Goal: Task Accomplishment & Management: Manage account settings

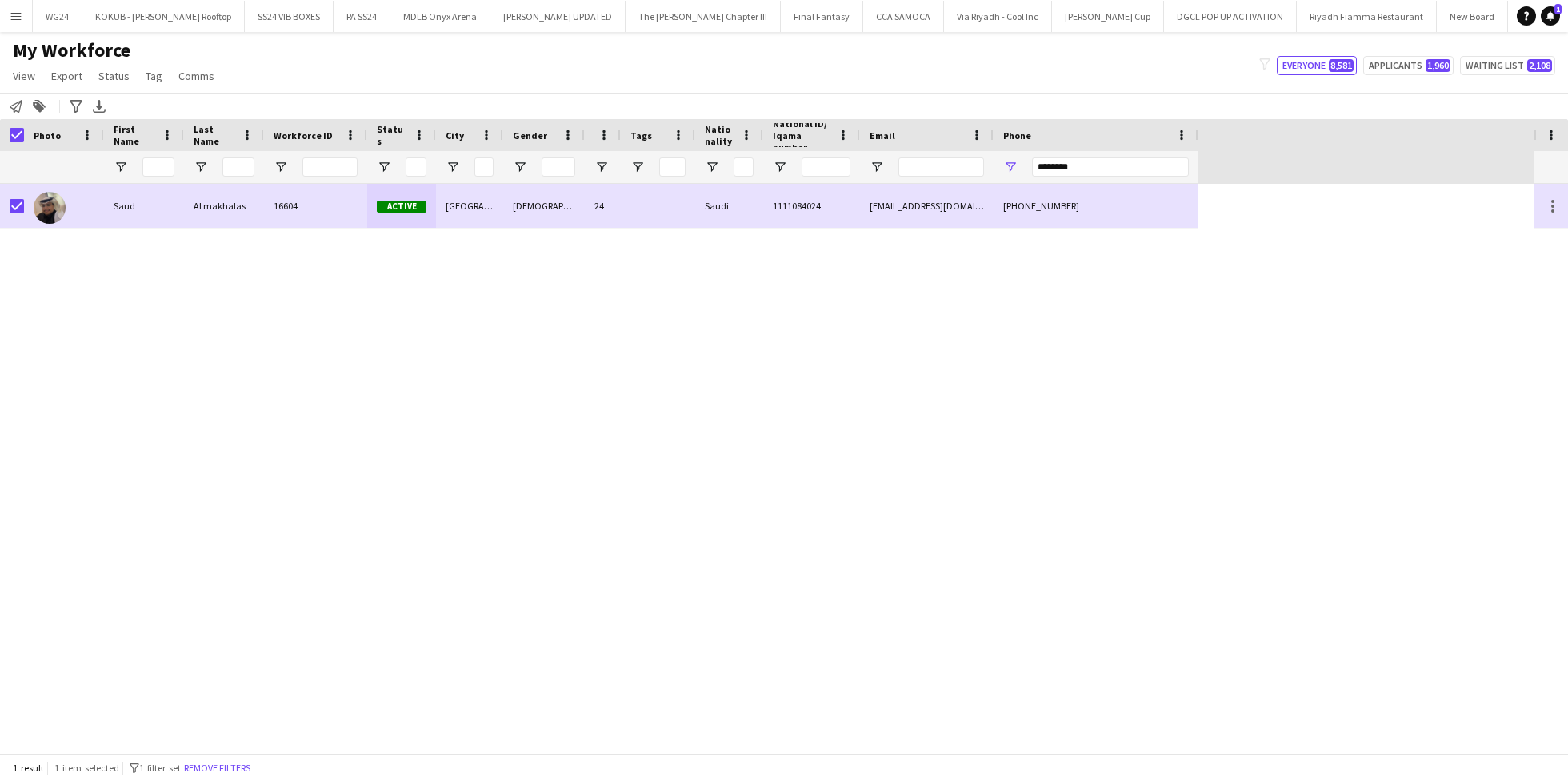
scroll to position [0, 2435]
click at [1056, 170] on input "********" at bounding box center [1110, 167] width 157 height 19
paste input "*"
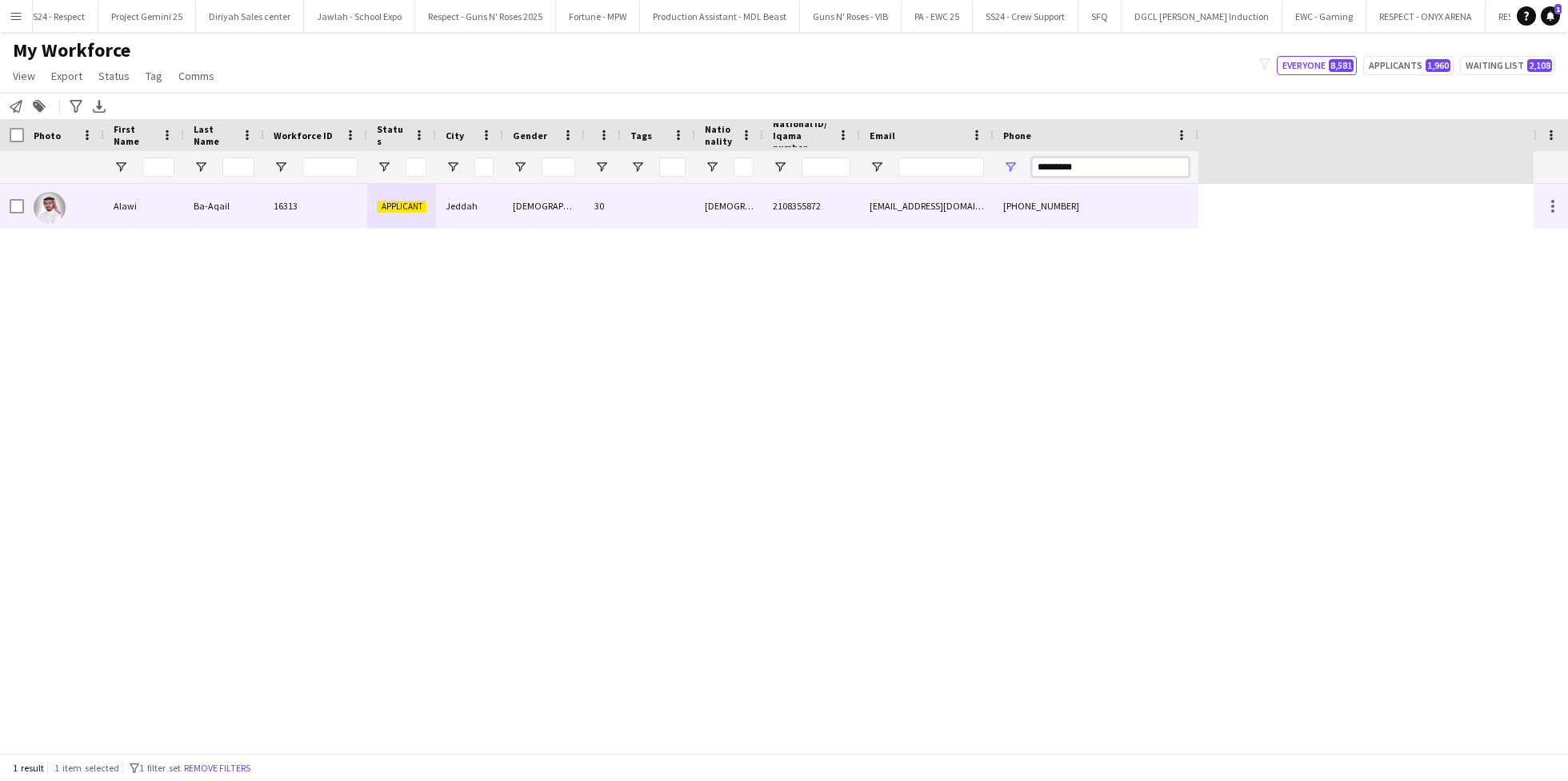
type input "*********"
click at [500, 204] on div "Jeddah" at bounding box center [469, 205] width 67 height 44
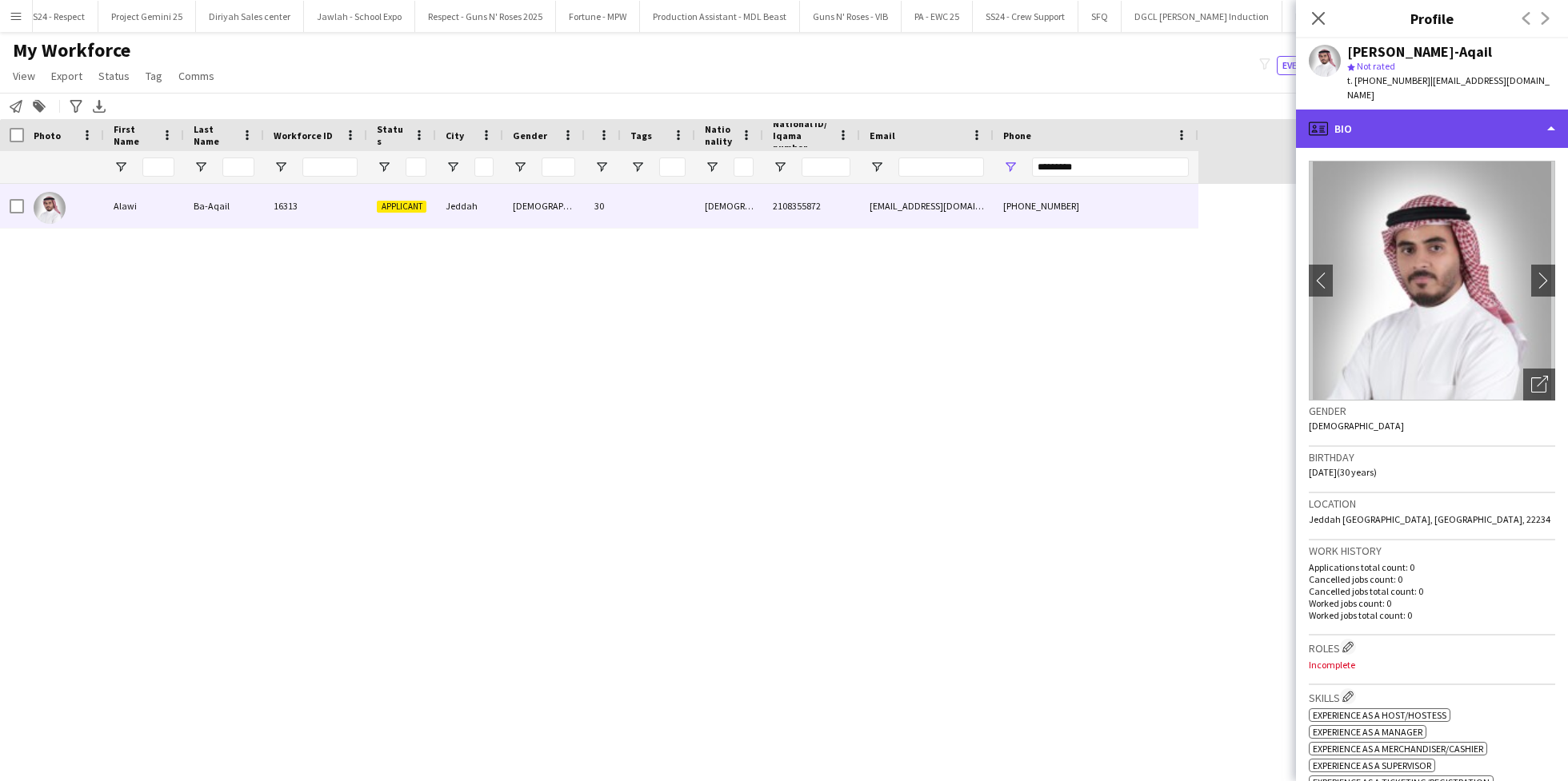
click at [1413, 116] on div "profile Bio" at bounding box center [1432, 129] width 272 height 39
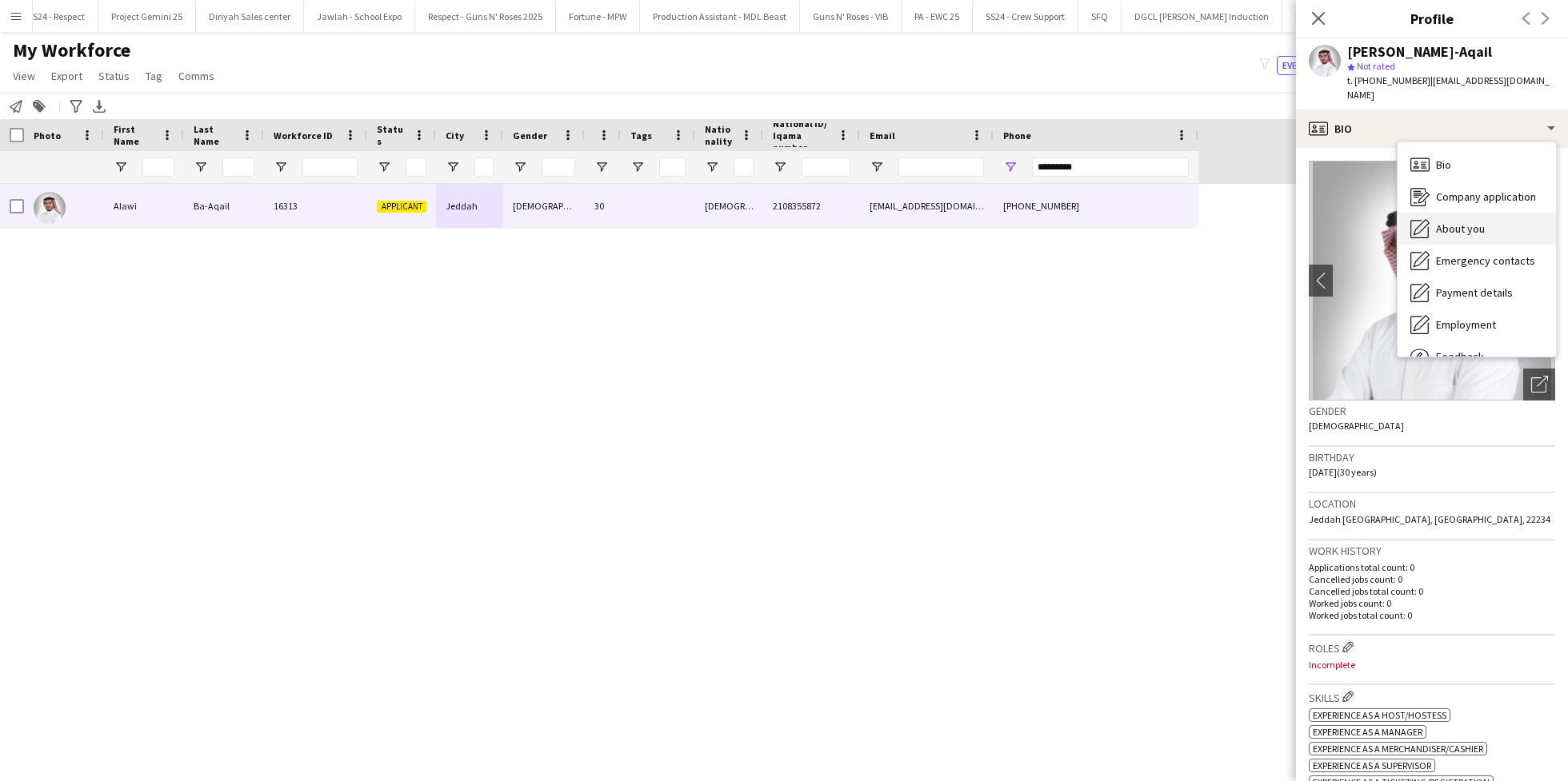
click at [1494, 223] on div "About you About you" at bounding box center [1476, 228] width 159 height 32
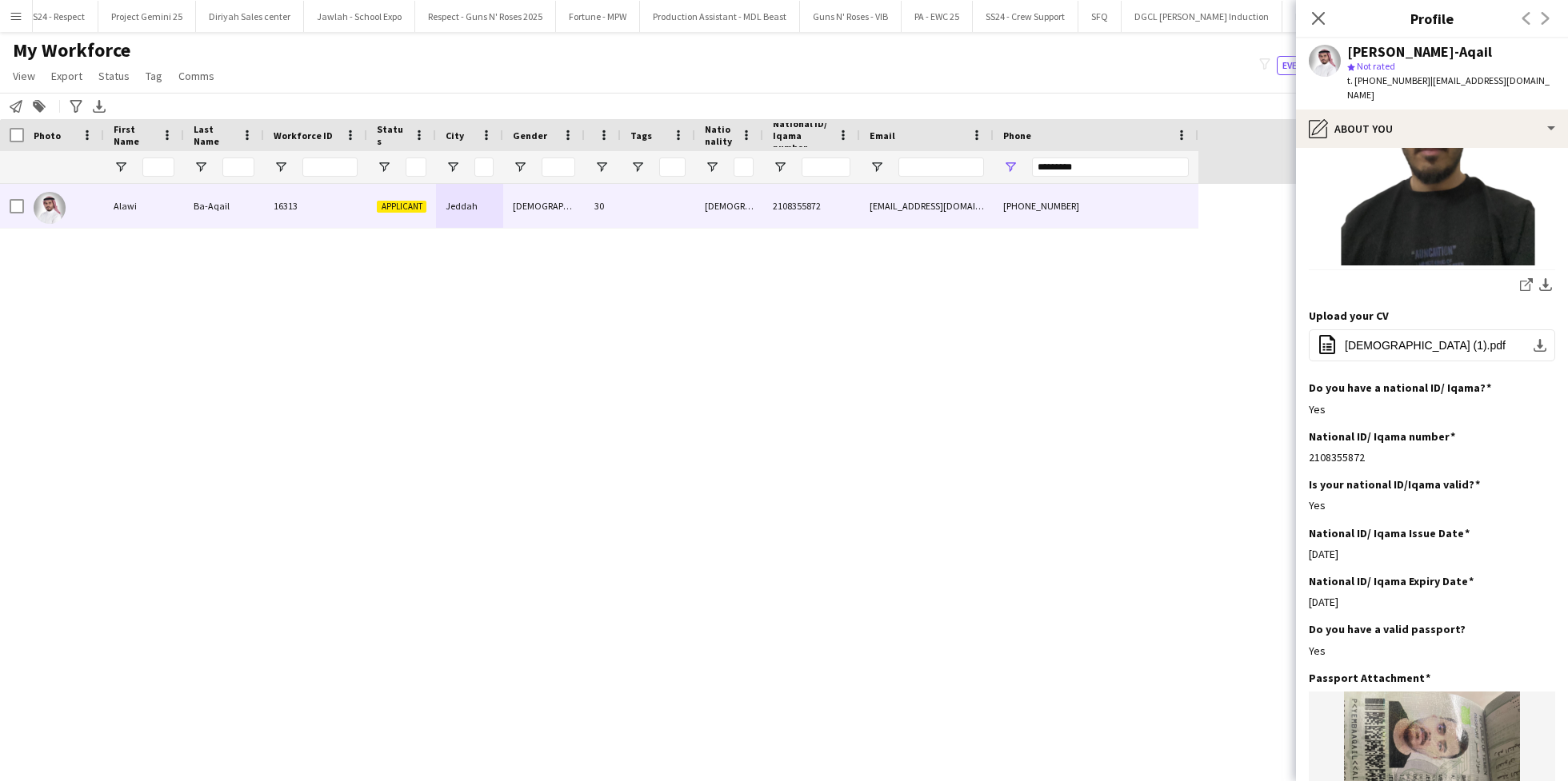
scroll to position [372, 0]
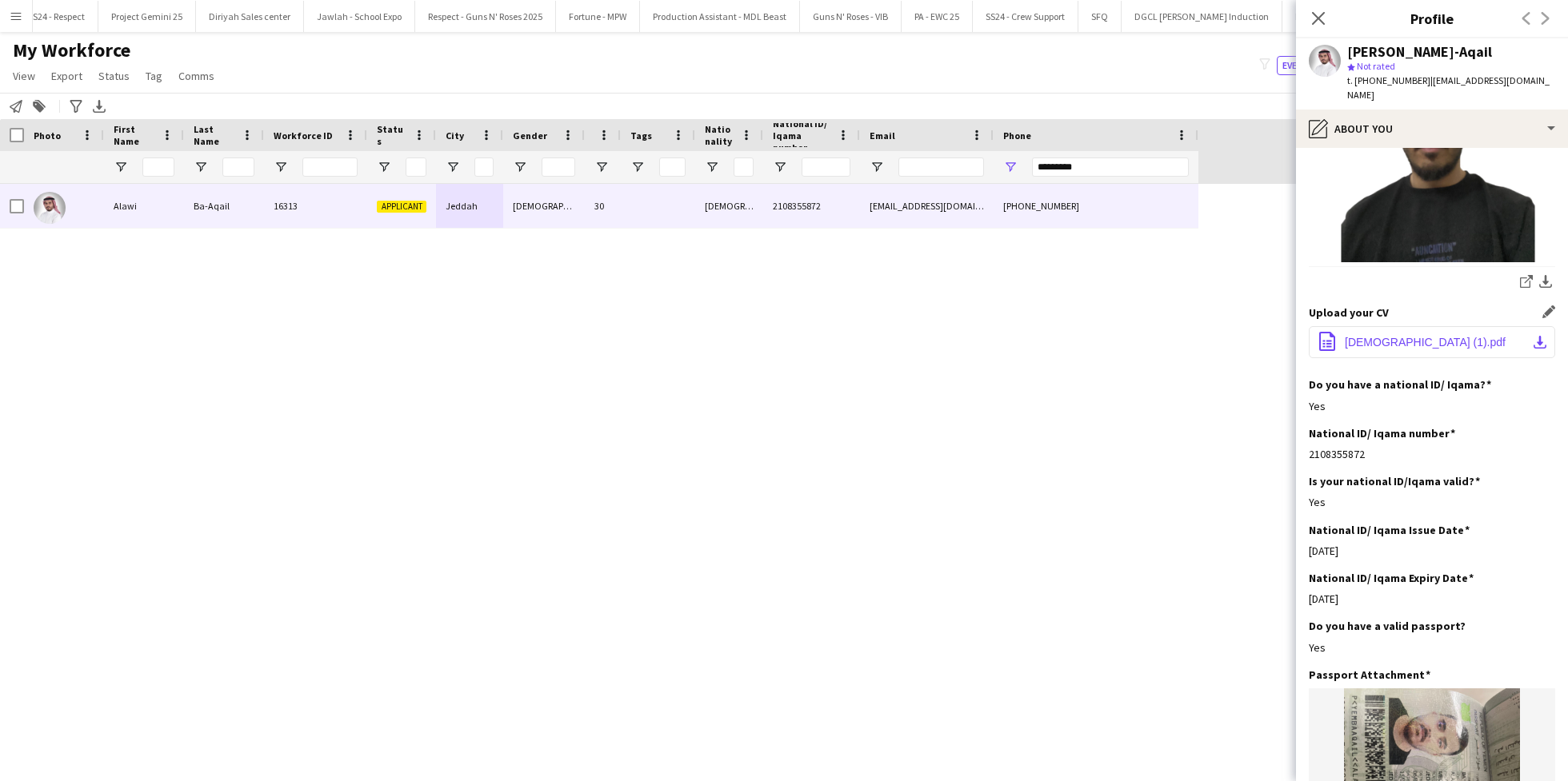
click at [1376, 336] on span "[DEMOGRAPHIC_DATA] (1).pdf" at bounding box center [1425, 342] width 160 height 13
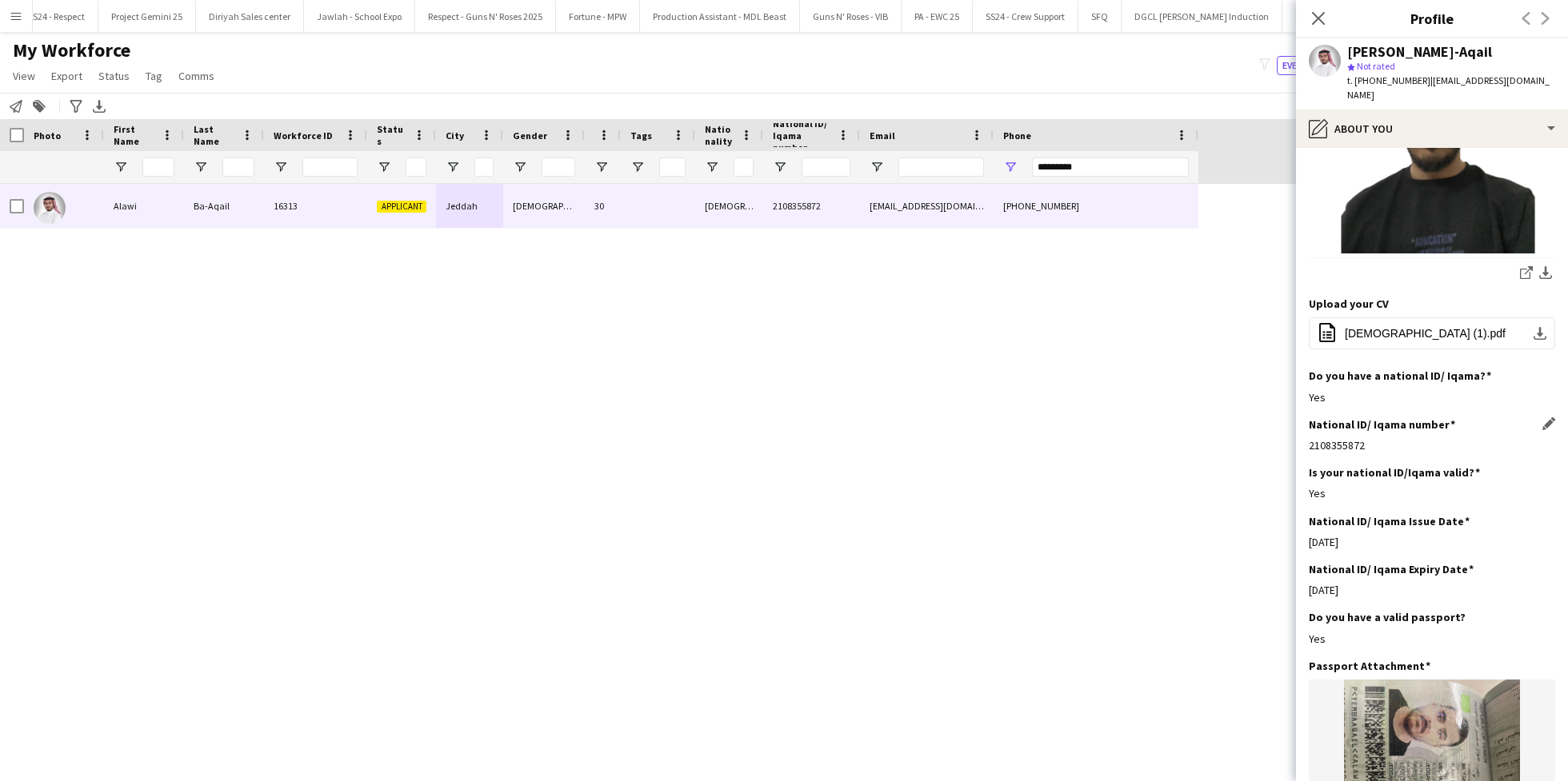
scroll to position [384, 0]
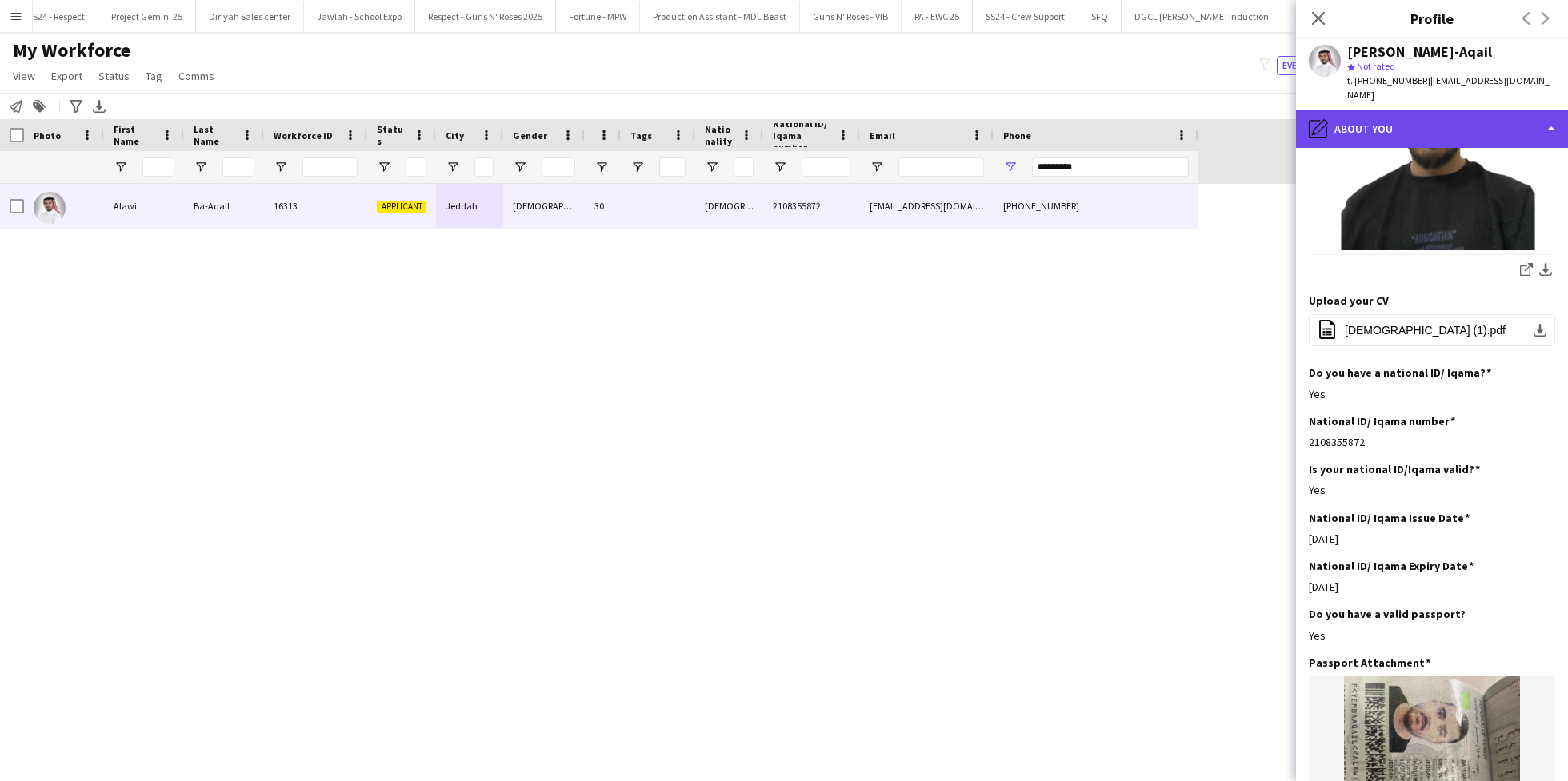
click at [1433, 110] on div "pencil4 About you" at bounding box center [1432, 129] width 272 height 39
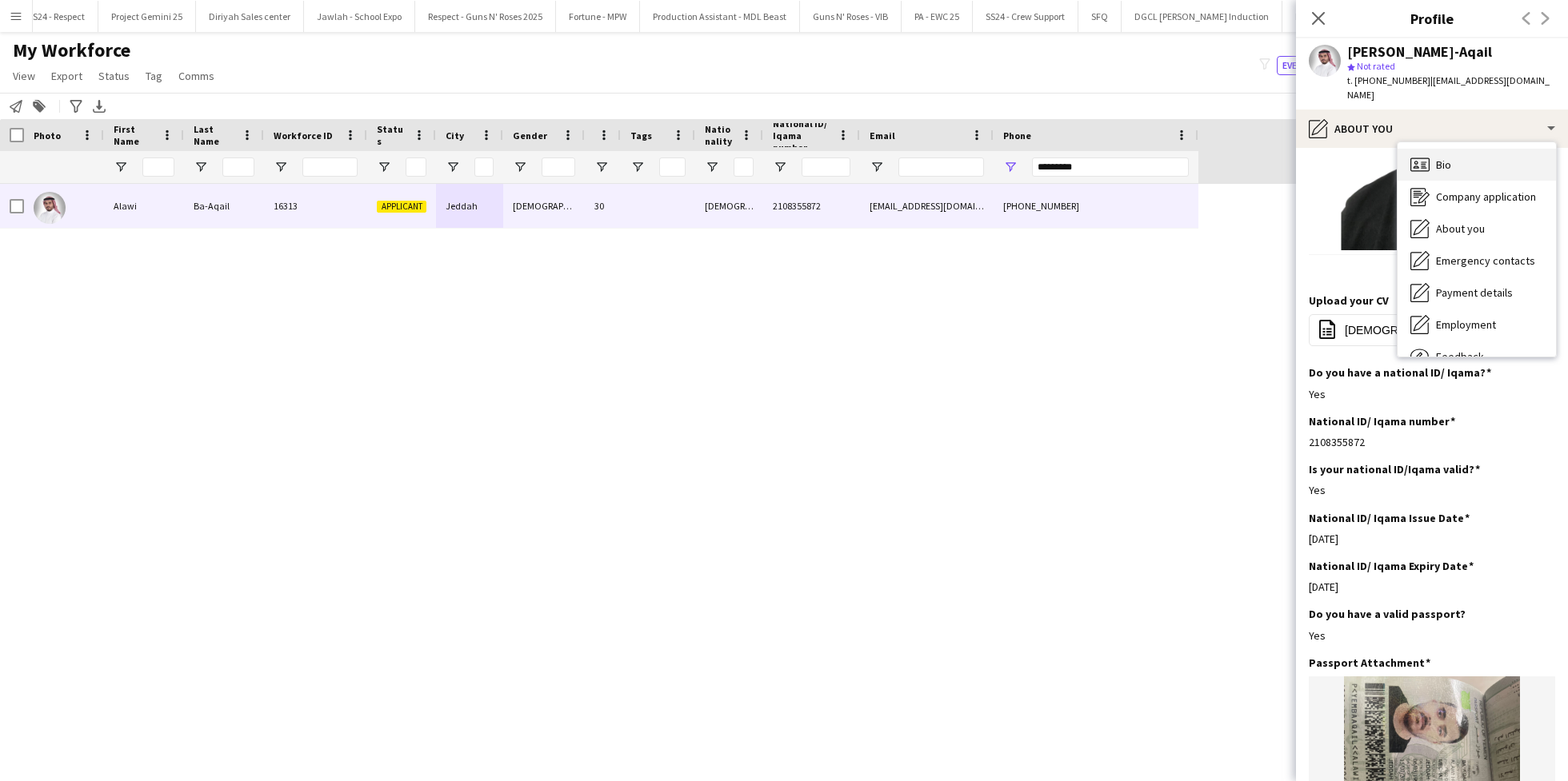
click at [1456, 148] on div "Bio Bio" at bounding box center [1476, 164] width 159 height 32
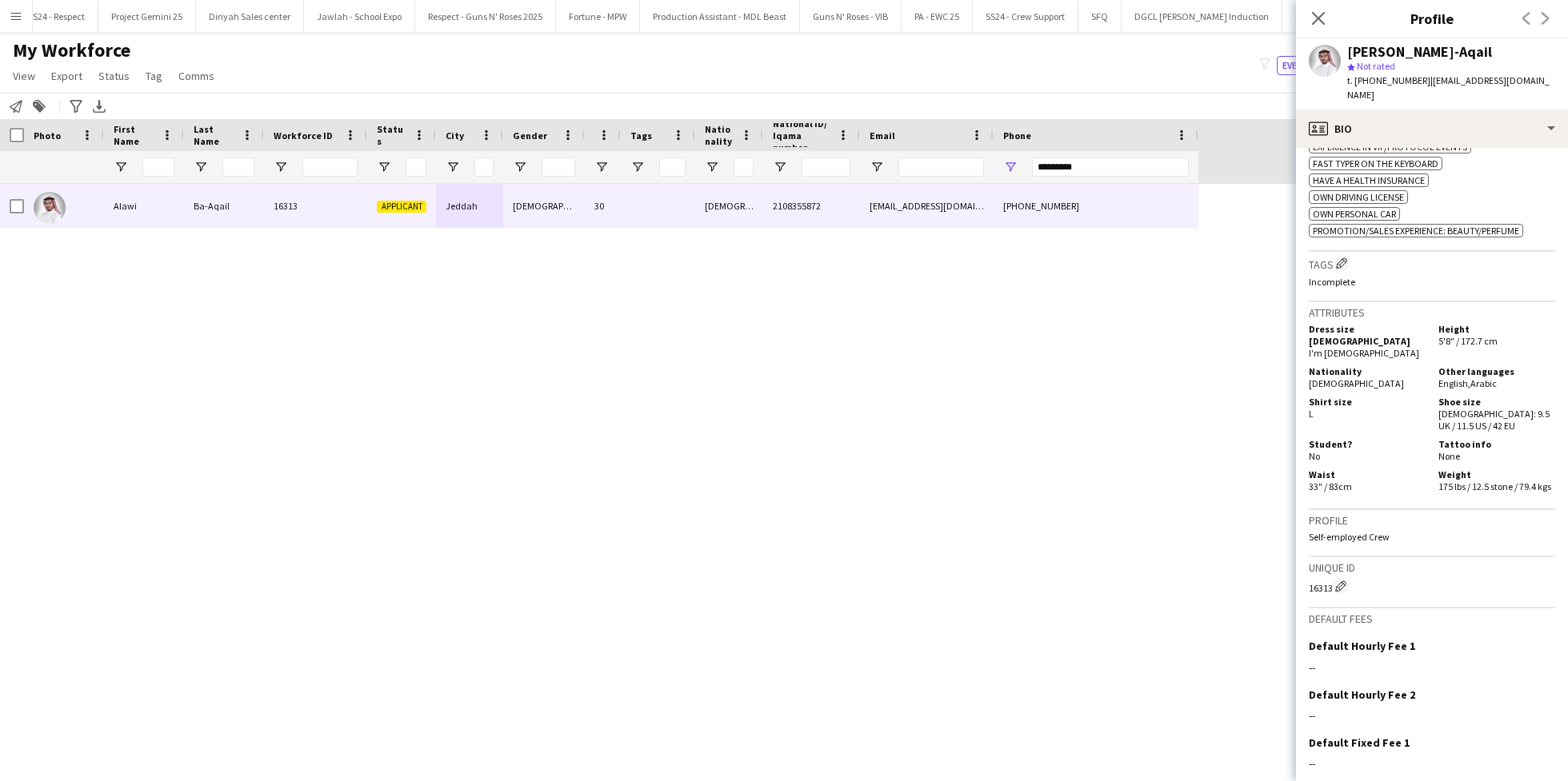
scroll to position [740, 0]
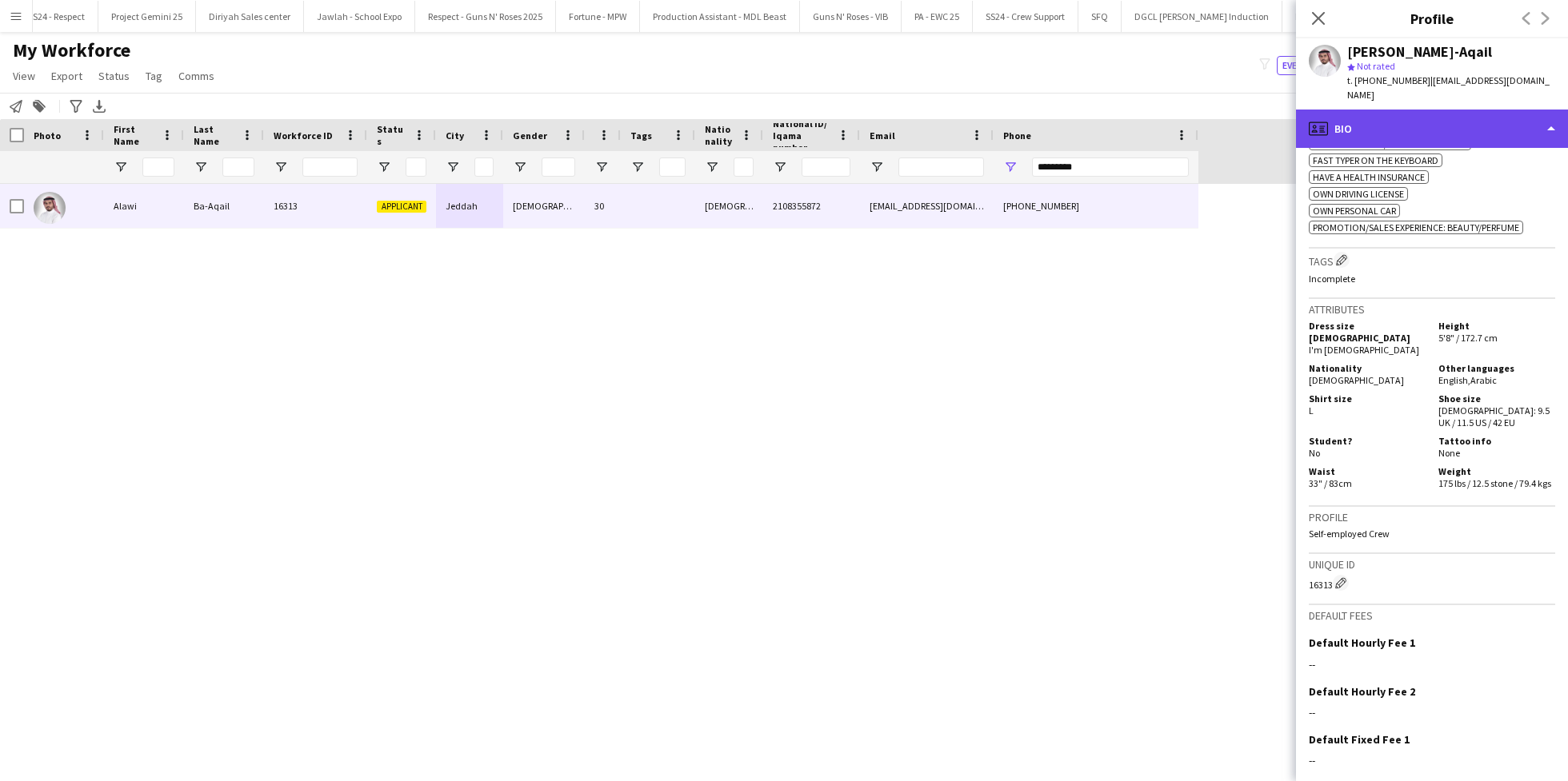
click at [1424, 129] on div "profile Bio" at bounding box center [1432, 129] width 272 height 39
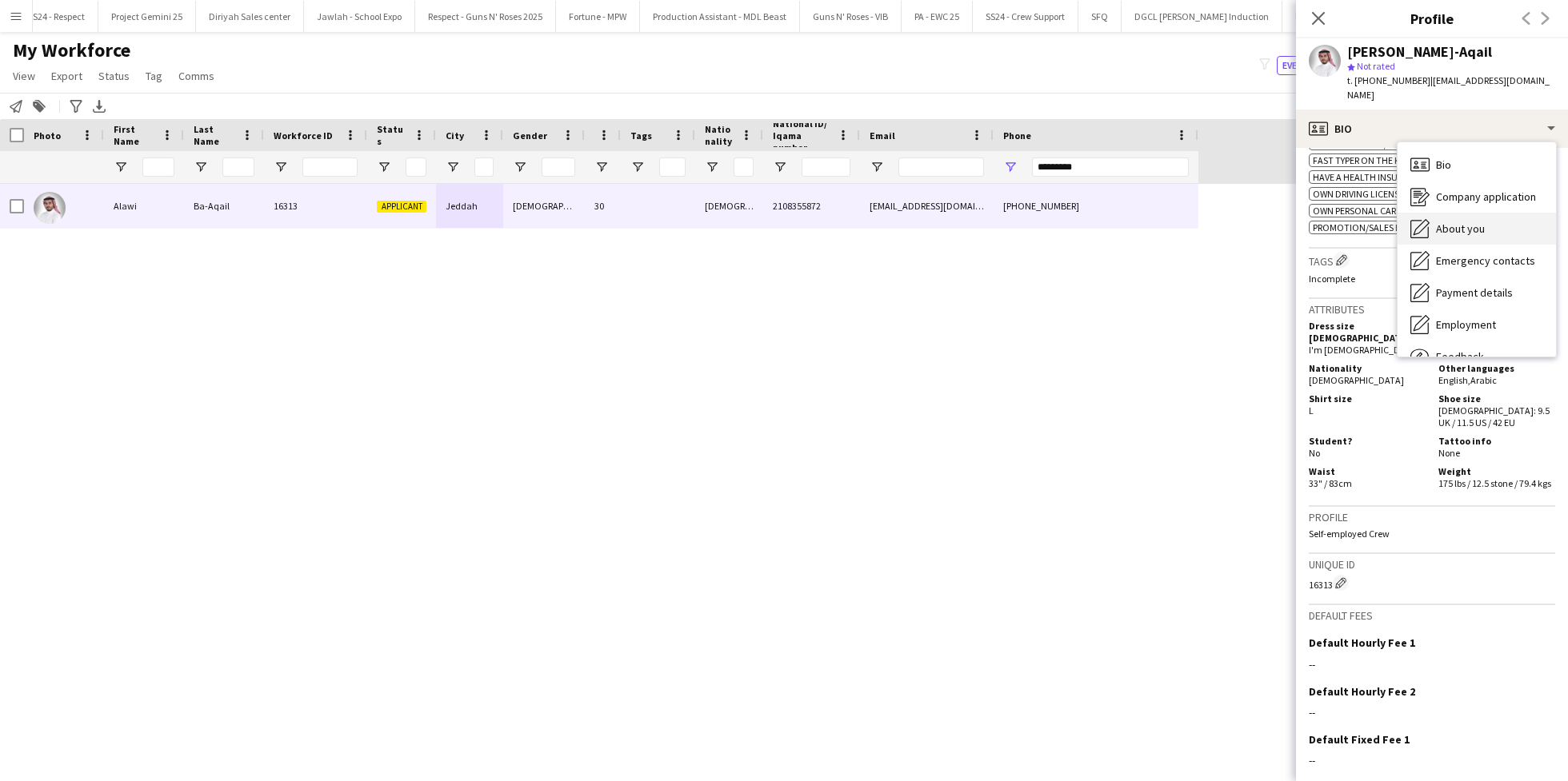
click at [1486, 223] on div "About you About you" at bounding box center [1476, 228] width 159 height 32
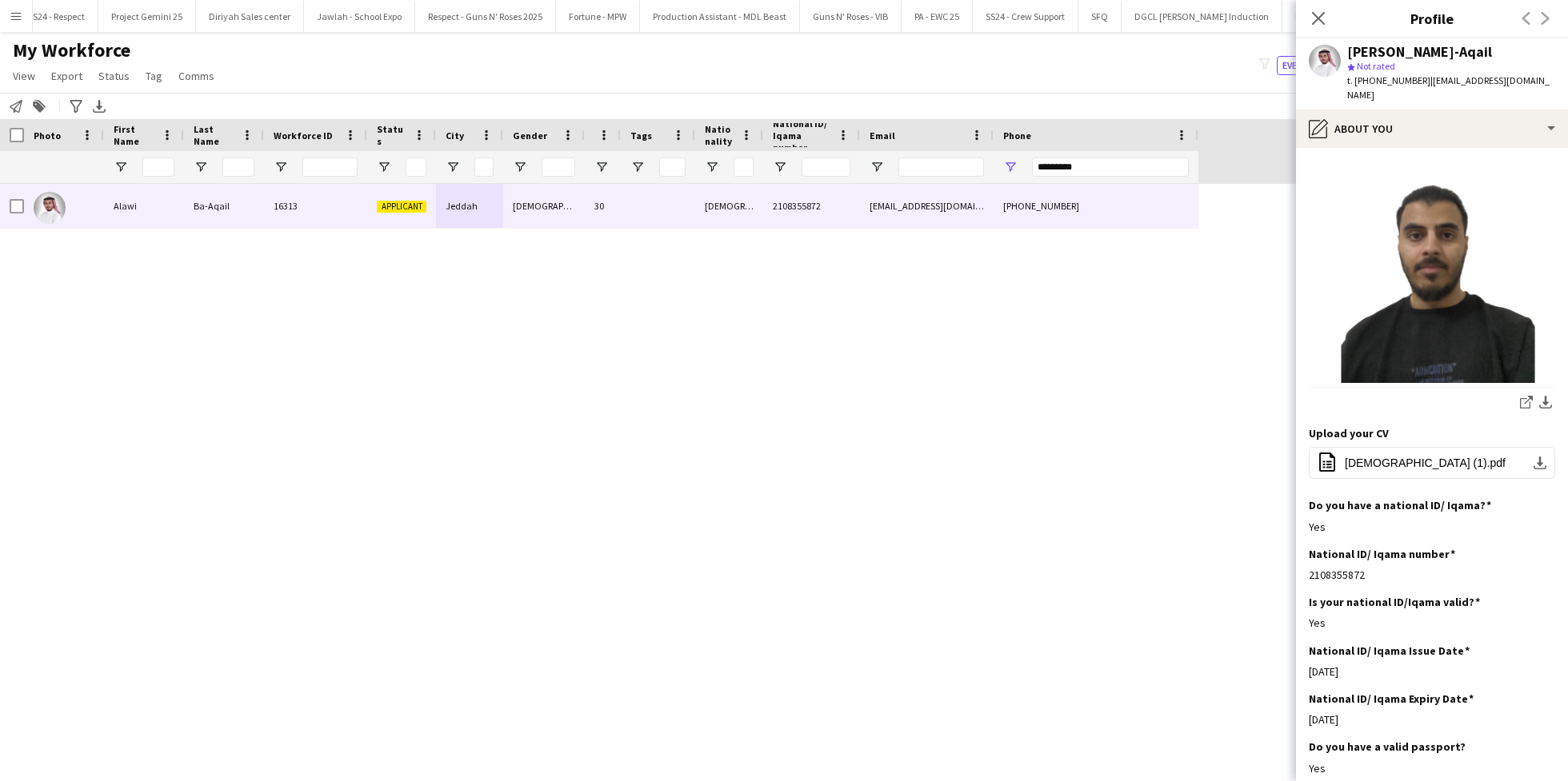
scroll to position [254, 0]
click at [1378, 459] on button "office-file-sheet Alwi_EN (1).pdf download-bottom" at bounding box center [1432, 460] width 246 height 32
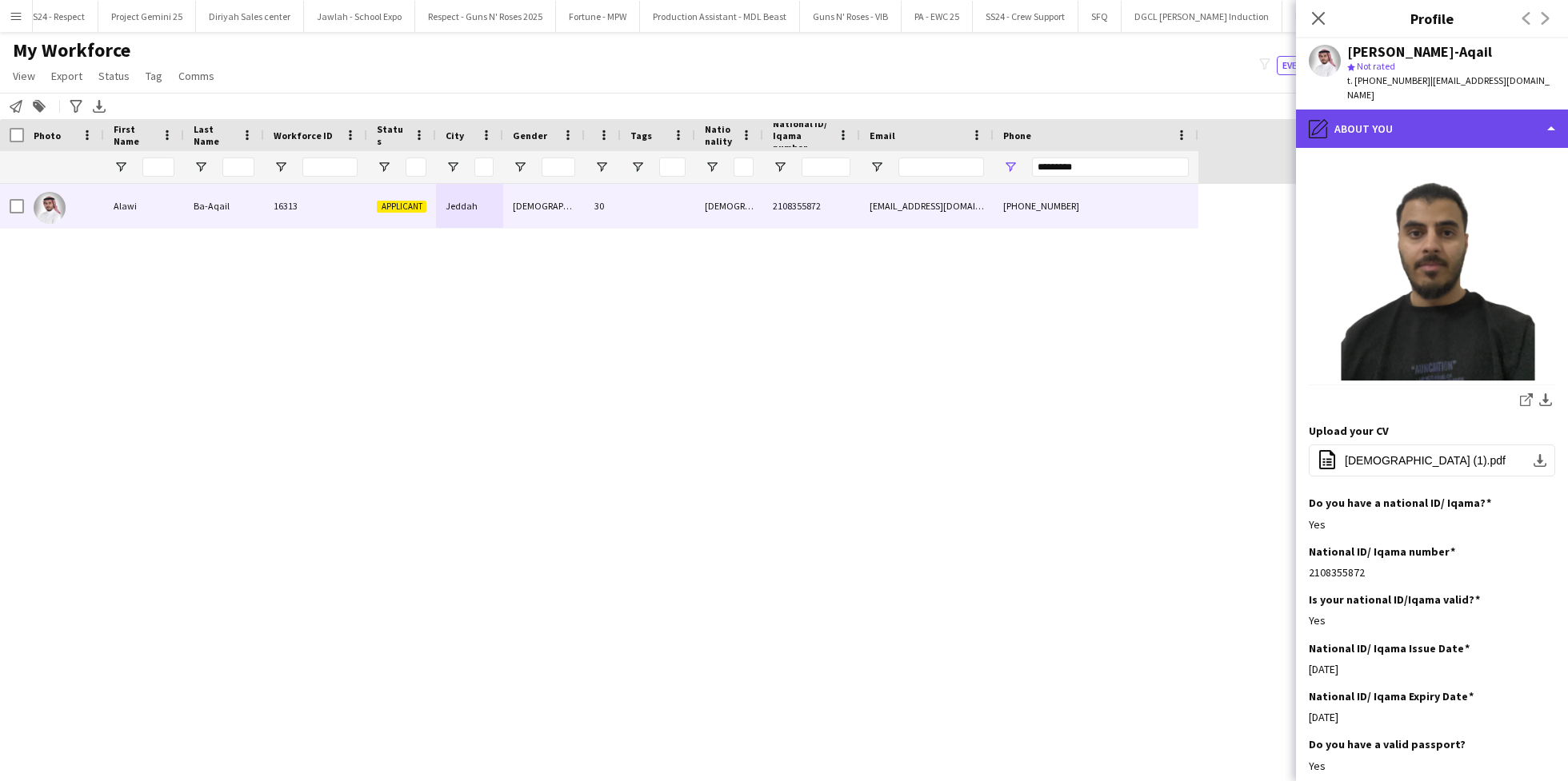
click at [1393, 117] on div "pencil4 About you" at bounding box center [1432, 129] width 272 height 39
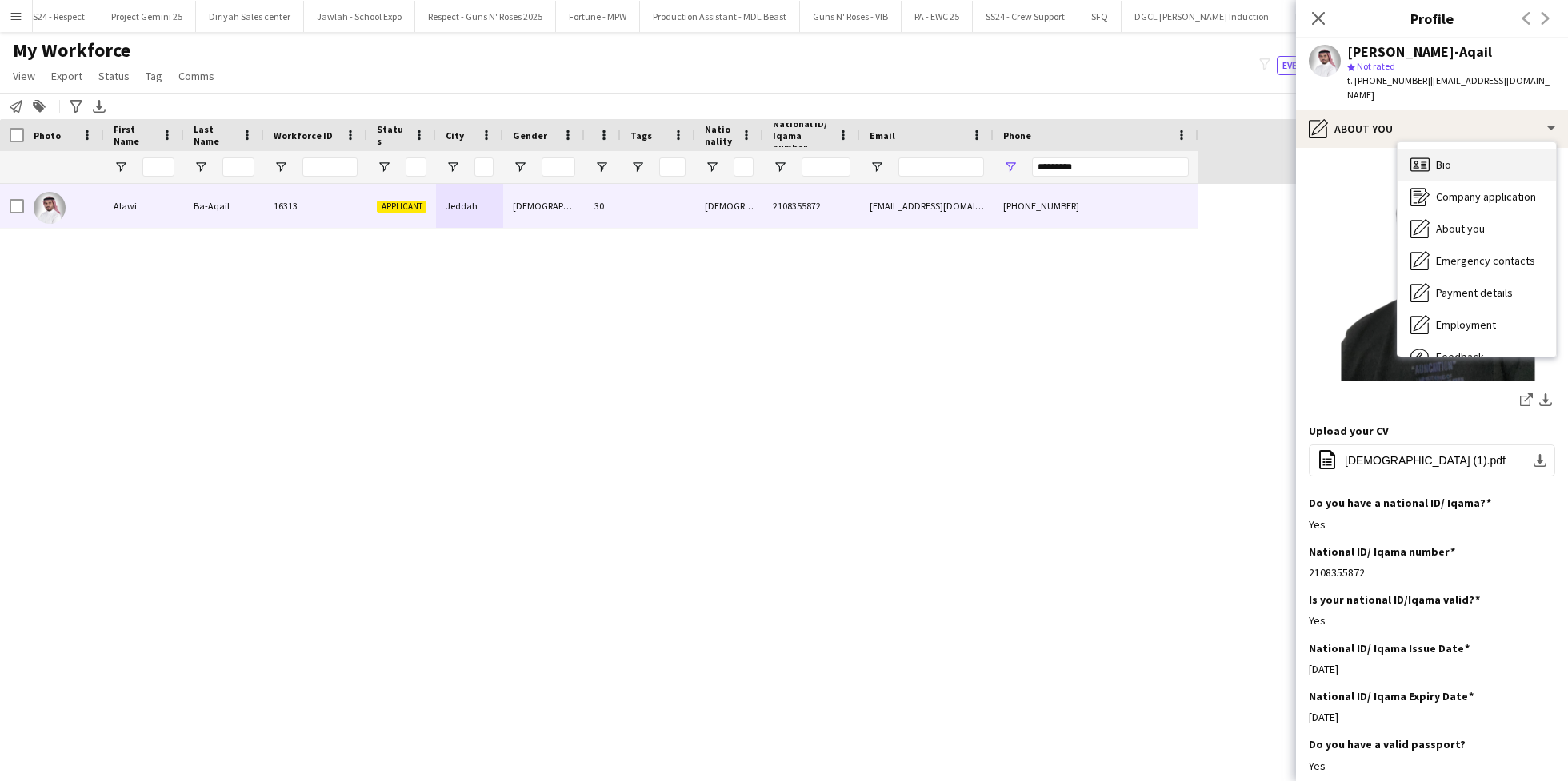
click at [1451, 157] on div "Bio Bio" at bounding box center [1476, 164] width 159 height 32
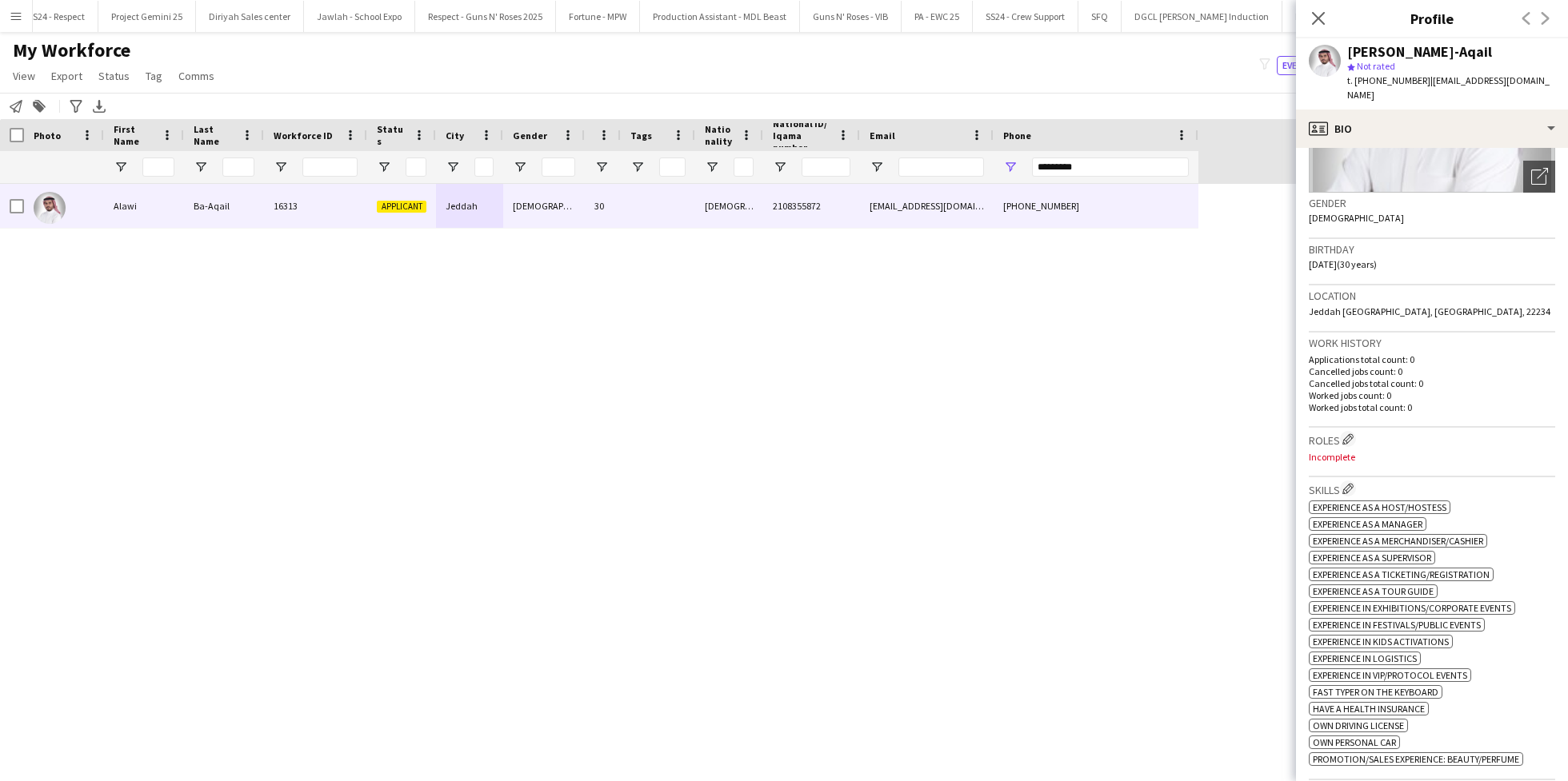
scroll to position [209, 0]
click at [1348, 432] on app-icon "Edit crew company roles" at bounding box center [1348, 437] width 11 height 11
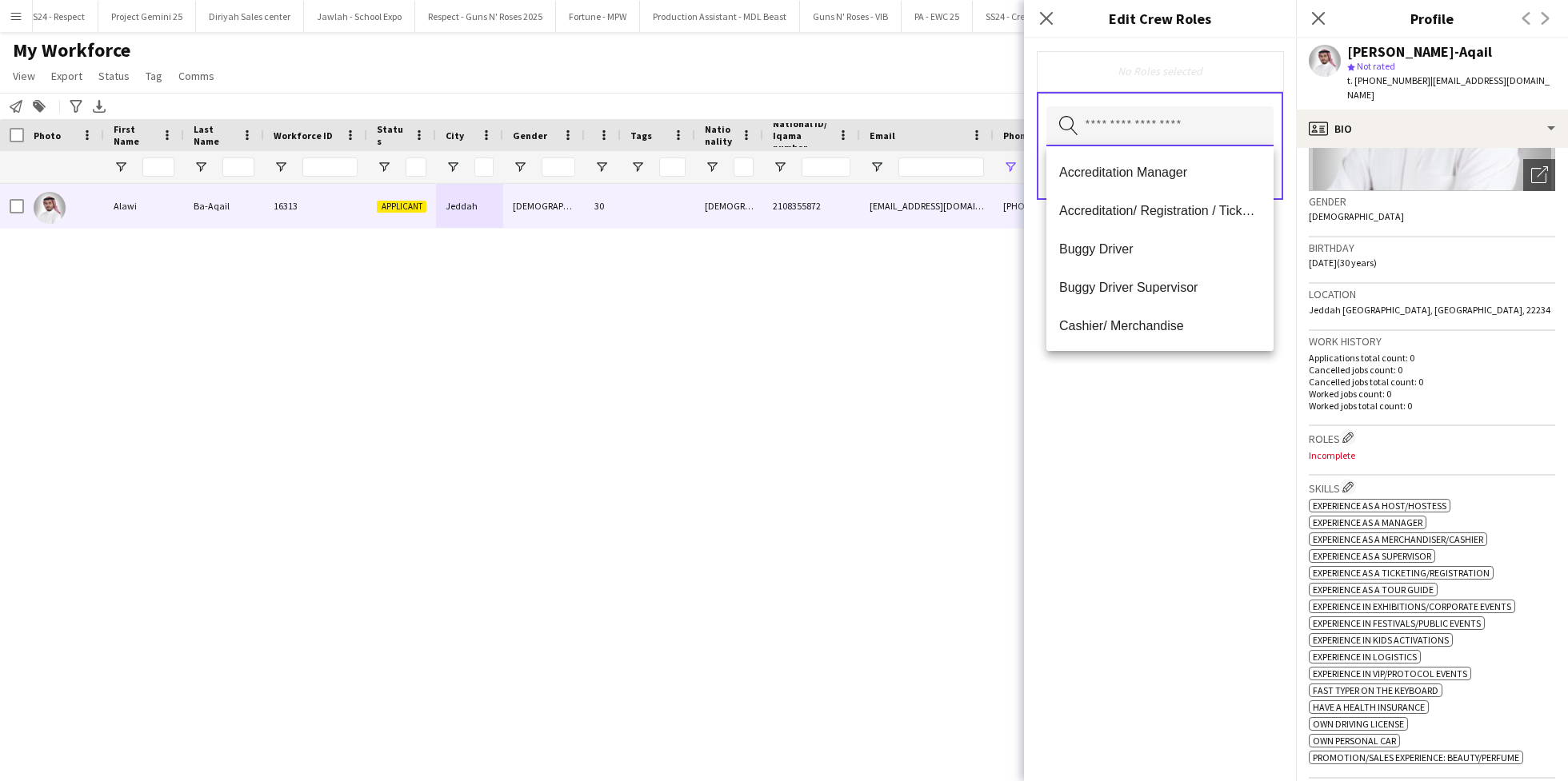
click at [1117, 129] on input "text" at bounding box center [1160, 126] width 227 height 40
click at [1185, 171] on span "Customer Service Staff" at bounding box center [1160, 174] width 202 height 15
click at [1156, 479] on div "Customer Service Staff Remove Search by role type Save" at bounding box center [1160, 410] width 272 height 742
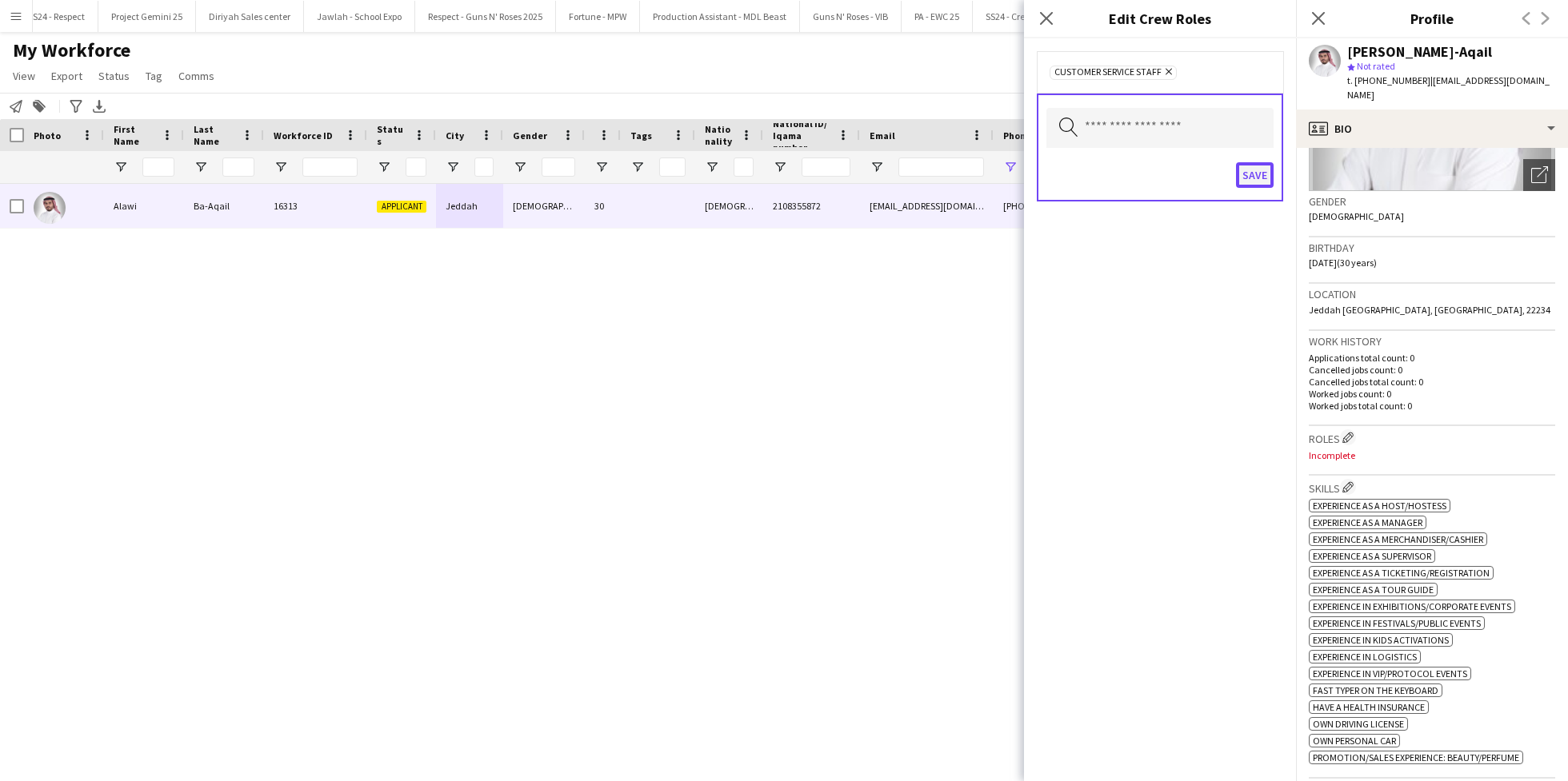
click at [1262, 173] on button "Save" at bounding box center [1255, 175] width 38 height 26
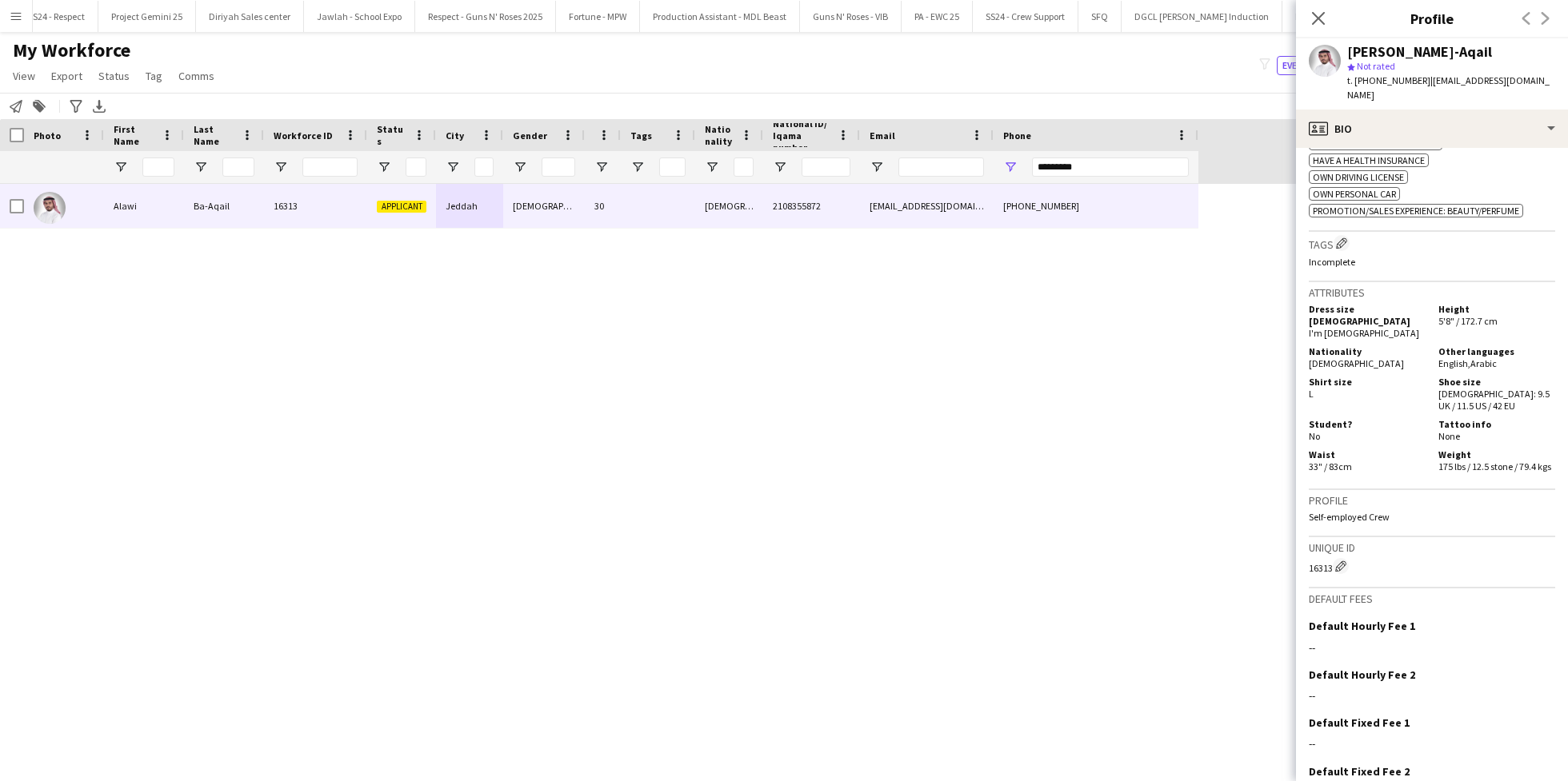
scroll to position [748, 0]
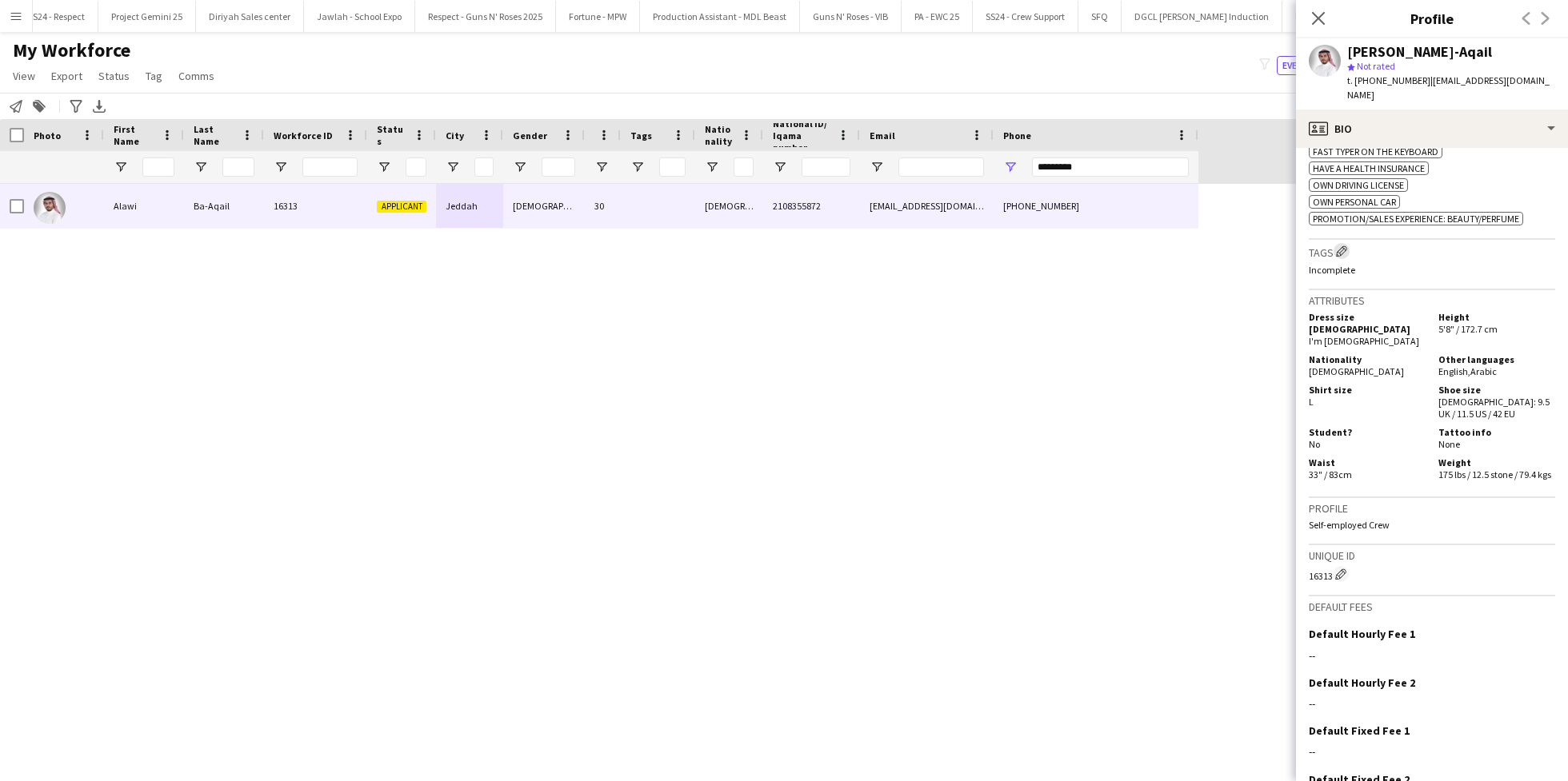
click at [1342, 245] on app-icon "Edit crew company tags" at bounding box center [1341, 250] width 11 height 11
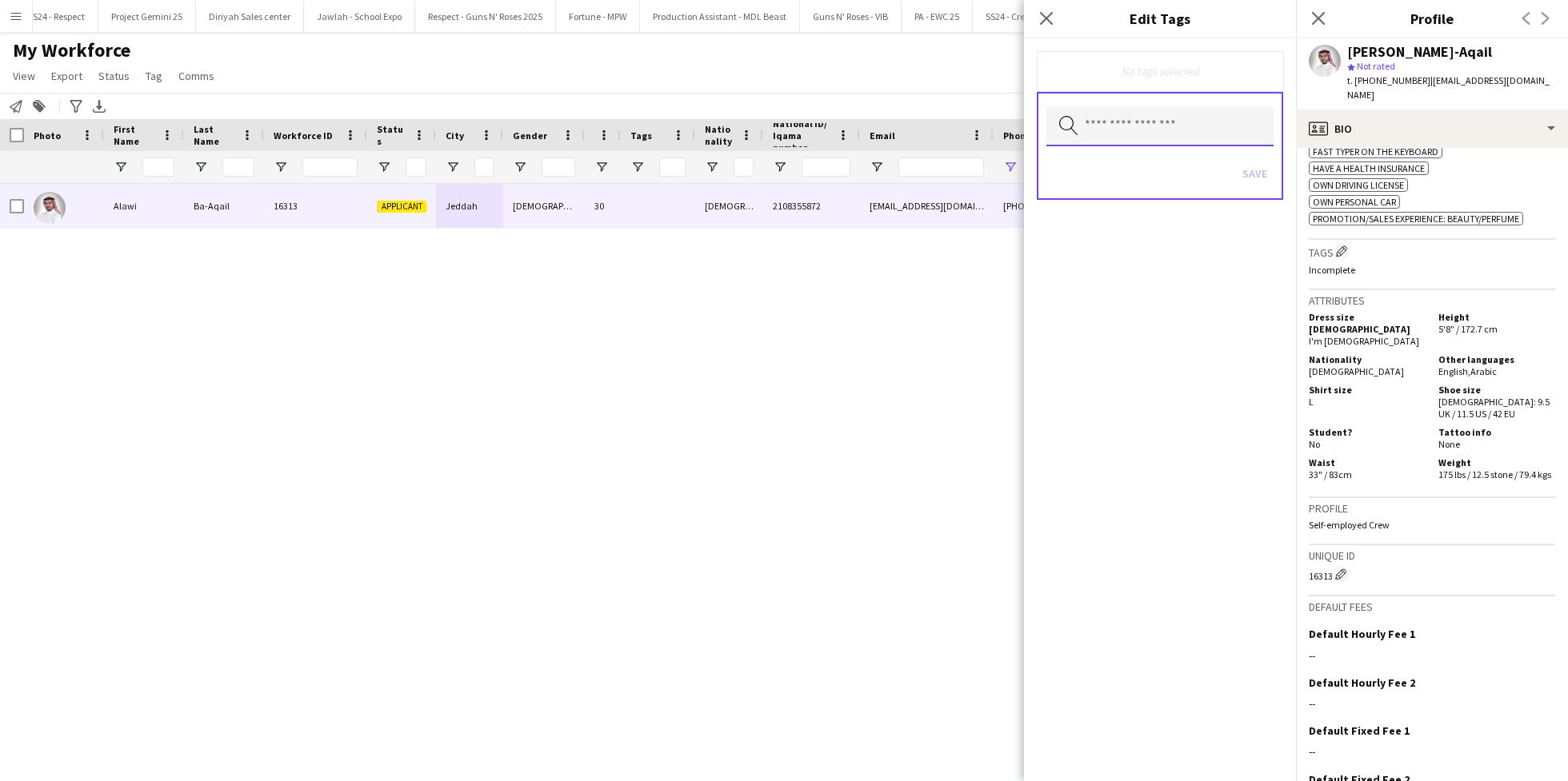
click at [1129, 123] on input "text" at bounding box center [1160, 126] width 227 height 40
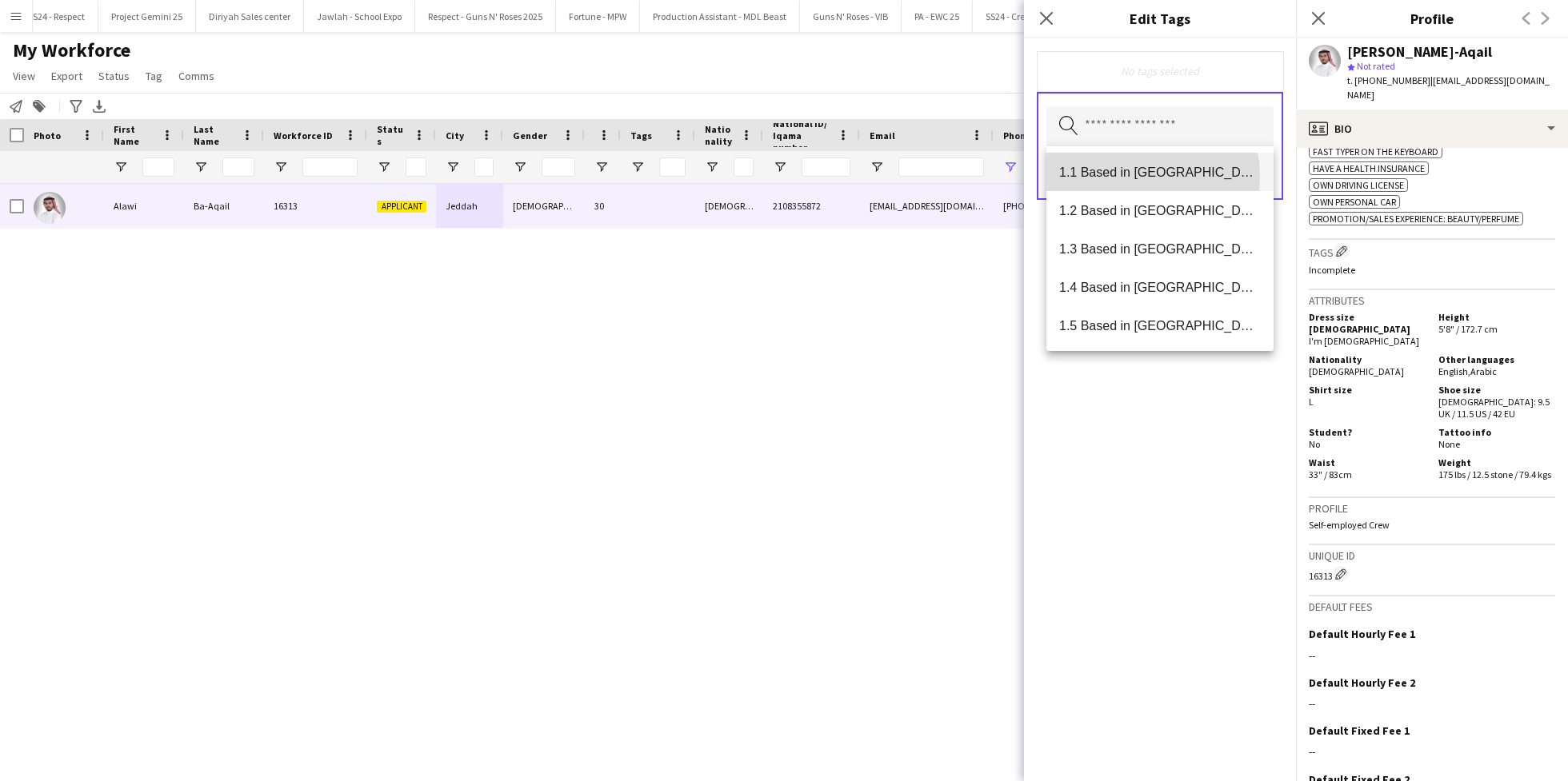
click at [1119, 177] on span "1.1 Based in [GEOGRAPHIC_DATA]" at bounding box center [1160, 172] width 202 height 15
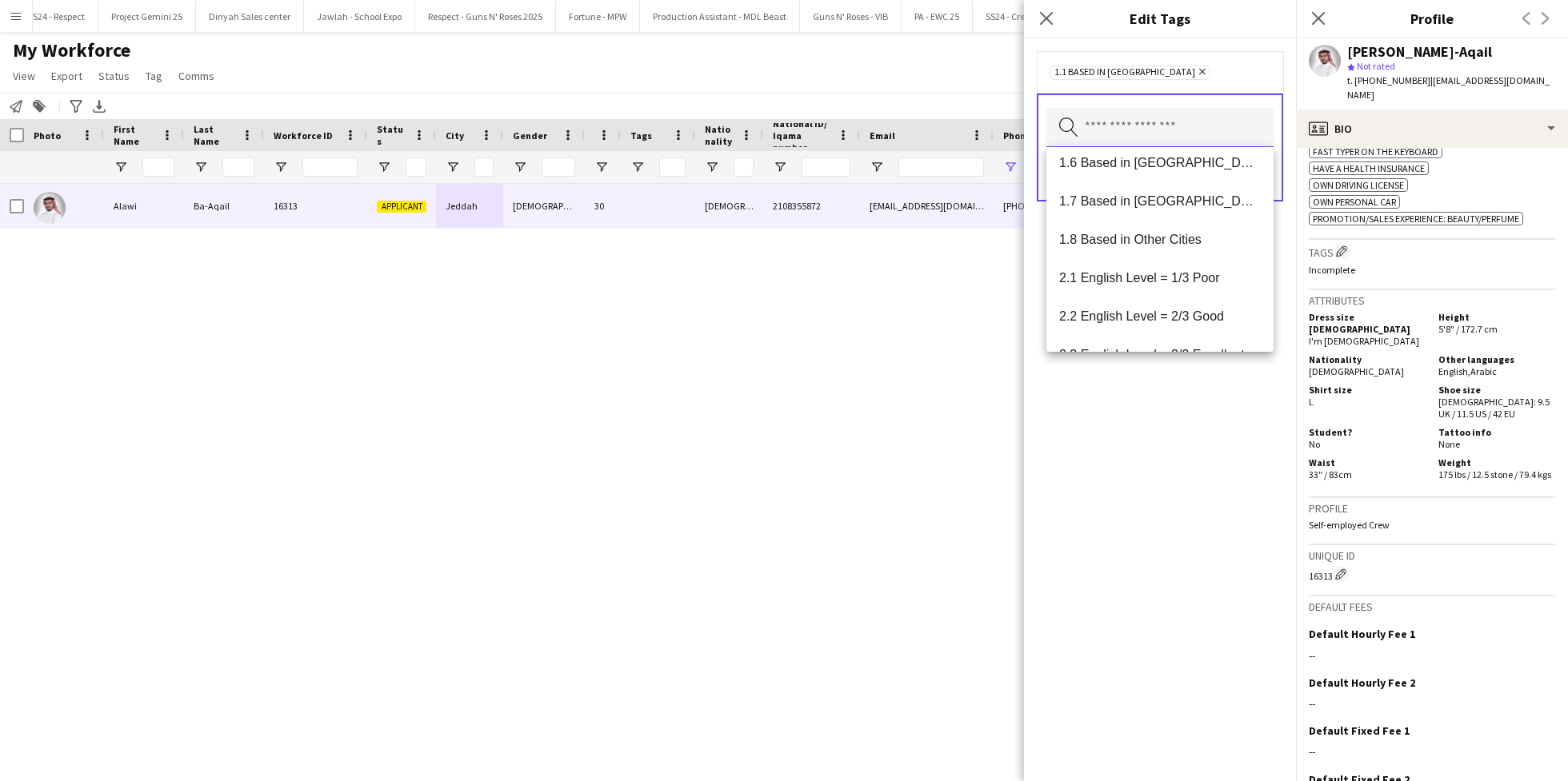
scroll to position [168, 0]
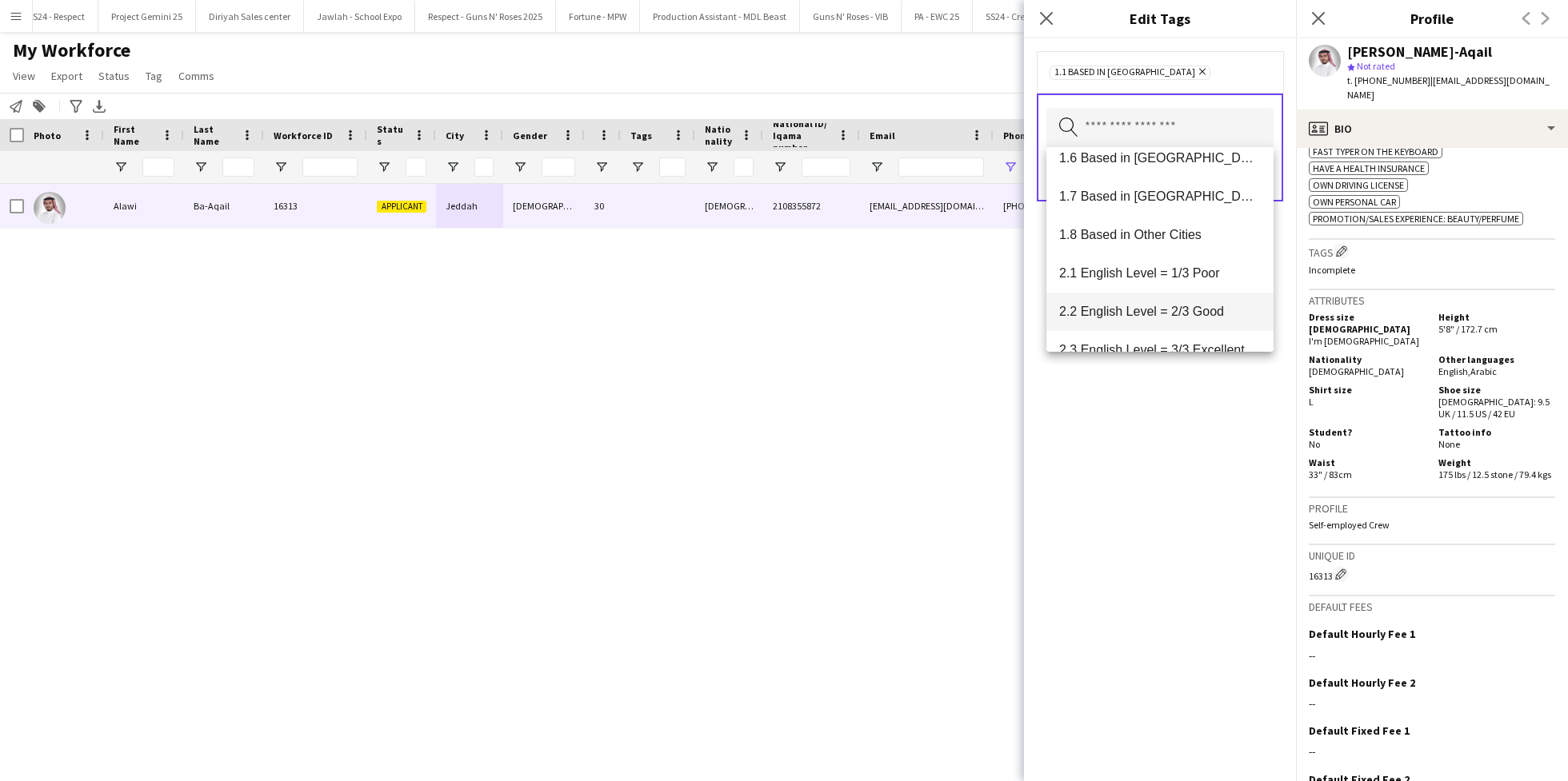
click at [1131, 319] on mat-option "2.2 English Level = 2/3 Good" at bounding box center [1160, 311] width 227 height 39
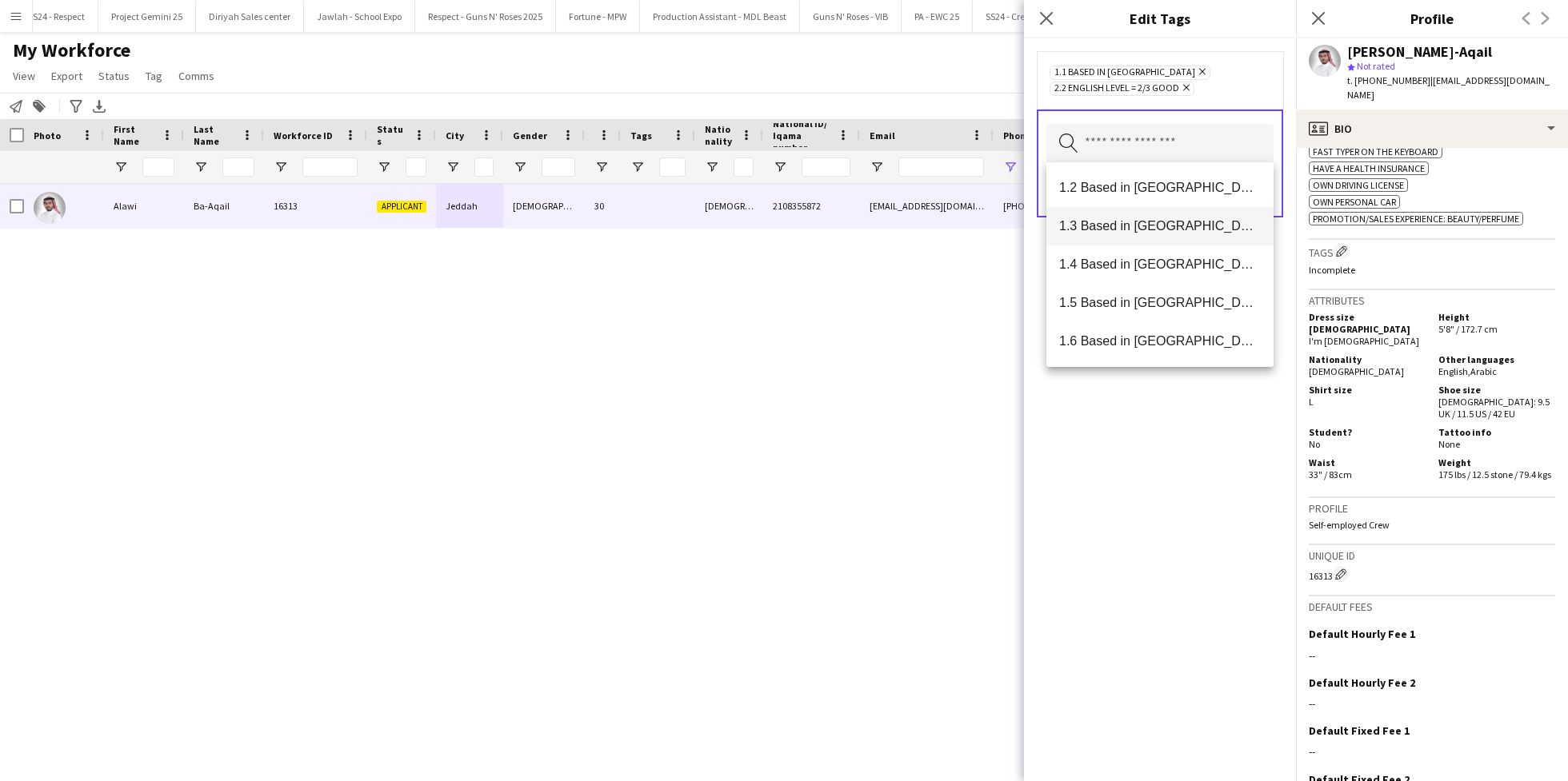
click at [1158, 237] on mat-option "1.3 Based in [GEOGRAPHIC_DATA]" at bounding box center [1160, 226] width 227 height 39
click at [1195, 68] on icon "Remove" at bounding box center [1200, 71] width 10 height 10
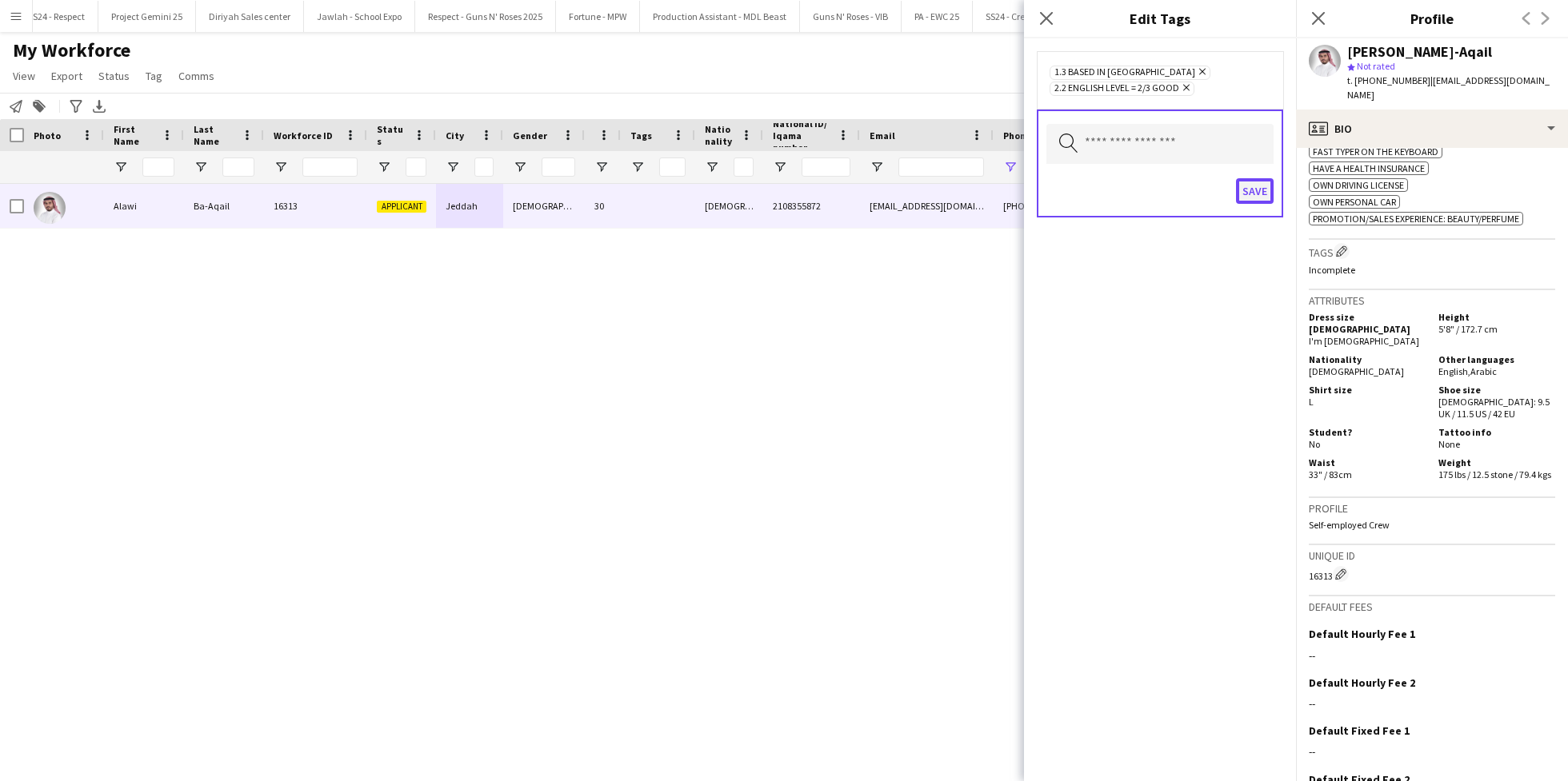
click at [1253, 193] on button "Save" at bounding box center [1255, 191] width 38 height 26
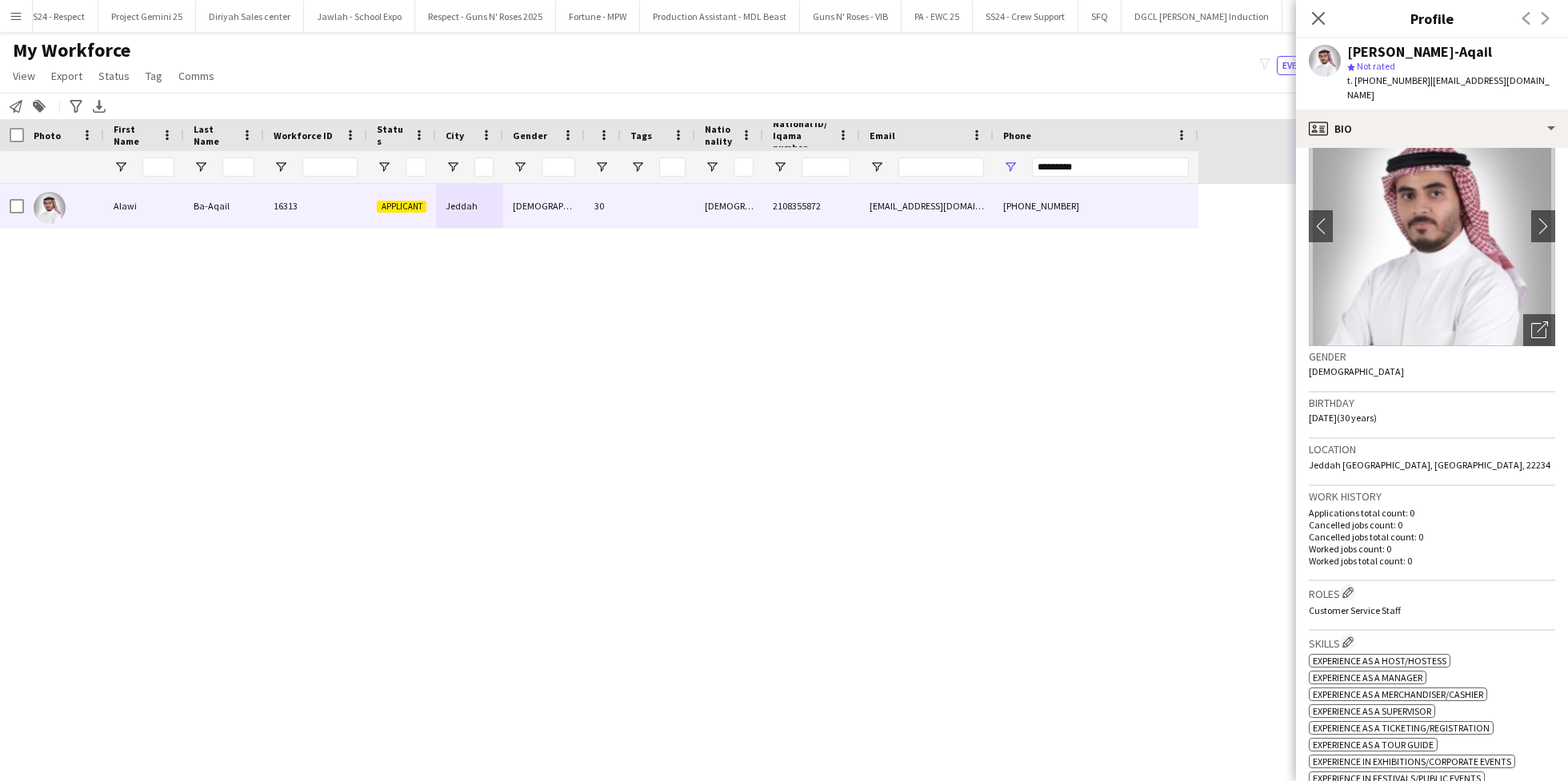
scroll to position [0, 0]
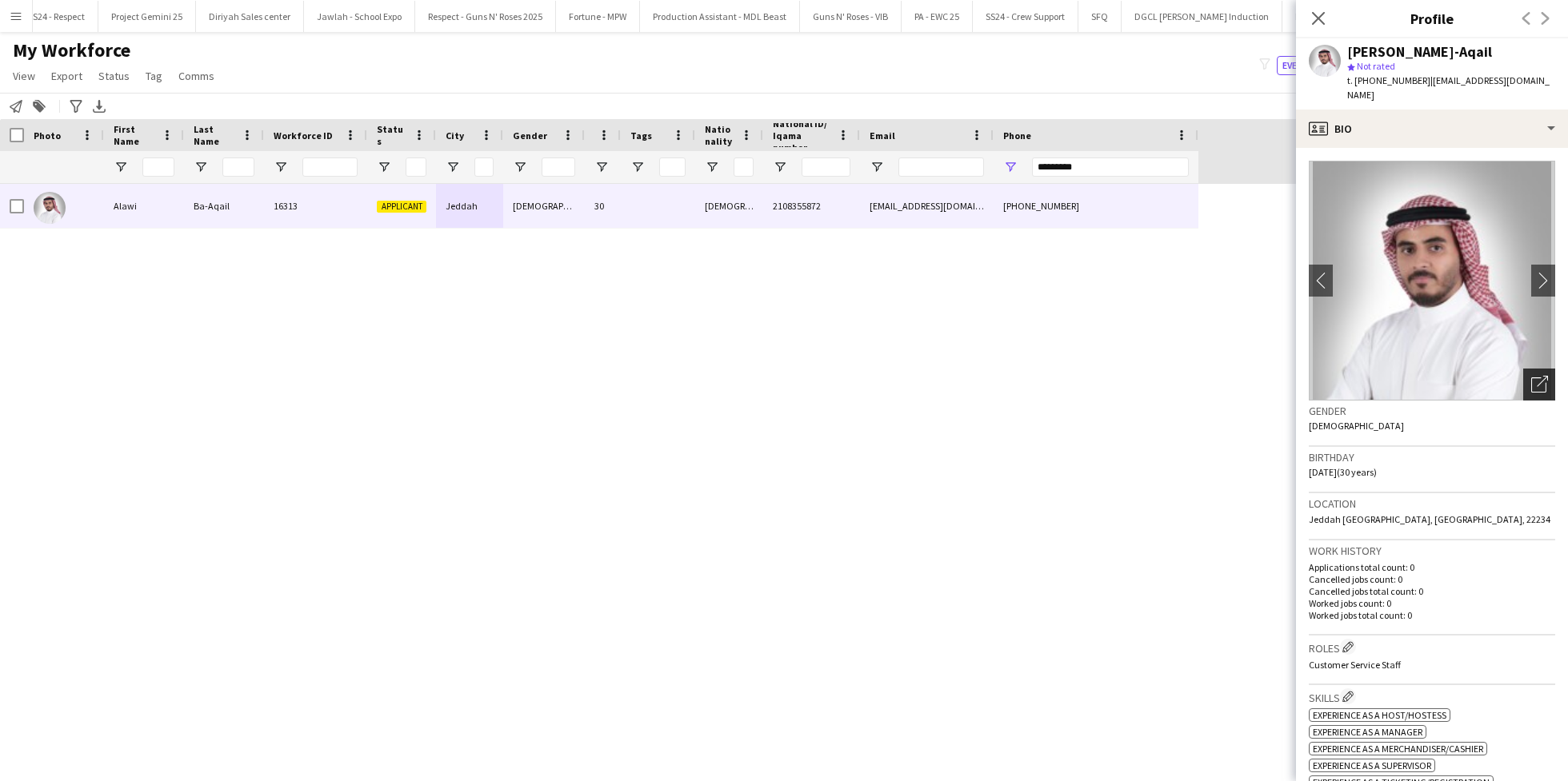
click at [1532, 381] on div "Open photos pop-in" at bounding box center [1539, 384] width 32 height 32
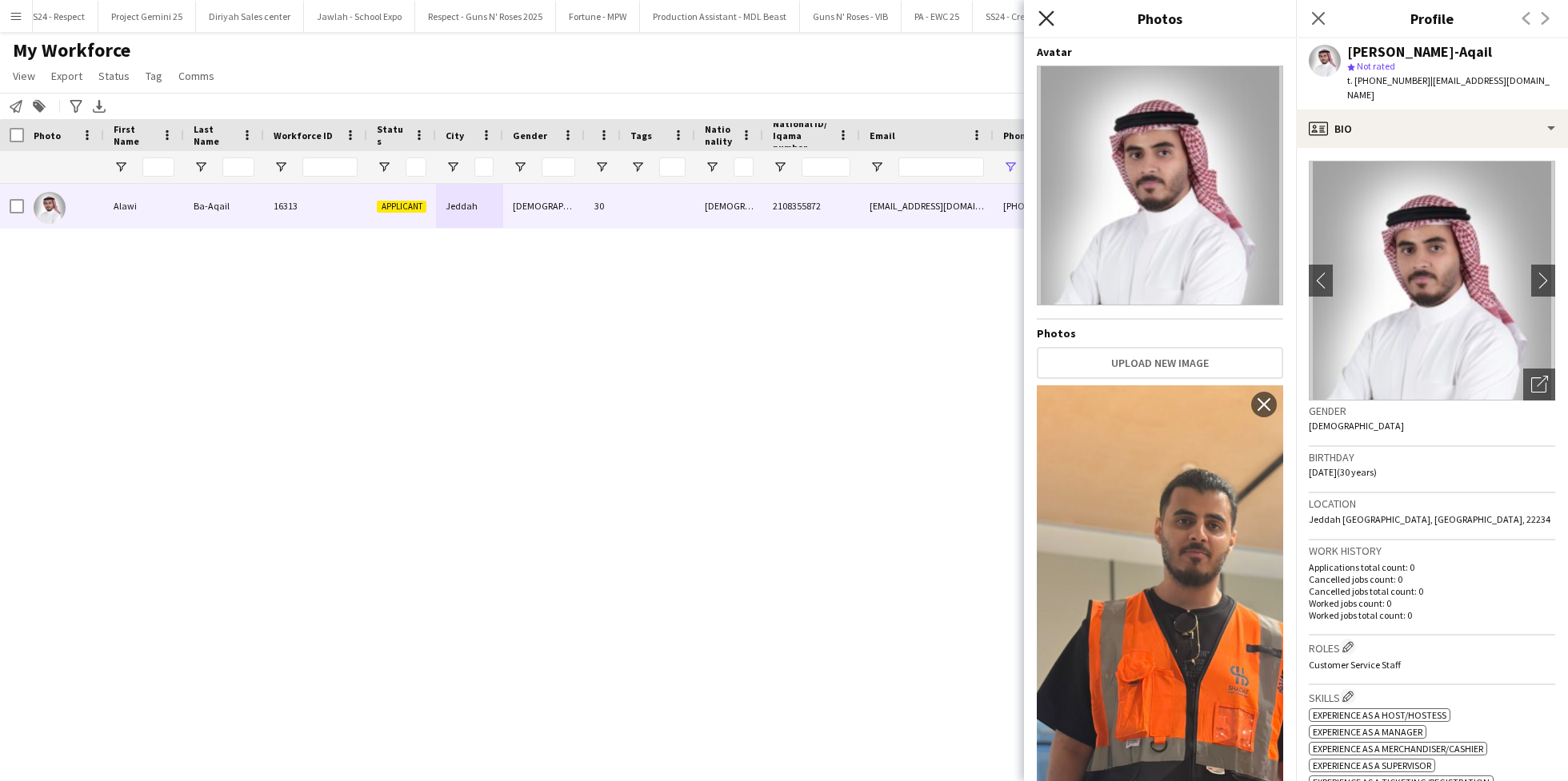
click at [1049, 17] on icon at bounding box center [1046, 18] width 15 height 15
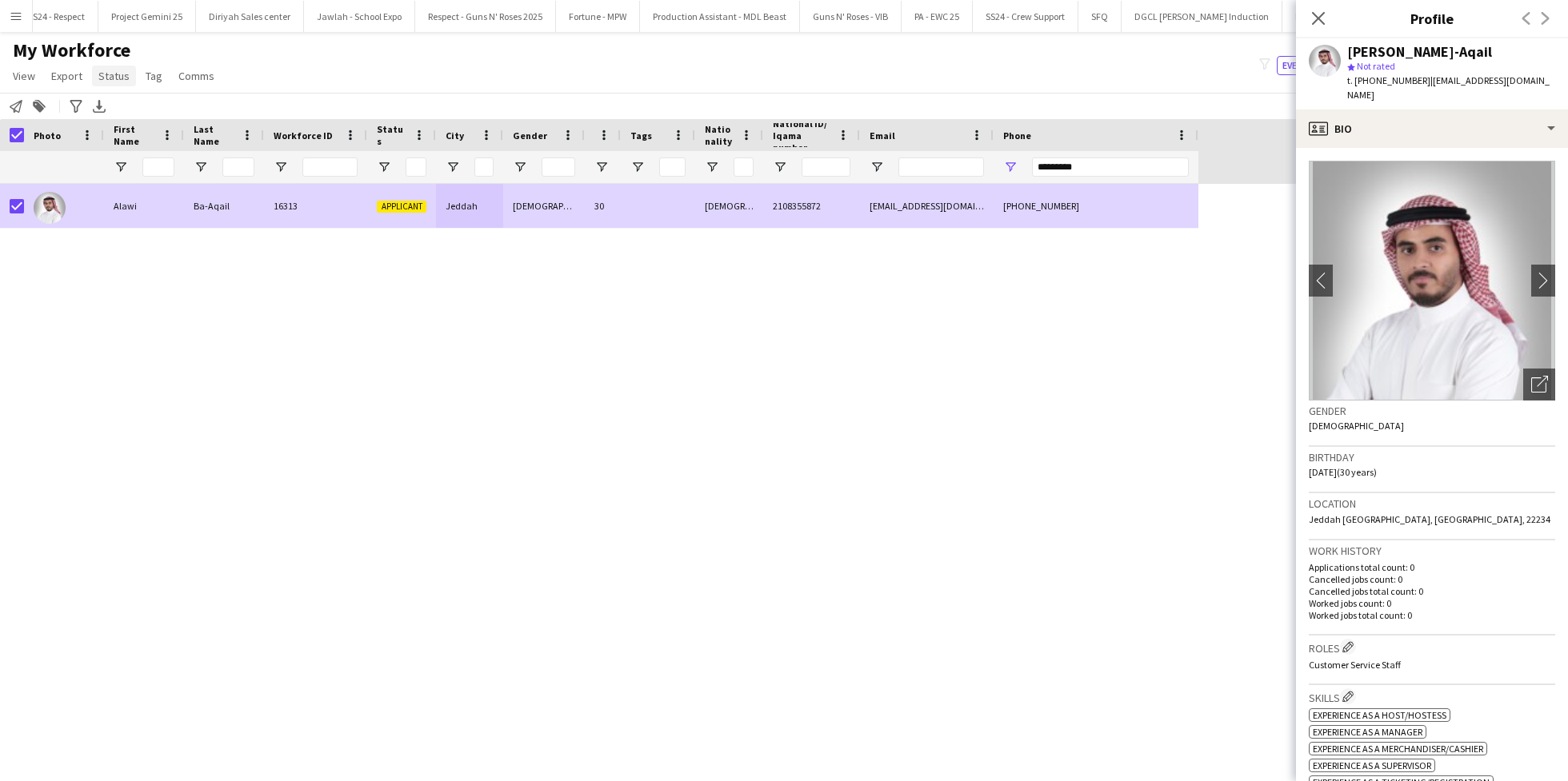
click at [104, 74] on span "Status" at bounding box center [114, 75] width 31 height 15
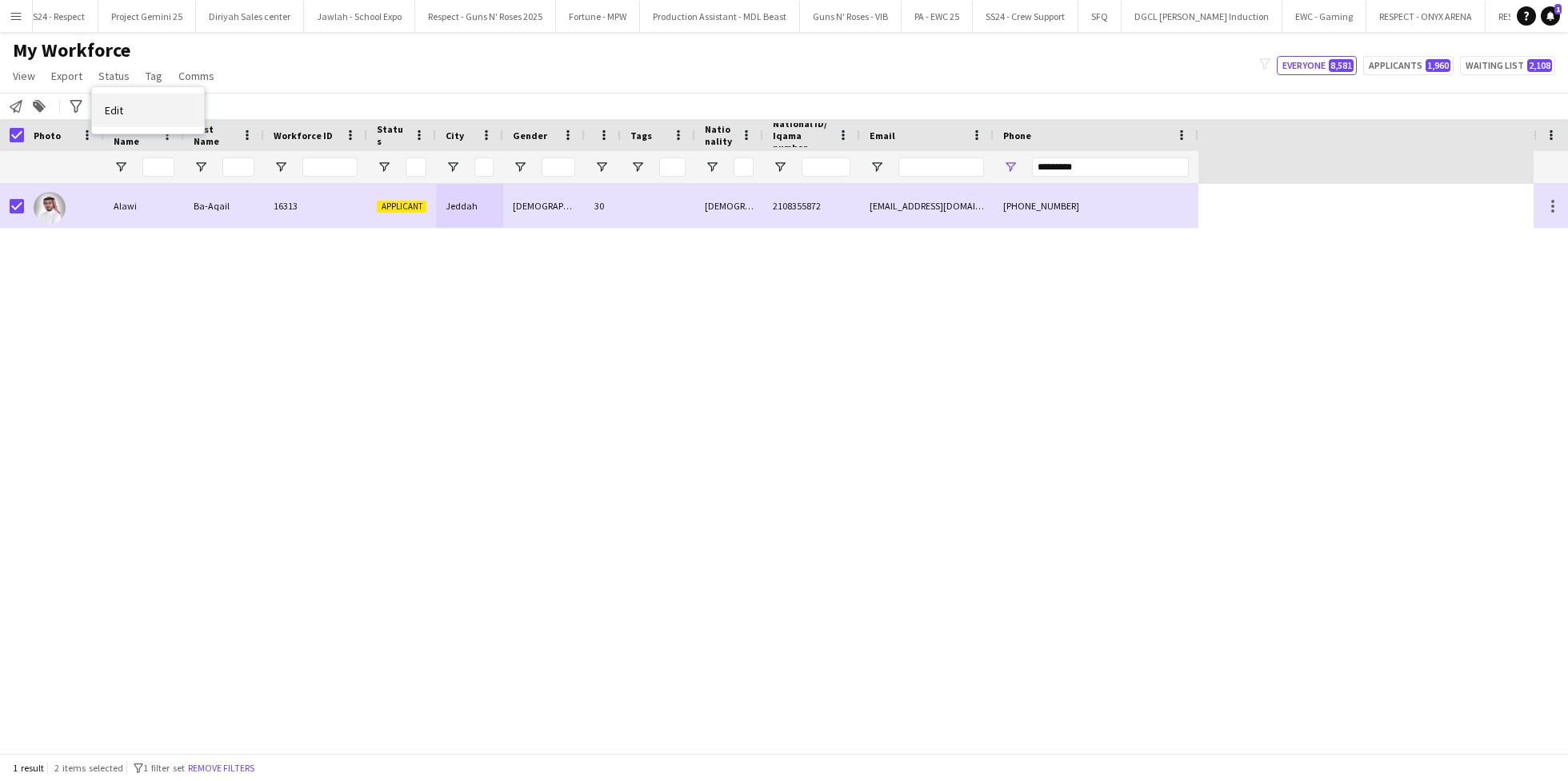
click at [164, 116] on link "Edit" at bounding box center [148, 110] width 112 height 33
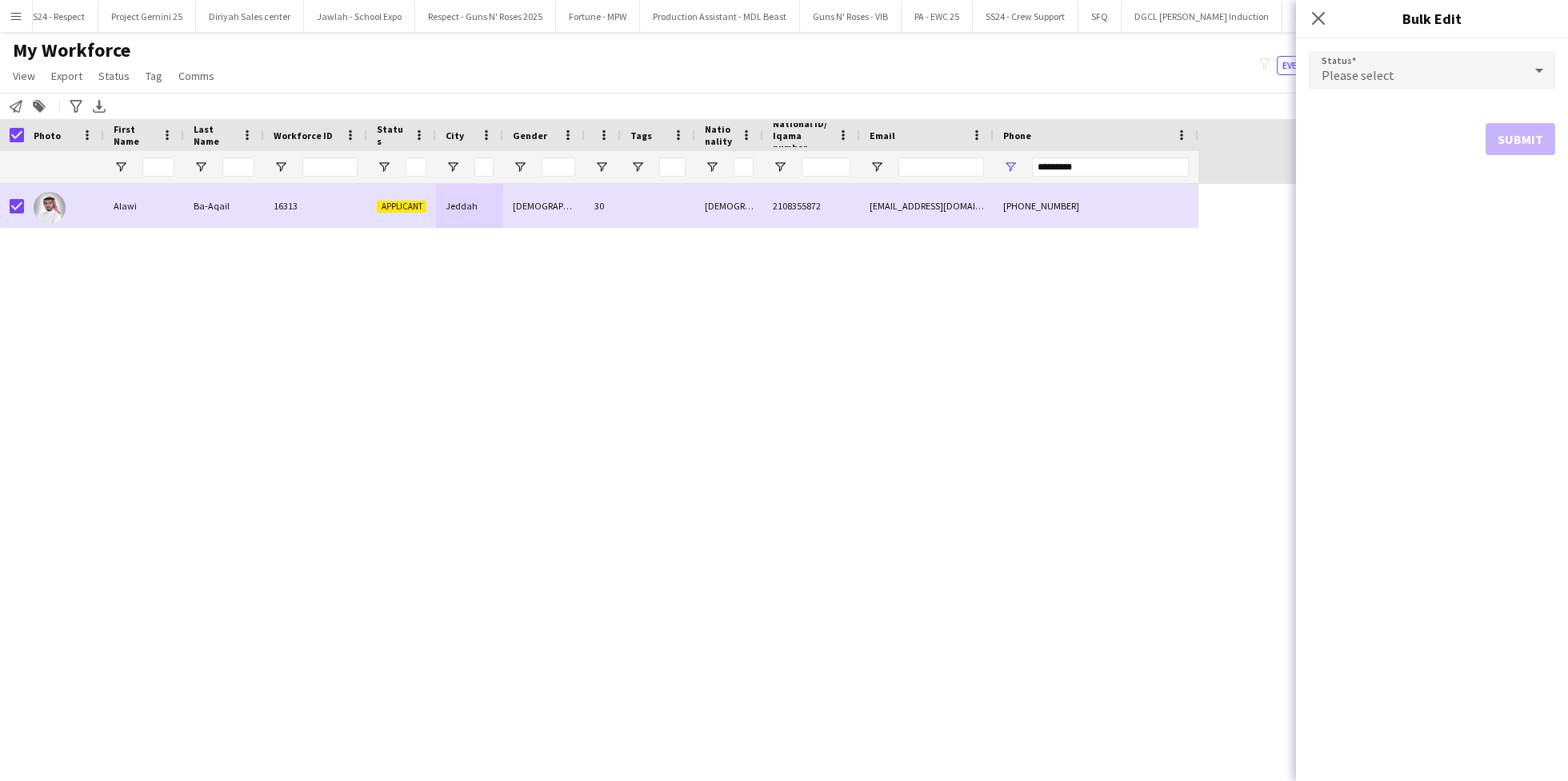
click at [1431, 77] on div "Please select" at bounding box center [1416, 70] width 214 height 39
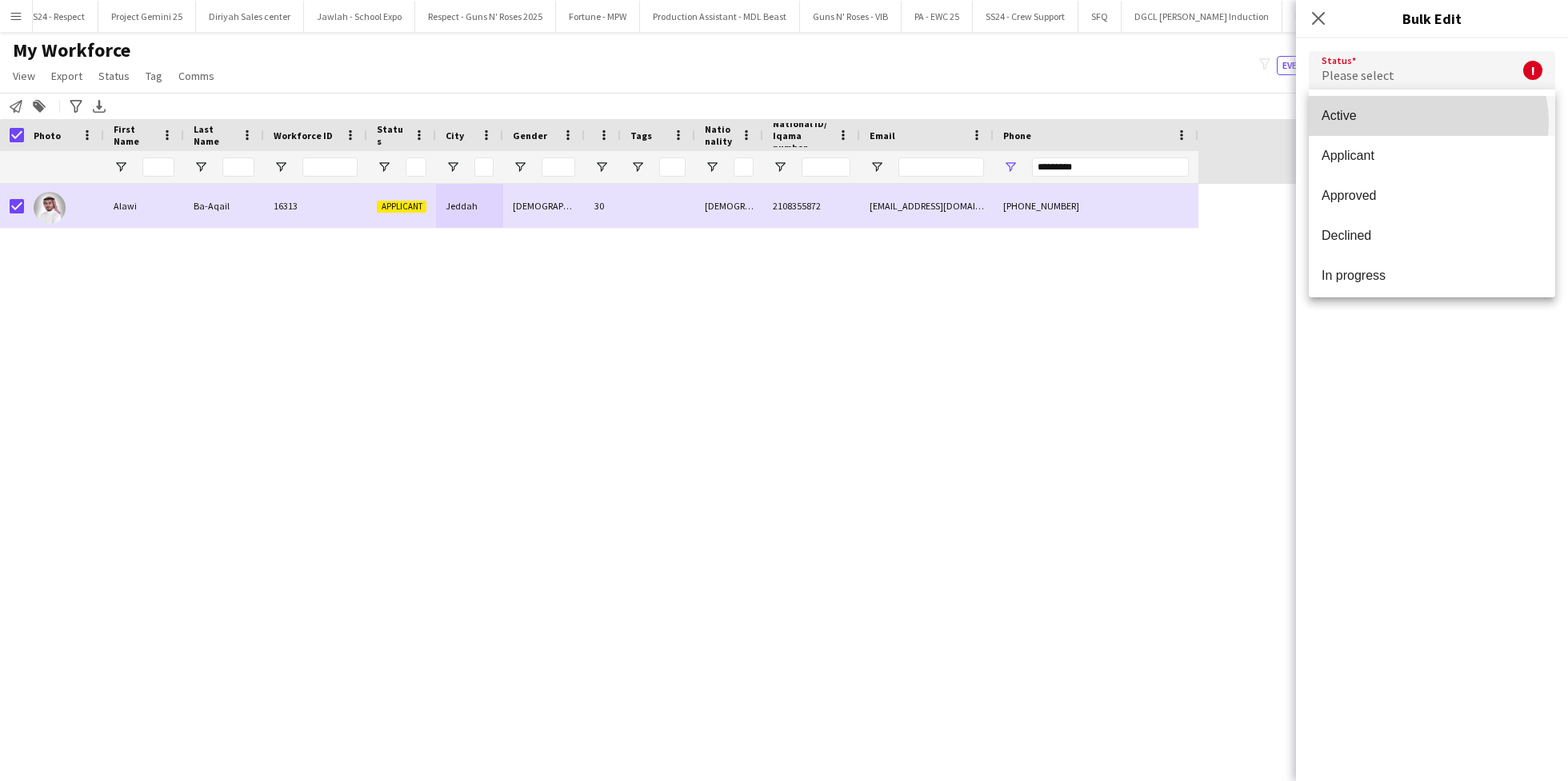
click at [1427, 123] on span "Active" at bounding box center [1432, 116] width 220 height 15
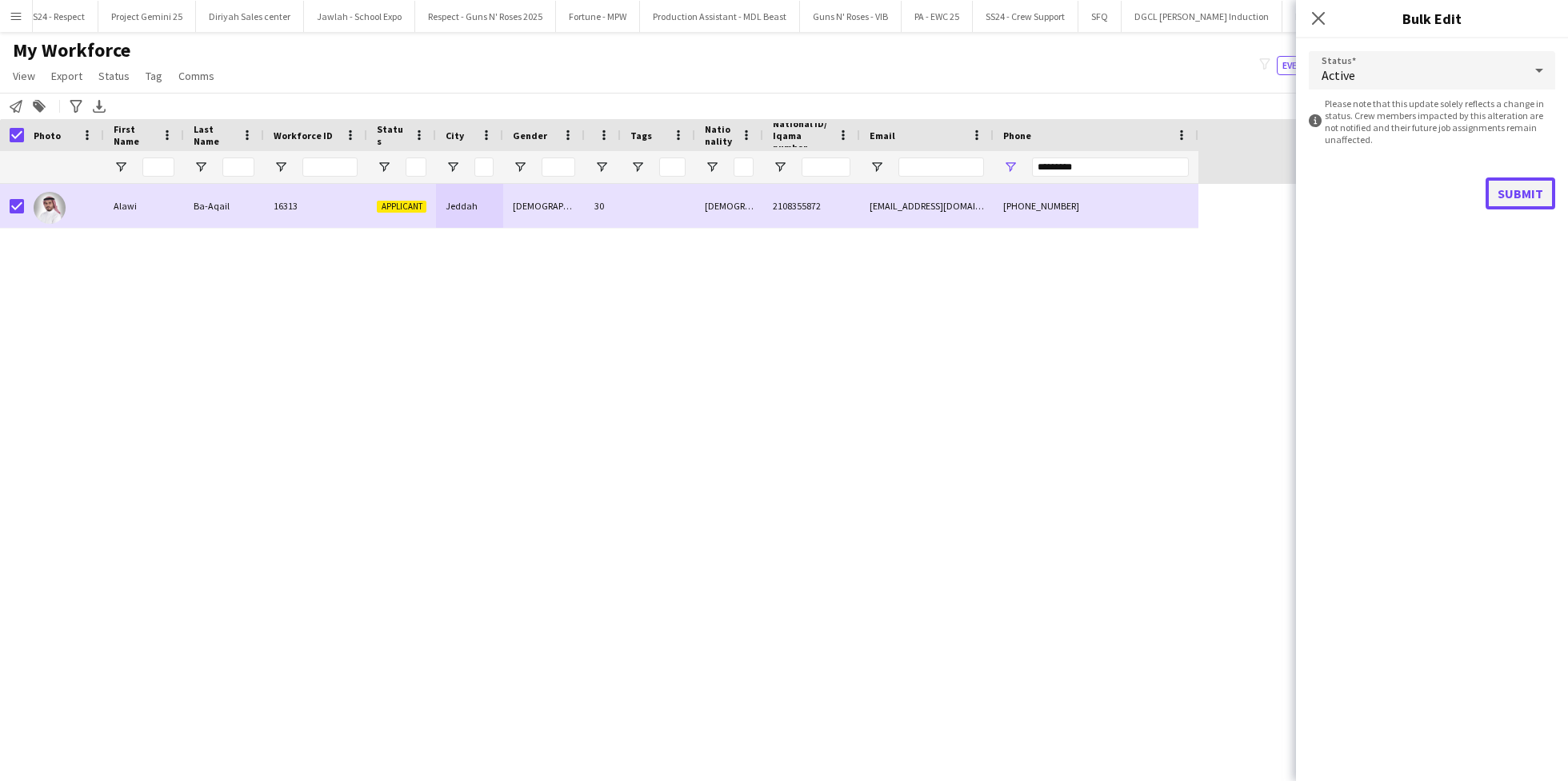
click at [1547, 198] on button "Submit" at bounding box center [1520, 193] width 69 height 32
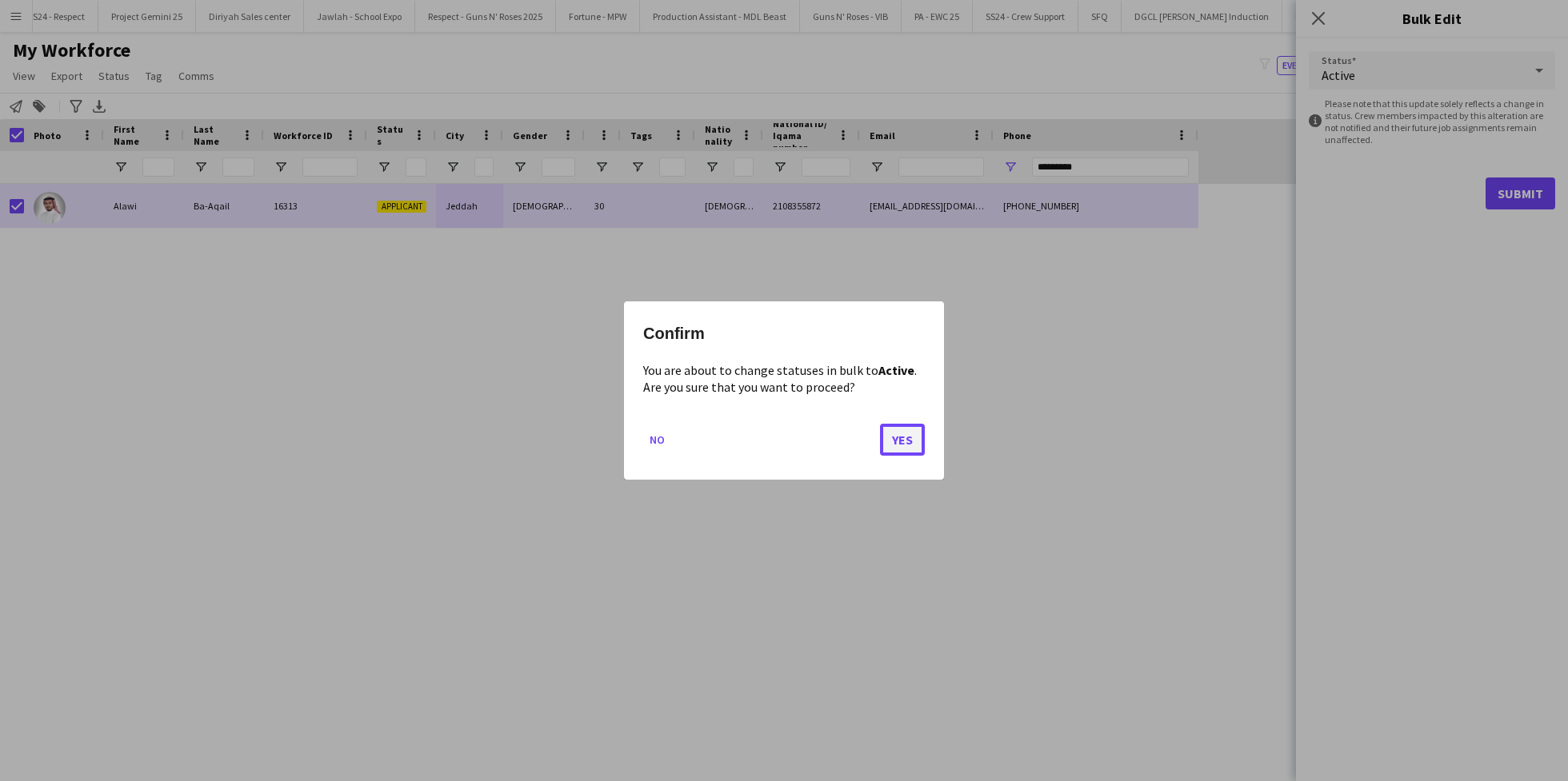
click at [908, 442] on button "Yes" at bounding box center [902, 439] width 45 height 32
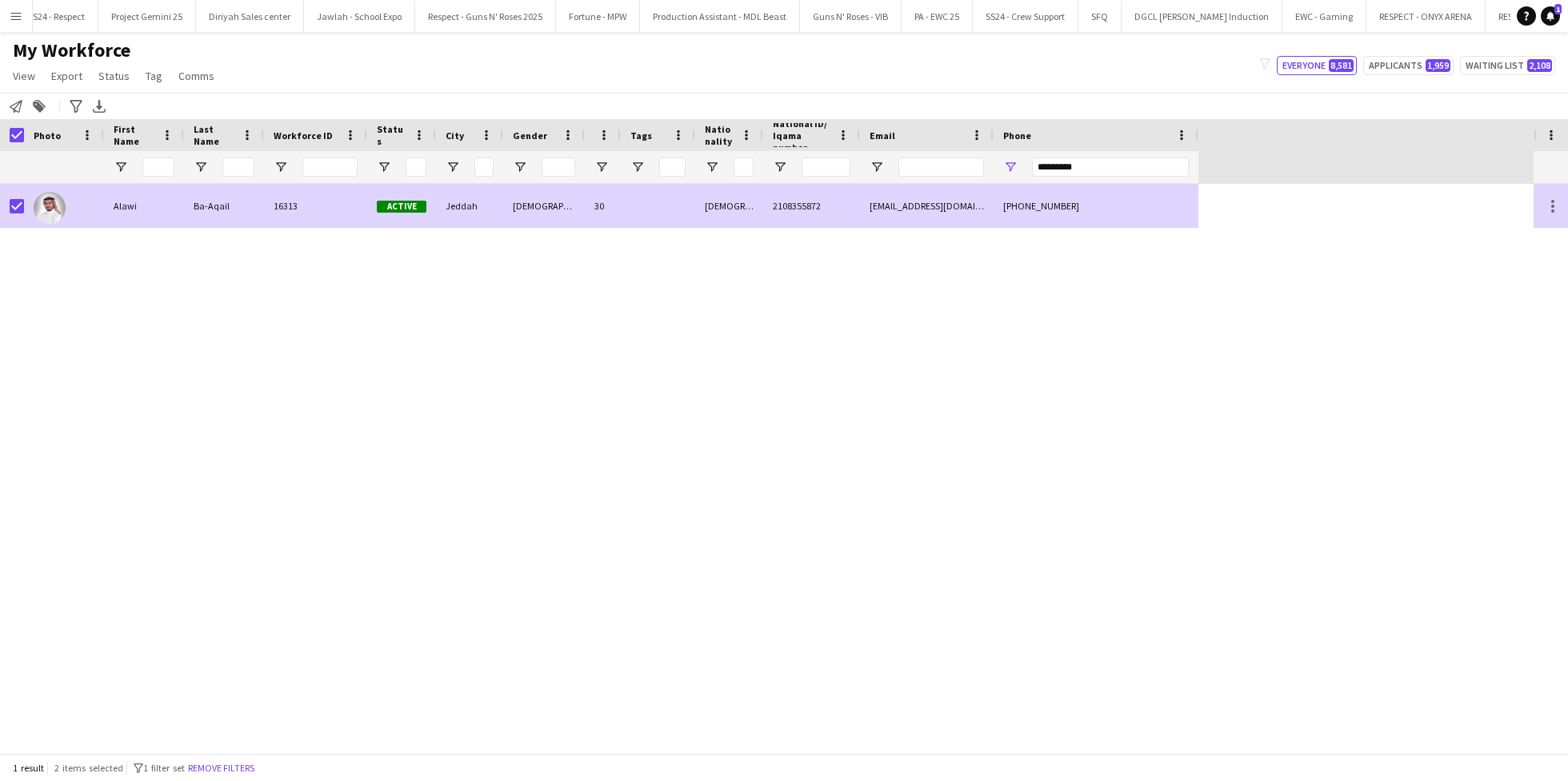
click at [195, 213] on div "Ba-Aqail" at bounding box center [223, 205] width 80 height 44
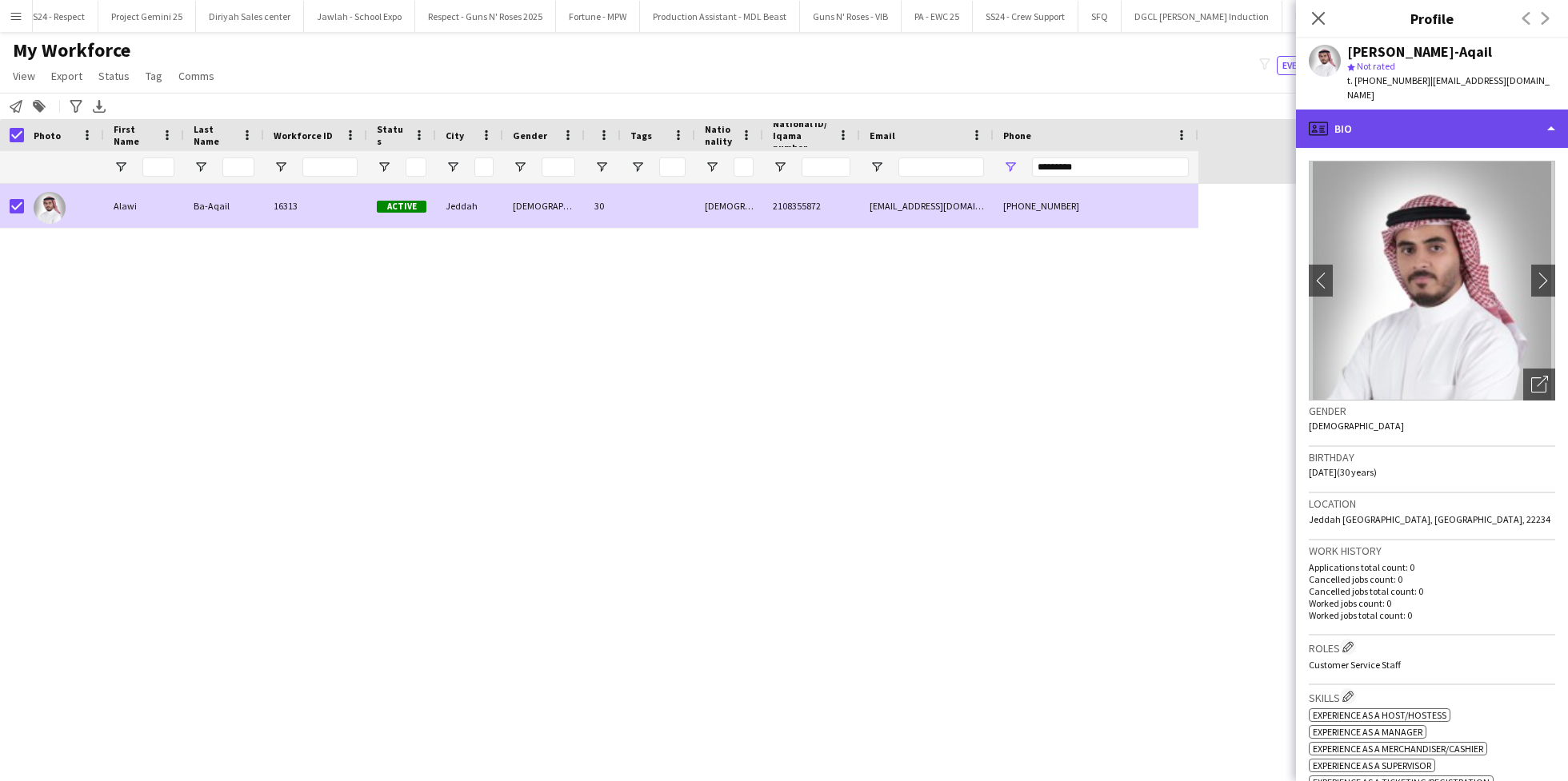
click at [1453, 115] on div "profile Bio" at bounding box center [1432, 129] width 272 height 39
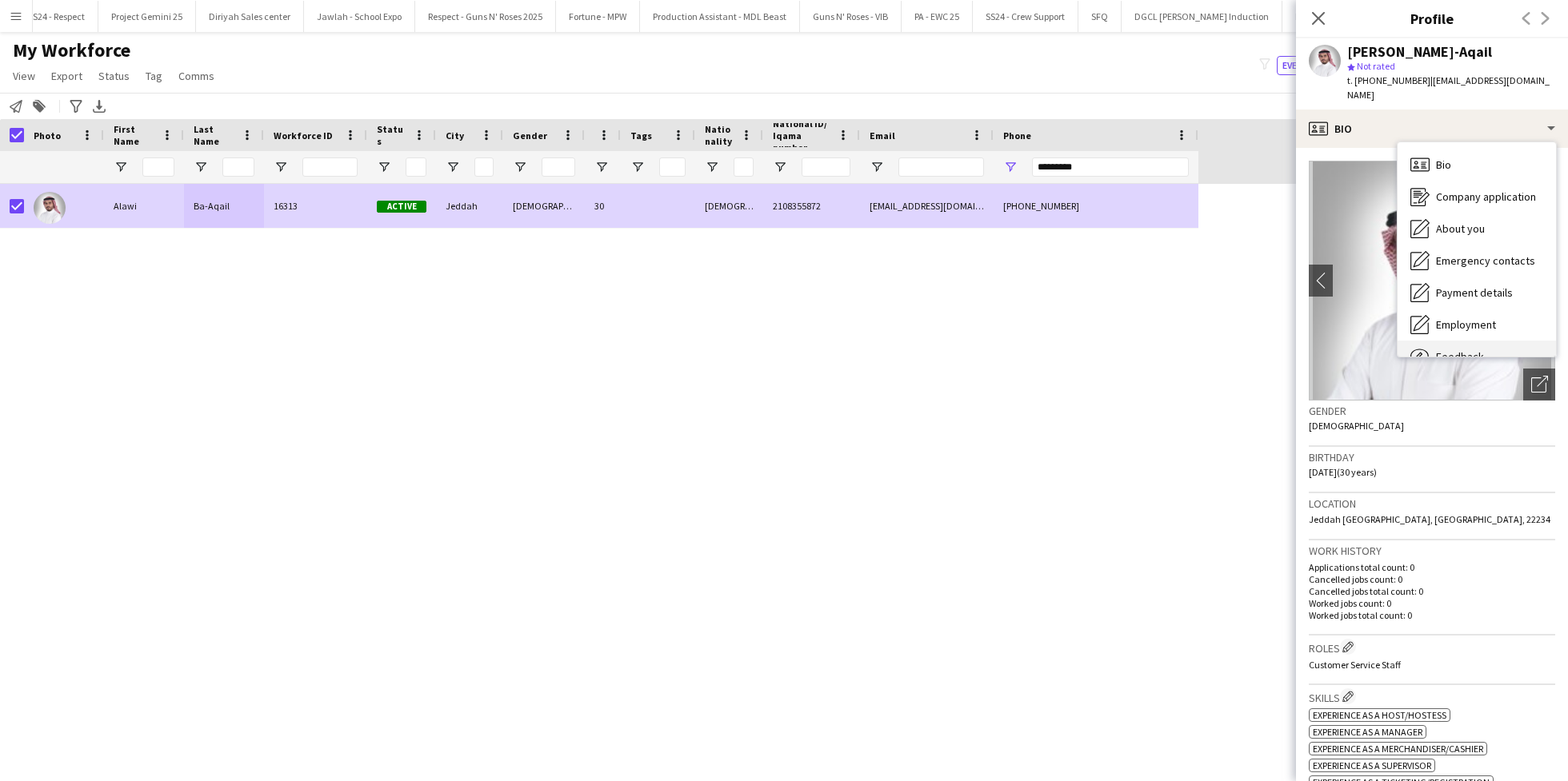
click at [1450, 340] on div "Feedback Feedback" at bounding box center [1476, 356] width 159 height 32
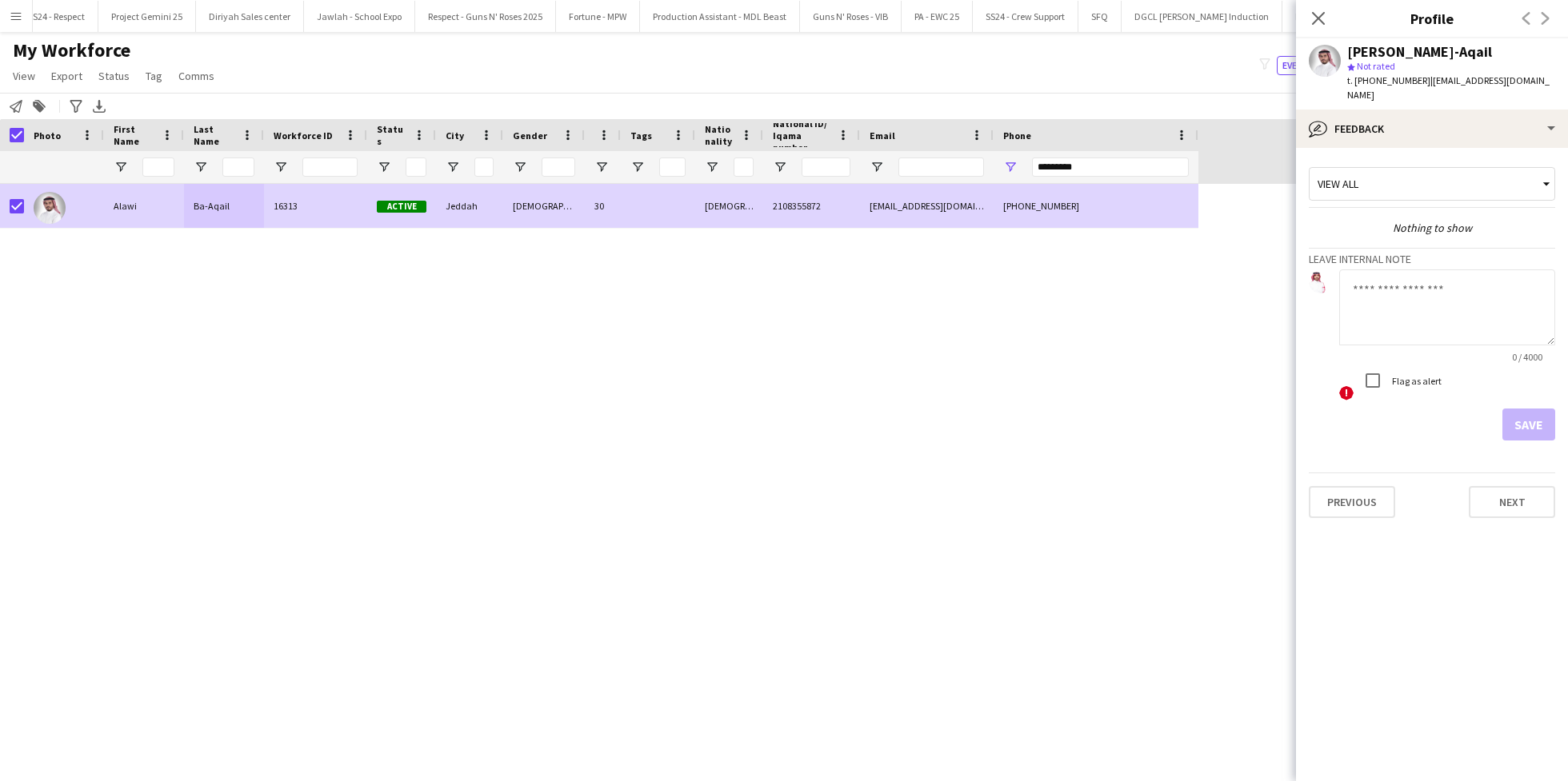
click at [1393, 283] on textarea at bounding box center [1447, 307] width 216 height 76
type textarea "*"
type textarea "**********"
click at [1522, 424] on div "Save" at bounding box center [1432, 424] width 246 height 32
click at [1523, 409] on button "Save" at bounding box center [1529, 424] width 53 height 32
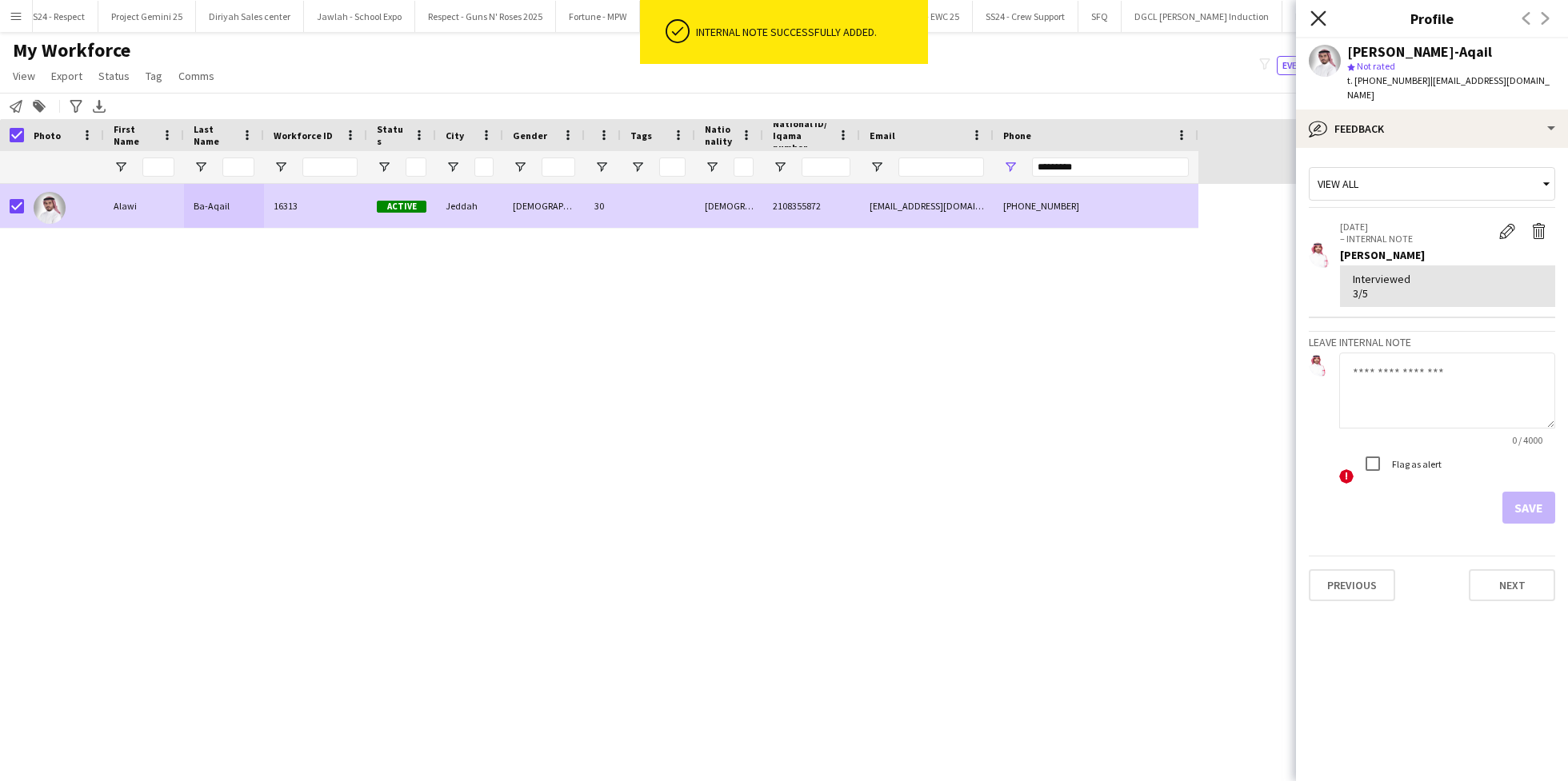
click at [1312, 21] on icon "Close pop-in" at bounding box center [1318, 18] width 15 height 15
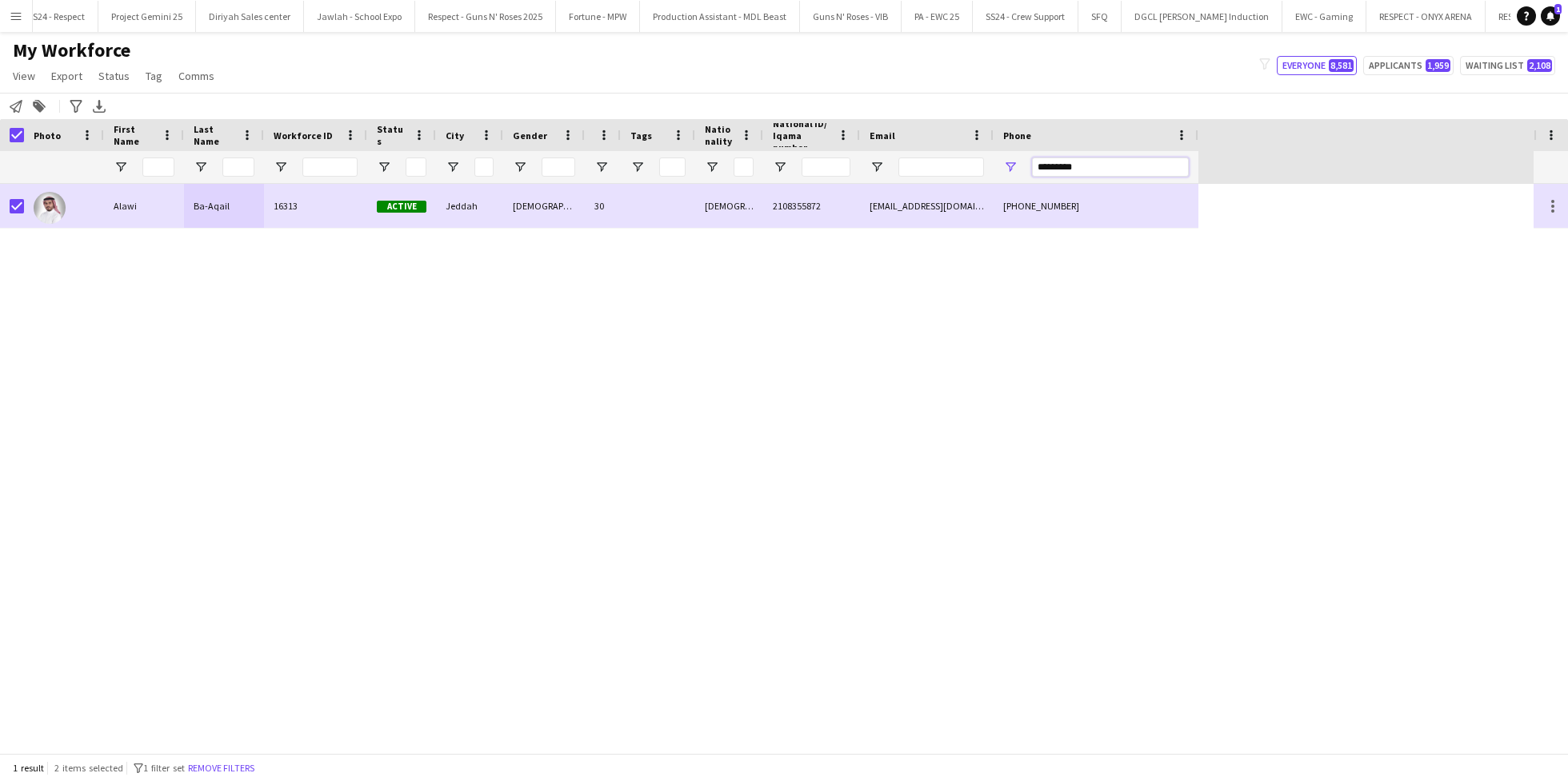
click at [1073, 165] on input "*********" at bounding box center [1110, 167] width 157 height 19
paste input "Phone Filter Input"
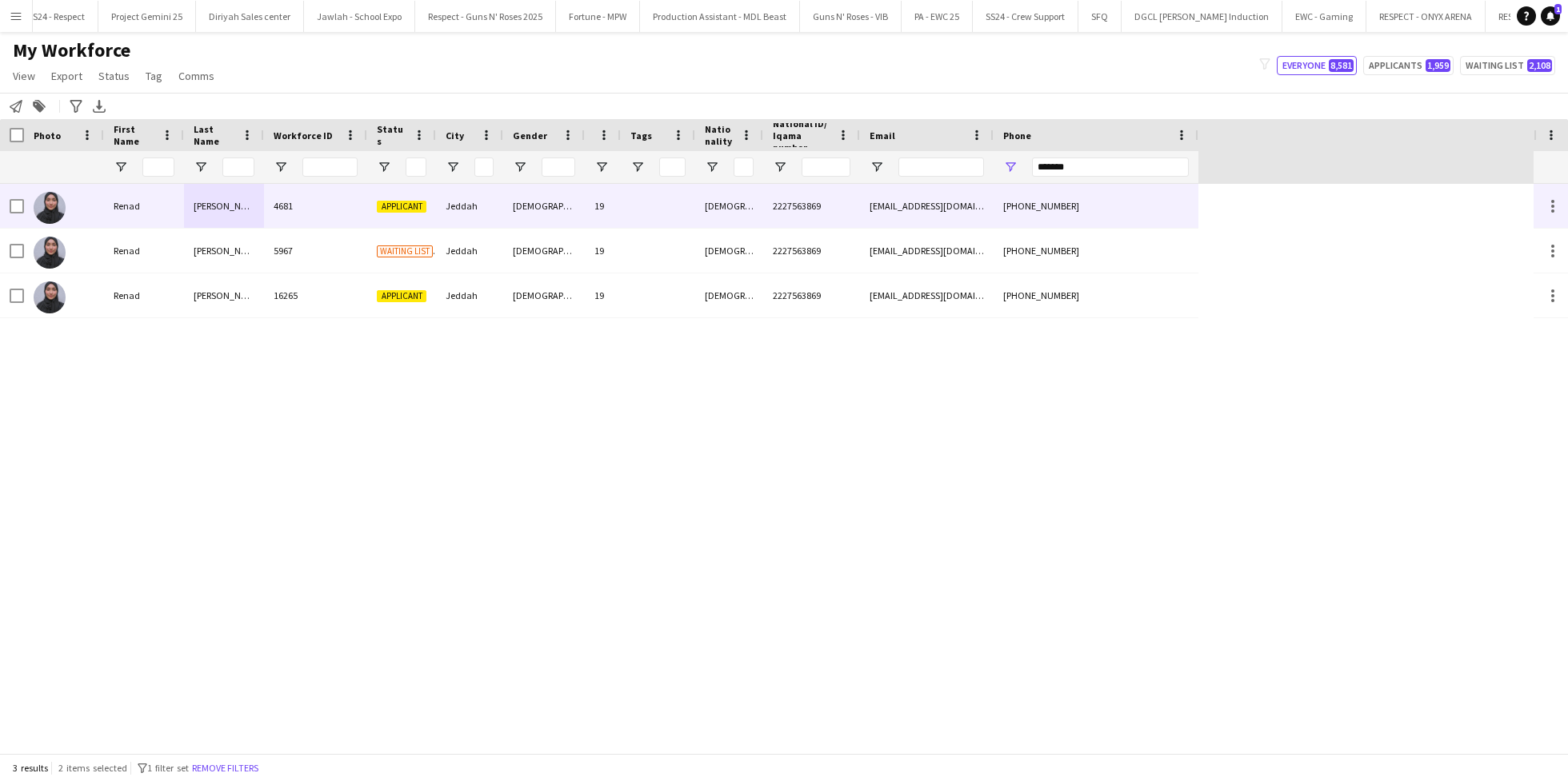
click at [199, 198] on div "[PERSON_NAME]" at bounding box center [223, 205] width 80 height 44
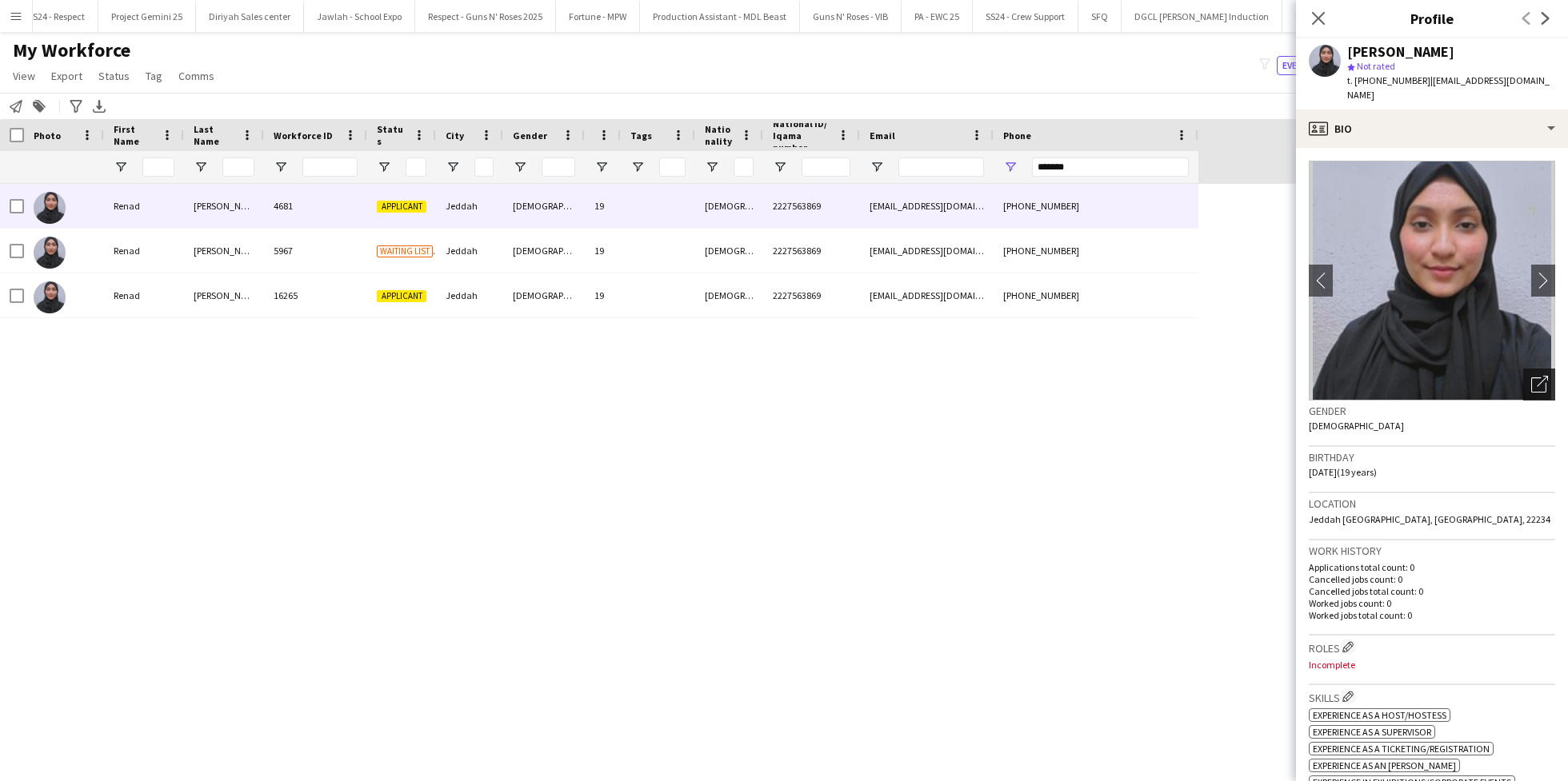
click at [1531, 375] on icon "Open photos pop-in" at bounding box center [1540, 384] width 17 height 17
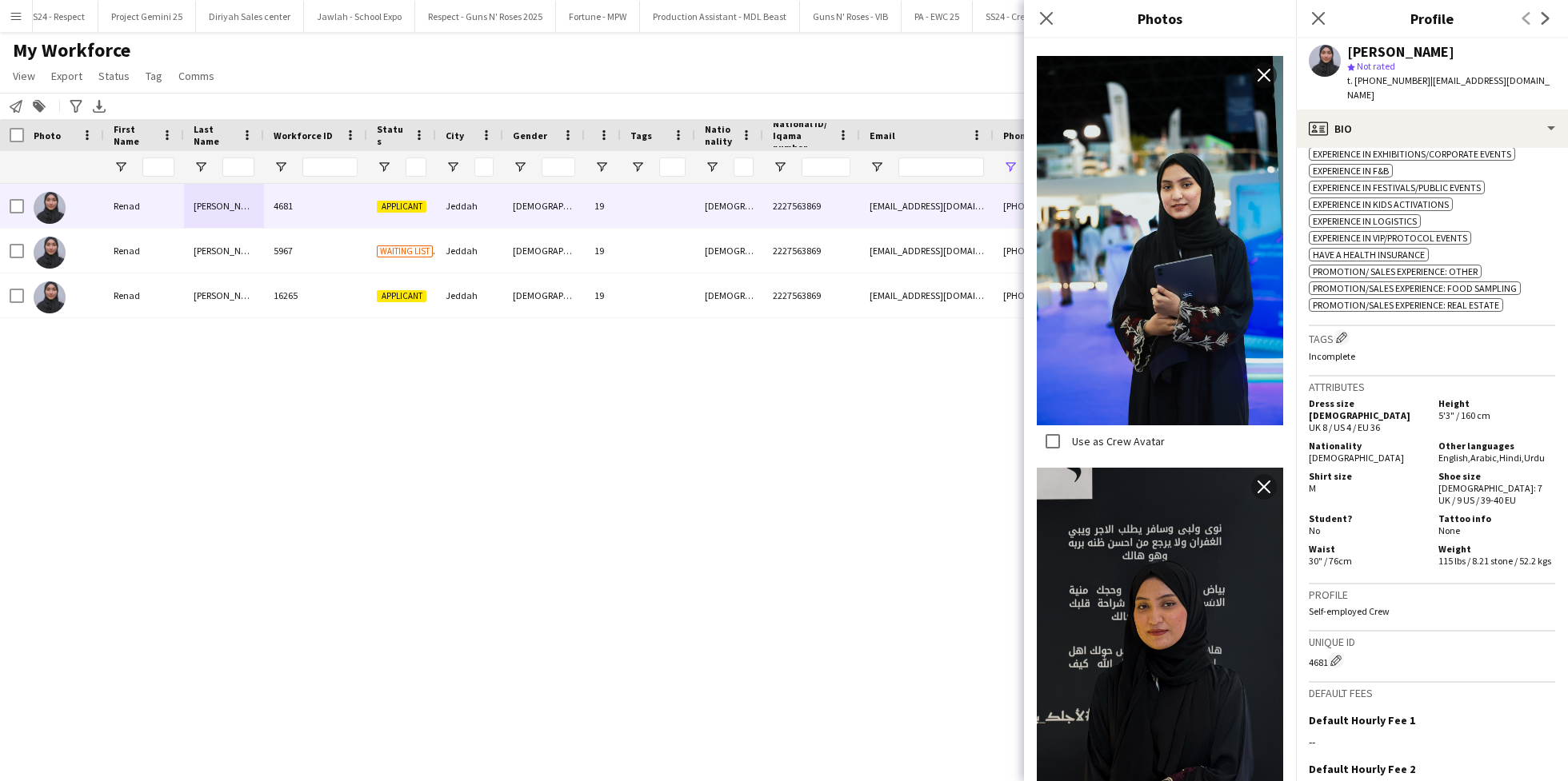
scroll to position [2061, 0]
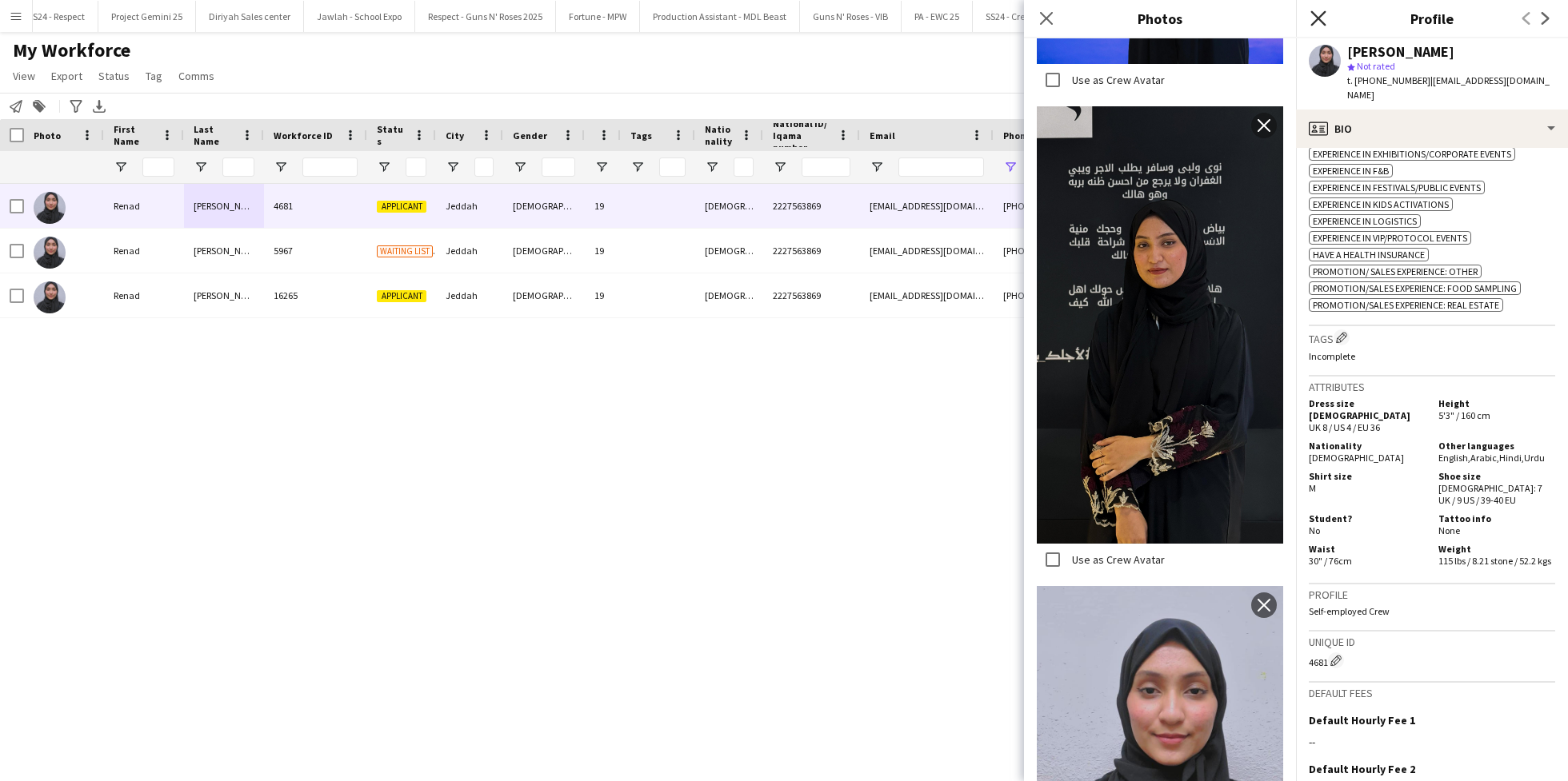
click at [1311, 10] on icon "Close pop-in" at bounding box center [1318, 18] width 15 height 15
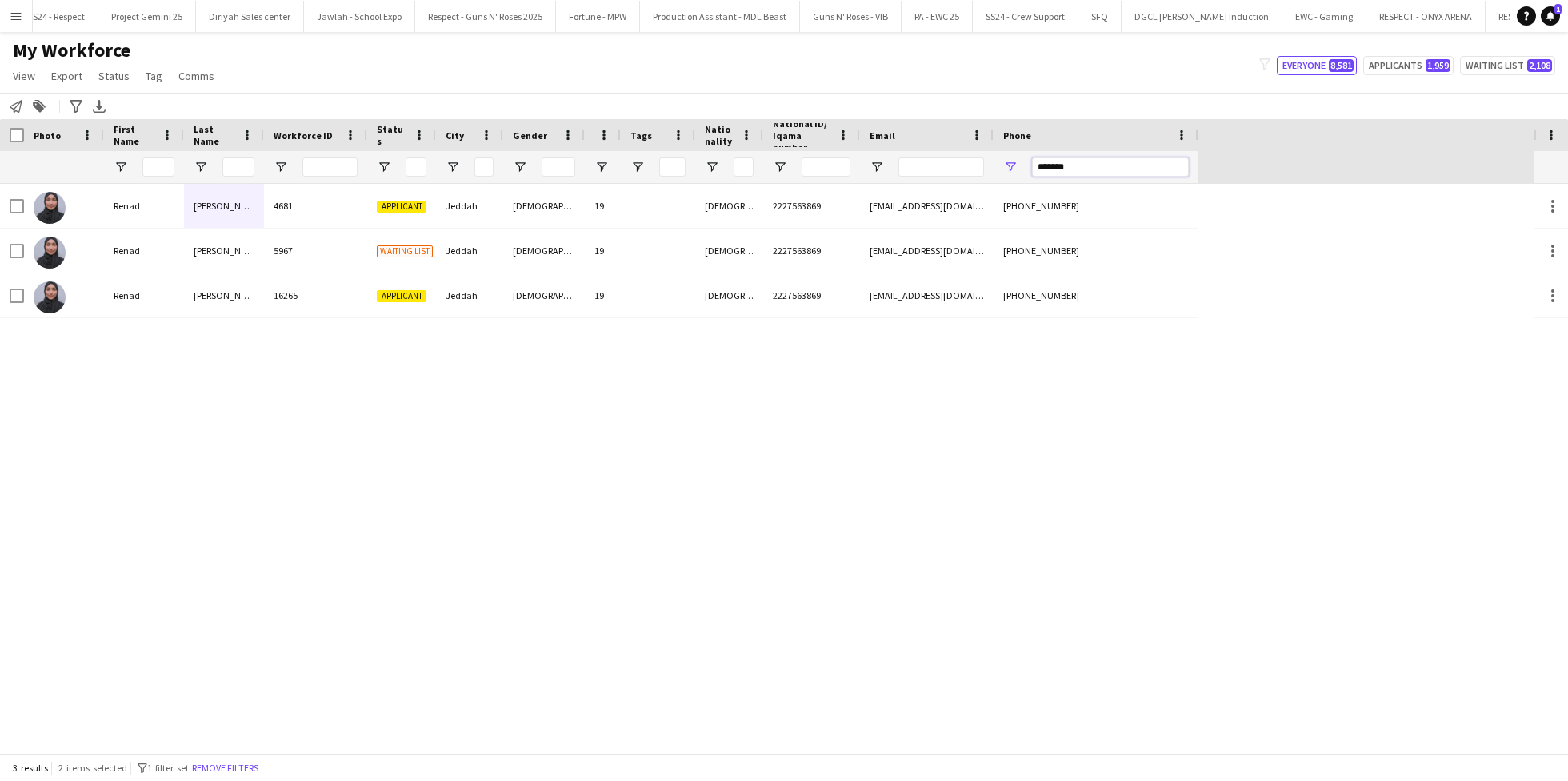
click at [1099, 160] on input "*******" at bounding box center [1110, 167] width 157 height 19
paste input "**"
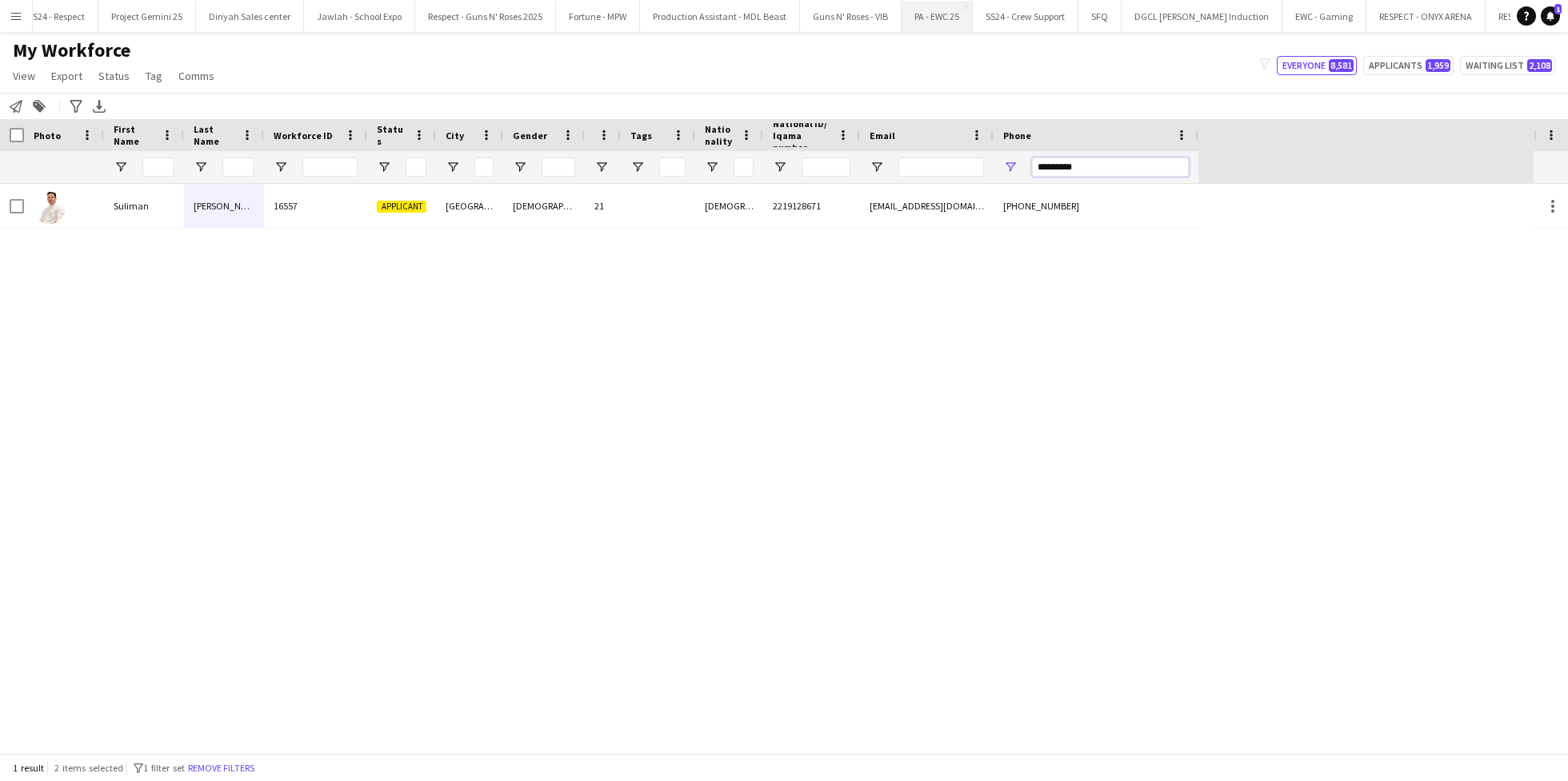
type input "*********"
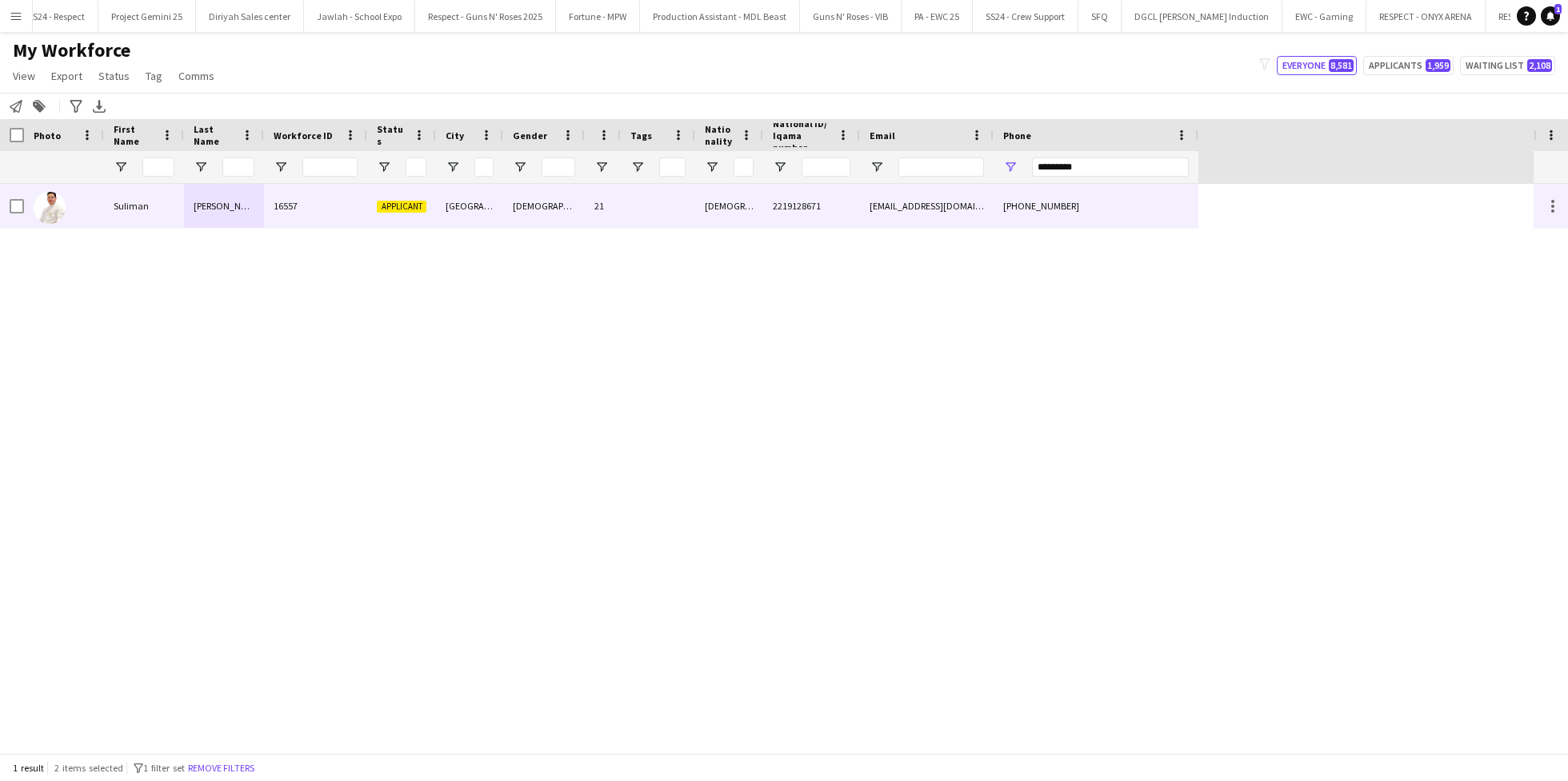
click at [455, 219] on div "[GEOGRAPHIC_DATA]" at bounding box center [469, 205] width 67 height 44
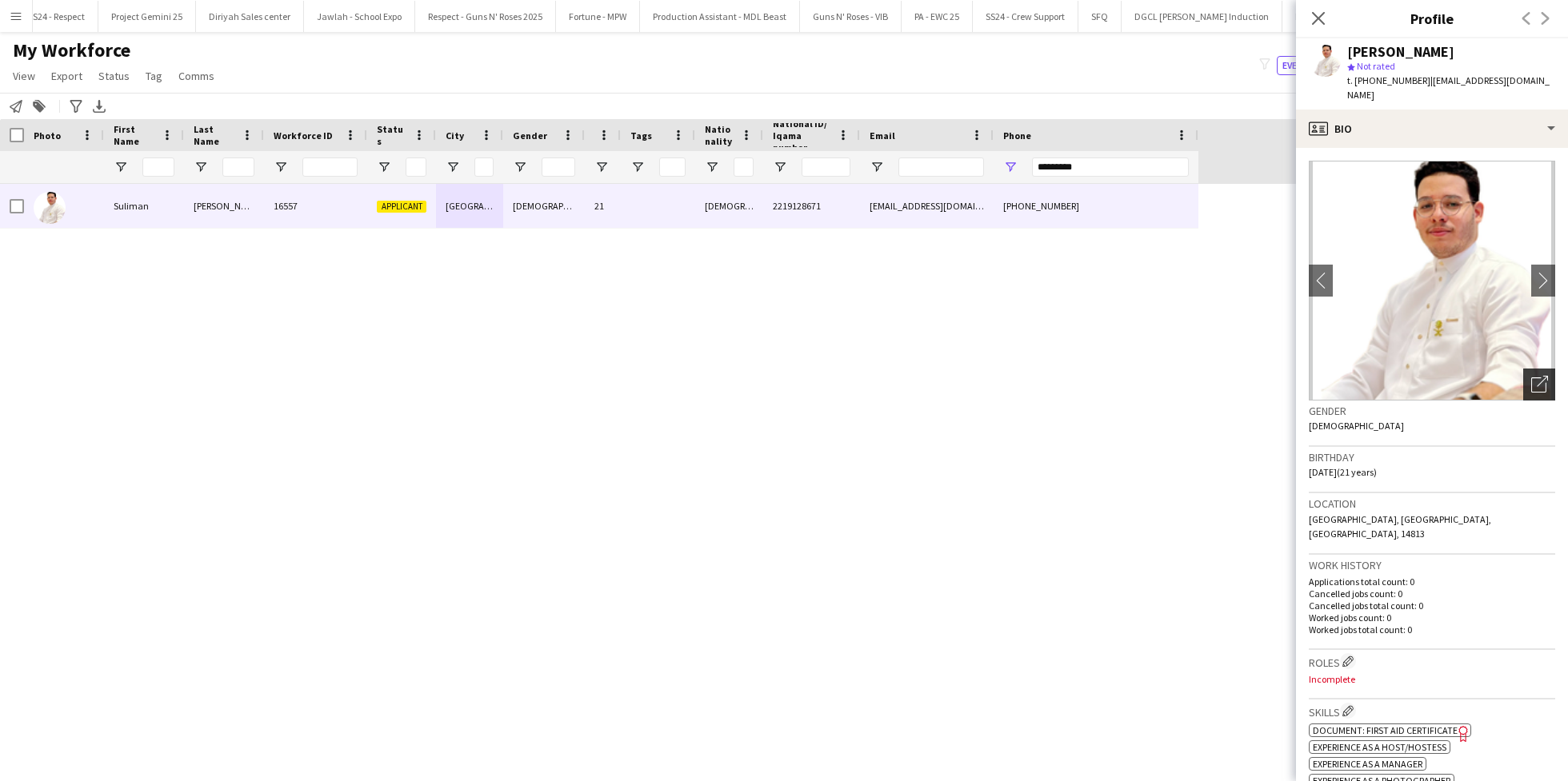
click at [1536, 375] on icon at bounding box center [1541, 381] width 11 height 11
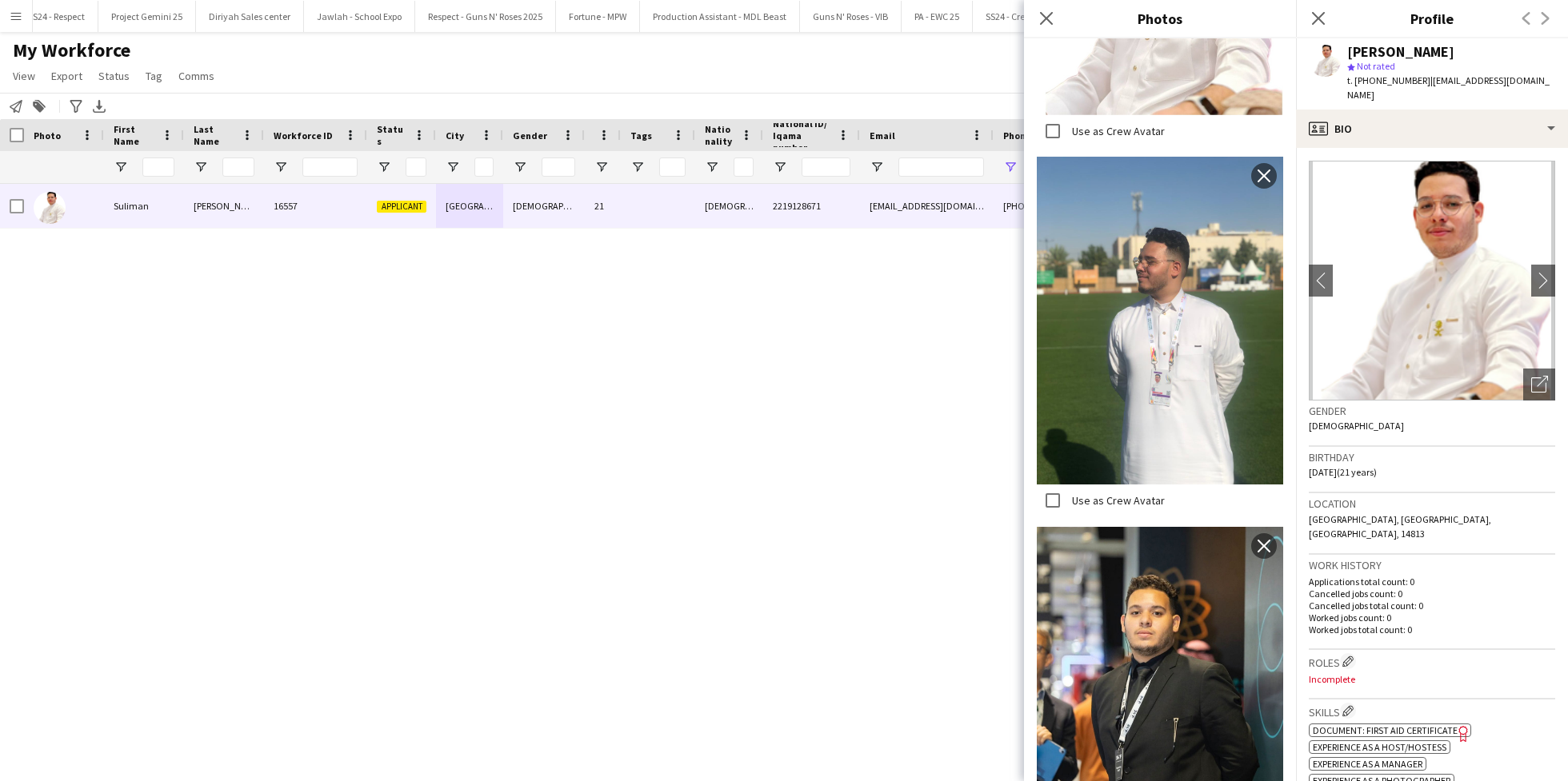
scroll to position [1678, 0]
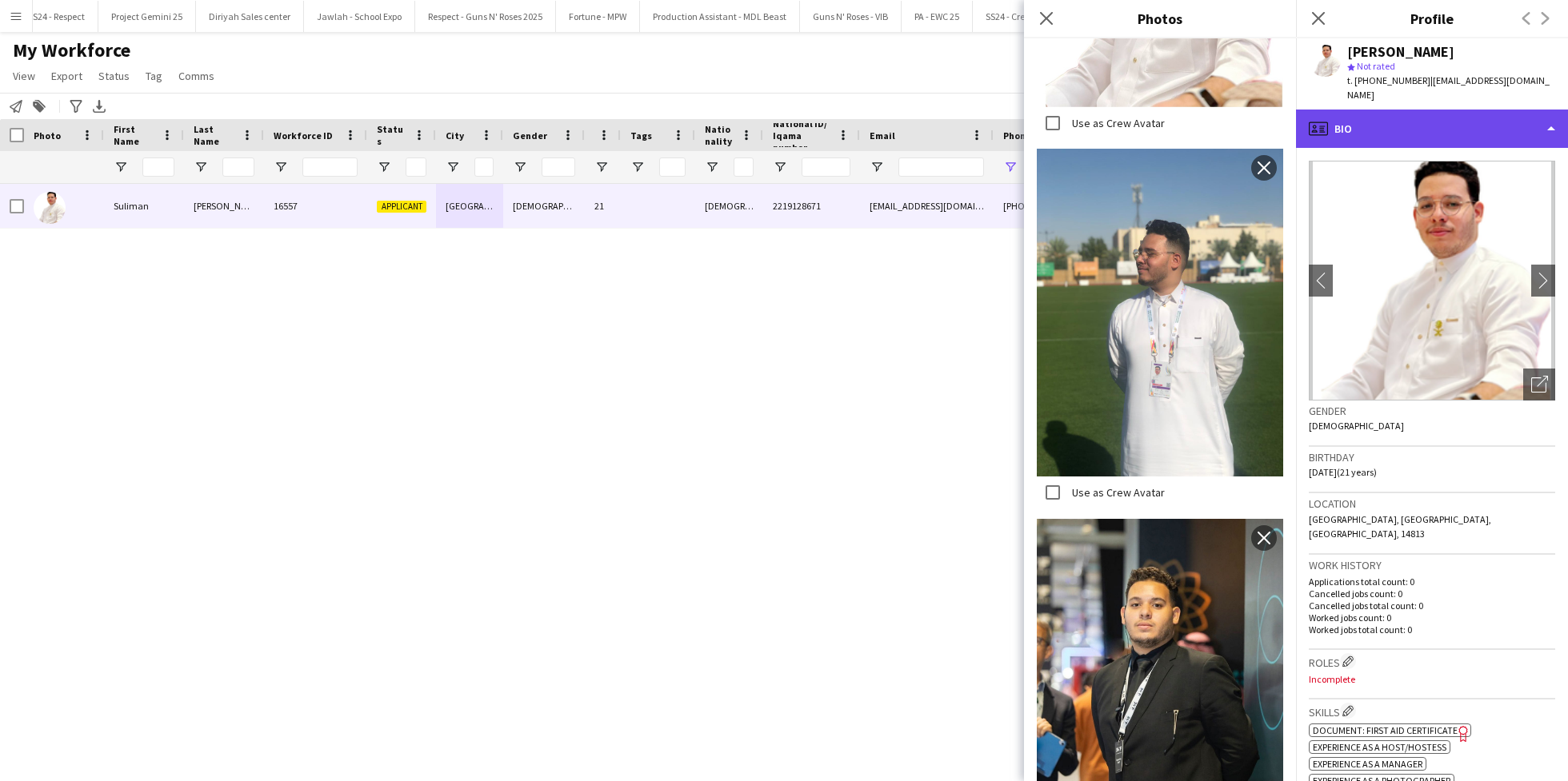
click at [1418, 122] on div "profile Bio" at bounding box center [1432, 129] width 272 height 39
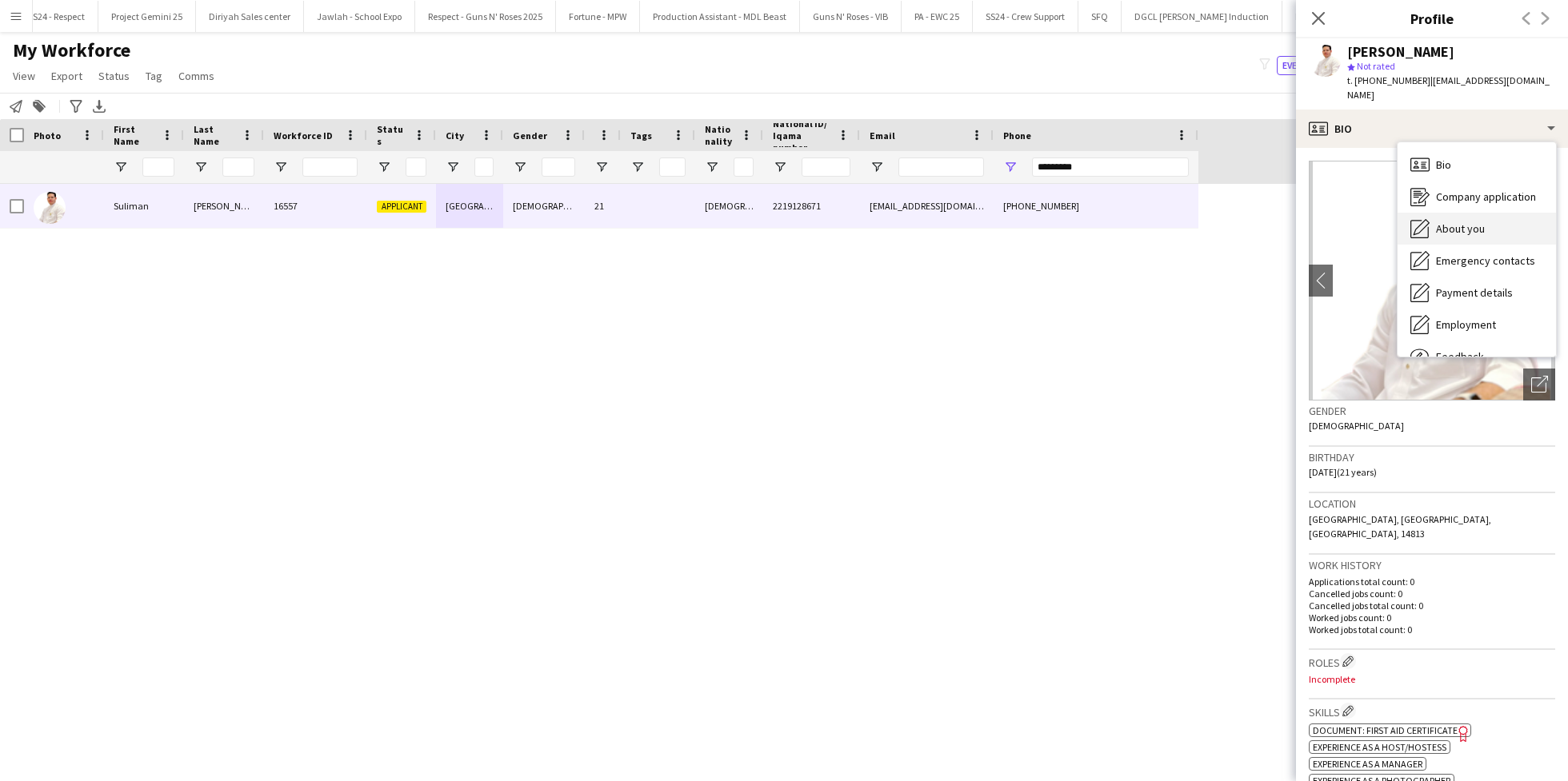
click at [1470, 221] on span "About you" at bounding box center [1460, 228] width 49 height 15
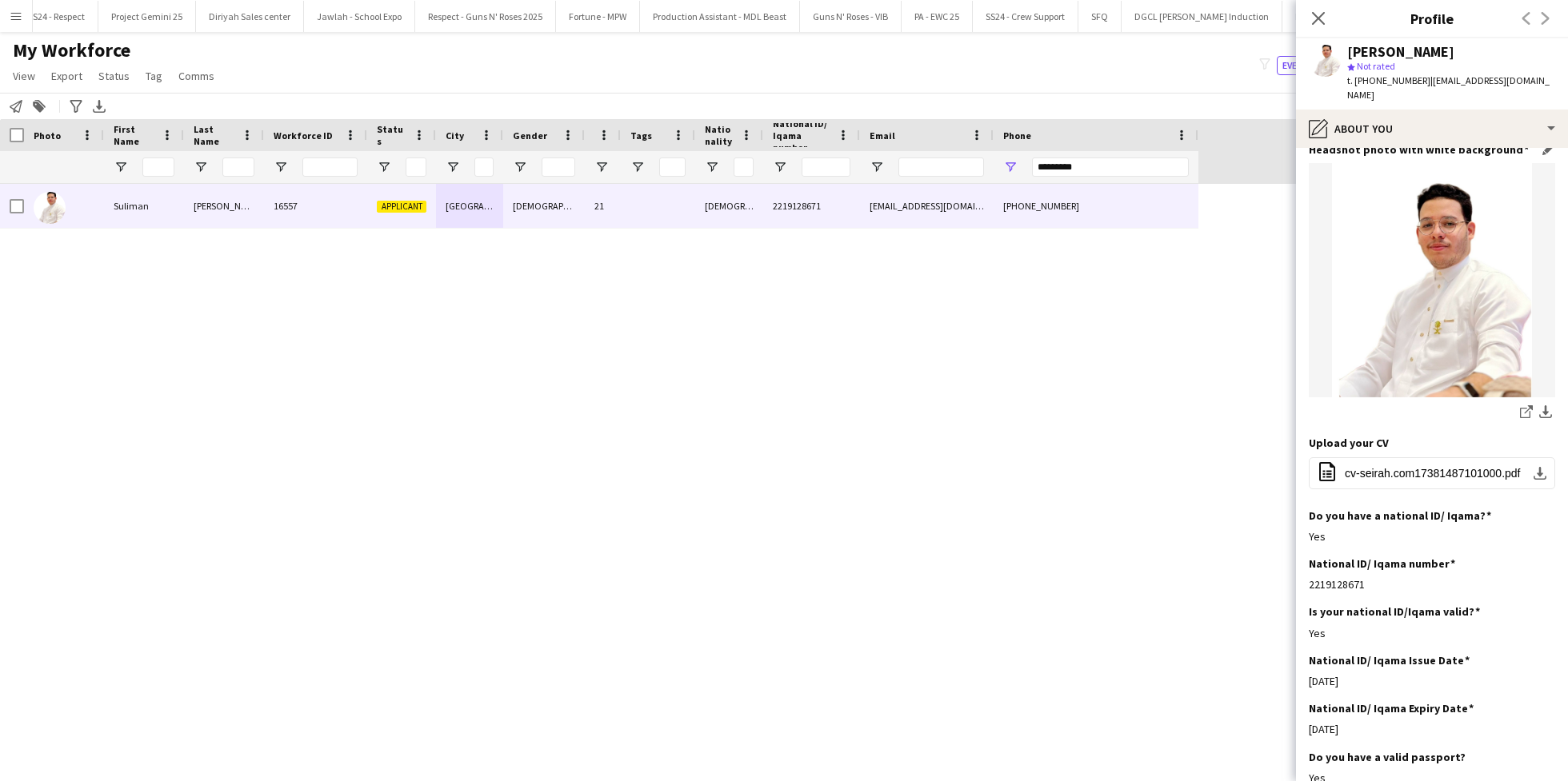
scroll to position [185, 0]
click at [1415, 462] on button "office-file-sheet cv-seirah.com17381487101000.pdf download-bottom" at bounding box center [1432, 471] width 246 height 32
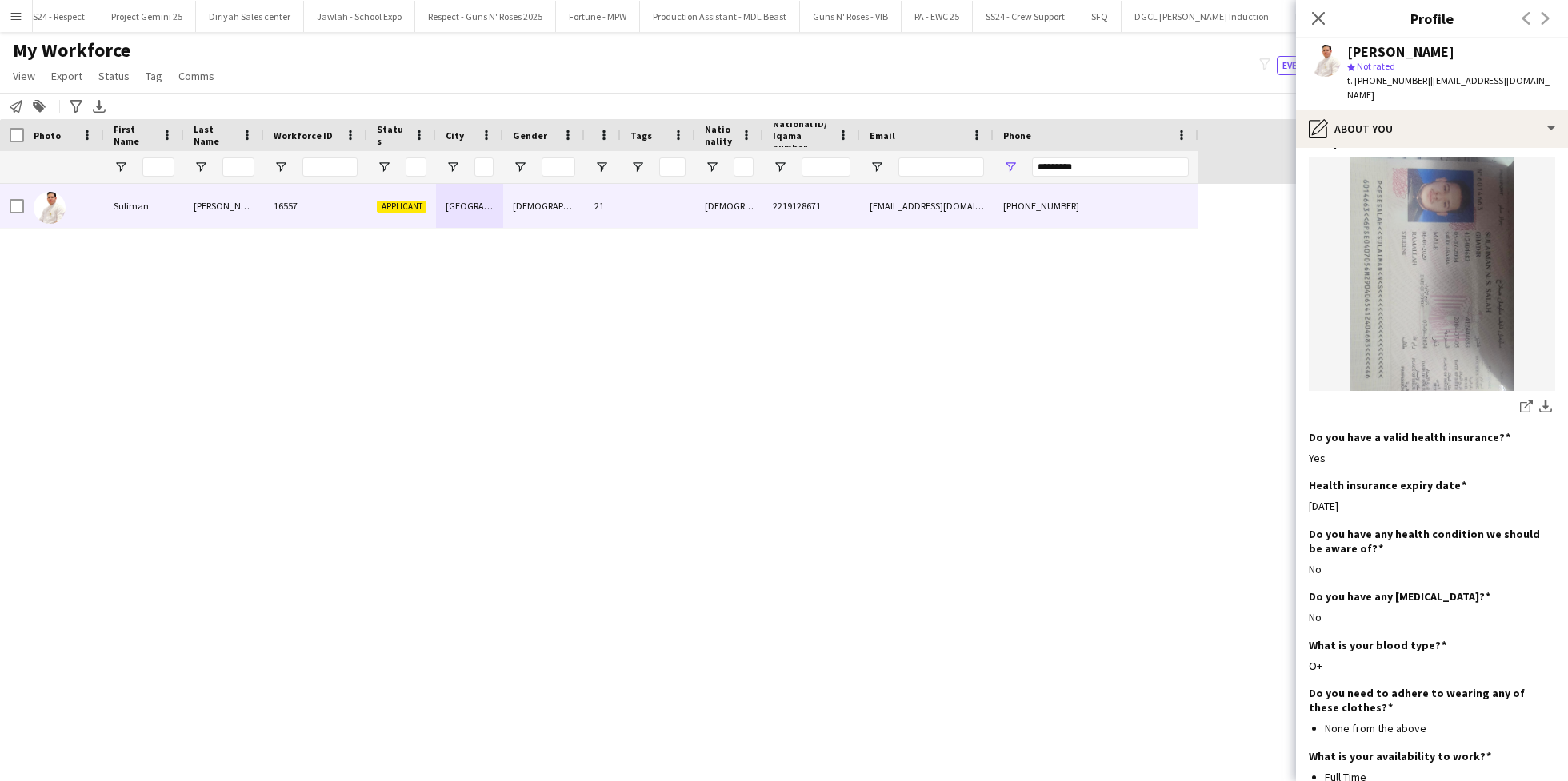
scroll to position [950, 0]
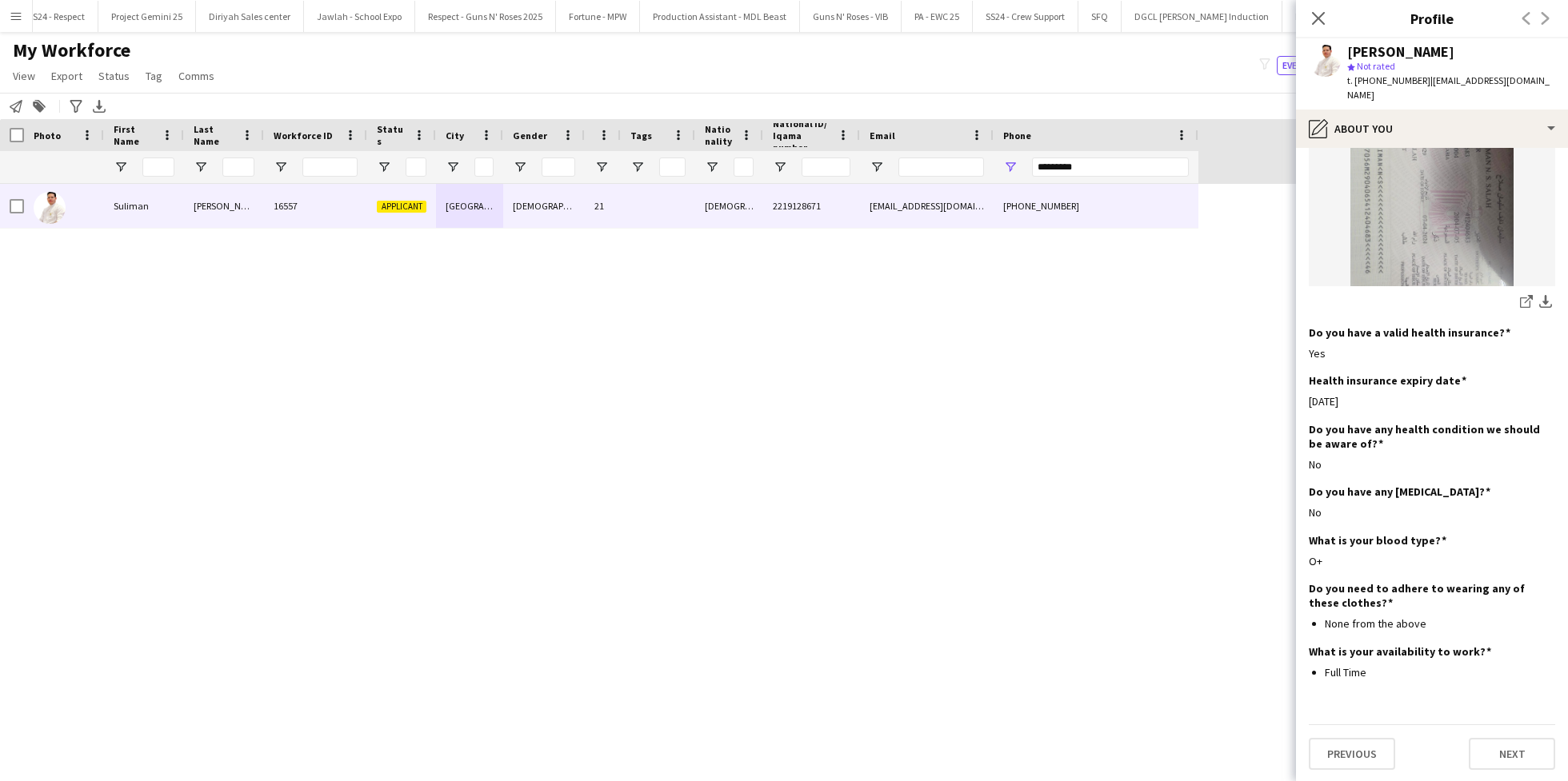
click at [1446, 89] on div "[PERSON_NAME] star Not rated t. [PHONE_NUMBER] | [EMAIL_ADDRESS][DOMAIN_NAME]" at bounding box center [1432, 74] width 272 height 71
click at [1455, 110] on div "pencil4 About you" at bounding box center [1432, 129] width 272 height 39
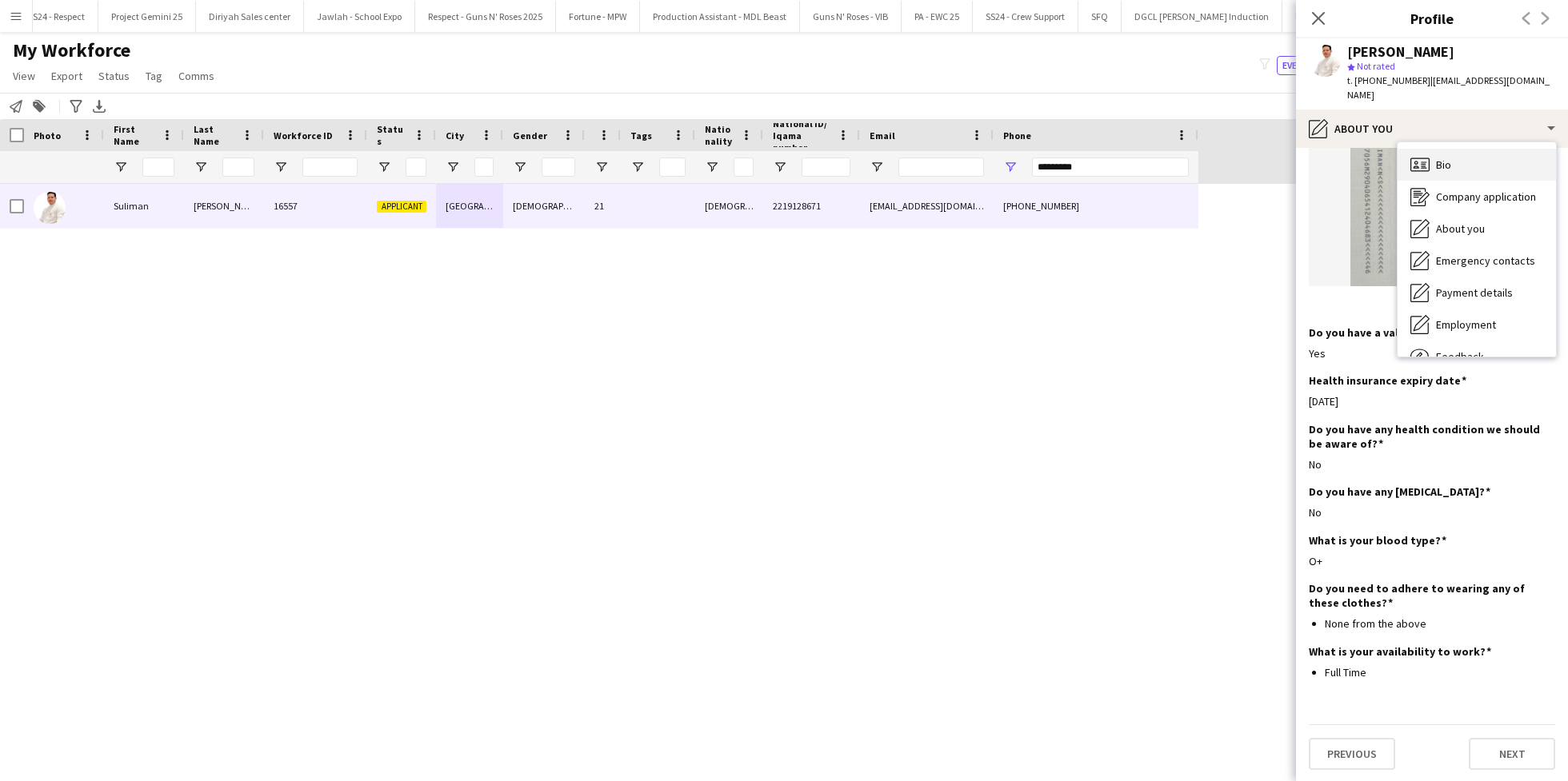
click at [1482, 148] on div "Bio Bio" at bounding box center [1476, 164] width 159 height 32
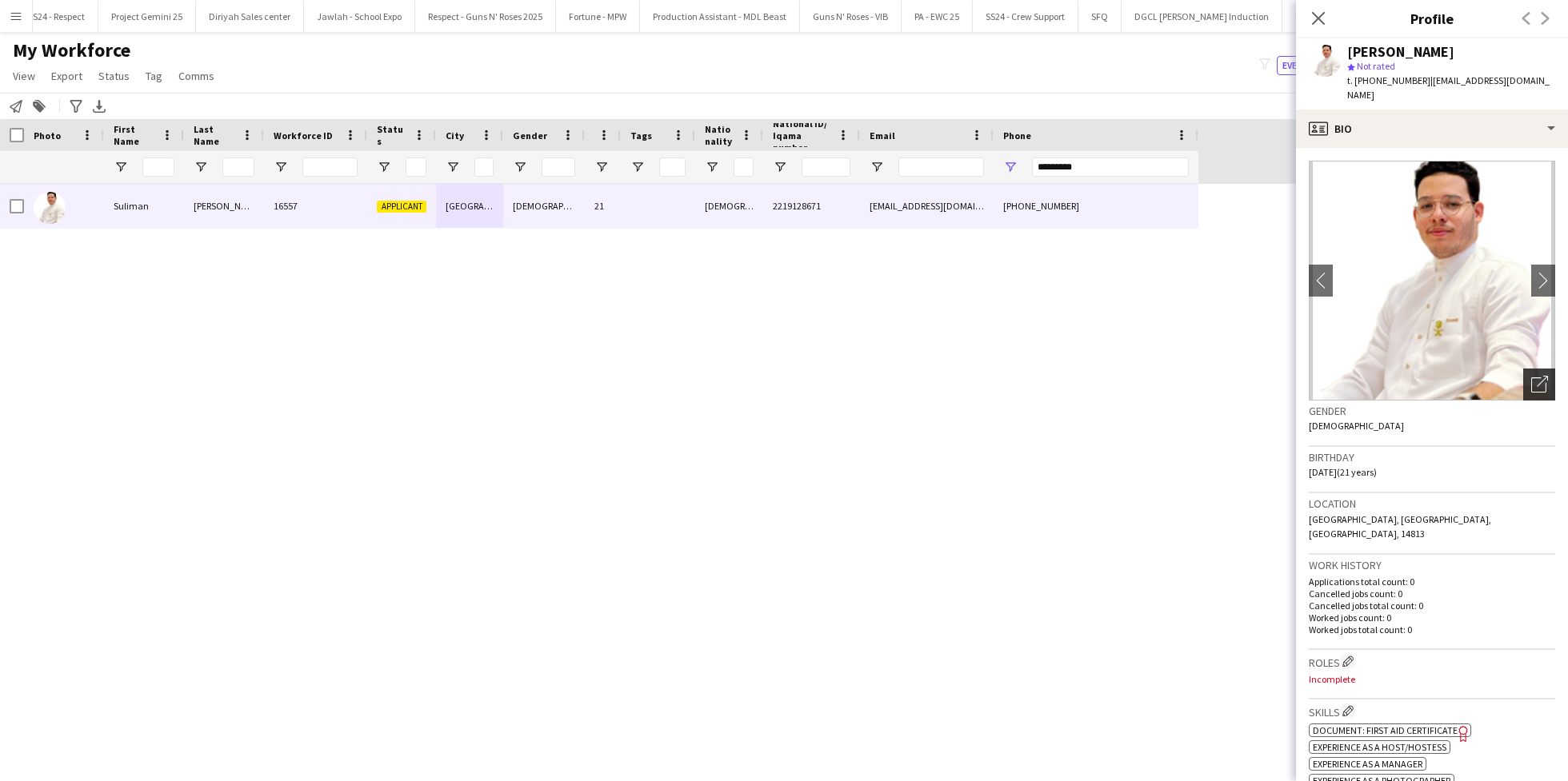
click at [1531, 375] on icon "Open photos pop-in" at bounding box center [1540, 384] width 17 height 17
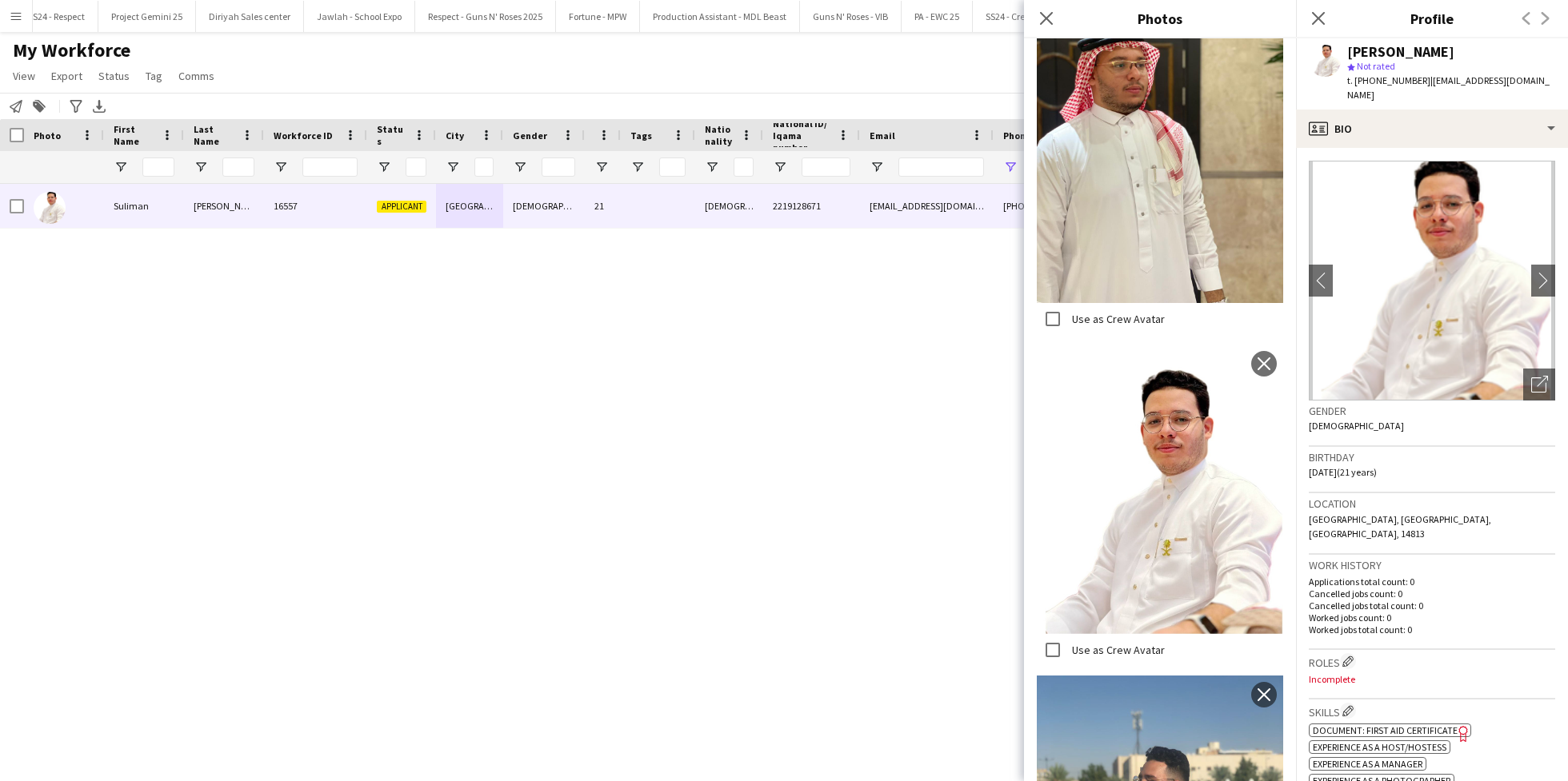
scroll to position [1678, 0]
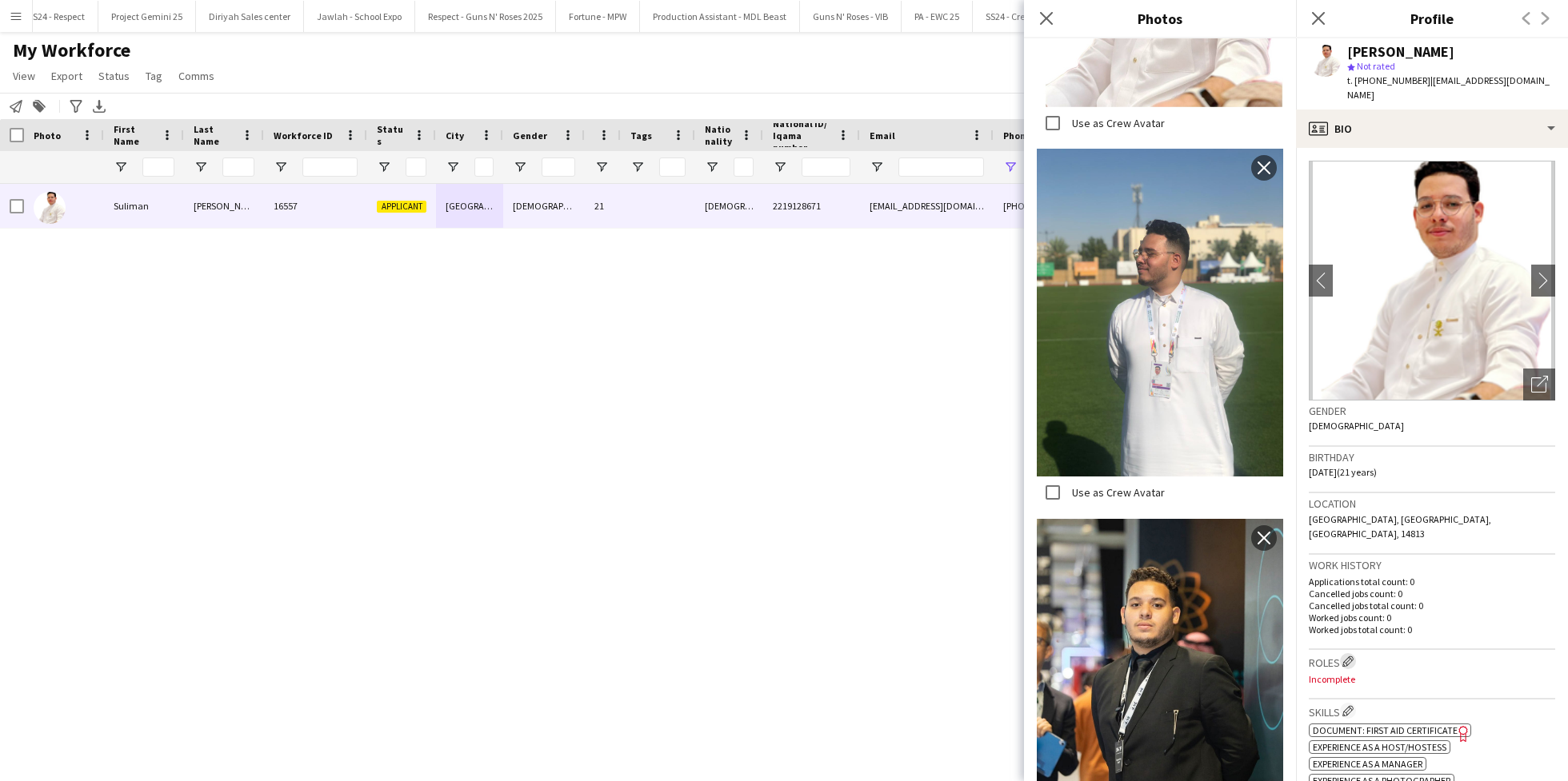
click at [1350, 653] on button "Edit crew company roles" at bounding box center [1348, 661] width 16 height 16
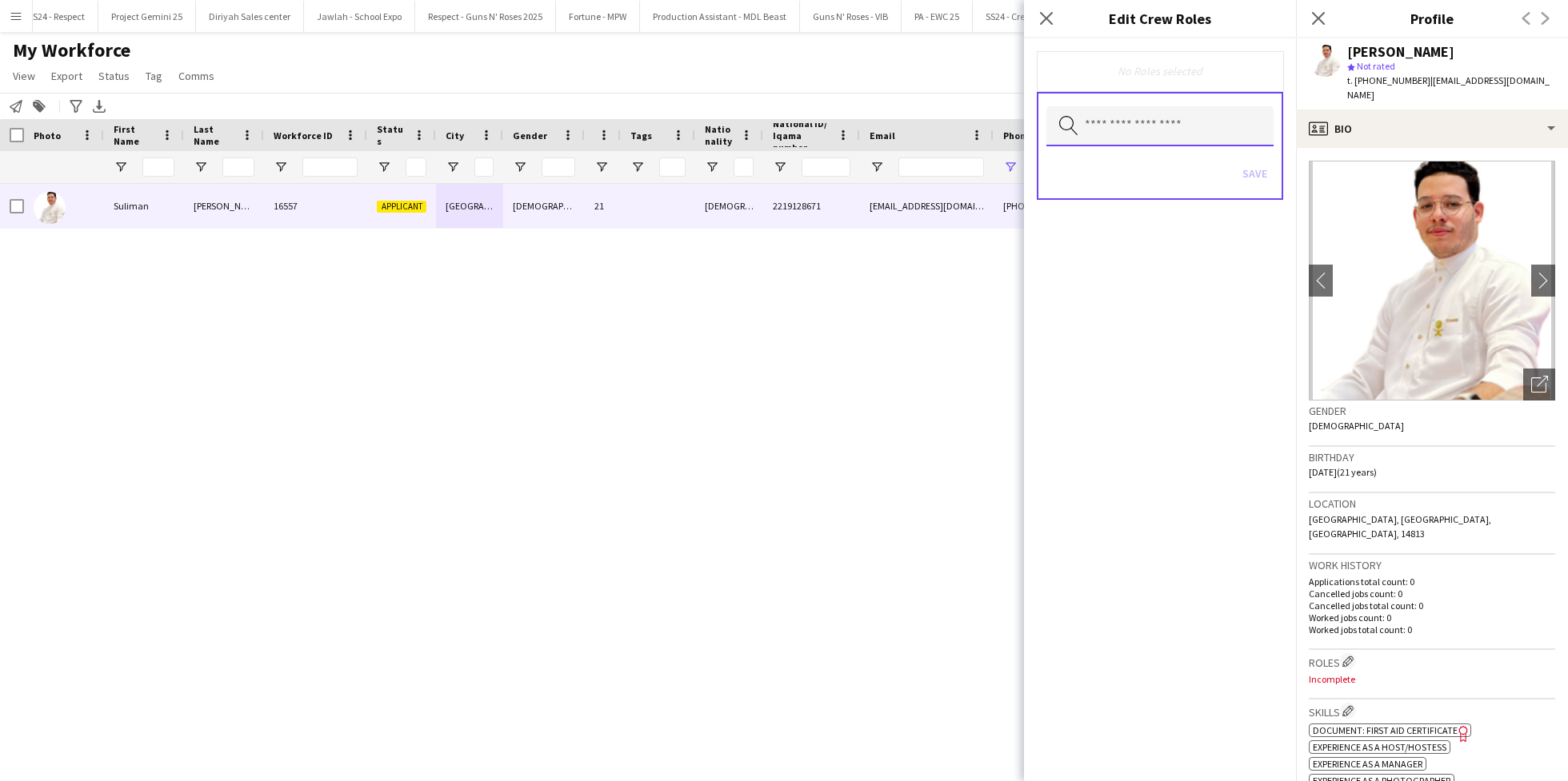
click at [1138, 136] on input "text" at bounding box center [1160, 126] width 227 height 40
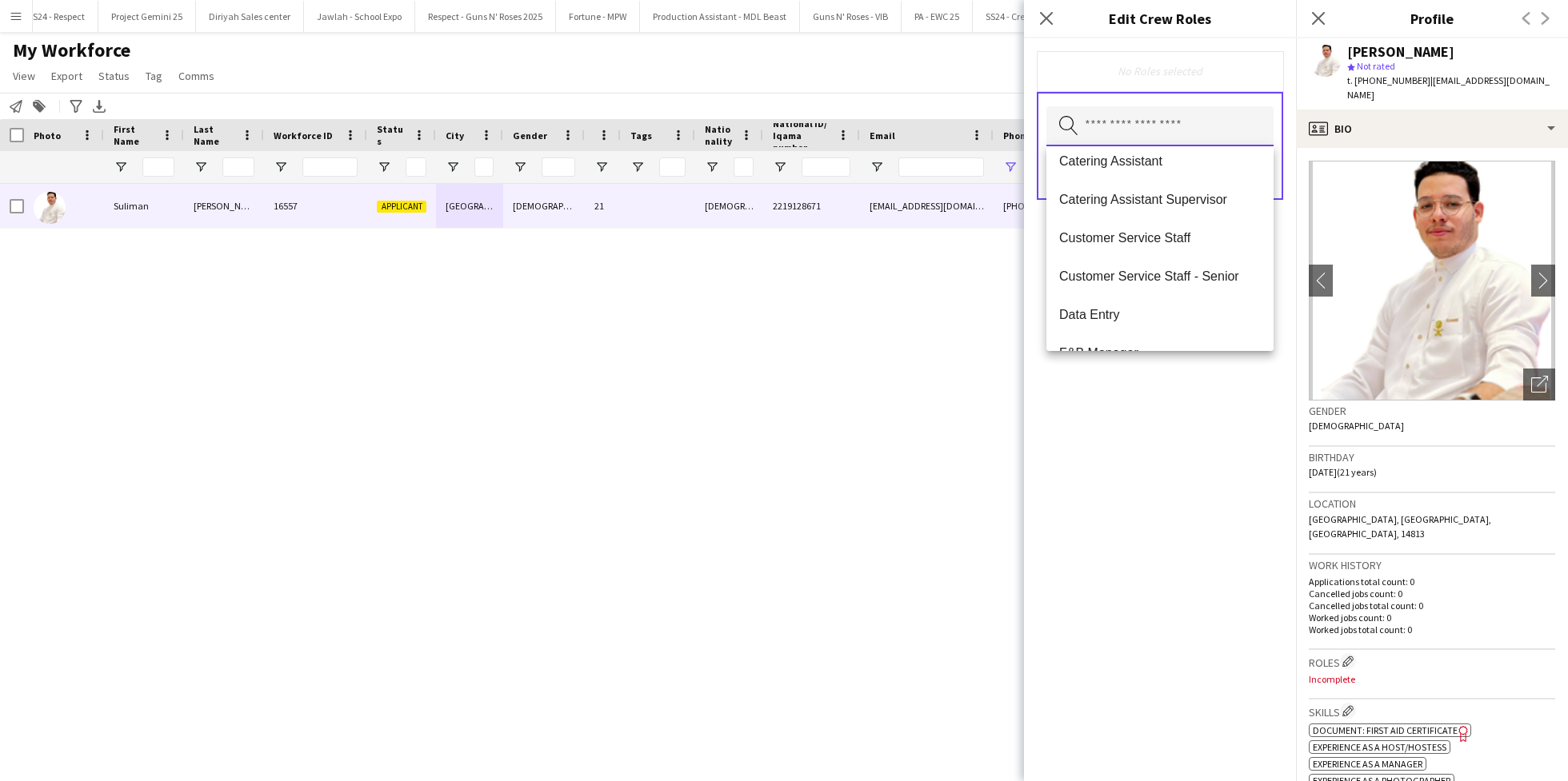
scroll to position [205, 0]
click at [1149, 240] on span "Customer Service Staff" at bounding box center [1160, 237] width 202 height 15
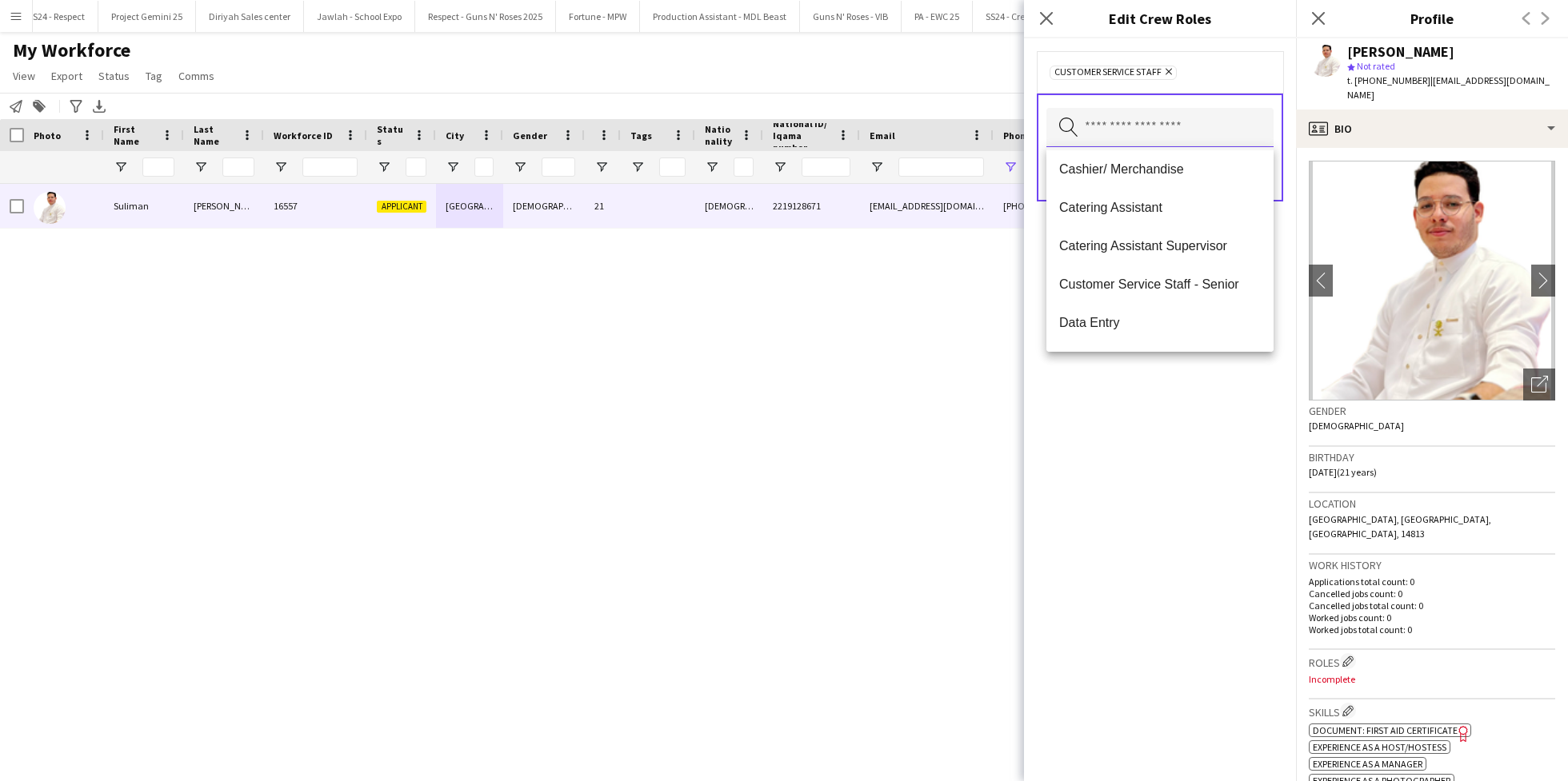
scroll to position [171, 0]
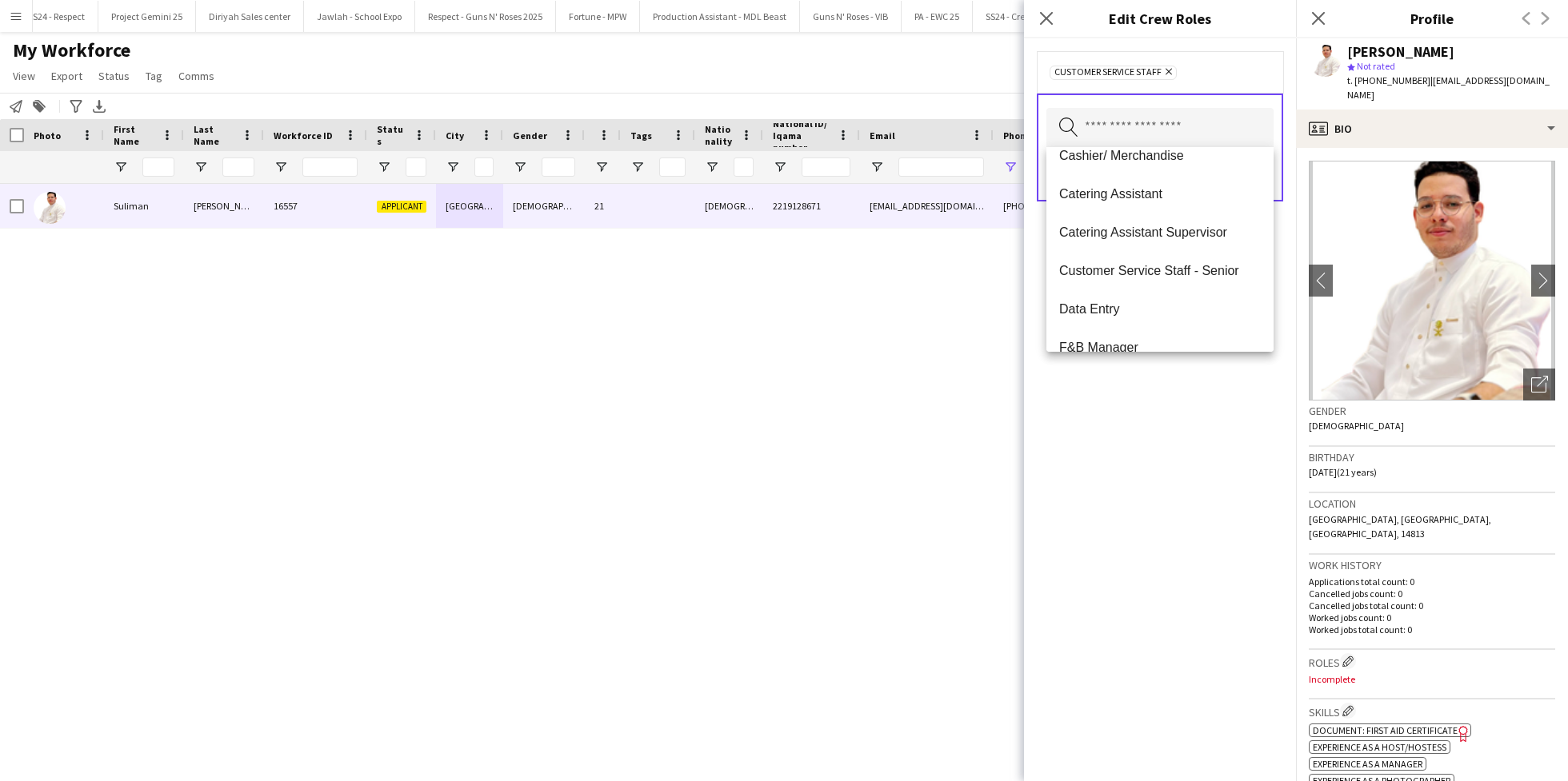
click at [1161, 478] on div "Customer Service Staff Remove Search by role type Save" at bounding box center [1160, 410] width 272 height 742
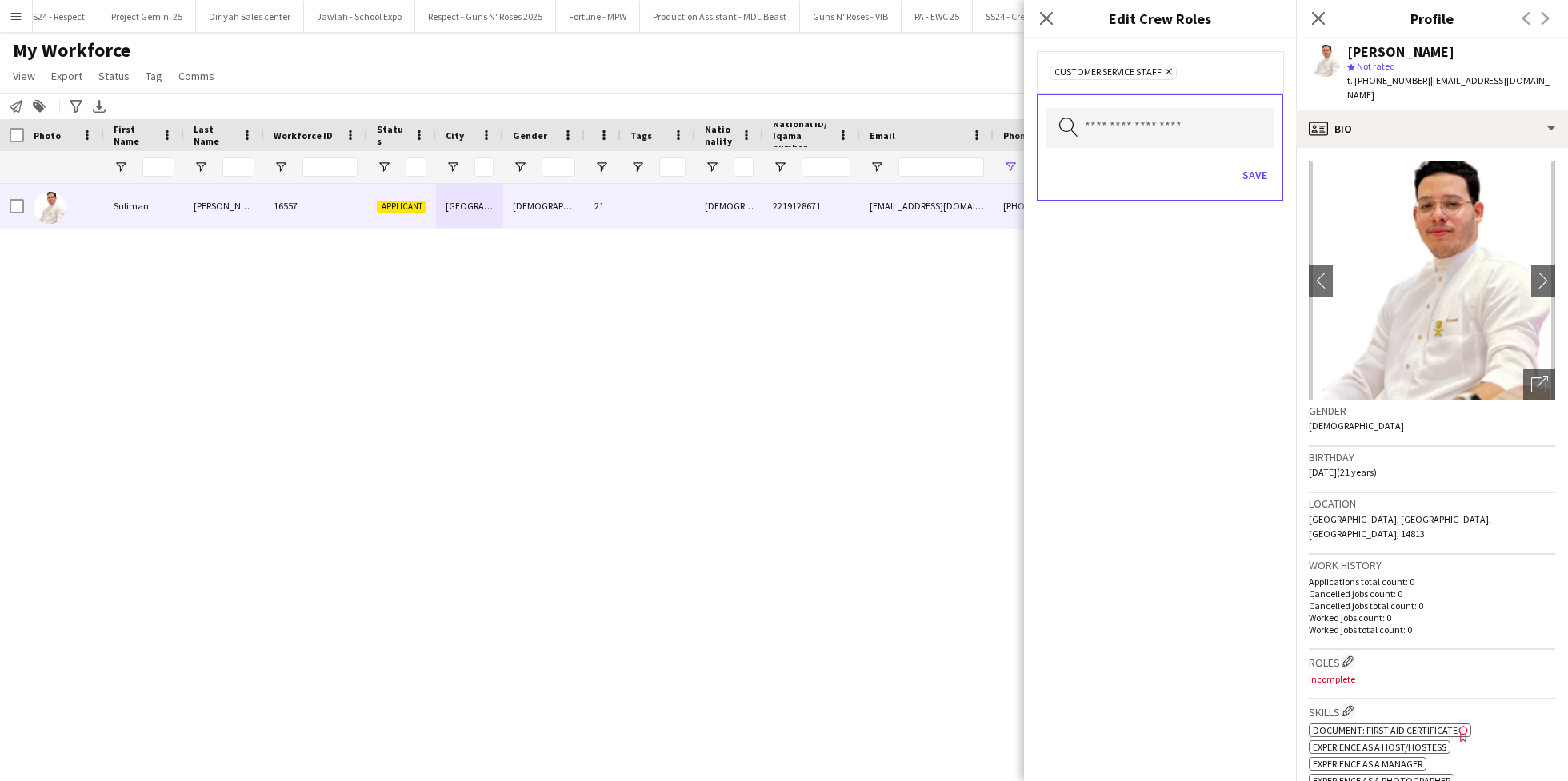
click at [1253, 187] on div "Save" at bounding box center [1160, 177] width 227 height 45
click at [1257, 177] on button "Save" at bounding box center [1255, 175] width 38 height 26
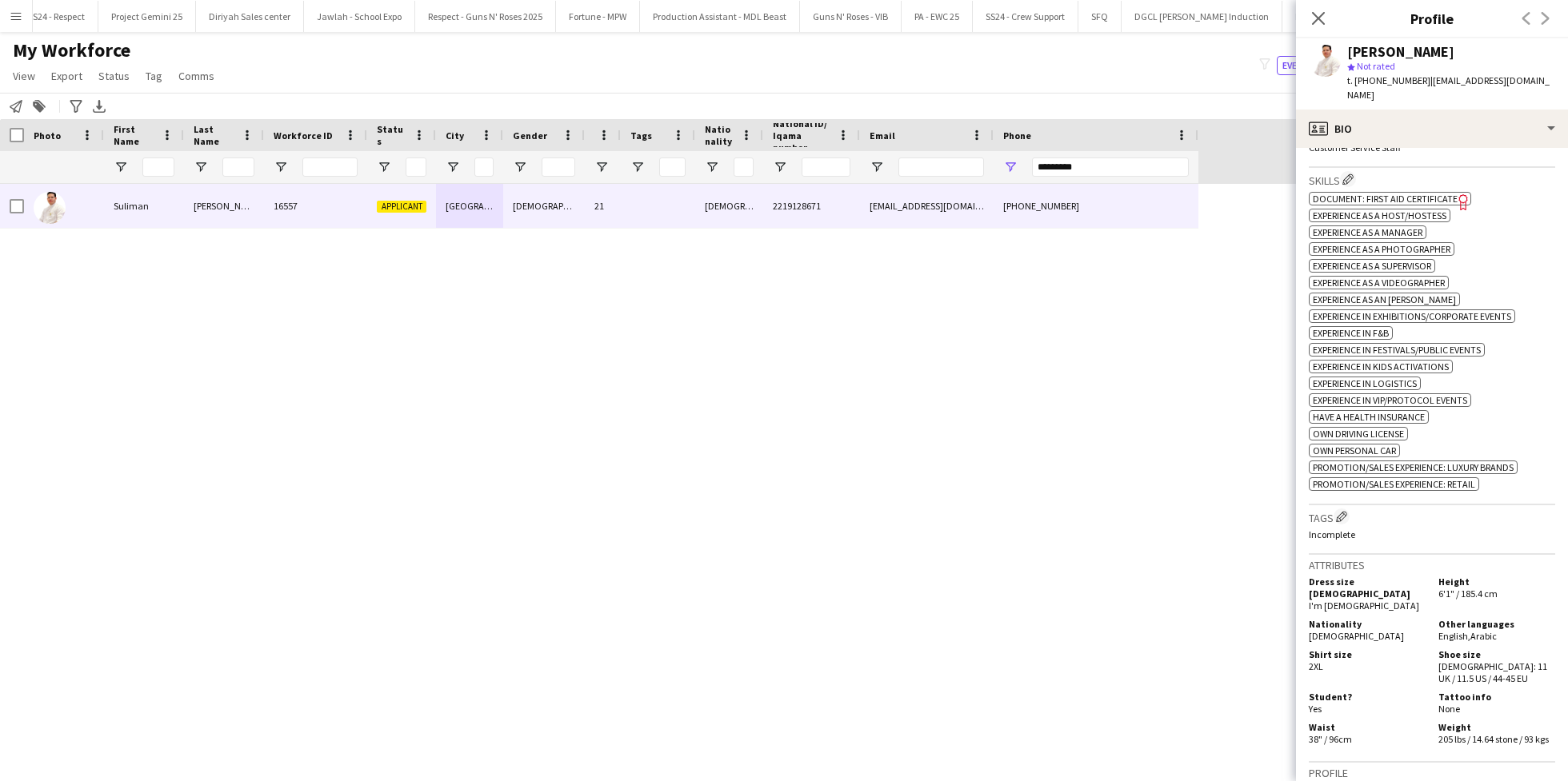
scroll to position [532, 0]
click at [1335, 508] on button "Edit crew company tags" at bounding box center [1342, 515] width 16 height 16
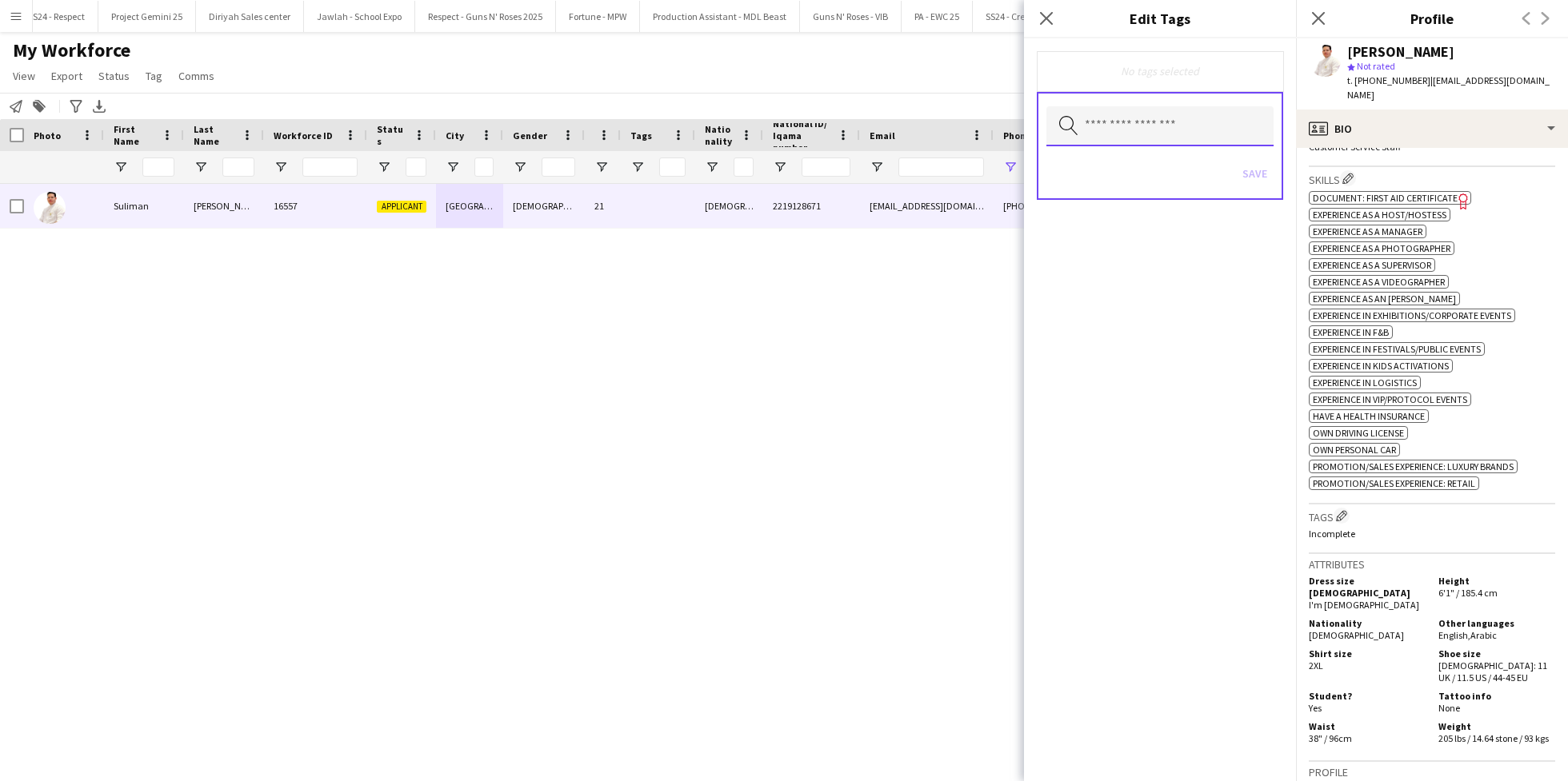
click at [1115, 130] on input "text" at bounding box center [1160, 126] width 227 height 40
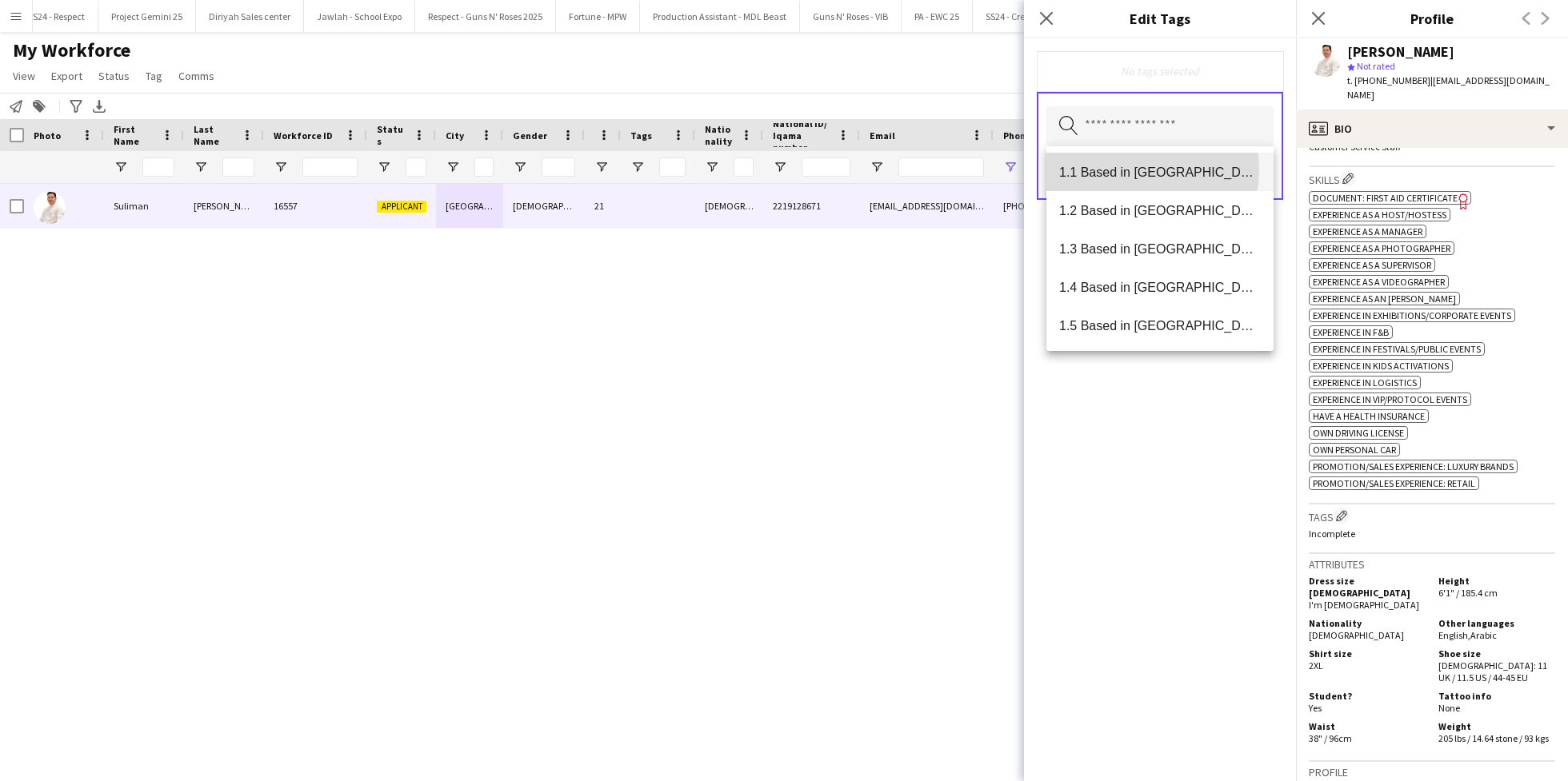
click at [1126, 171] on span "1.1 Based in [GEOGRAPHIC_DATA]" at bounding box center [1160, 172] width 202 height 15
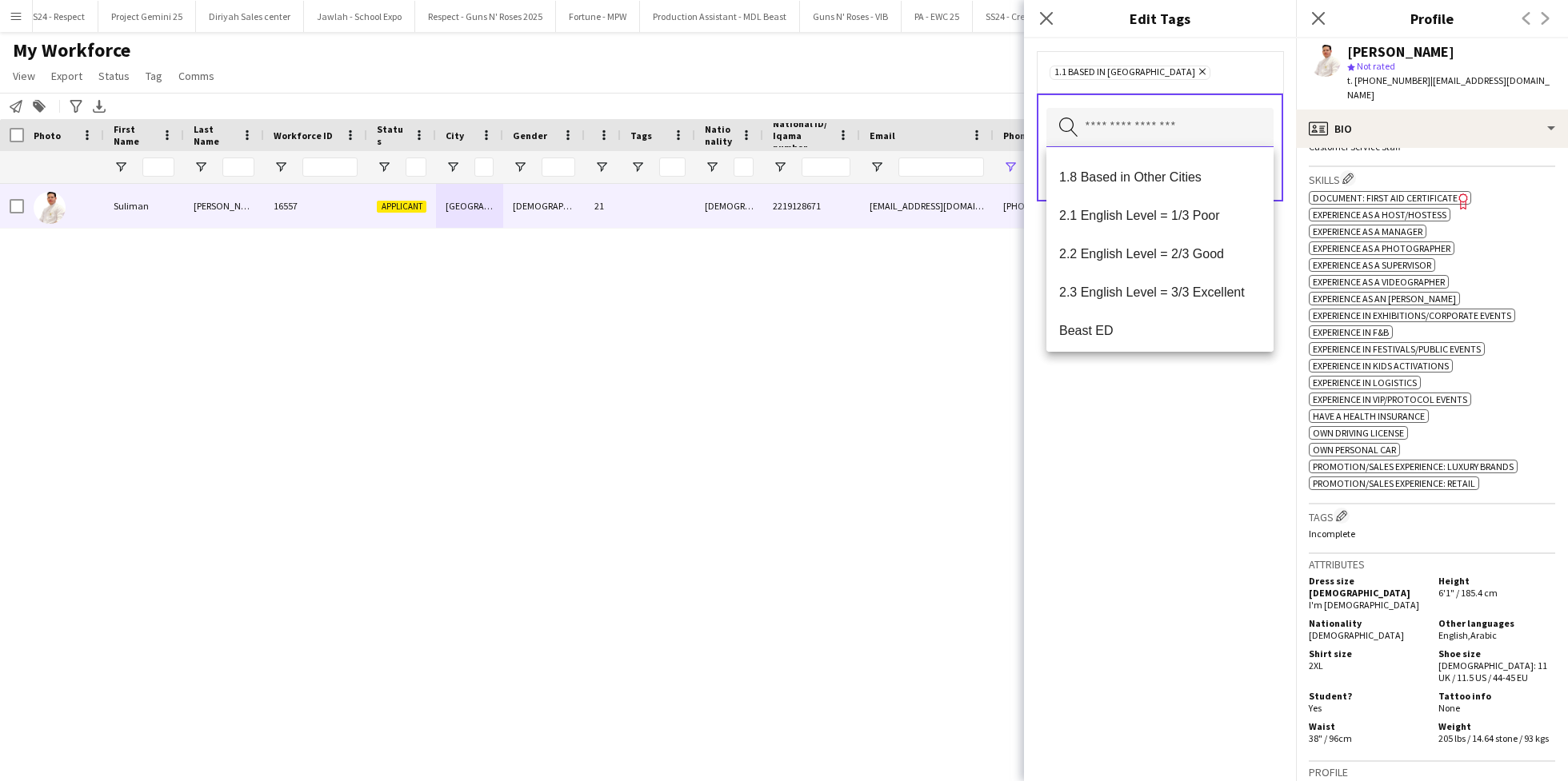
scroll to position [228, 0]
click at [1189, 216] on span "2.1 English Level = 1/3 Poor" at bounding box center [1160, 213] width 202 height 15
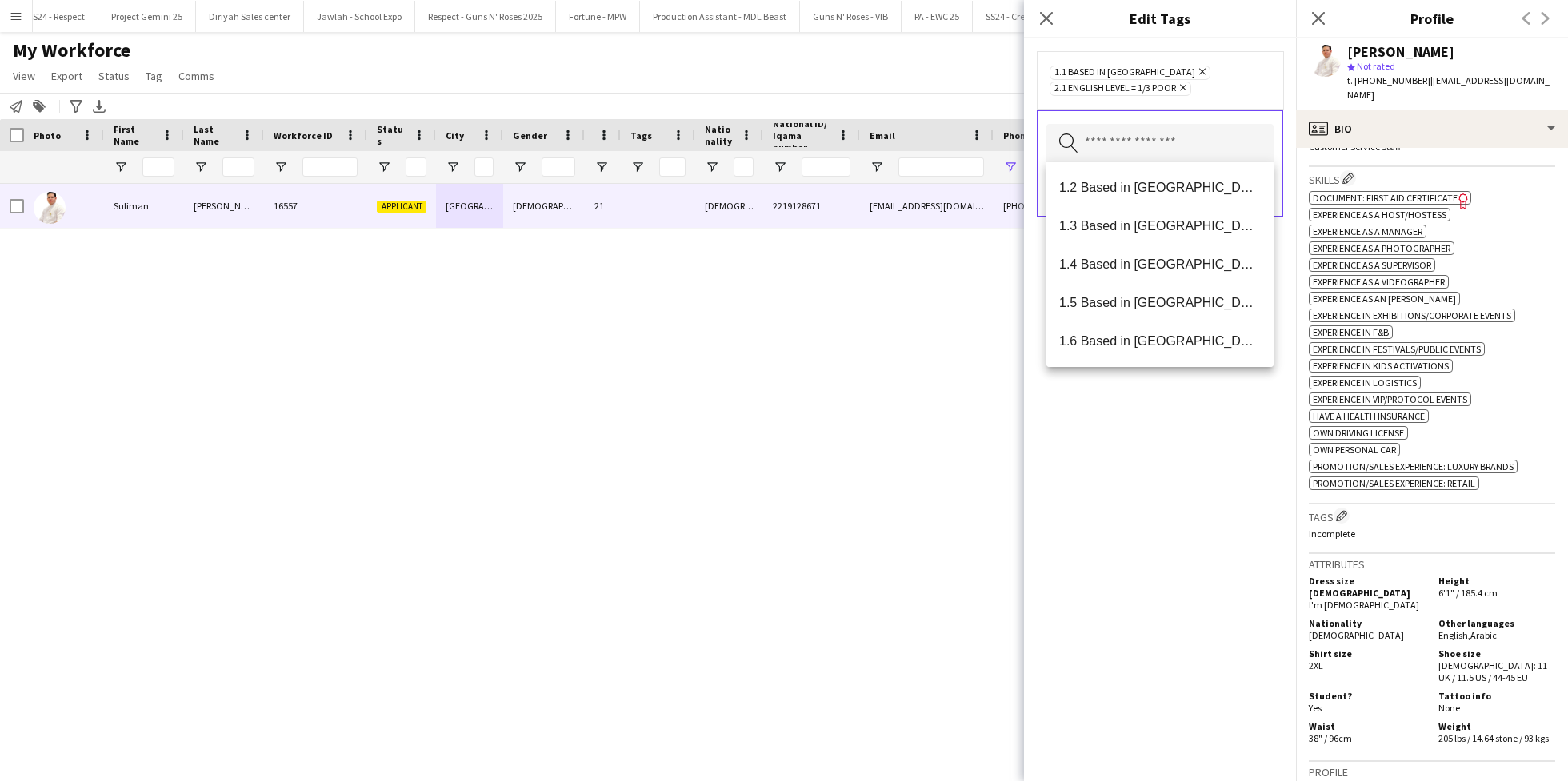
click at [1151, 448] on div "1.1 Based in [GEOGRAPHIC_DATA] Remove 2.1 English Level = 1/3 Poor Remove Searc…" at bounding box center [1160, 410] width 272 height 742
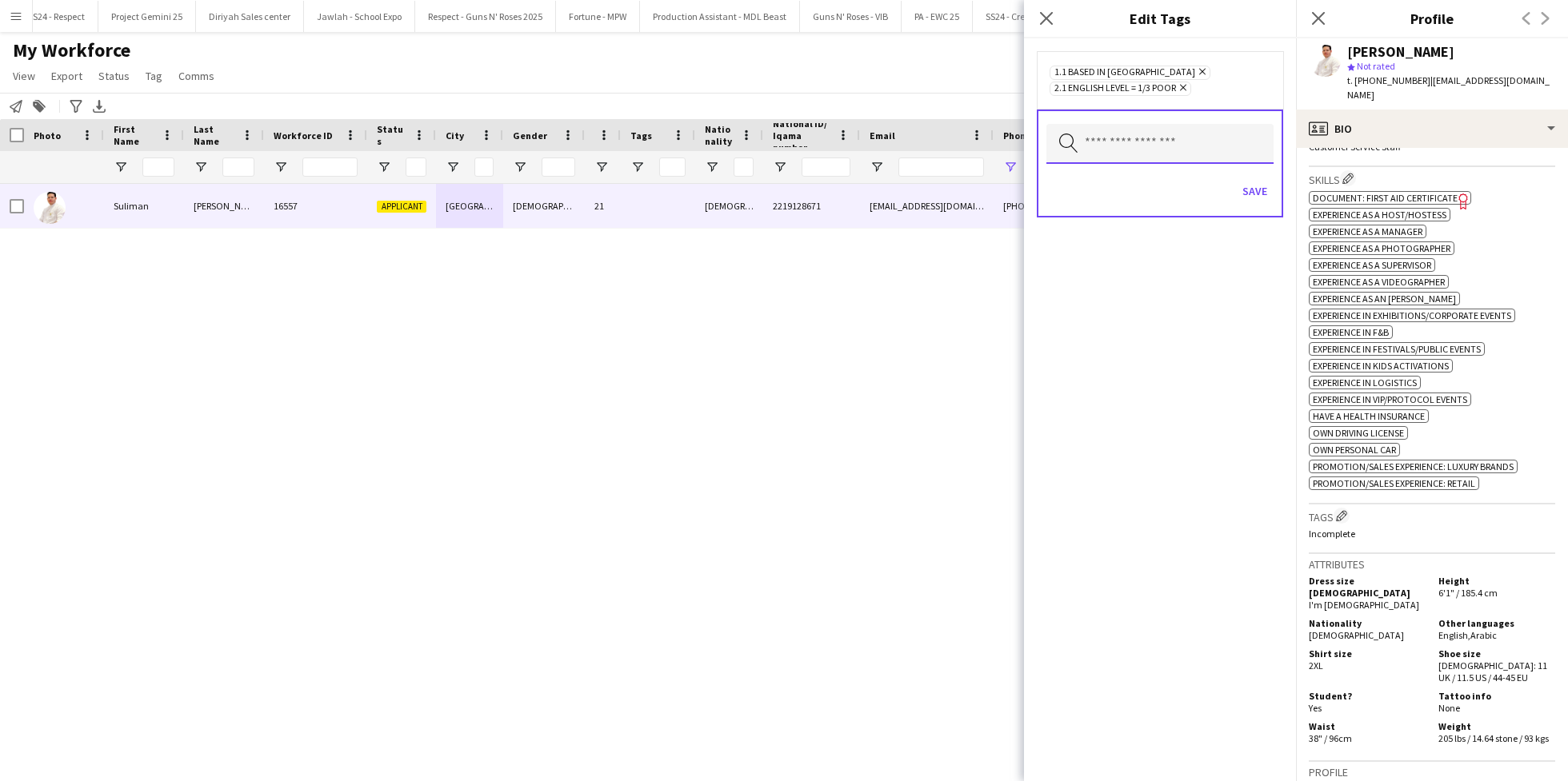
click at [1120, 138] on input "text" at bounding box center [1160, 144] width 227 height 40
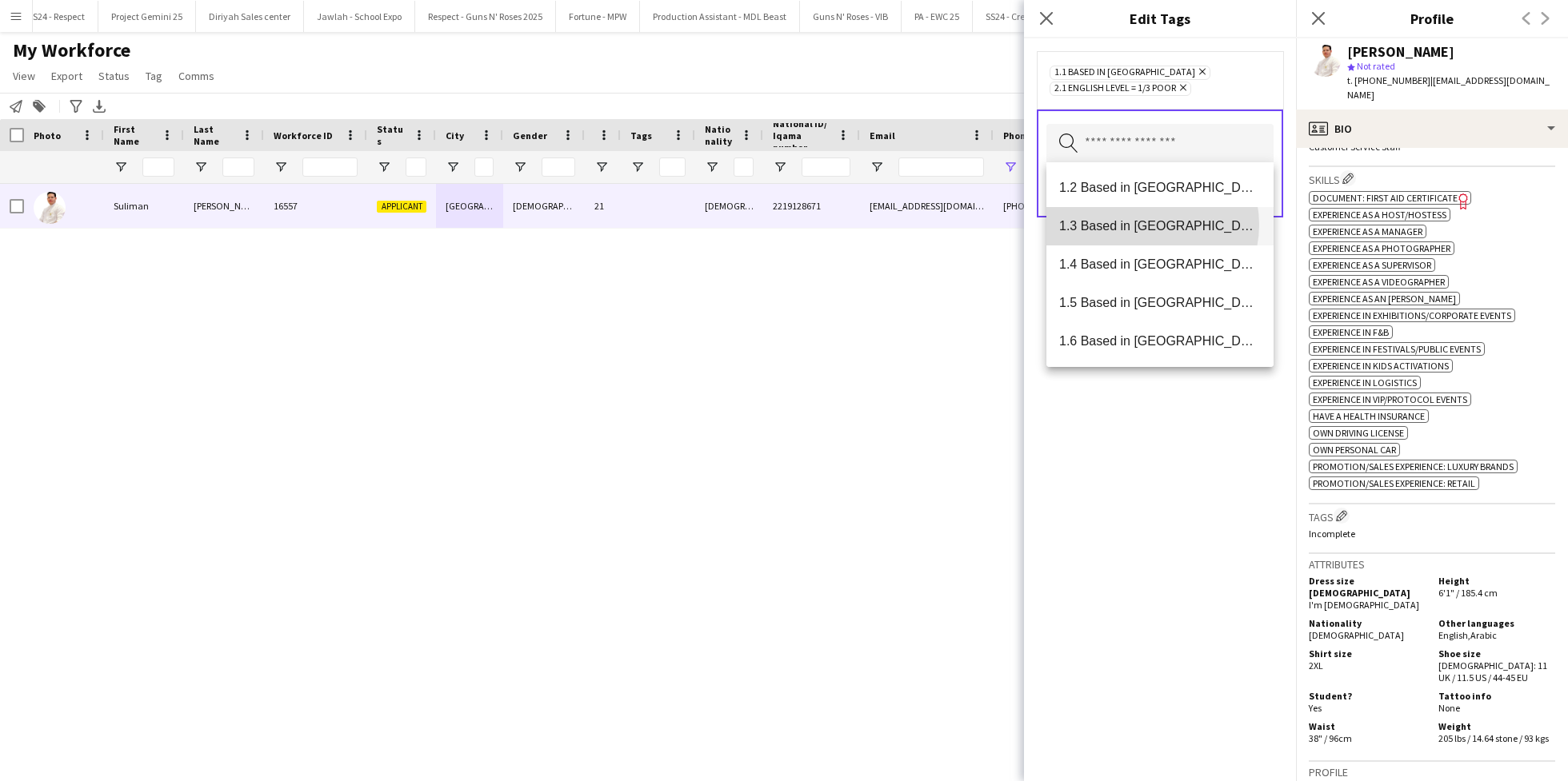
click at [1145, 225] on span "1.3 Based in [GEOGRAPHIC_DATA]" at bounding box center [1160, 226] width 202 height 15
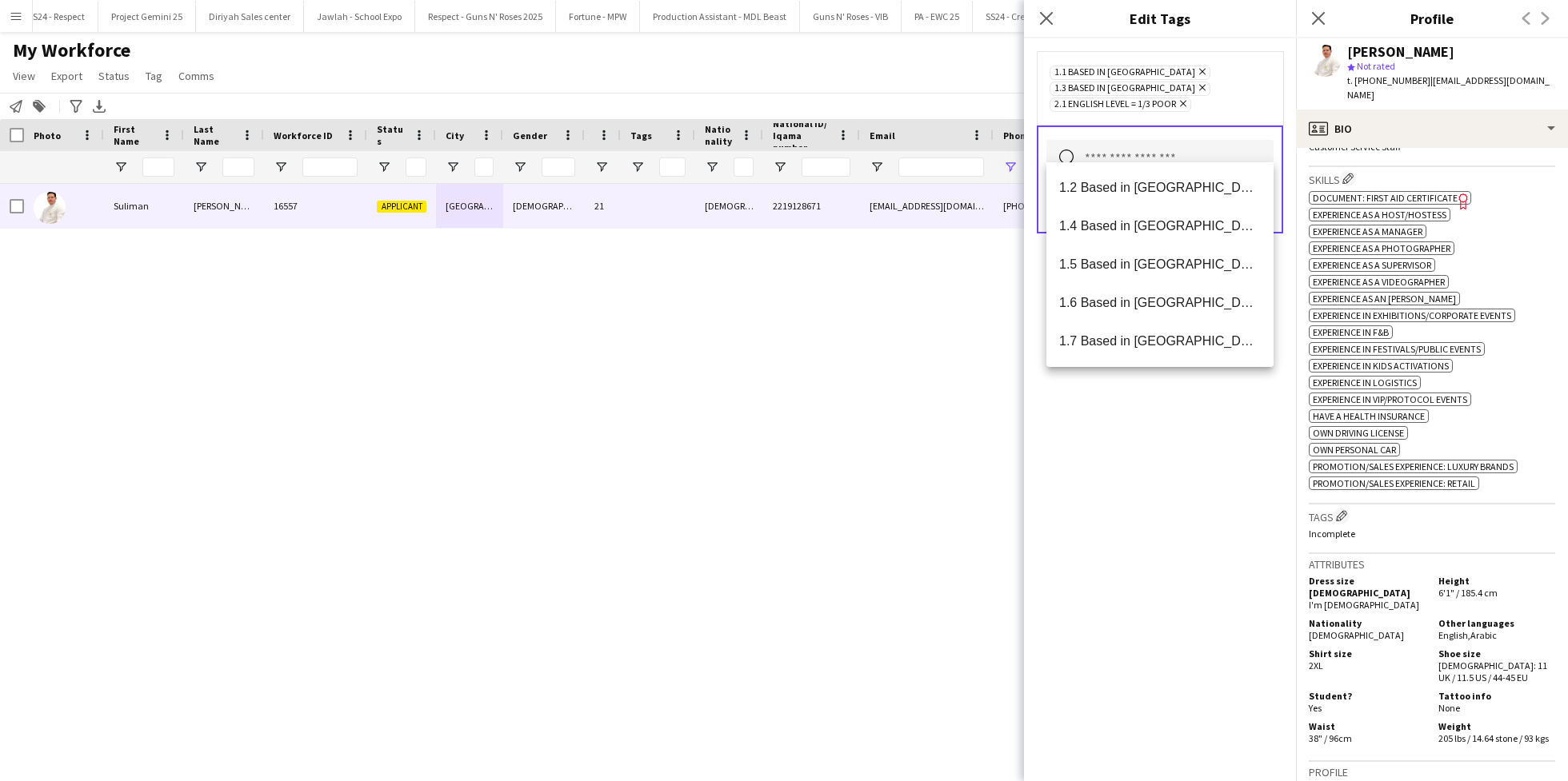
click at [1057, 495] on div "1.1 Based in [GEOGRAPHIC_DATA] Remove 1.3 Based in [GEOGRAPHIC_DATA] Remove 2.1…" at bounding box center [1160, 410] width 272 height 742
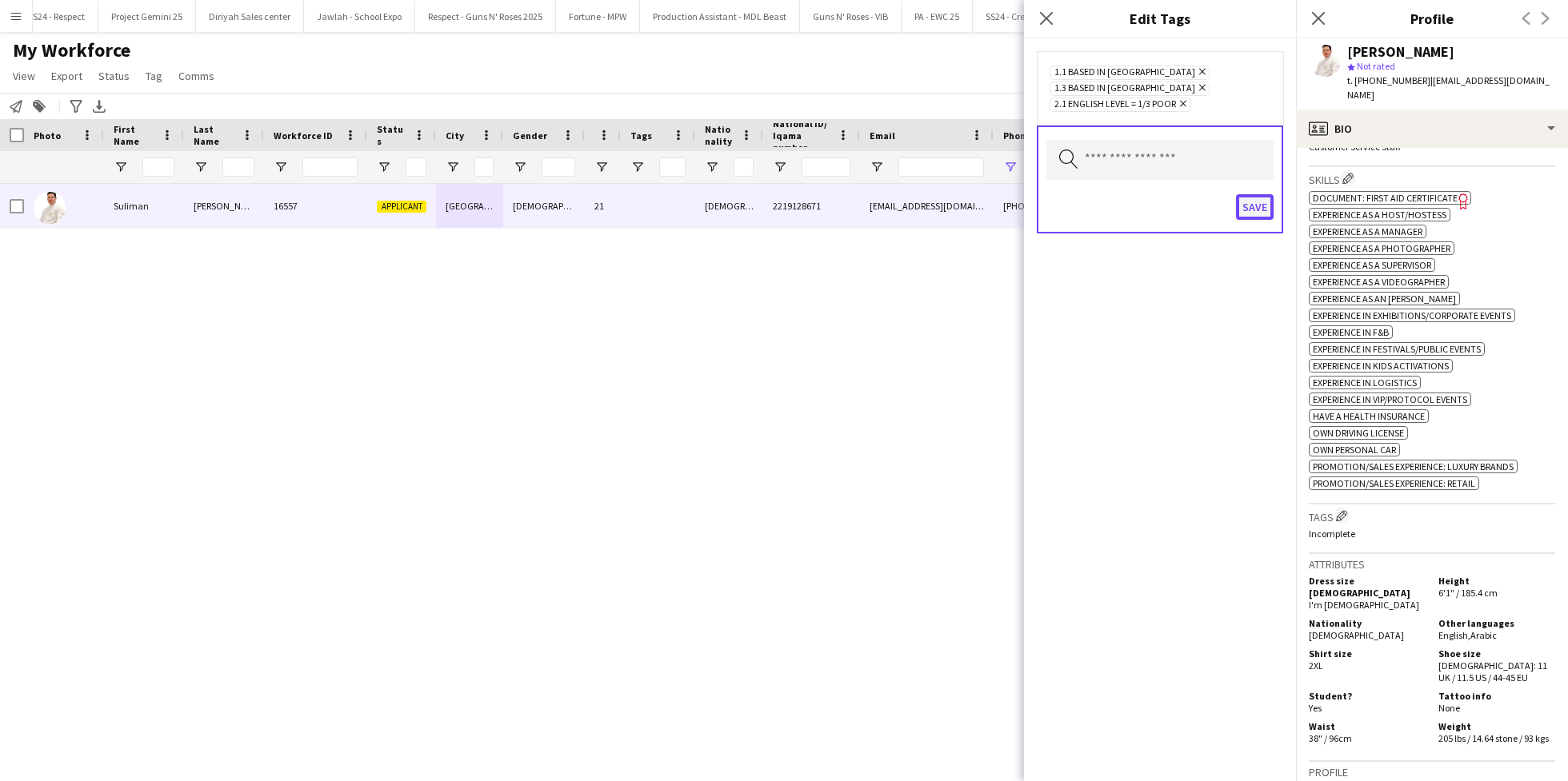
click at [1258, 196] on button "Save" at bounding box center [1255, 207] width 38 height 26
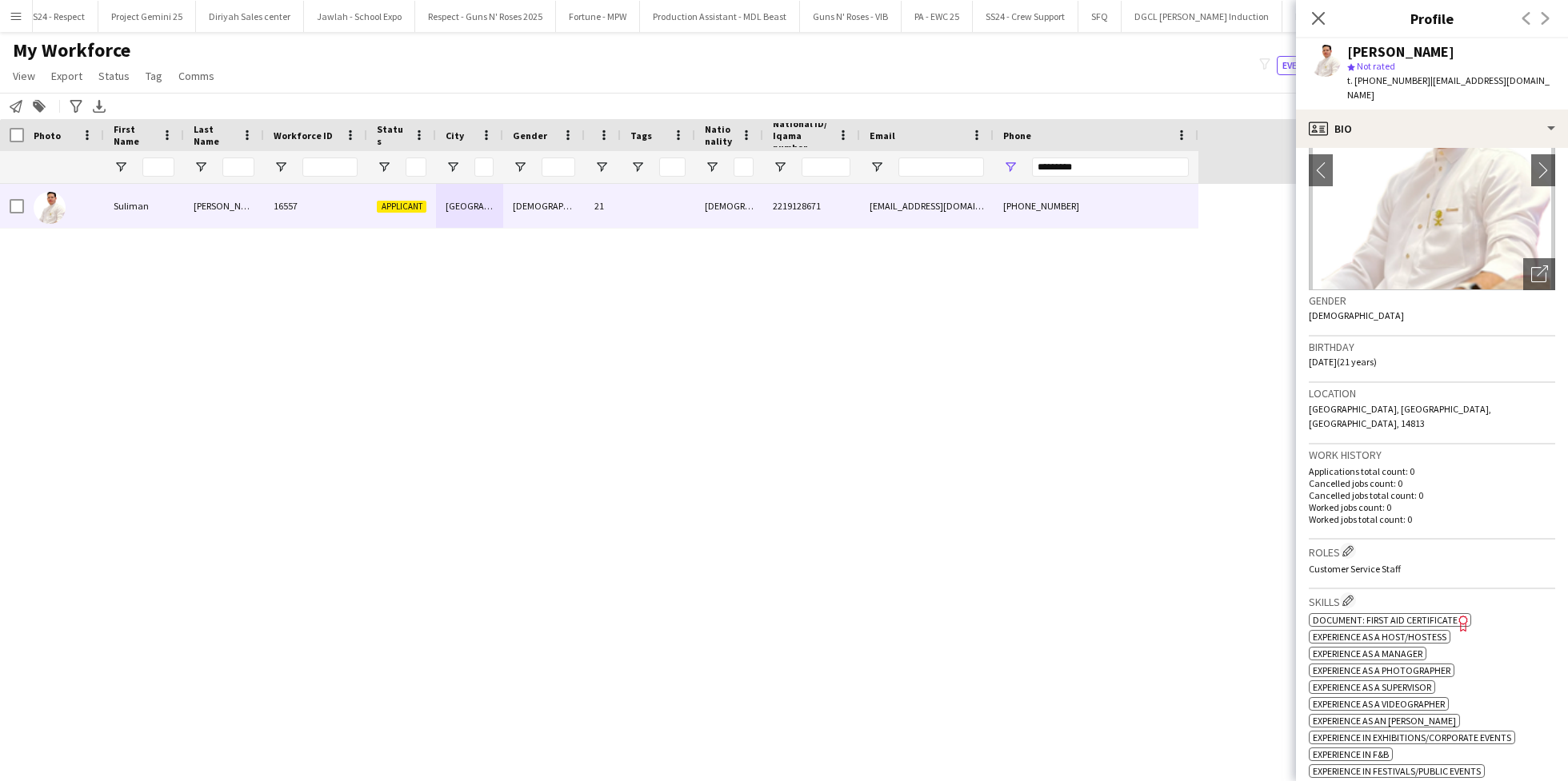
scroll to position [0, 0]
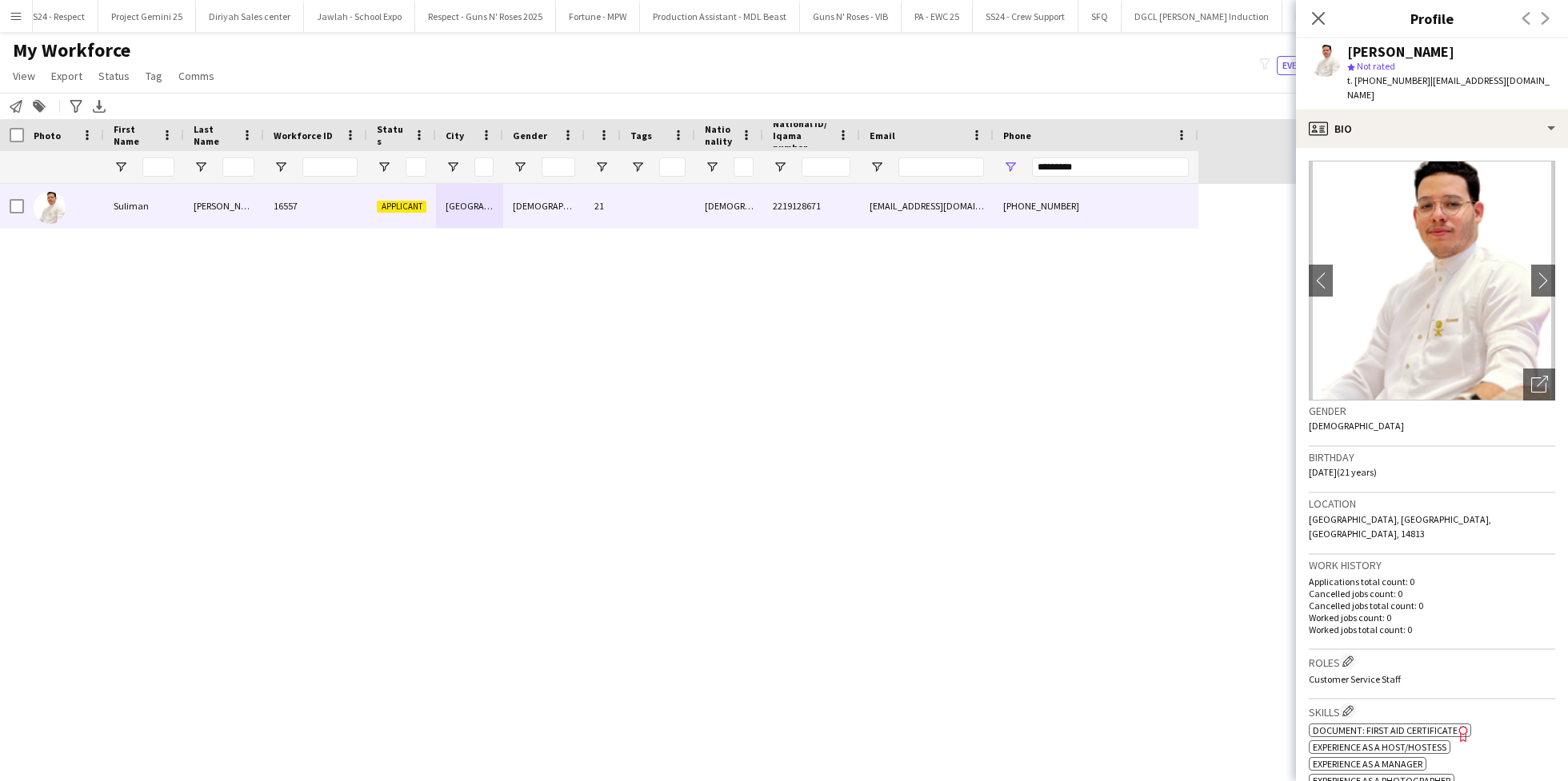
click at [1322, 29] on div "Close pop-in" at bounding box center [1318, 18] width 45 height 37
click at [1321, 12] on icon "Close pop-in" at bounding box center [1318, 18] width 15 height 15
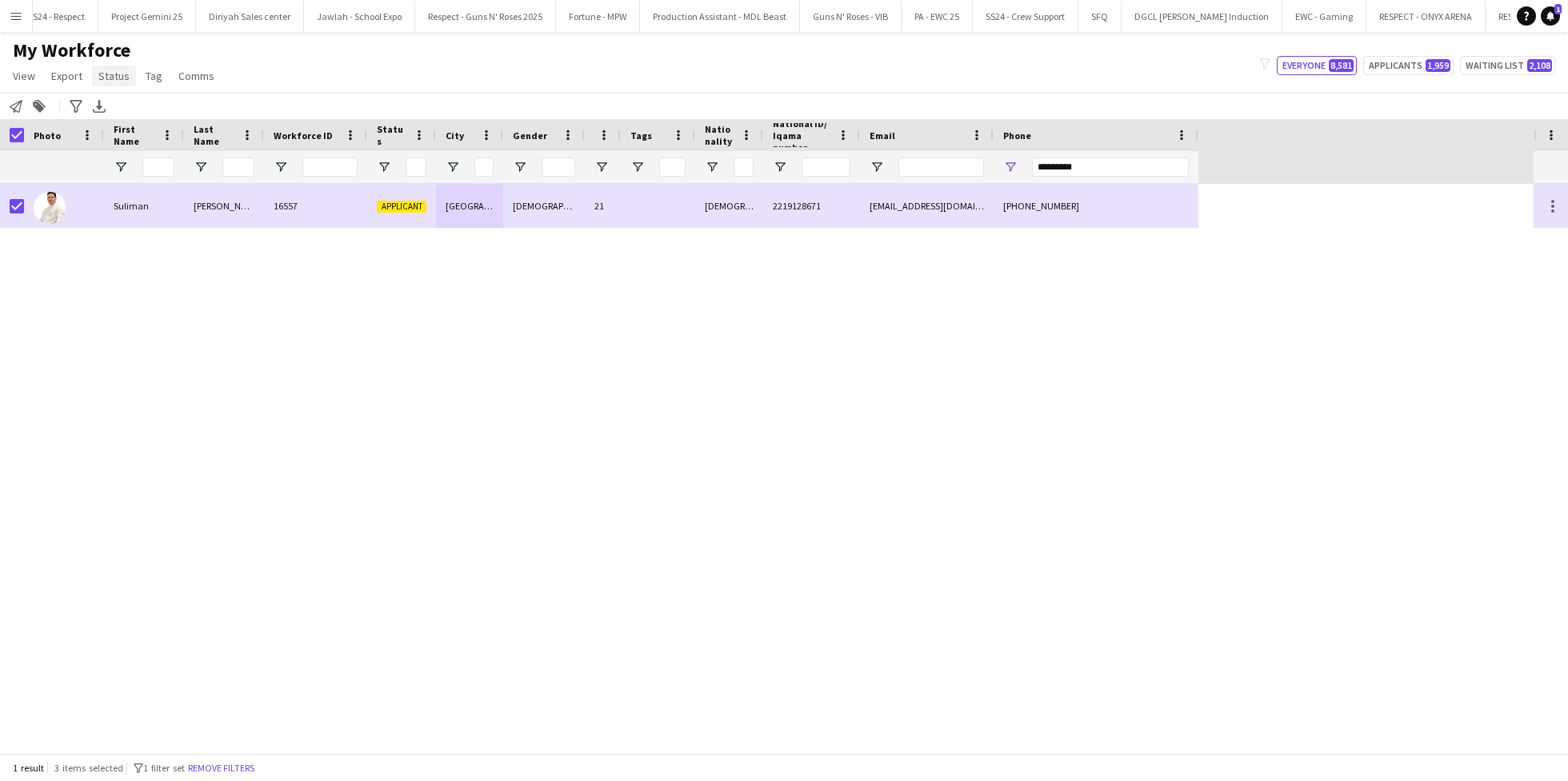
click at [112, 79] on span "Status" at bounding box center [114, 75] width 31 height 15
click at [149, 107] on link "Edit" at bounding box center [148, 110] width 112 height 33
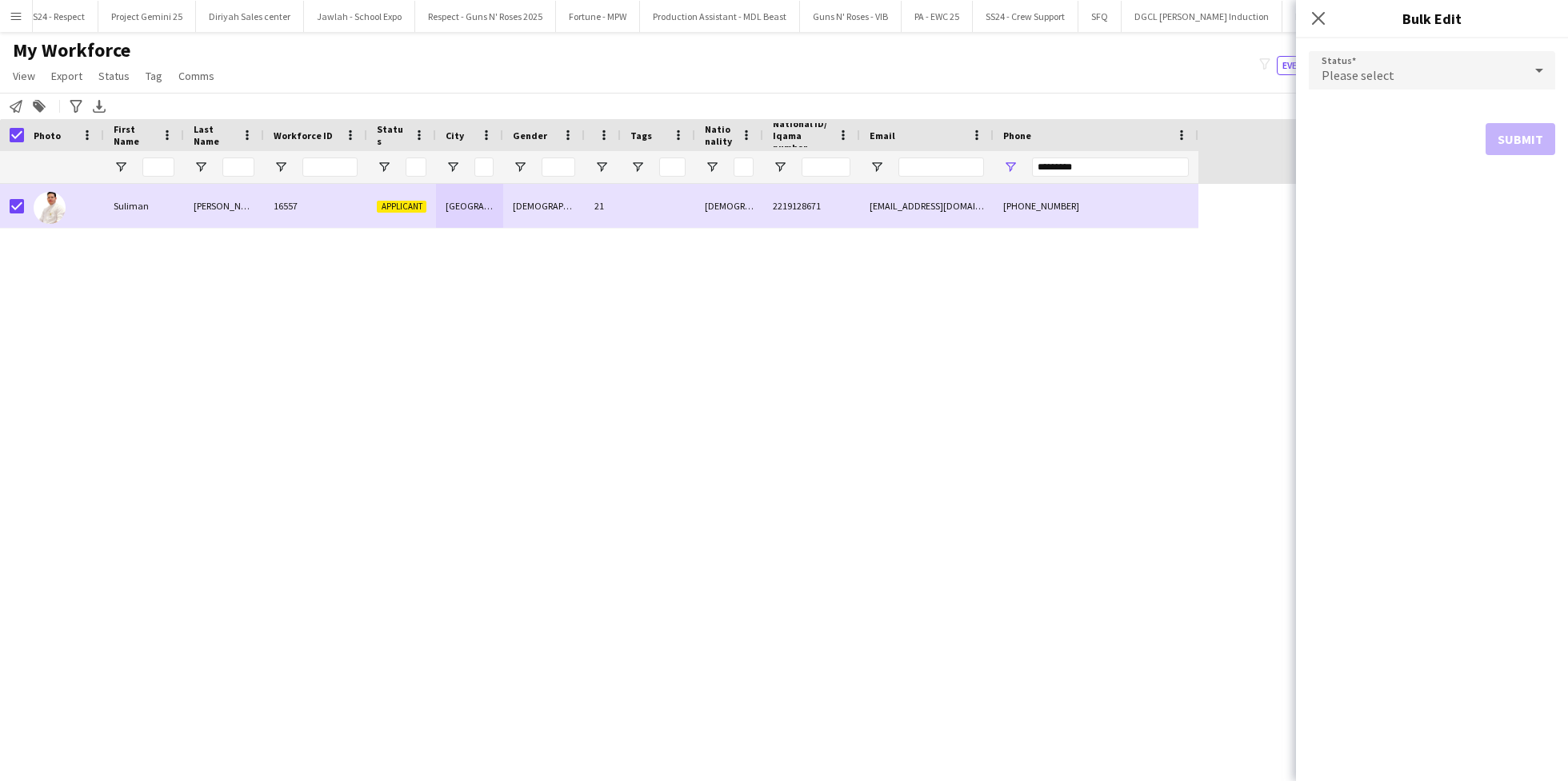
click at [1447, 77] on div "Please select" at bounding box center [1416, 70] width 214 height 39
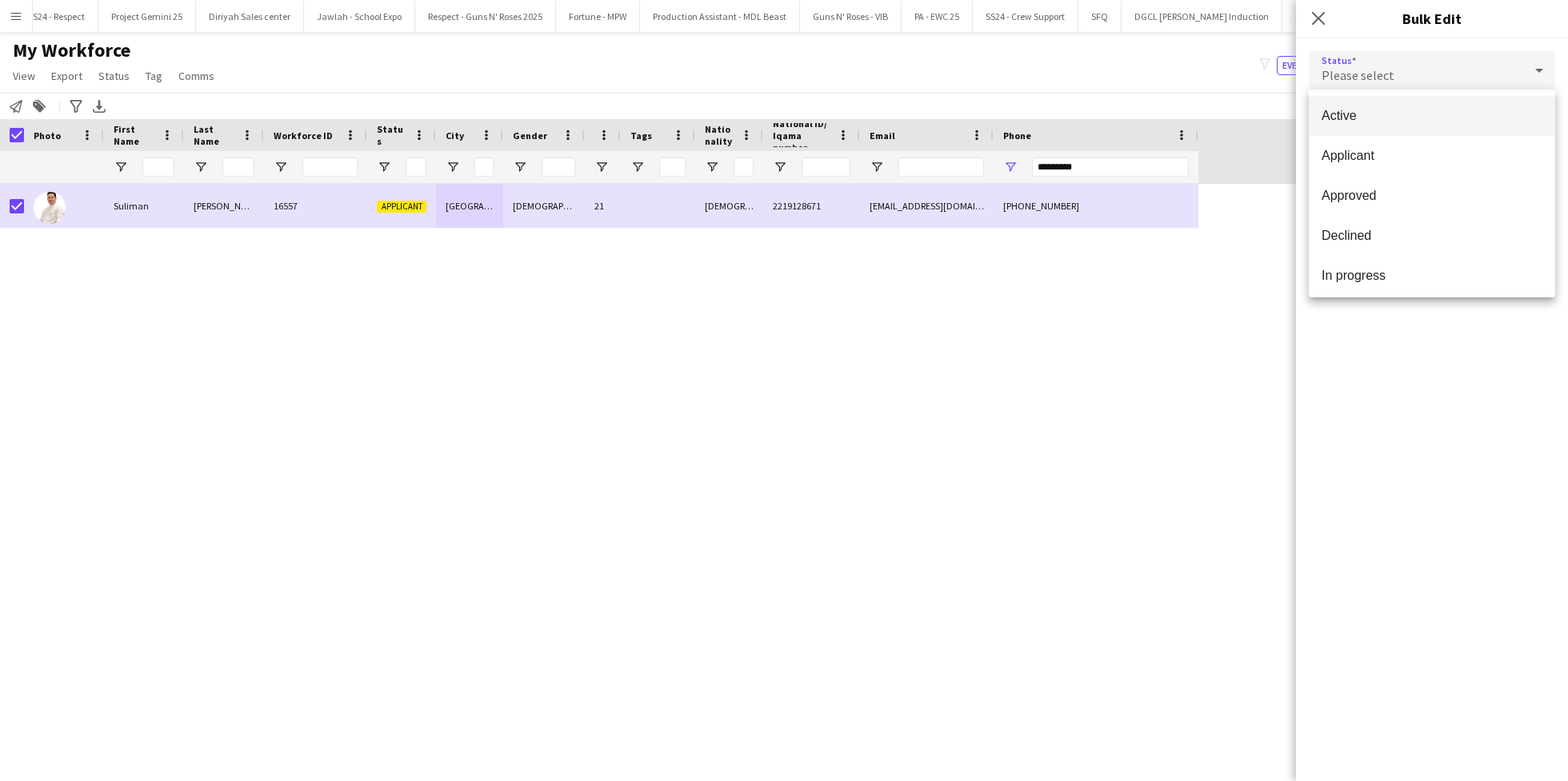
click at [1408, 134] on mat-option "Active" at bounding box center [1432, 116] width 246 height 40
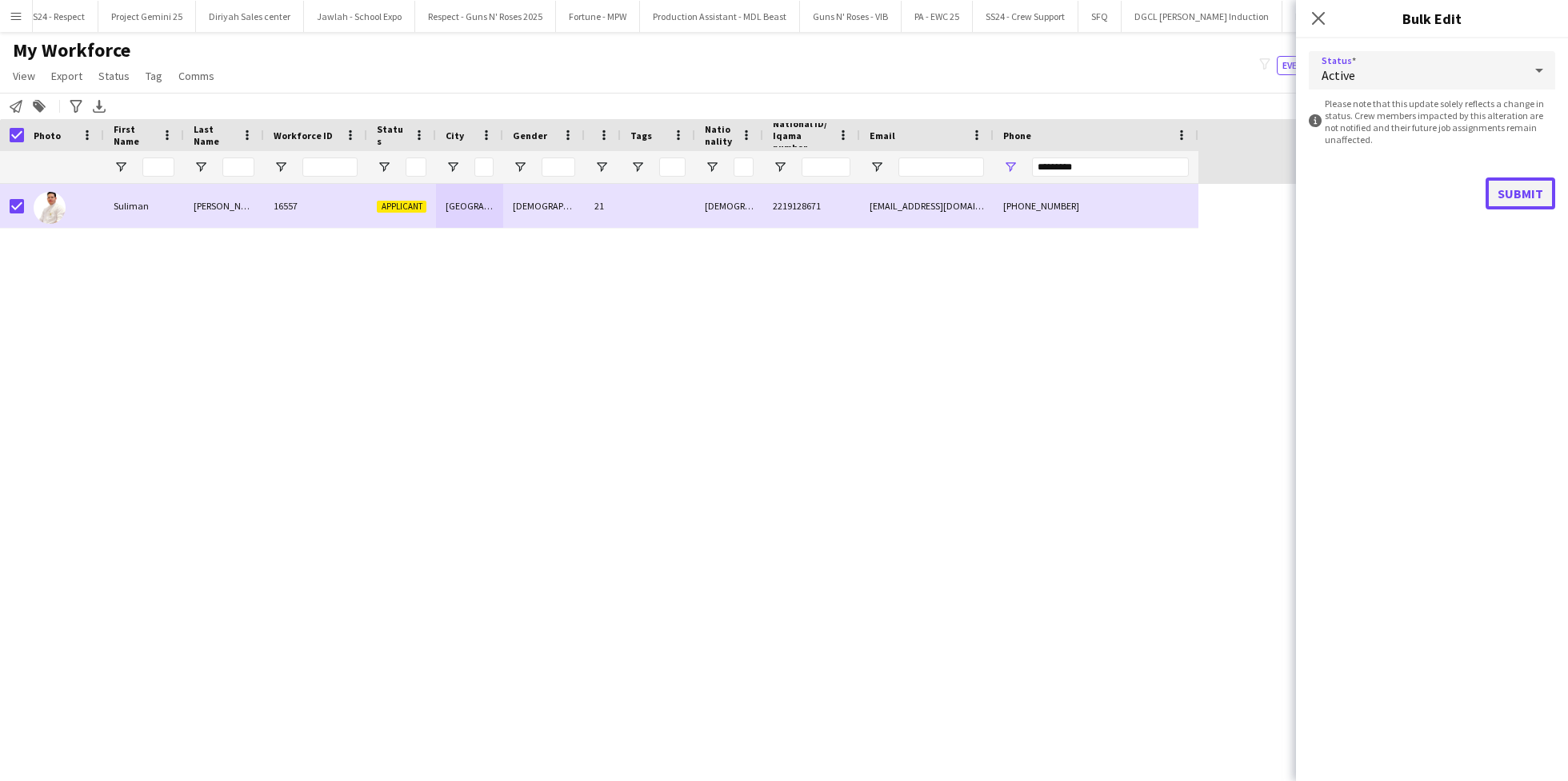
click at [1527, 199] on button "Submit" at bounding box center [1520, 193] width 69 height 32
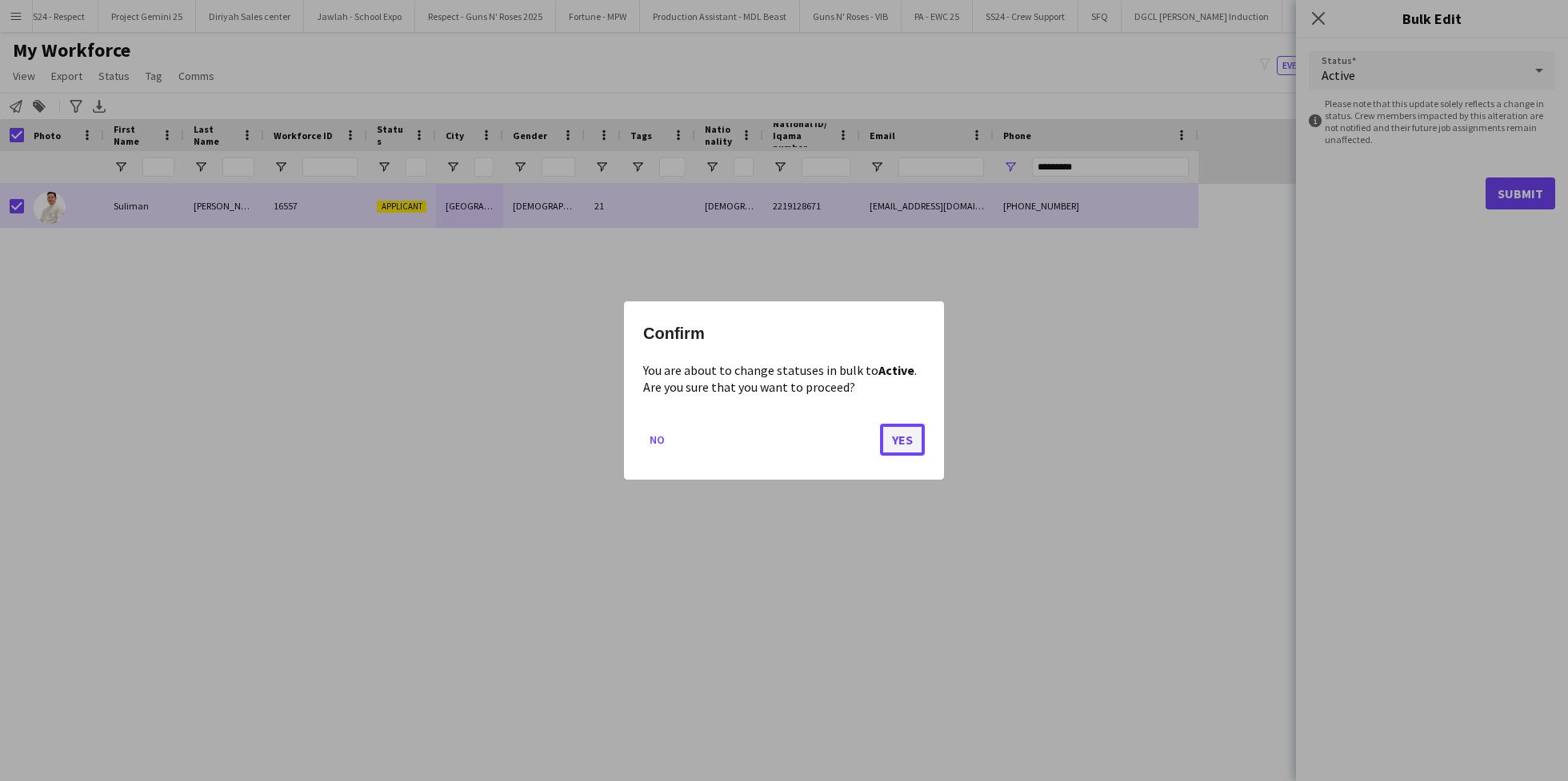
click at [916, 440] on button "Yes" at bounding box center [902, 439] width 45 height 32
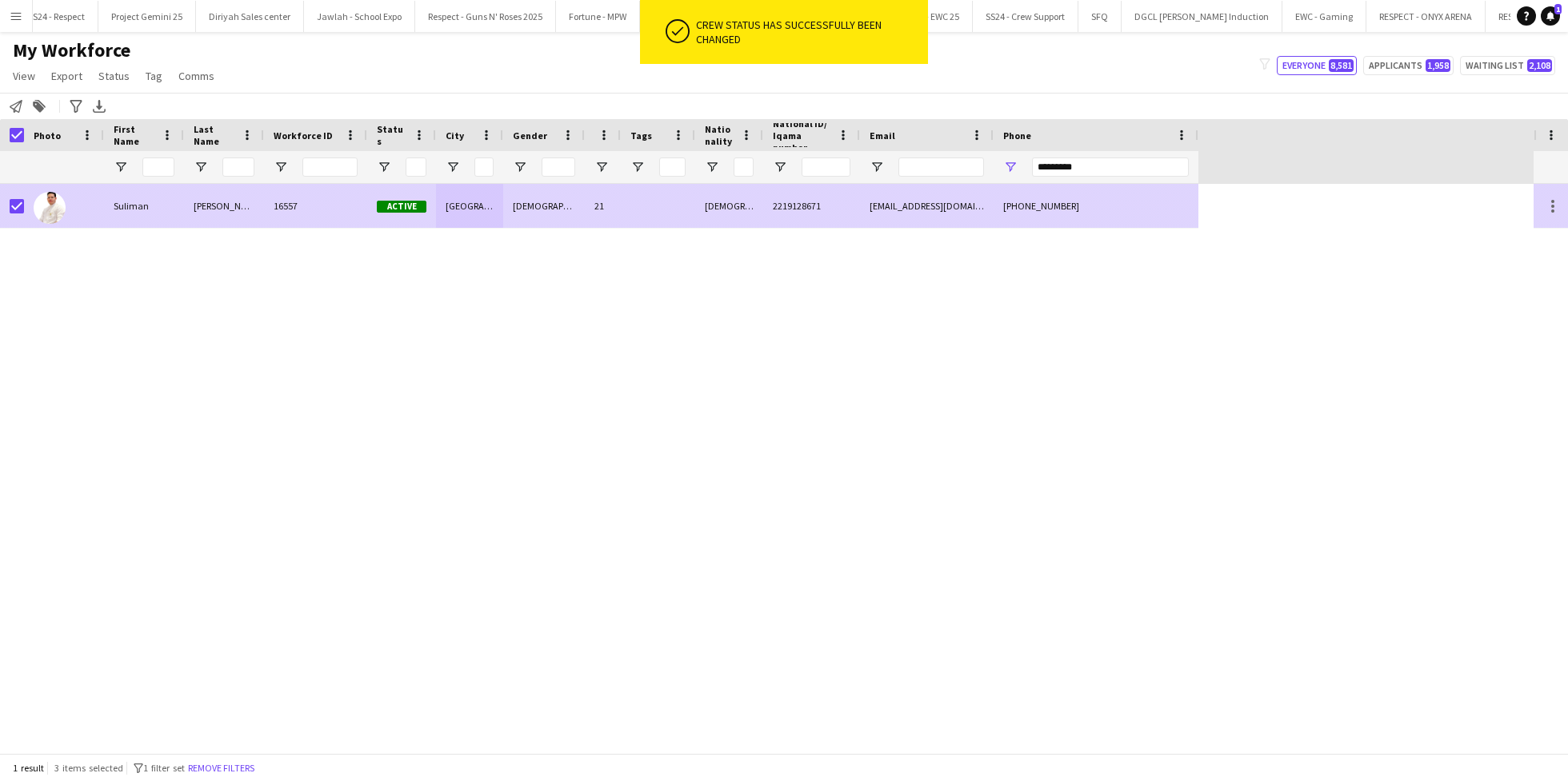
click at [148, 204] on div "Suliman" at bounding box center [143, 205] width 80 height 44
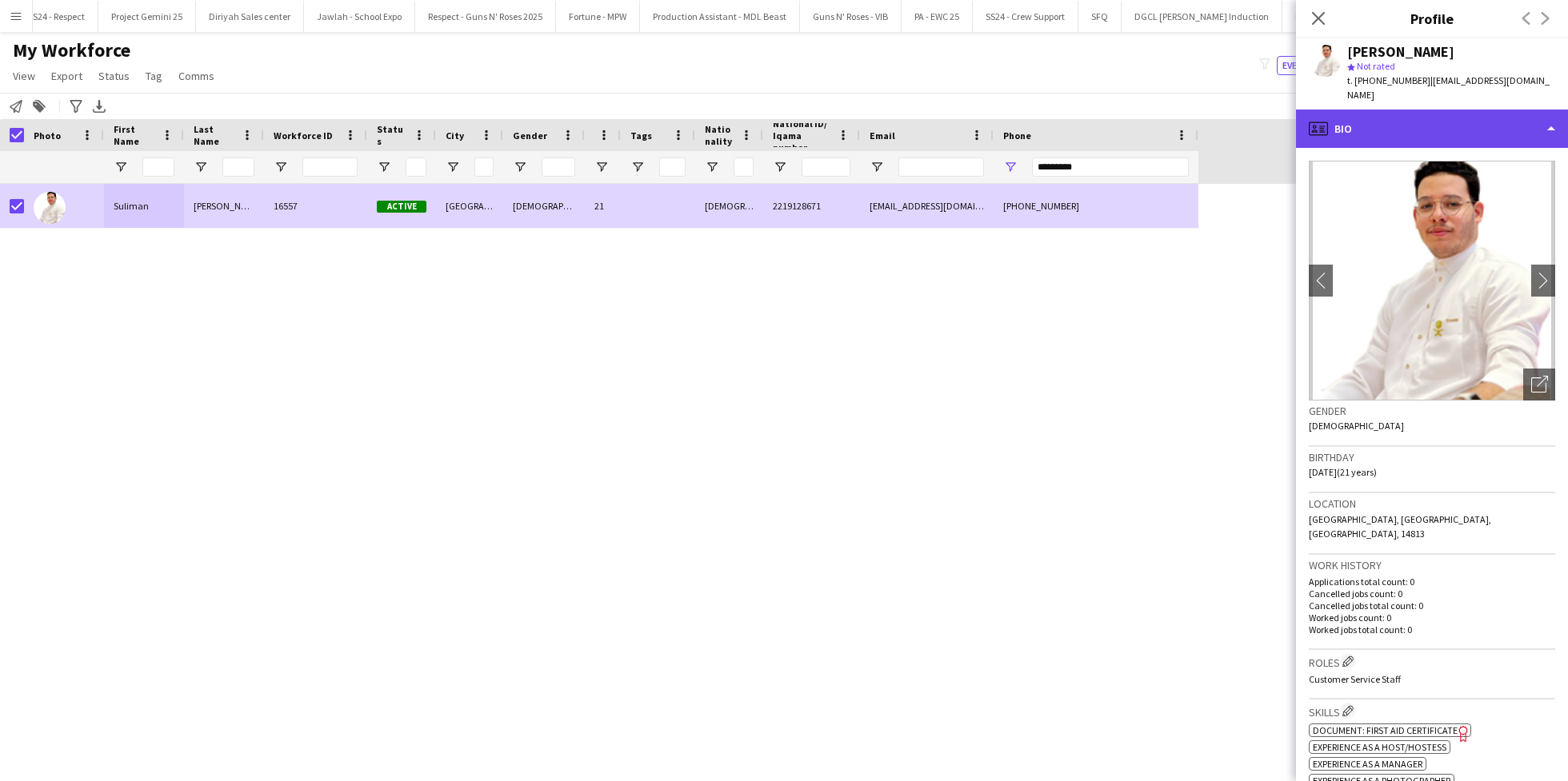
click at [1440, 111] on div "profile Bio" at bounding box center [1432, 129] width 272 height 39
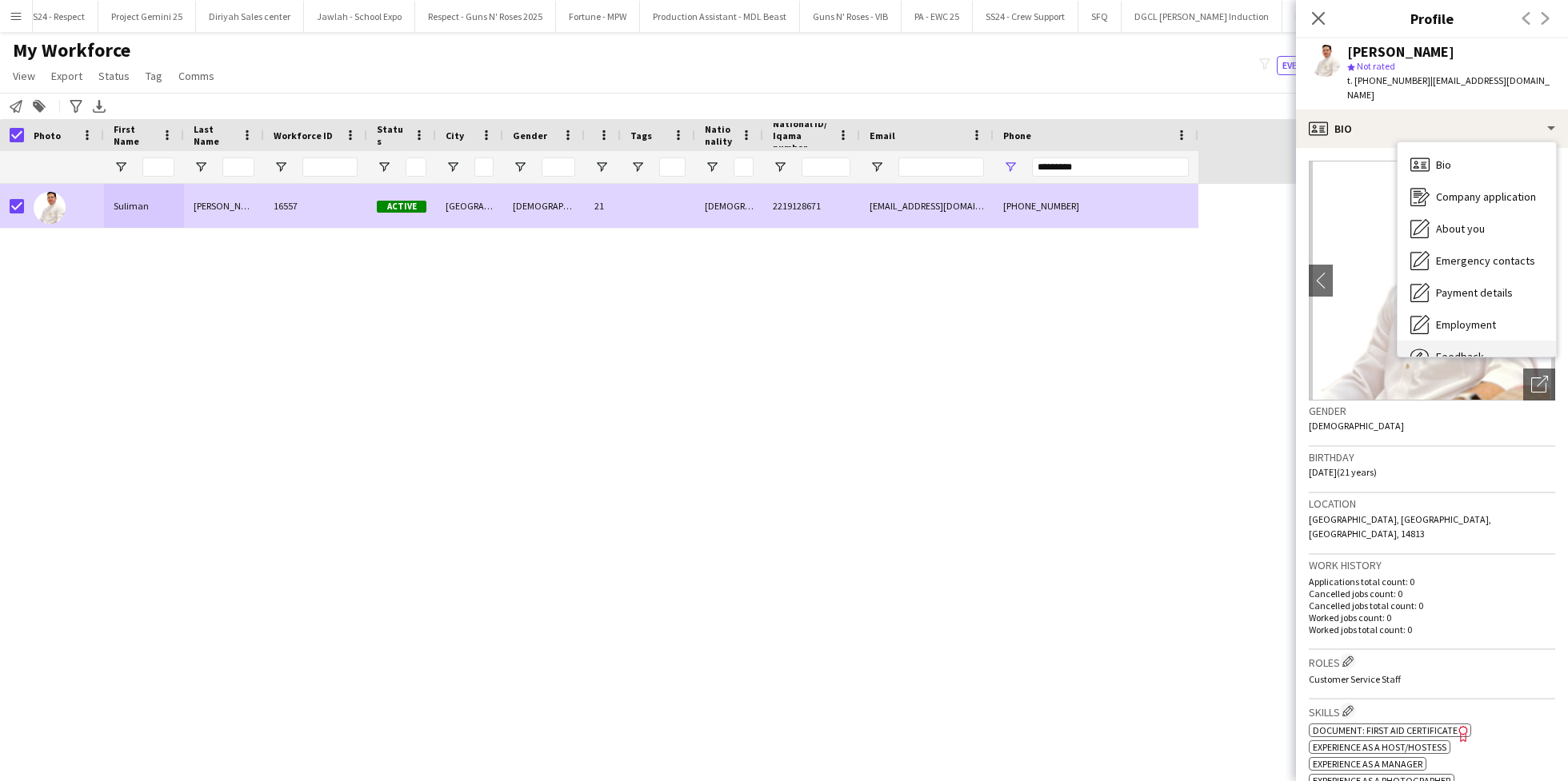
click at [1464, 350] on span "Feedback" at bounding box center [1460, 357] width 48 height 15
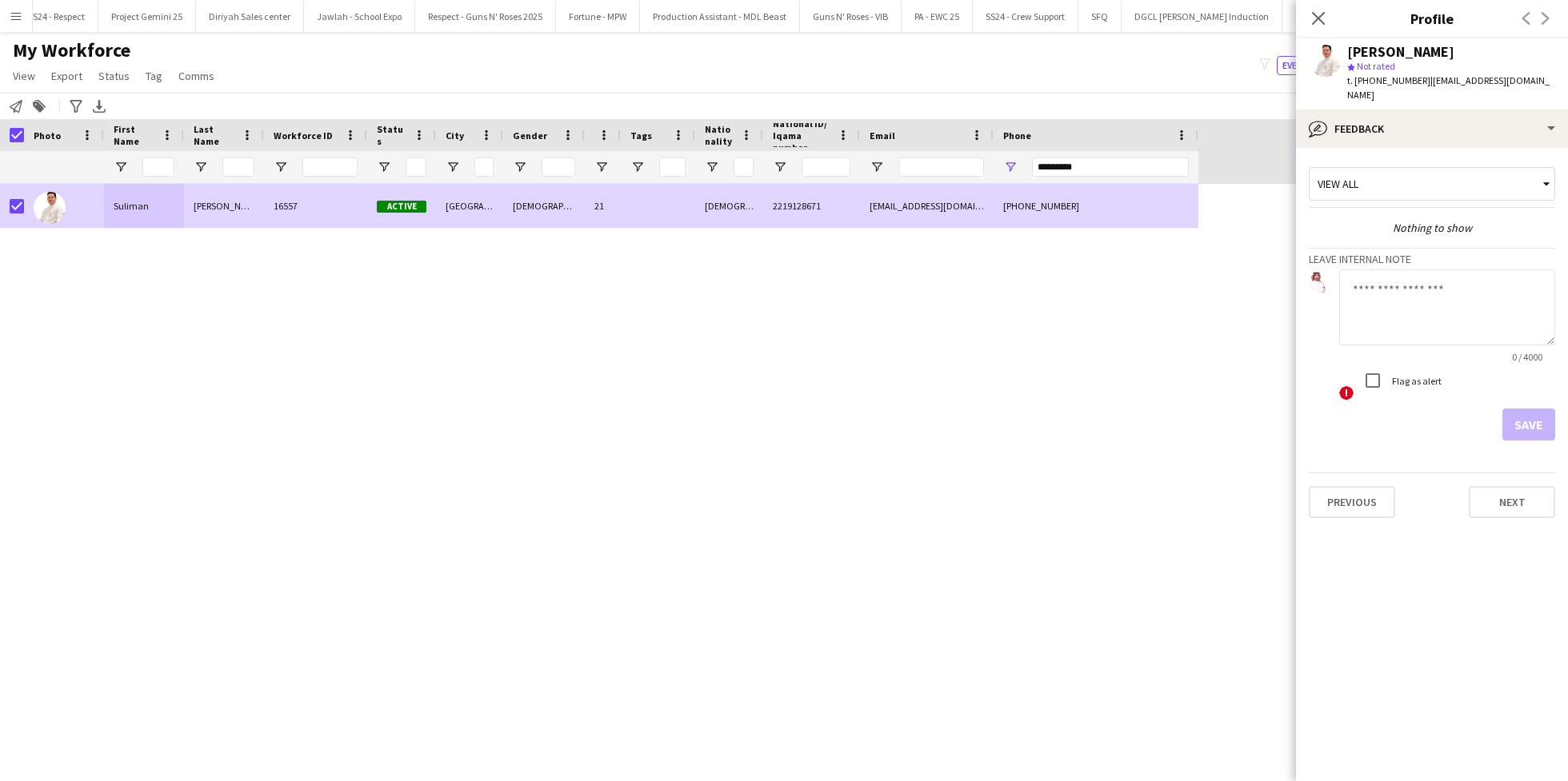
click at [1452, 298] on textarea at bounding box center [1447, 307] width 216 height 76
type textarea "**********"
click at [1516, 409] on button "Save" at bounding box center [1529, 424] width 53 height 32
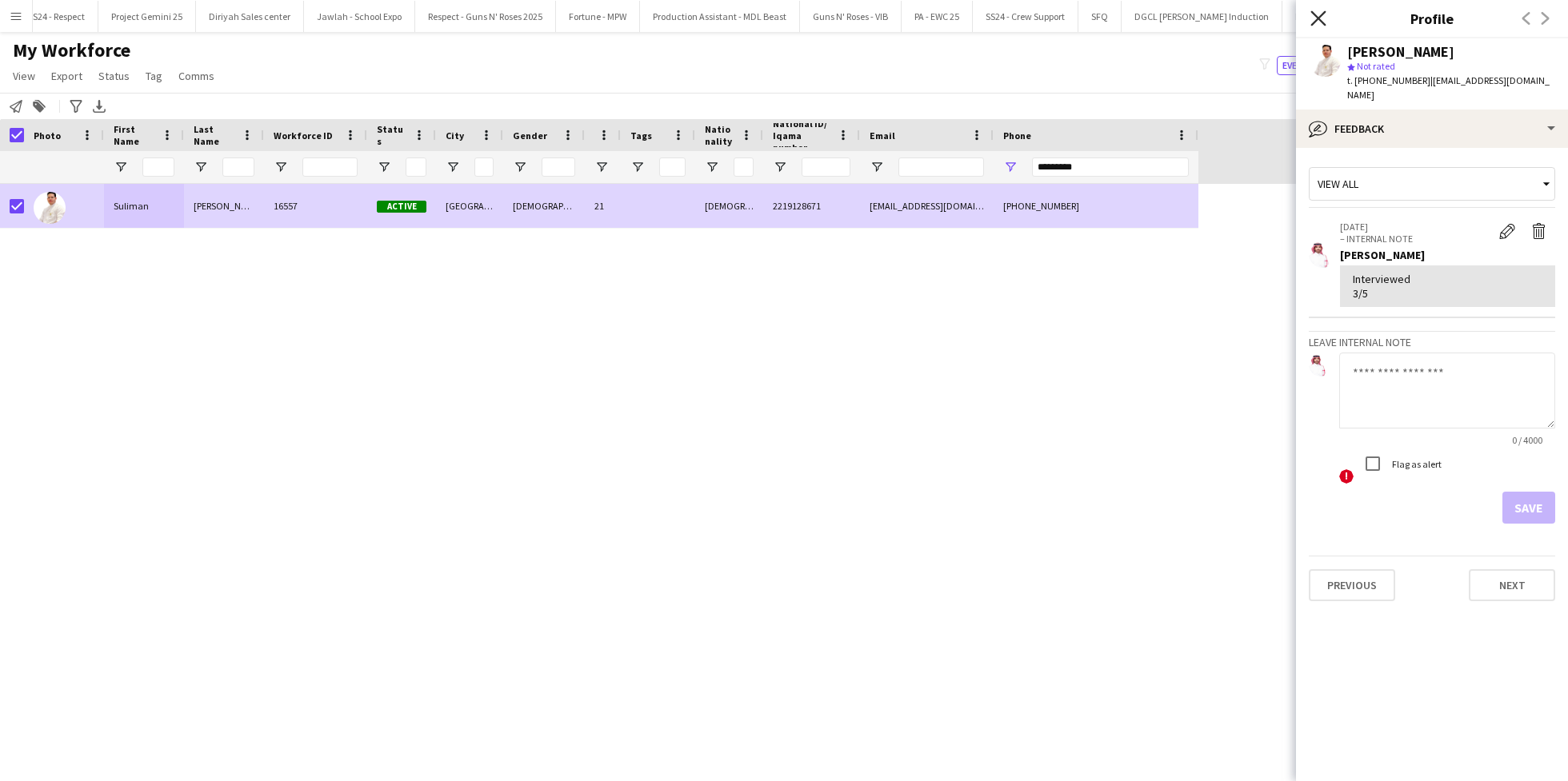
click at [1314, 16] on icon "Close pop-in" at bounding box center [1318, 18] width 15 height 15
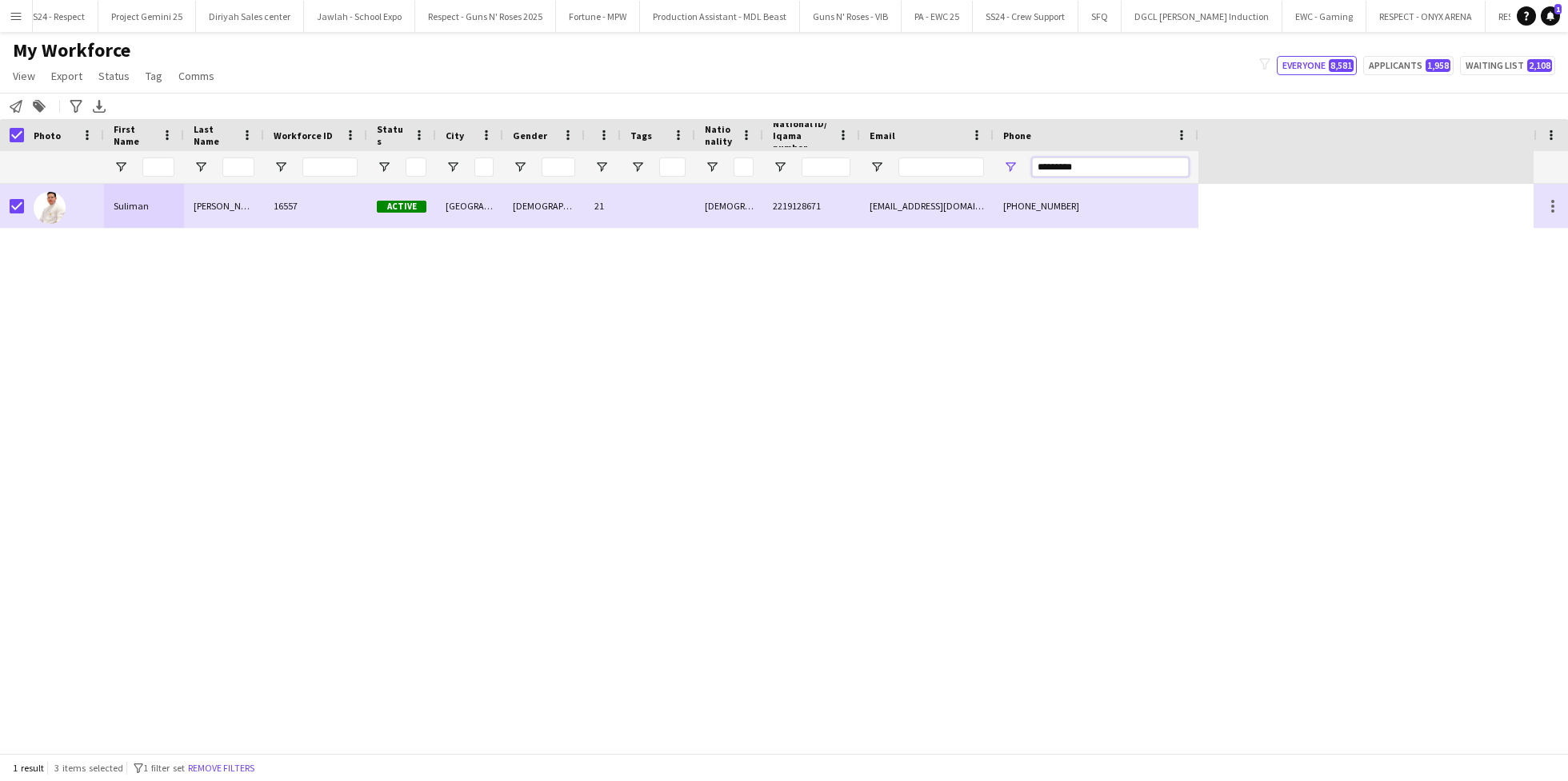
click at [1100, 158] on input "*********" at bounding box center [1110, 167] width 157 height 19
paste input "Phone Filter Input"
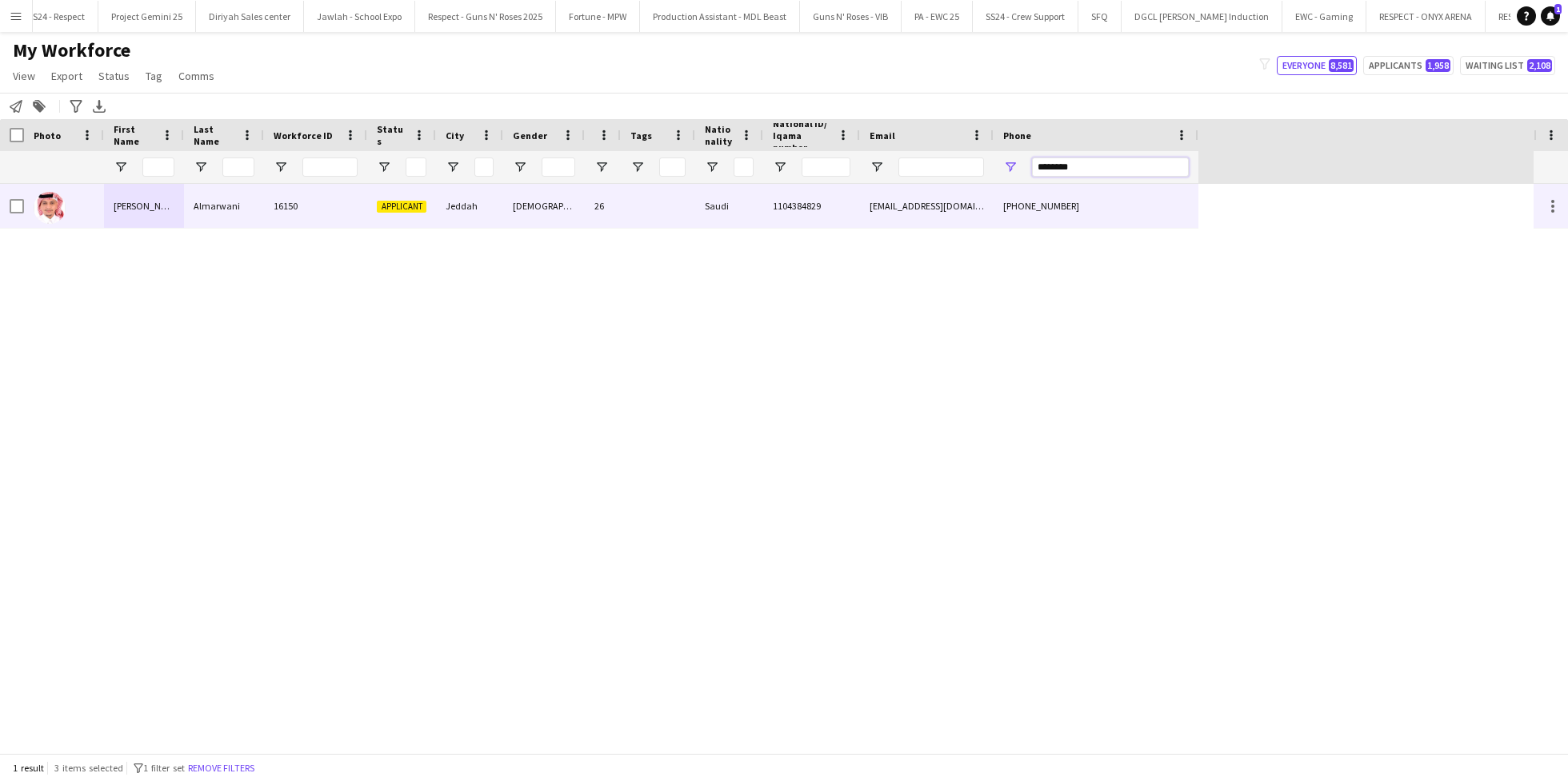
type input "********"
click at [465, 202] on div "Jeddah" at bounding box center [469, 205] width 67 height 44
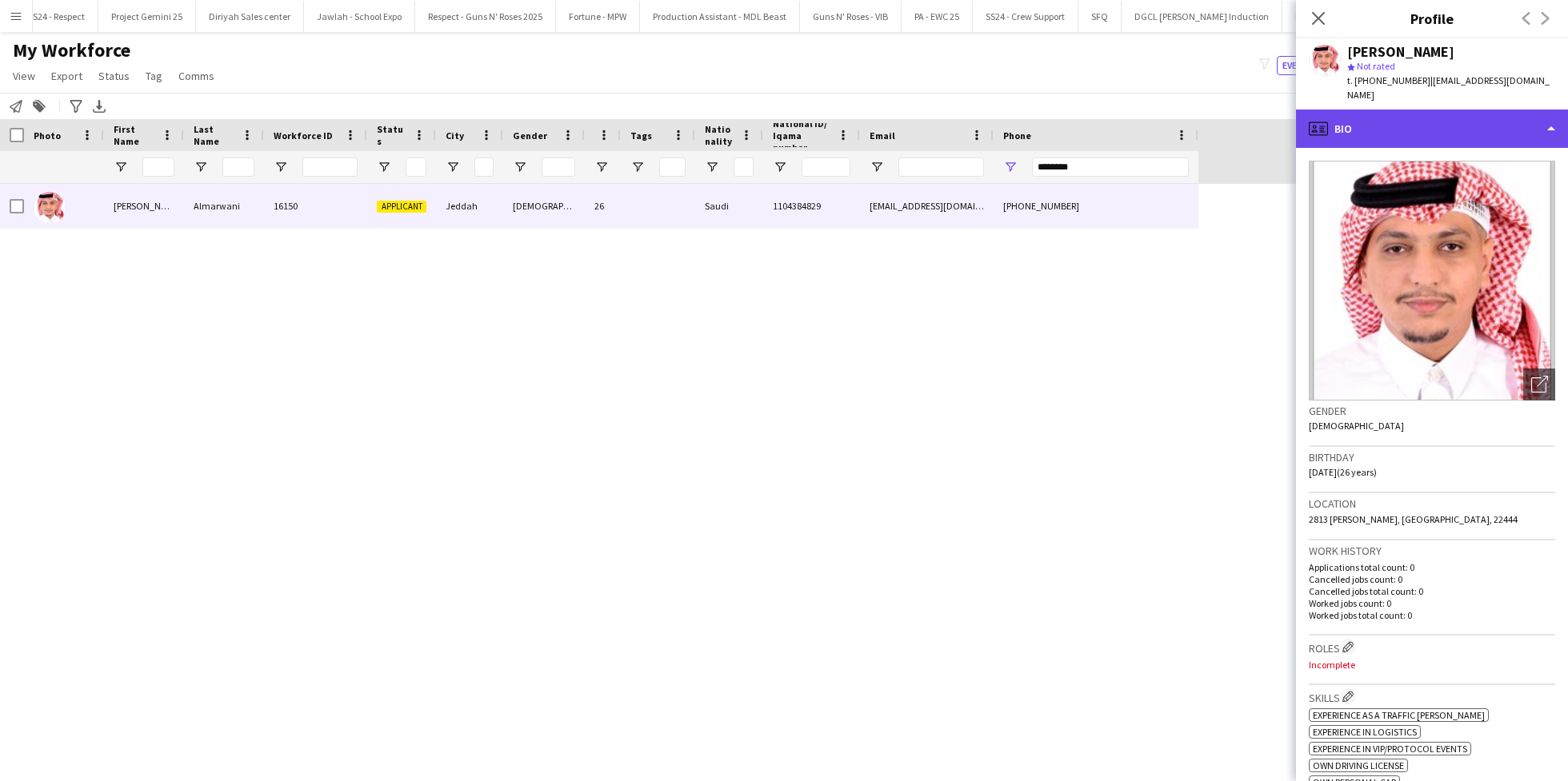
click at [1487, 115] on div "profile Bio" at bounding box center [1432, 129] width 272 height 39
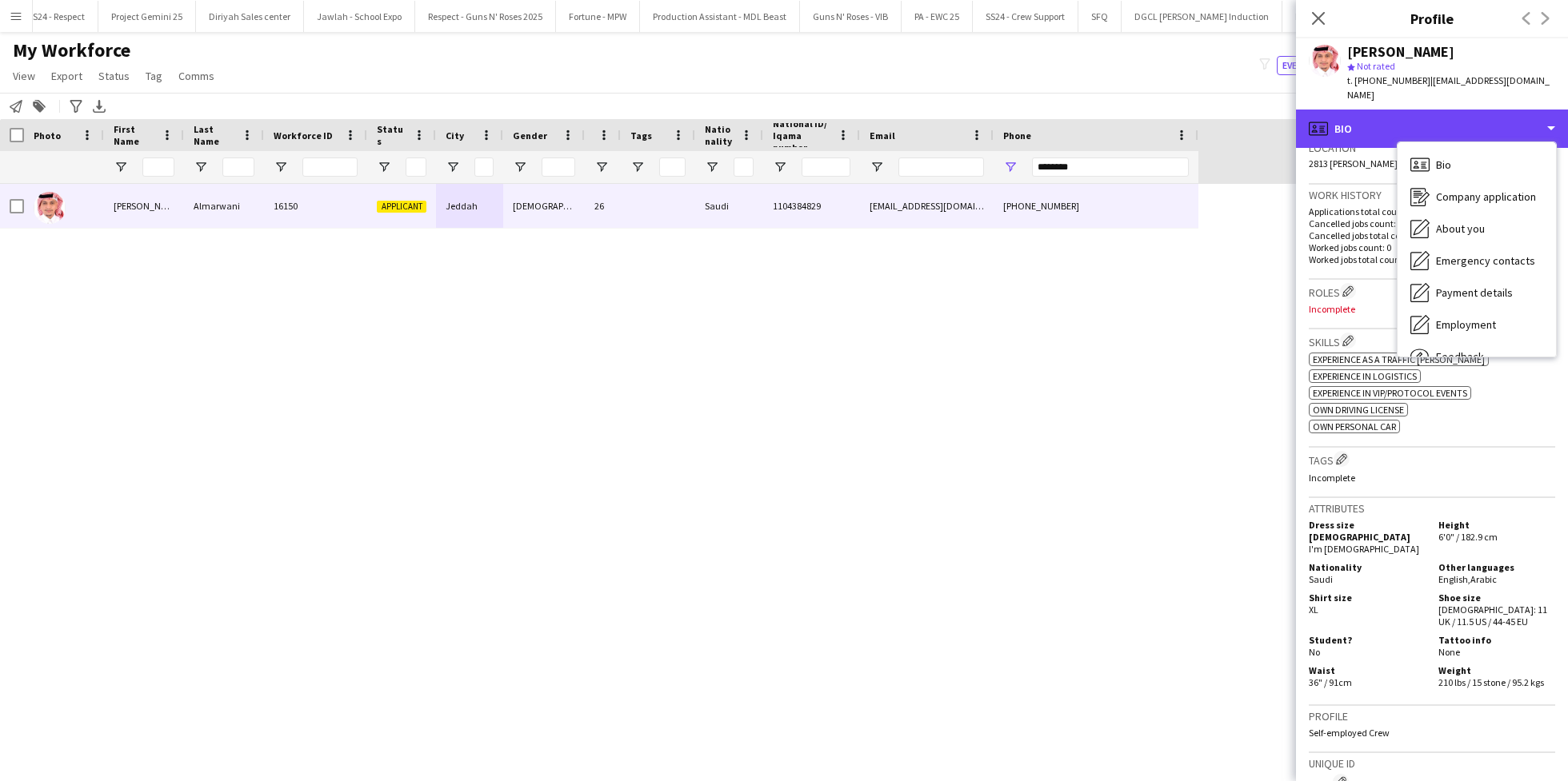
scroll to position [358, 0]
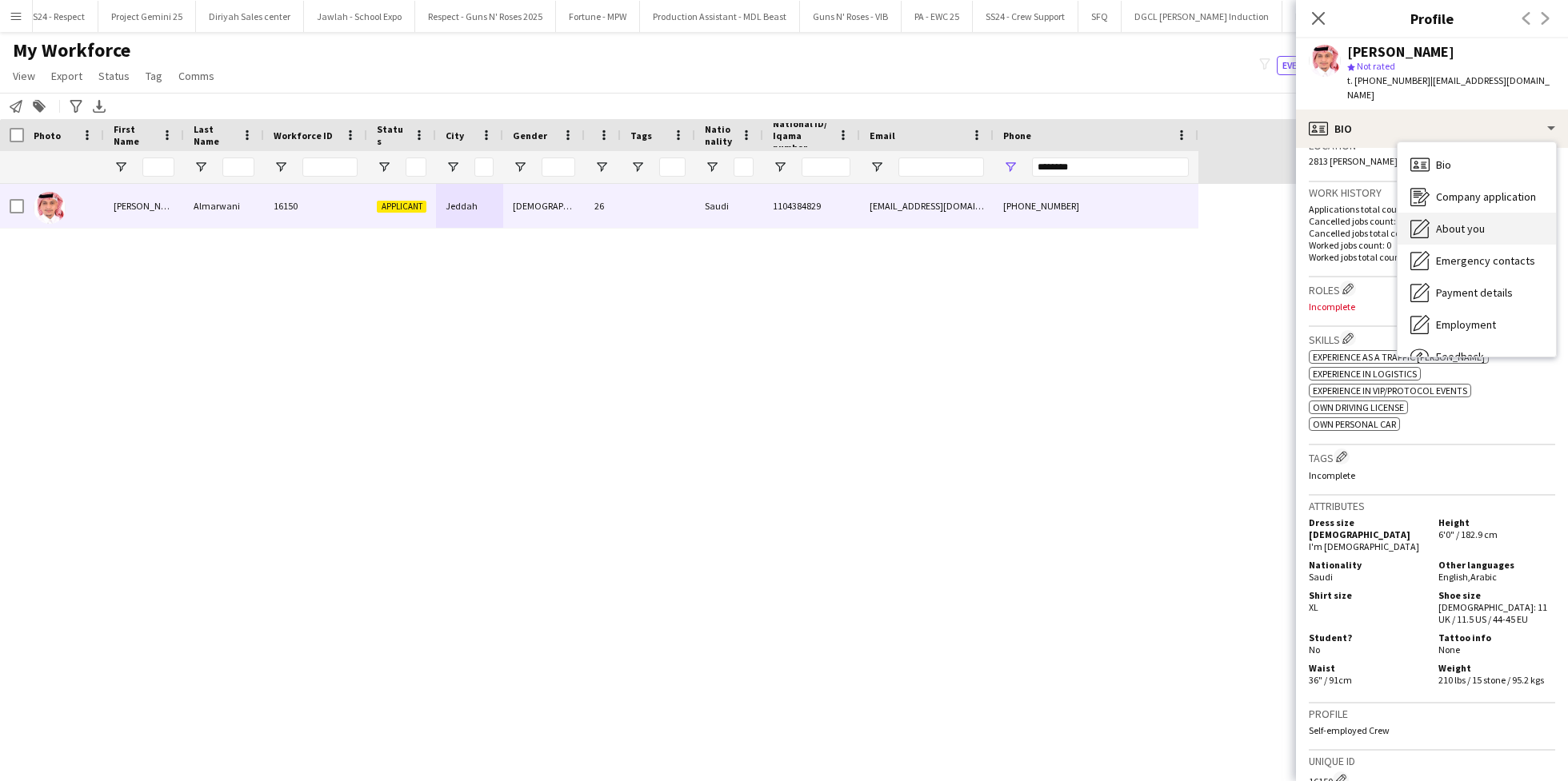
click at [1465, 221] on div "About you About you" at bounding box center [1476, 228] width 159 height 32
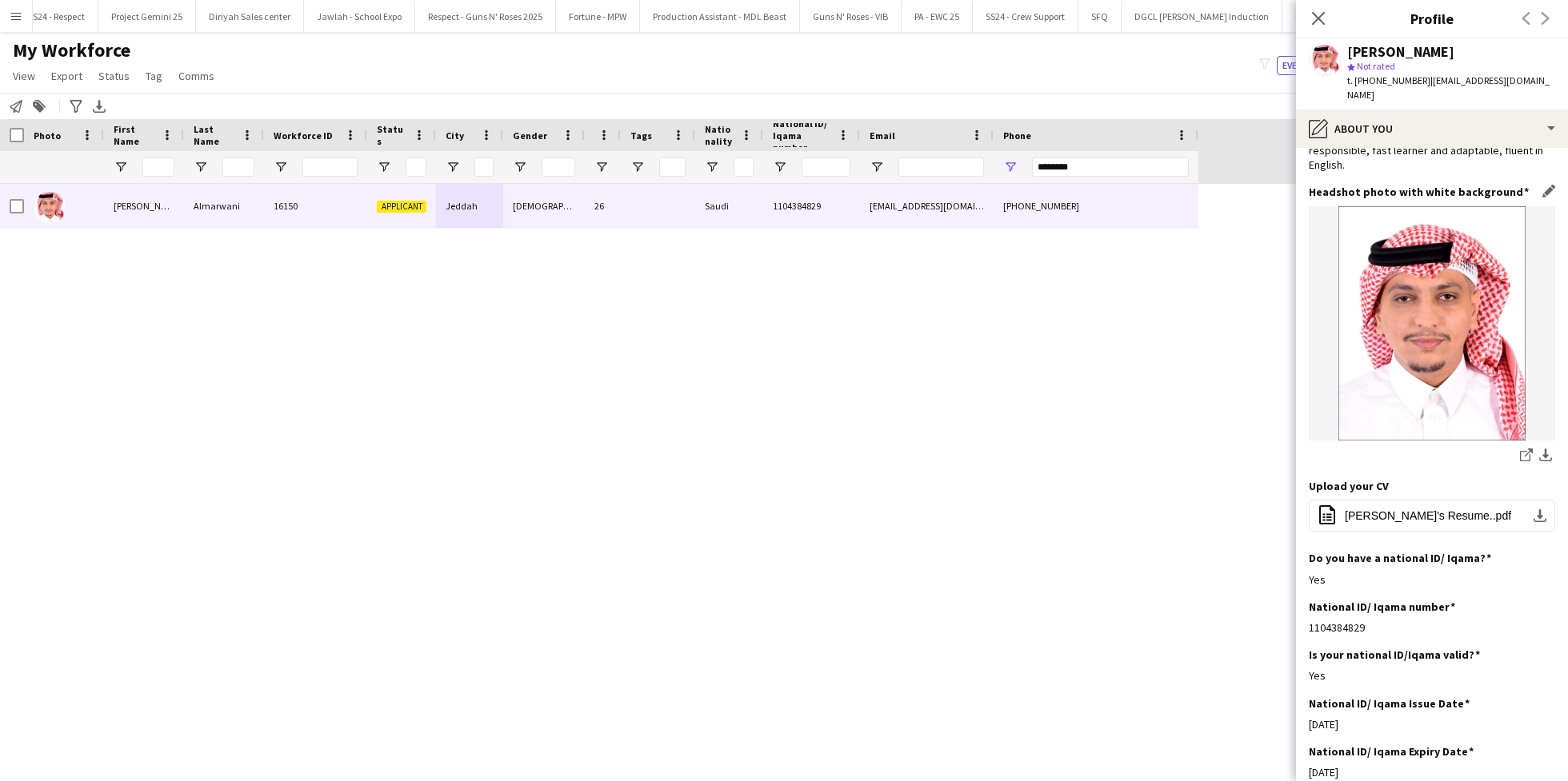
scroll to position [70, 0]
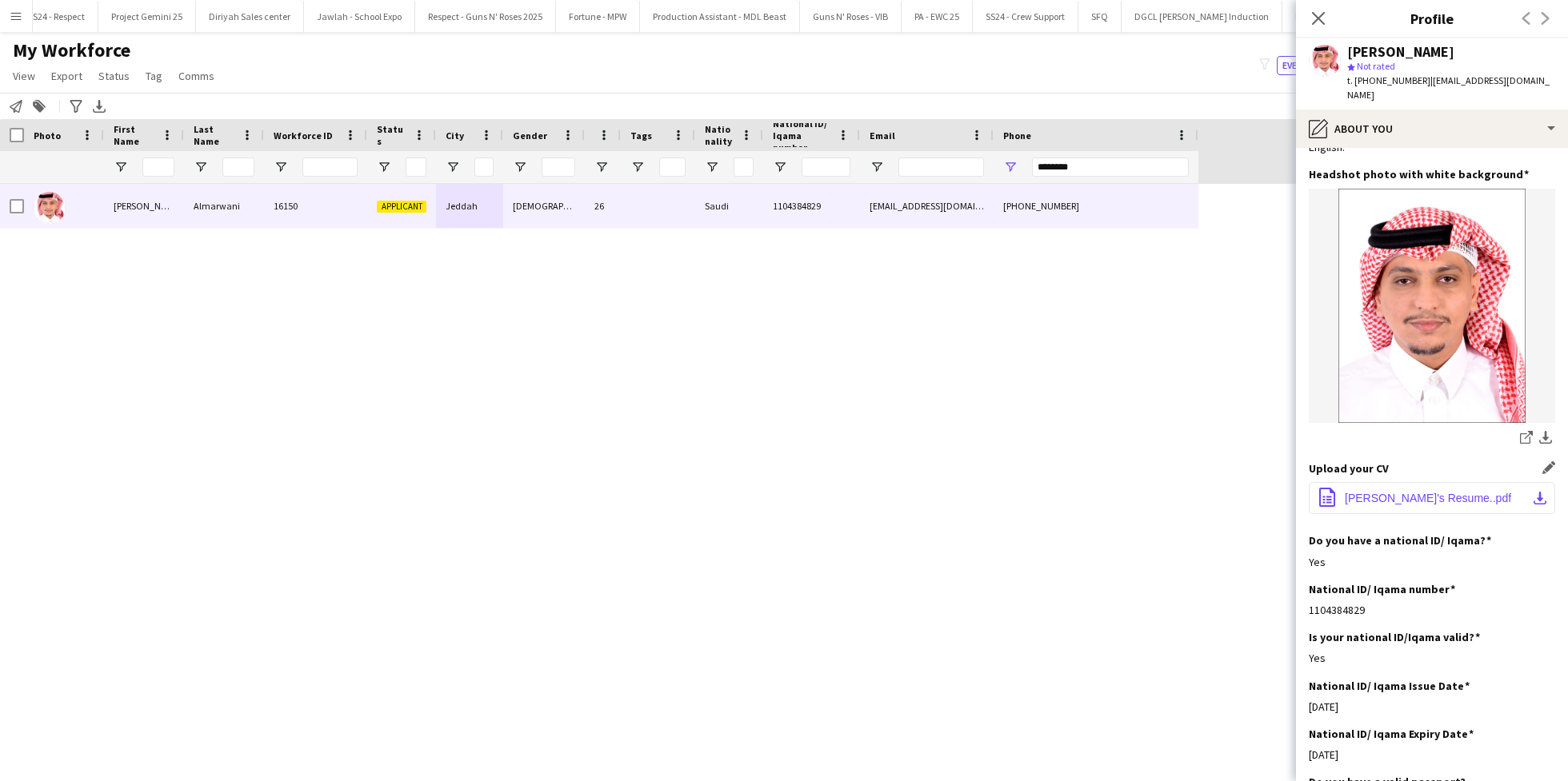
click at [1422, 492] on span "[PERSON_NAME]'s Resume..pdf" at bounding box center [1428, 498] width 166 height 13
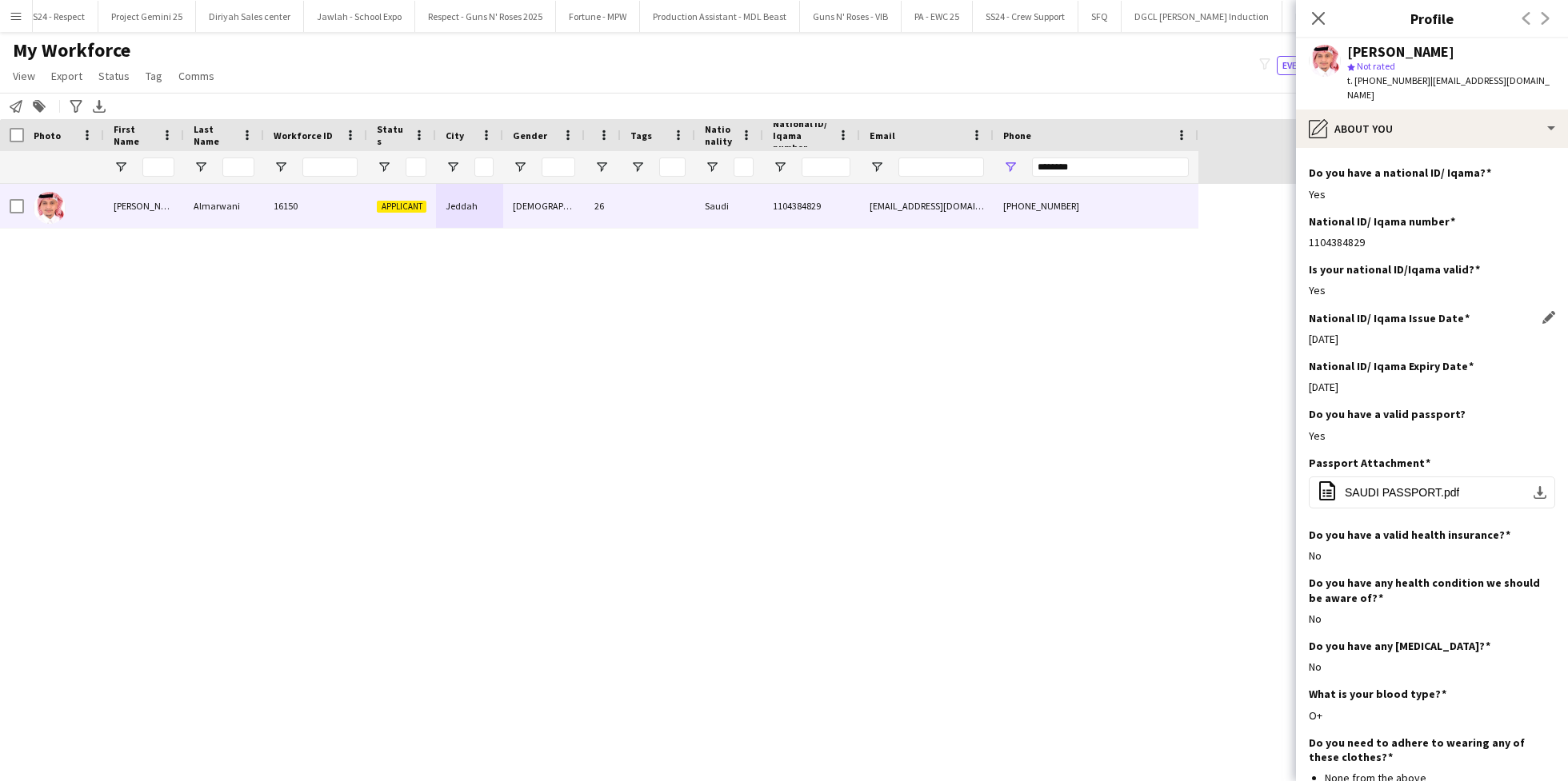
scroll to position [0, 0]
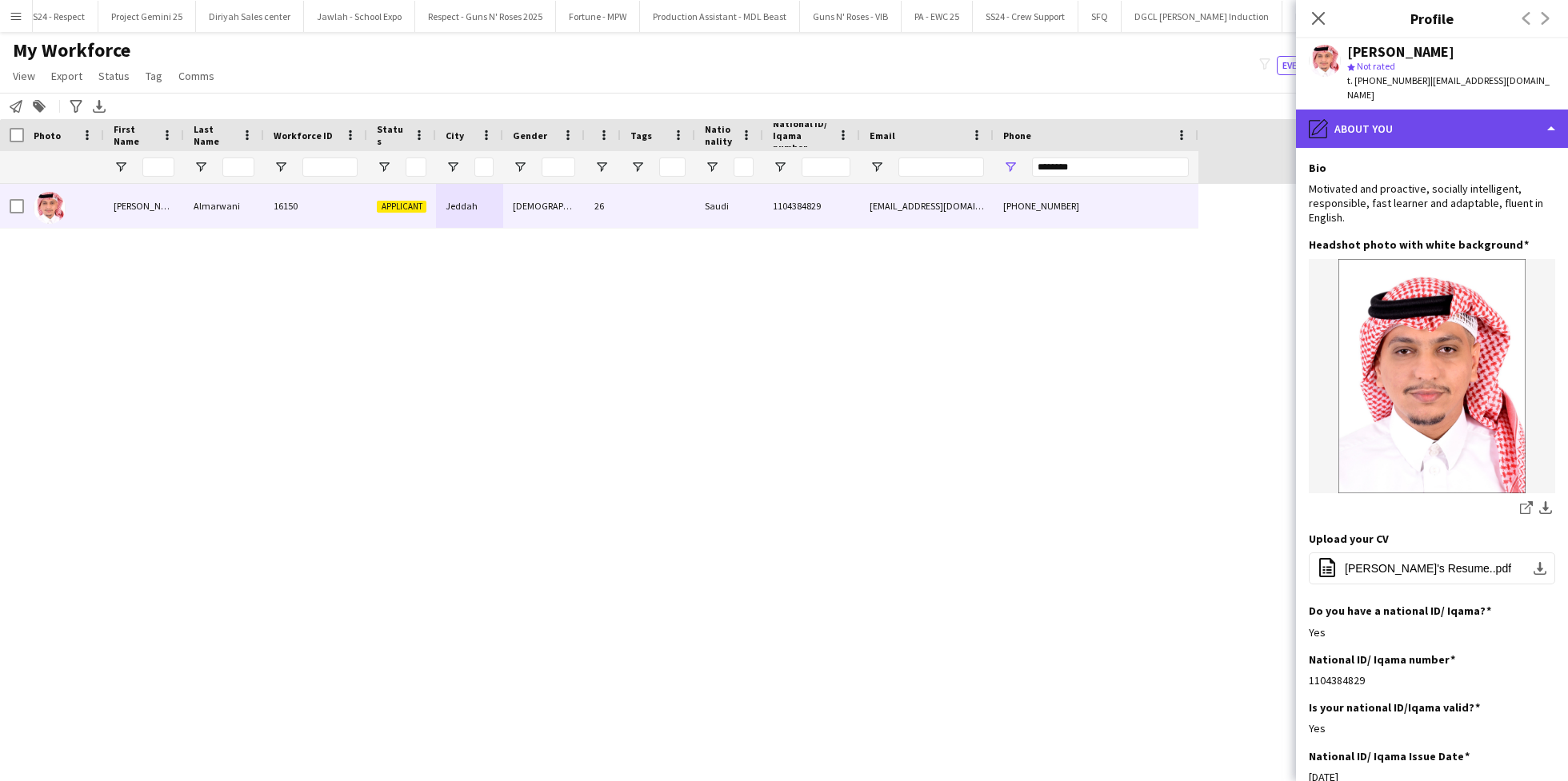
click at [1378, 111] on div "pencil4 About you" at bounding box center [1432, 129] width 272 height 39
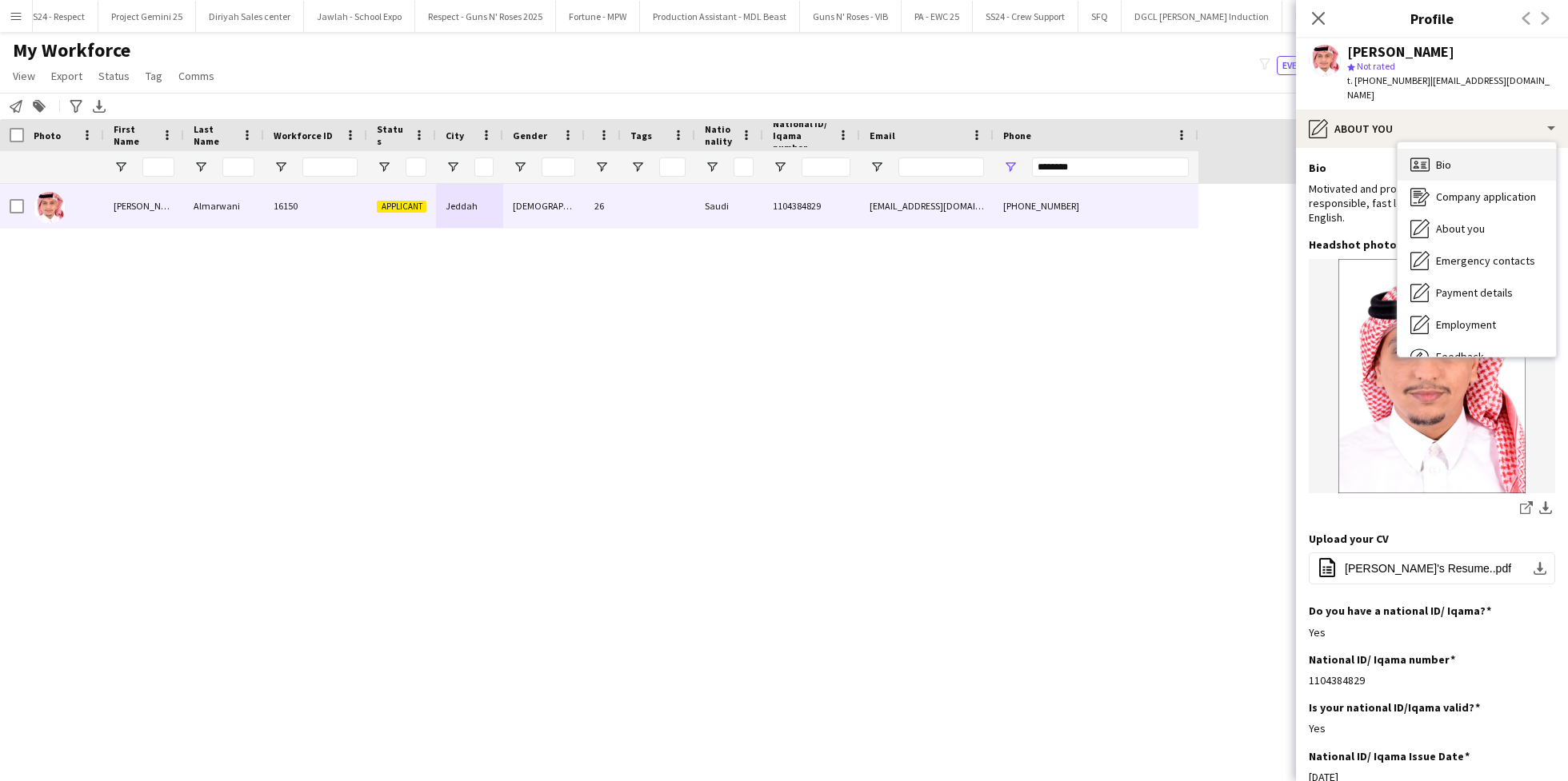
click at [1451, 148] on div "Bio Bio" at bounding box center [1476, 164] width 159 height 32
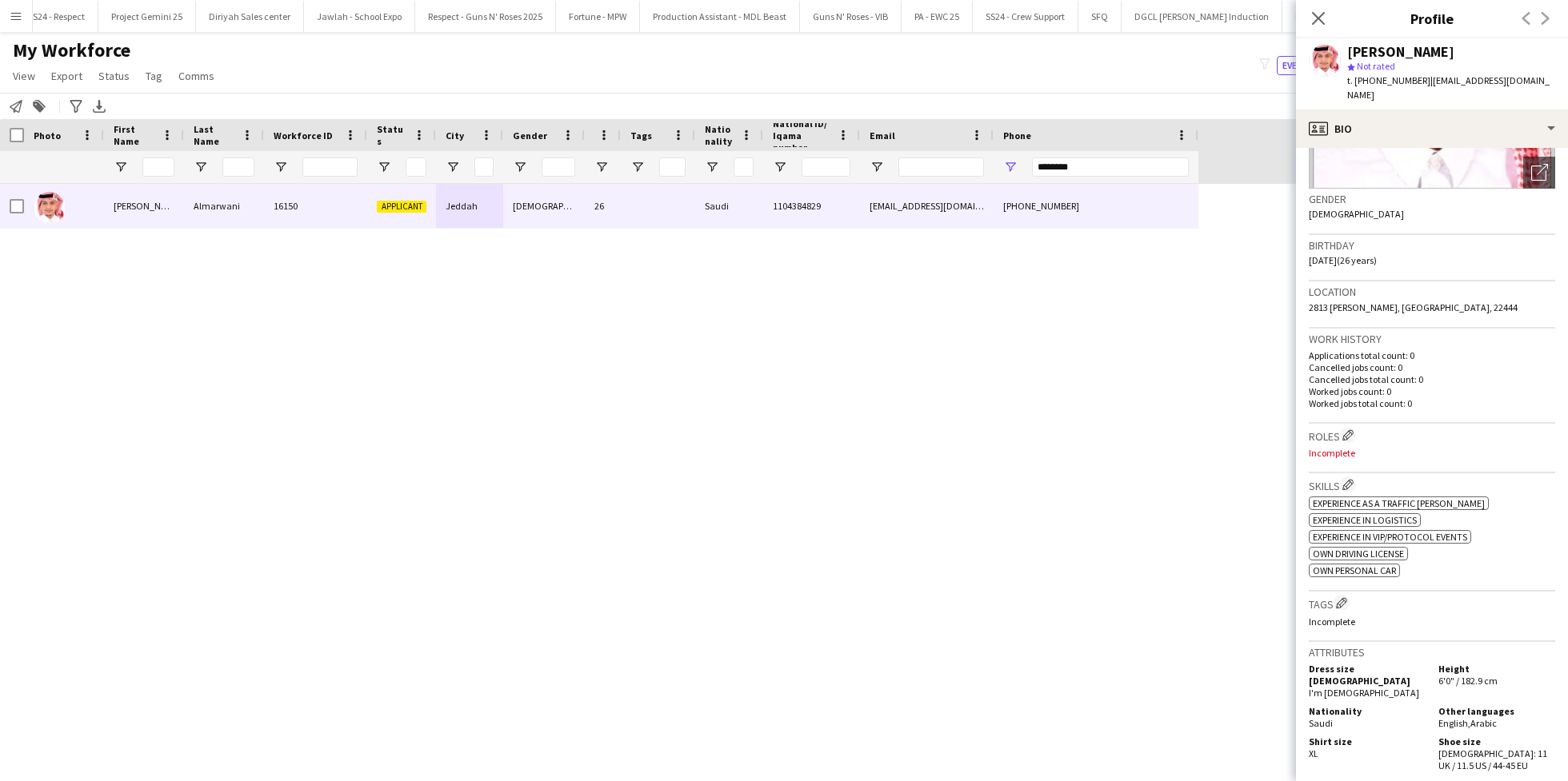
scroll to position [215, 0]
click at [1348, 426] on app-icon "Edit crew company roles" at bounding box center [1348, 431] width 11 height 11
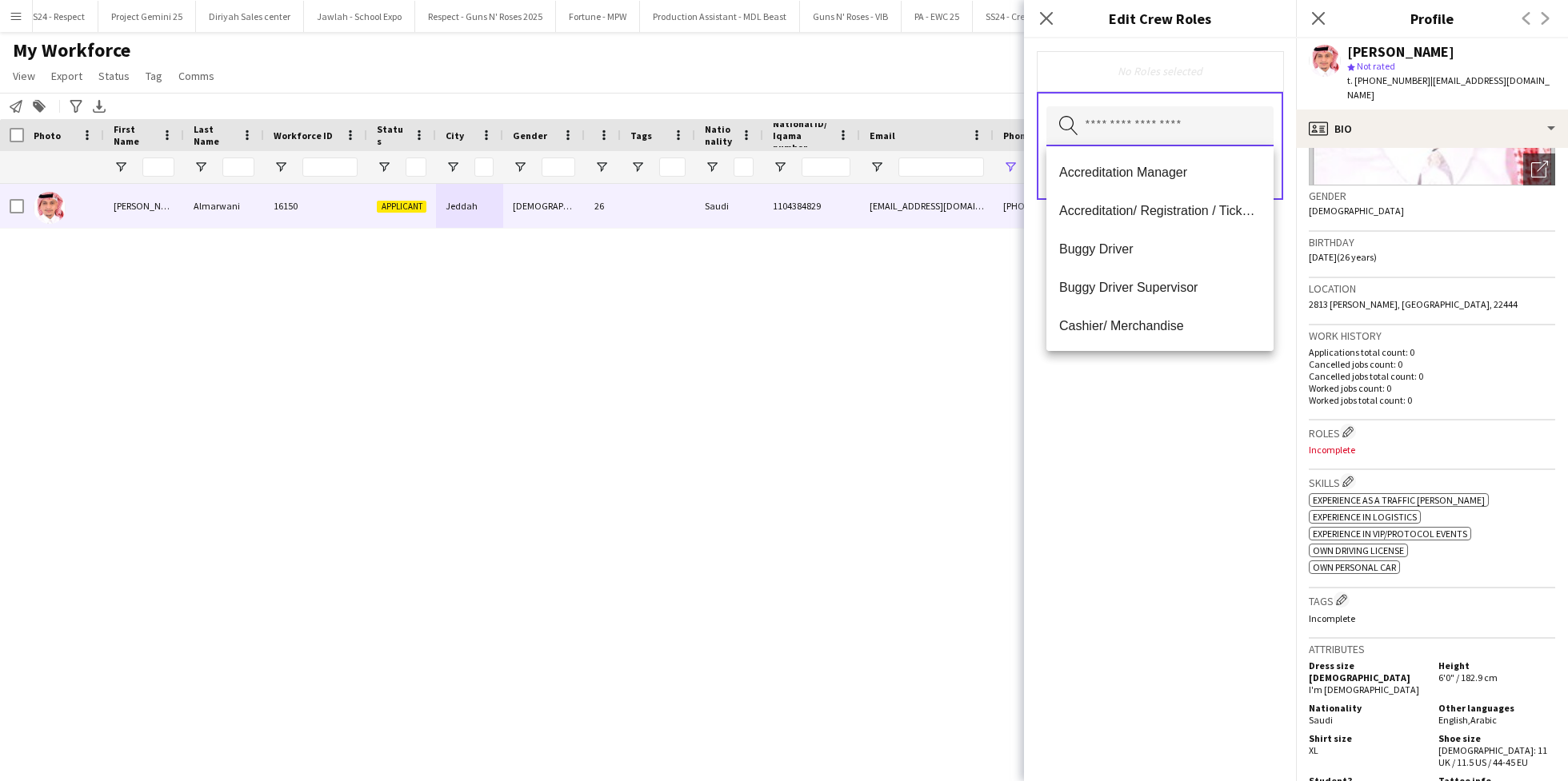
click at [1117, 139] on input "text" at bounding box center [1160, 126] width 227 height 40
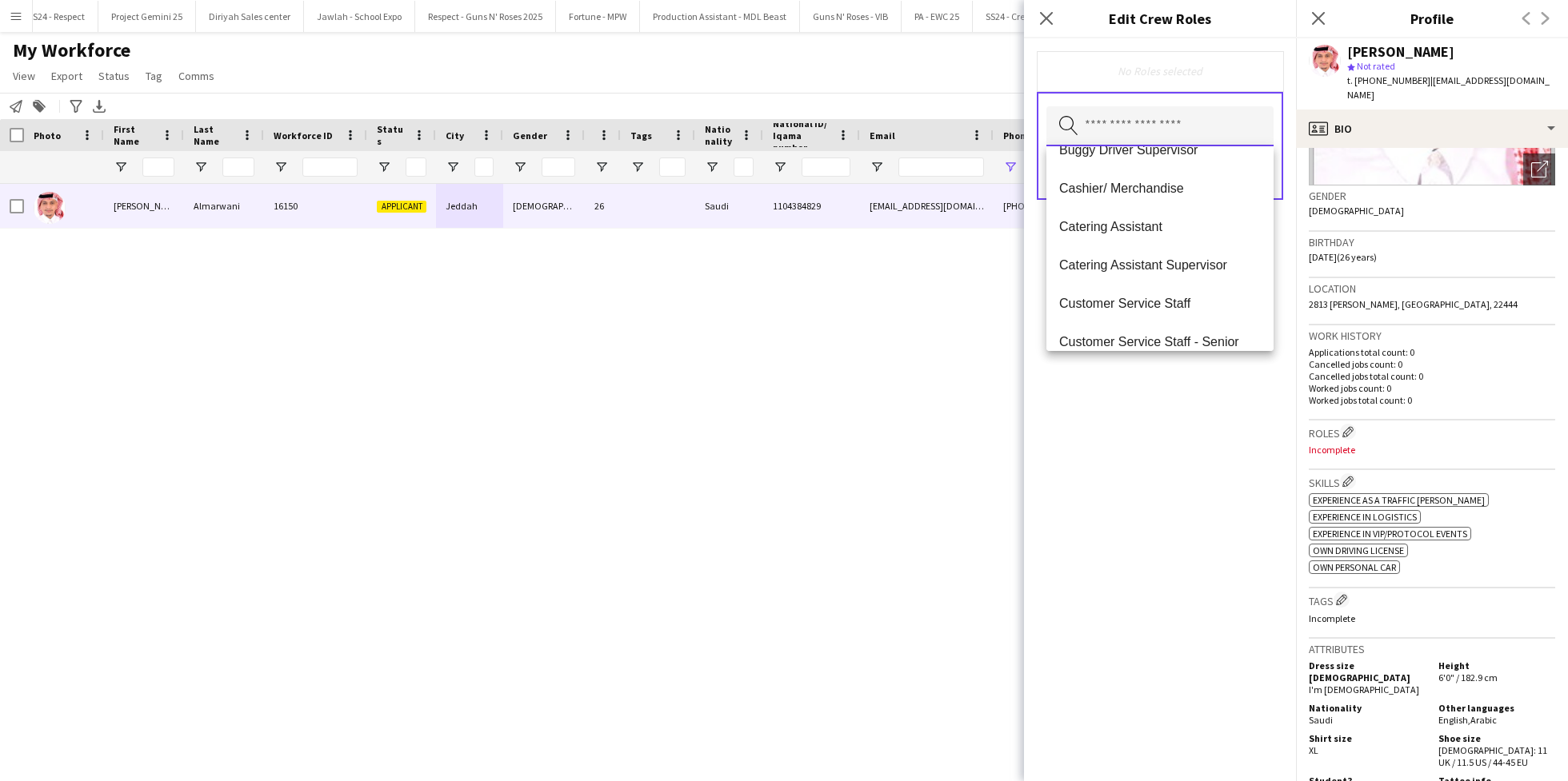
scroll to position [179, 0]
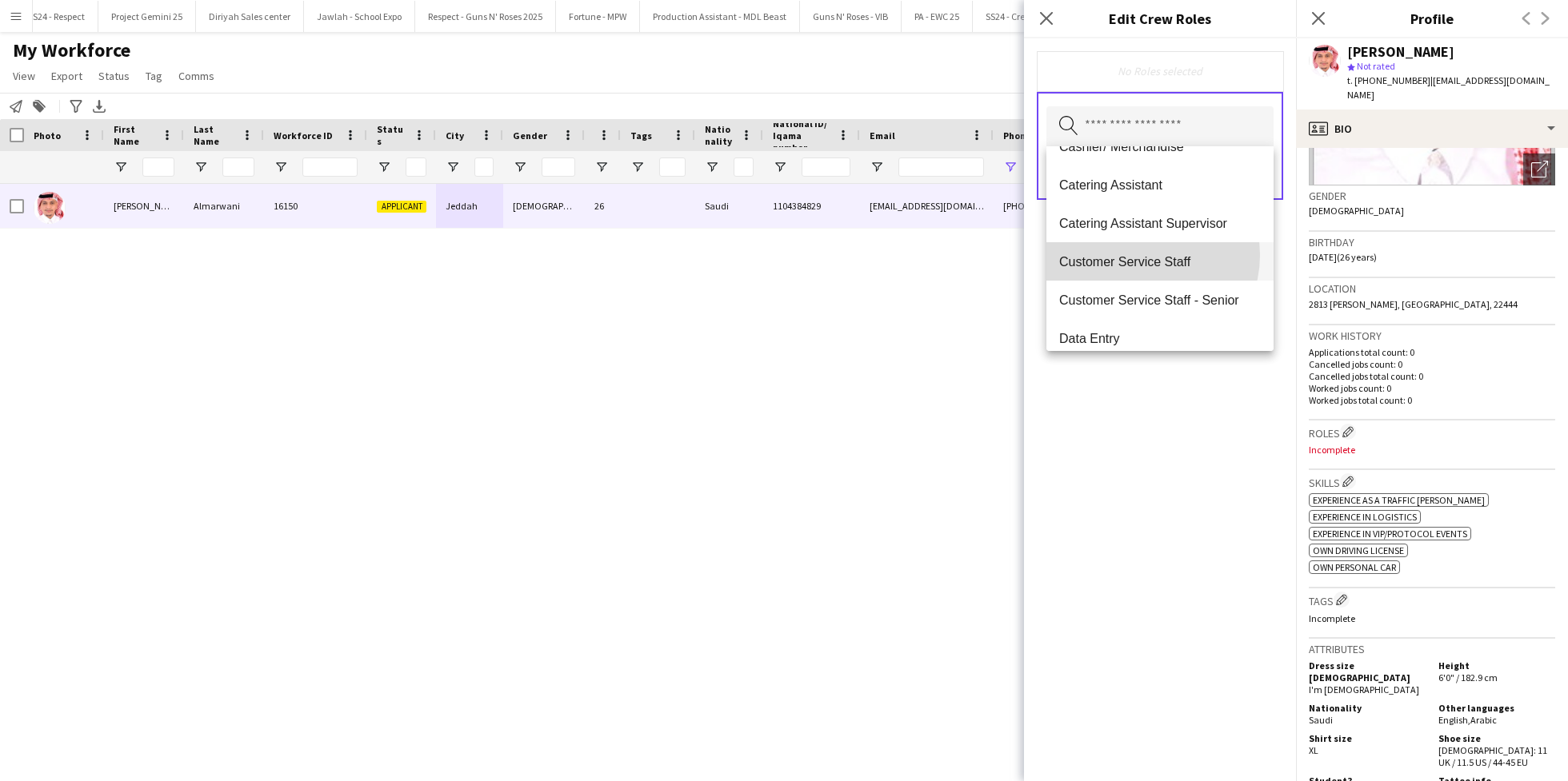
click at [1140, 255] on span "Customer Service Staff" at bounding box center [1160, 262] width 202 height 15
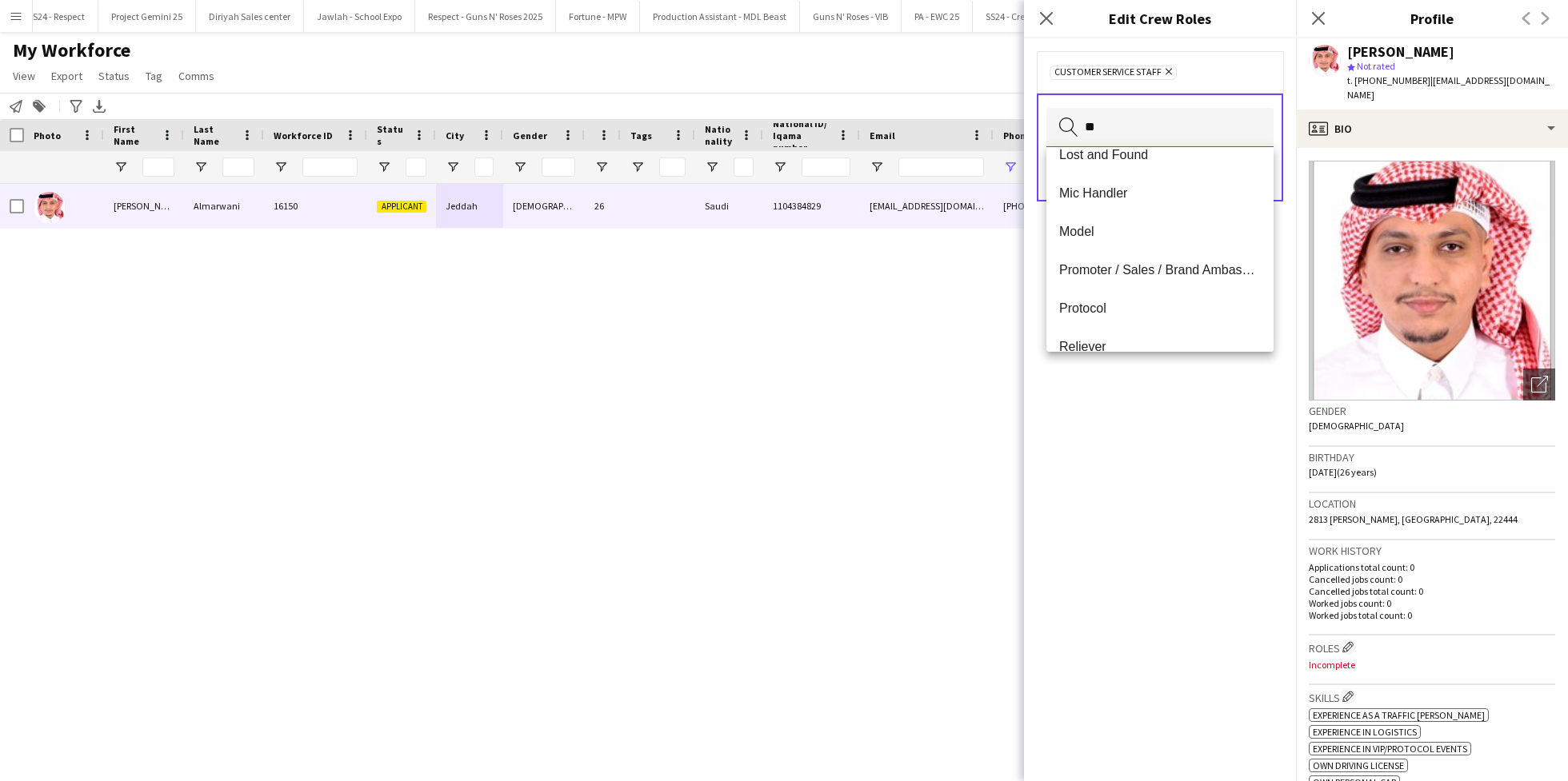
scroll to position [0, 0]
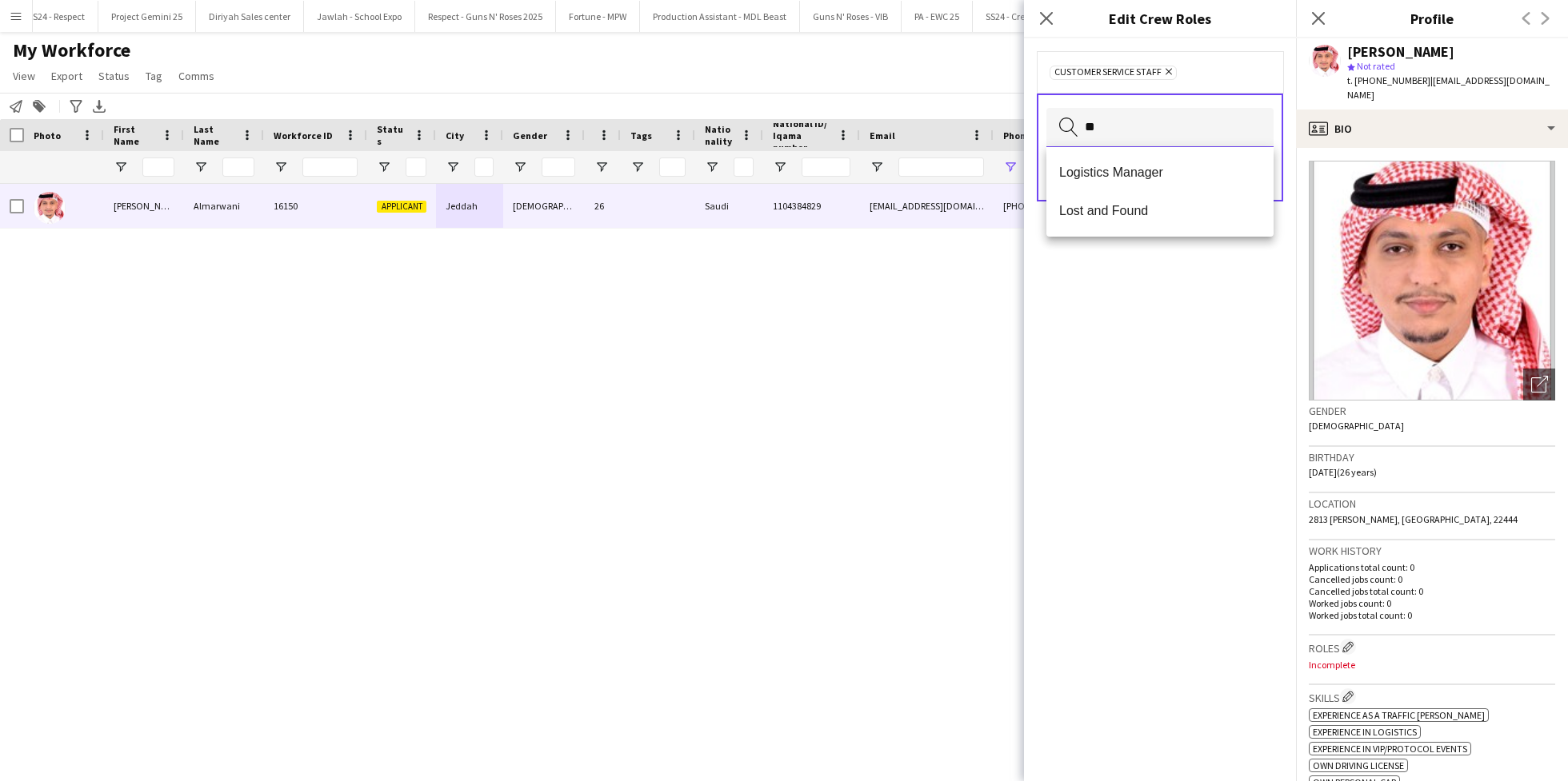
type input "*"
type input "****"
click at [1161, 188] on mat-option "Host/ Hostess" at bounding box center [1160, 172] width 227 height 39
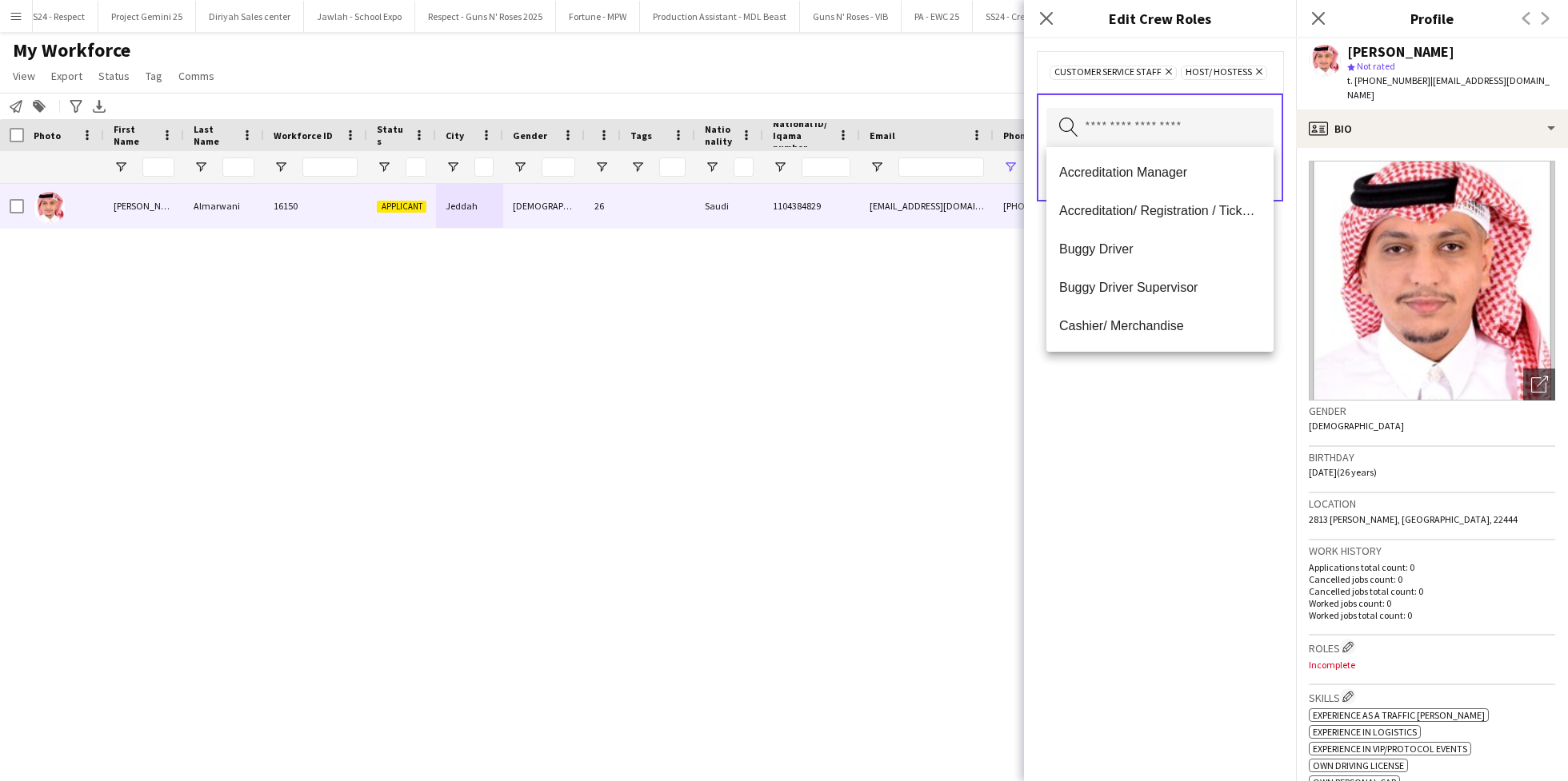
click at [1137, 430] on div "Customer Service Staff Remove Host/ Hostess Remove Search by role type Save" at bounding box center [1160, 410] width 272 height 742
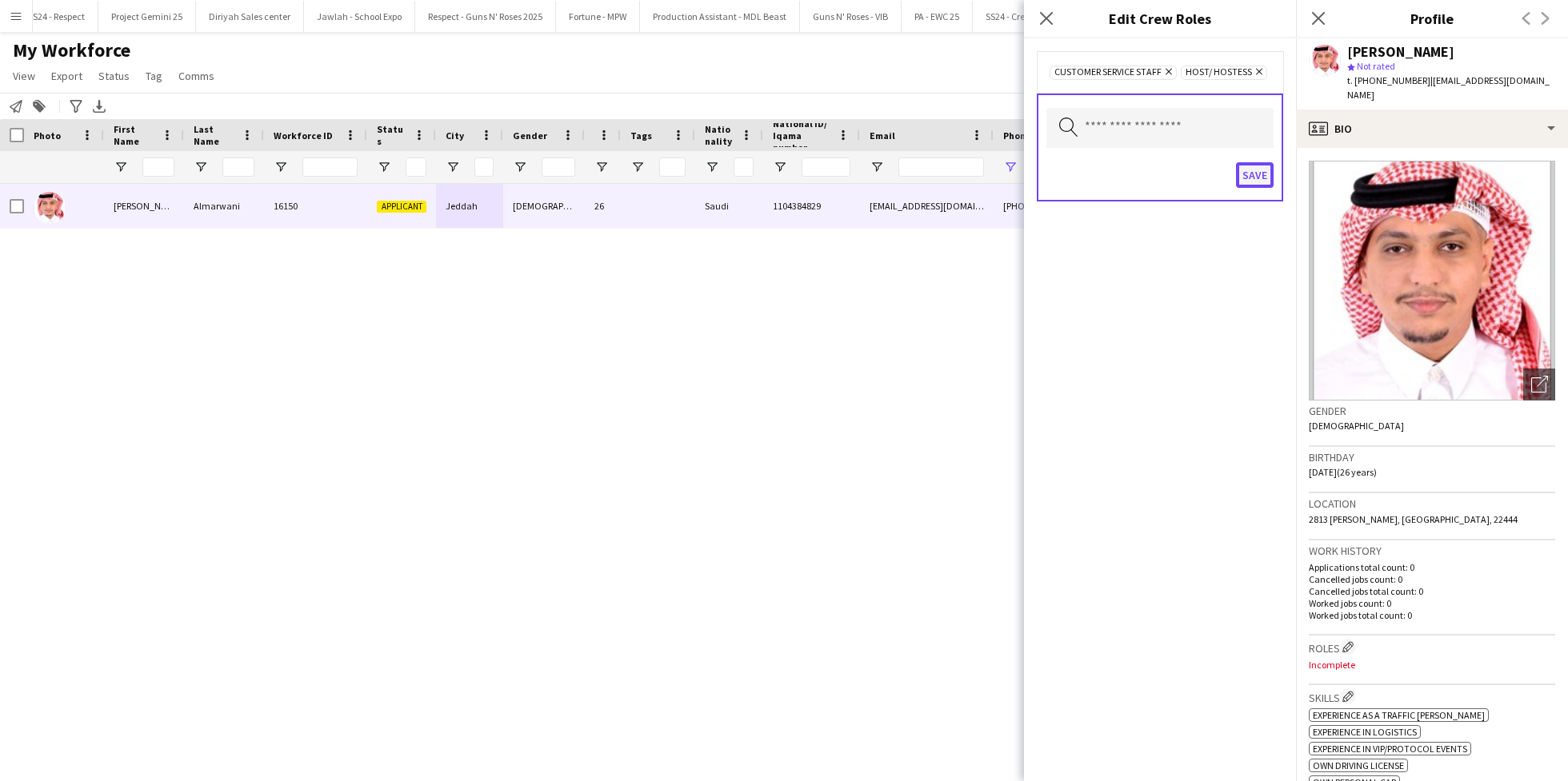
click at [1260, 177] on button "Save" at bounding box center [1255, 175] width 38 height 26
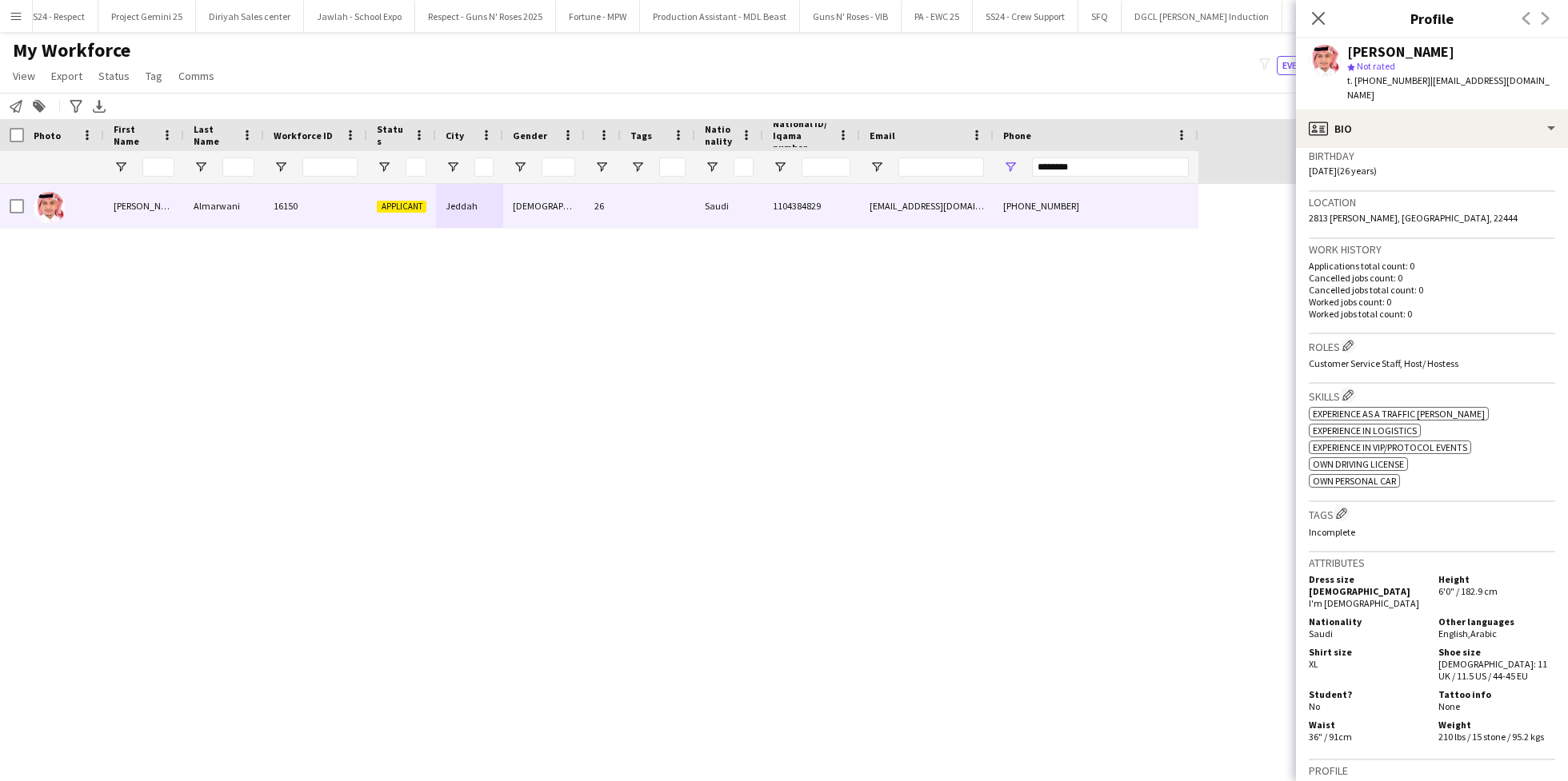
scroll to position [303, 0]
click at [1342, 505] on app-icon "Edit crew company tags" at bounding box center [1341, 510] width 11 height 11
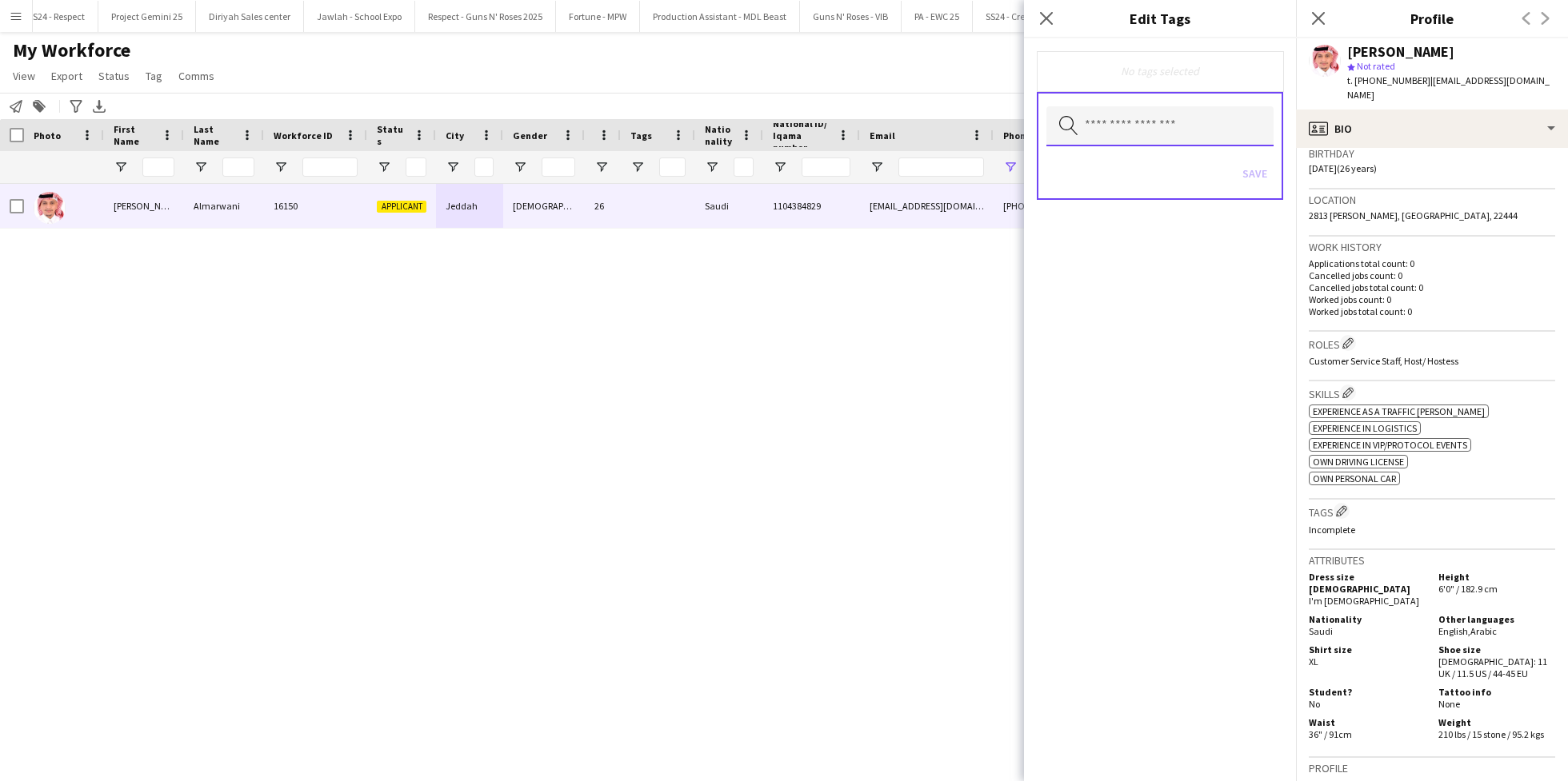
click at [1124, 139] on input "text" at bounding box center [1160, 126] width 227 height 40
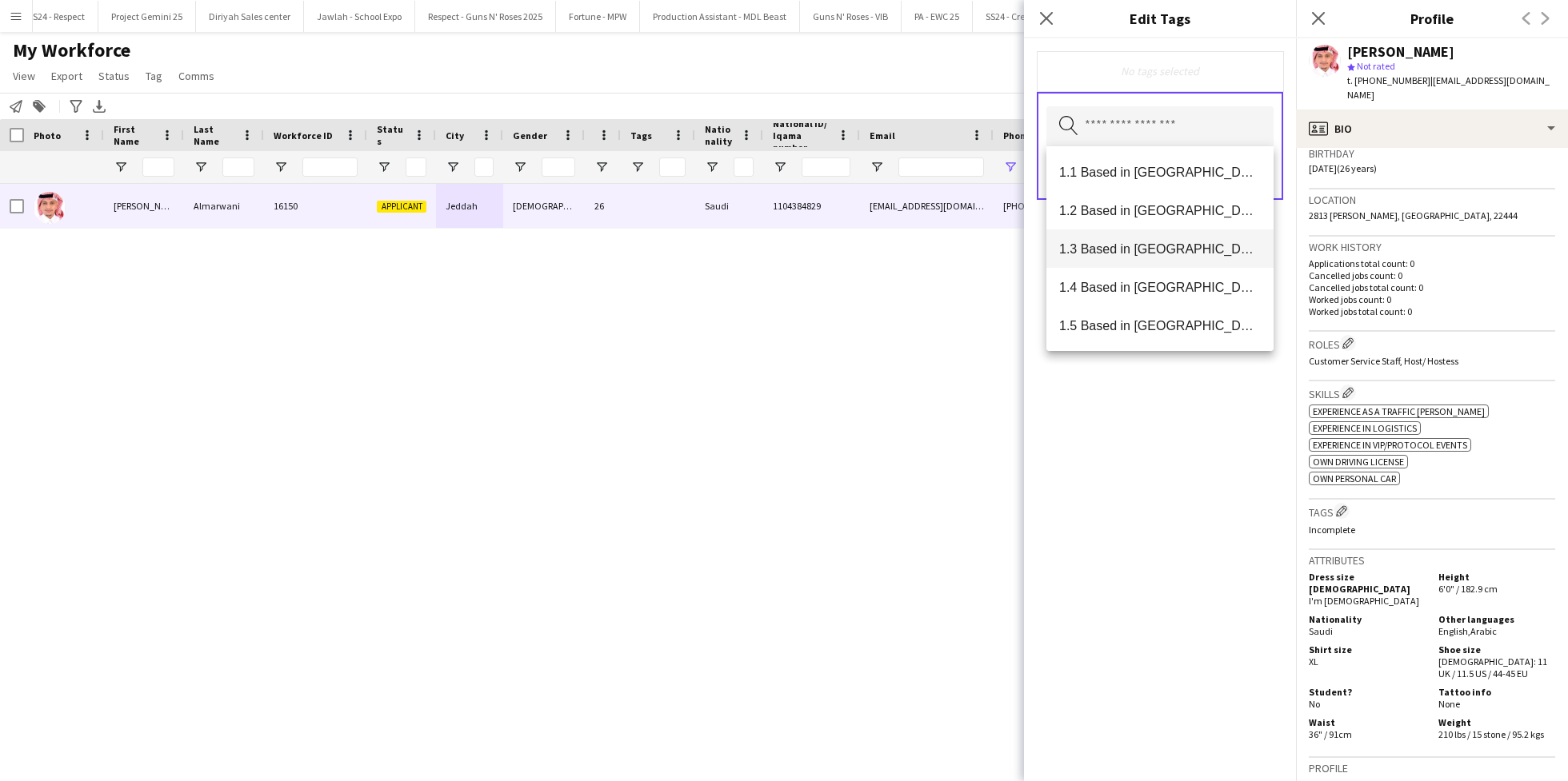
drag, startPoint x: 1126, startPoint y: 184, endPoint x: 1128, endPoint y: 252, distance: 68.0
click at [1128, 252] on div "1.1 Based in [GEOGRAPHIC_DATA] 1.2 Based in [GEOGRAPHIC_DATA] 1.3 Based in [GEO…" at bounding box center [1160, 249] width 227 height 205
click at [1128, 252] on span "1.3 Based in [GEOGRAPHIC_DATA]" at bounding box center [1160, 249] width 202 height 15
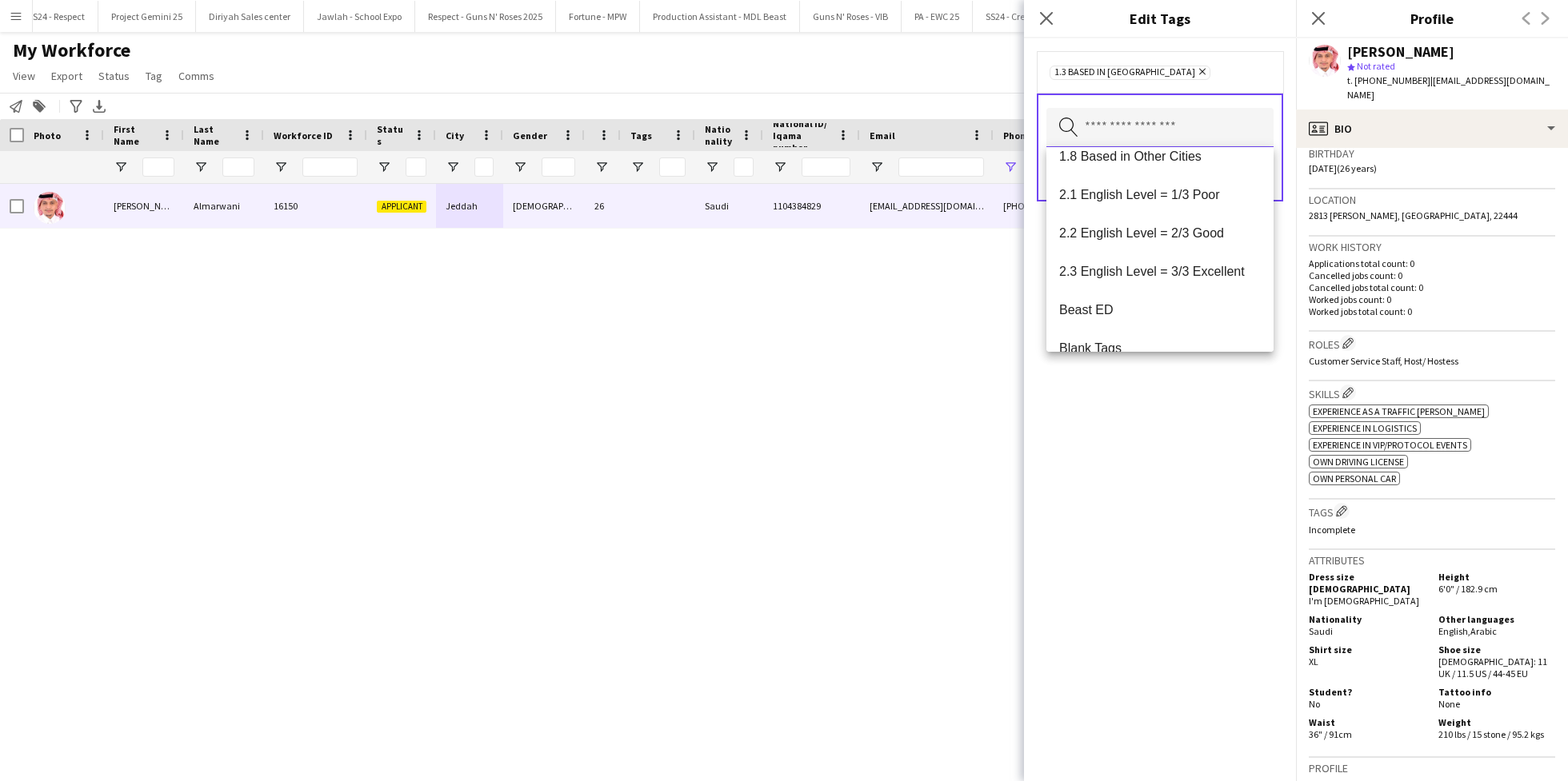
scroll to position [249, 0]
click at [1128, 252] on mat-option "2.3 English Level = 3/3 Excellent" at bounding box center [1160, 268] width 227 height 39
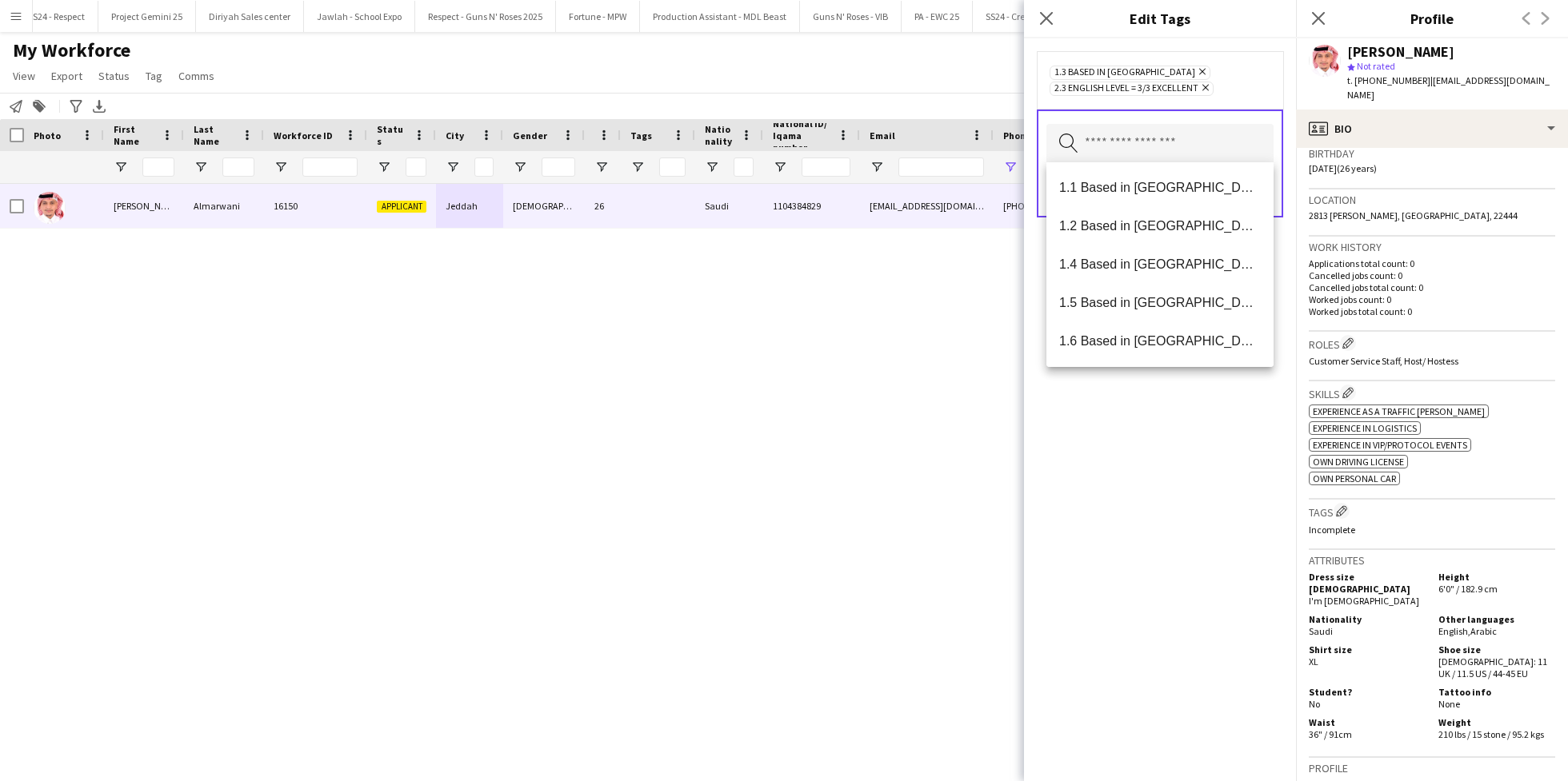
click at [1126, 442] on div "1.3 Based in [GEOGRAPHIC_DATA] Remove 2.3 English Level = 3/3 Excellent Remove …" at bounding box center [1160, 410] width 272 height 742
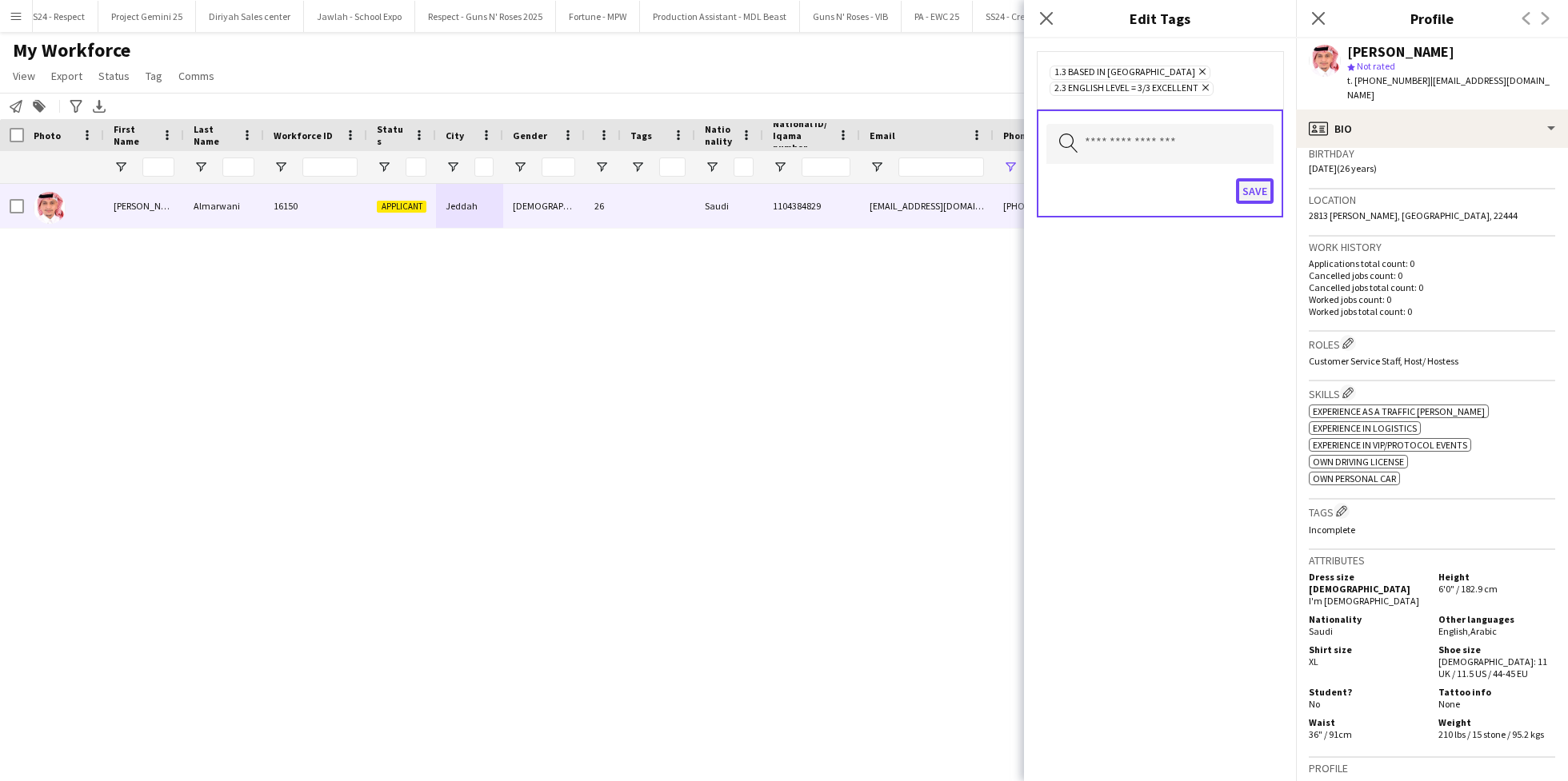
click at [1255, 194] on button "Save" at bounding box center [1255, 191] width 38 height 26
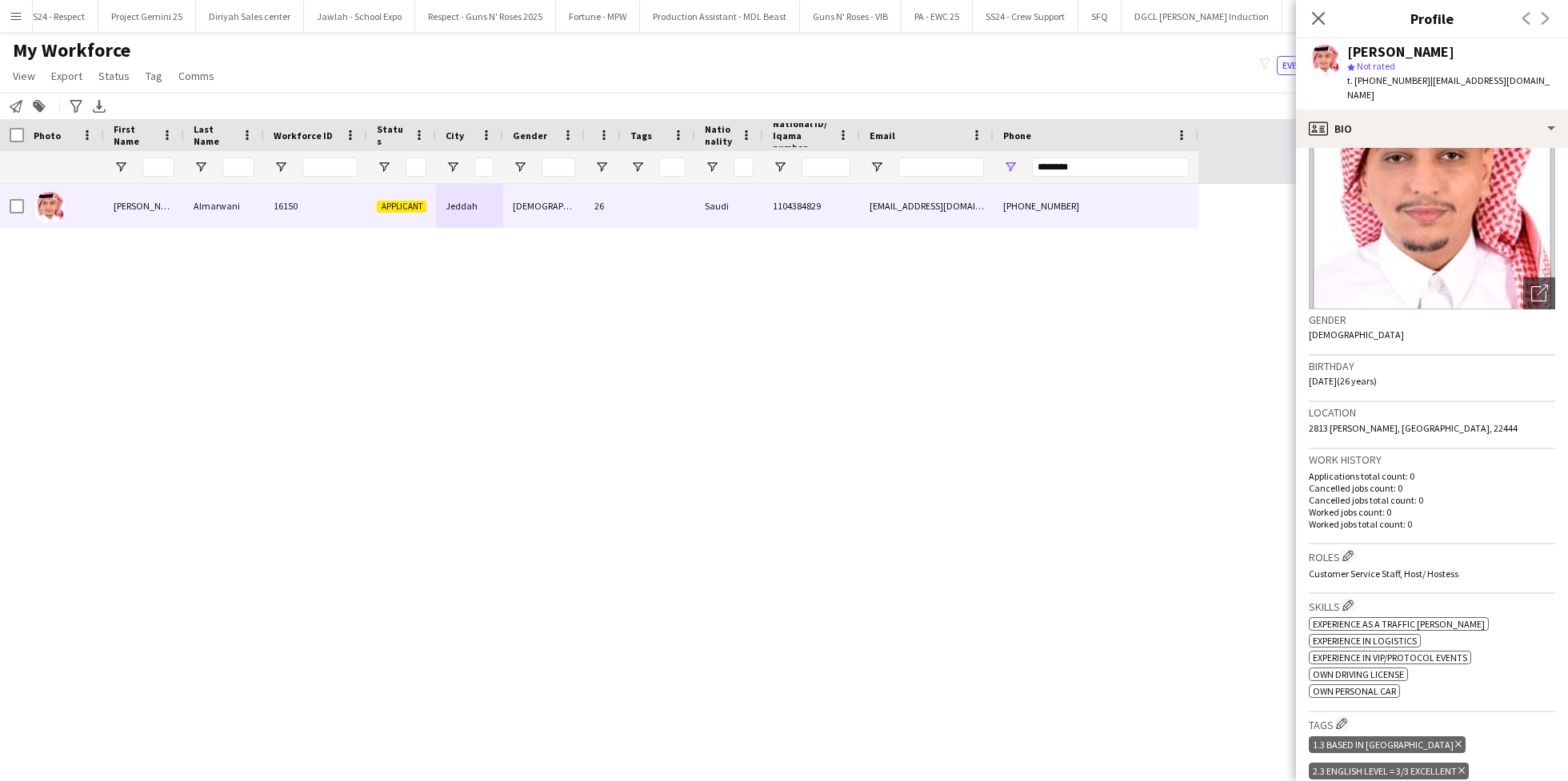
scroll to position [100, 0]
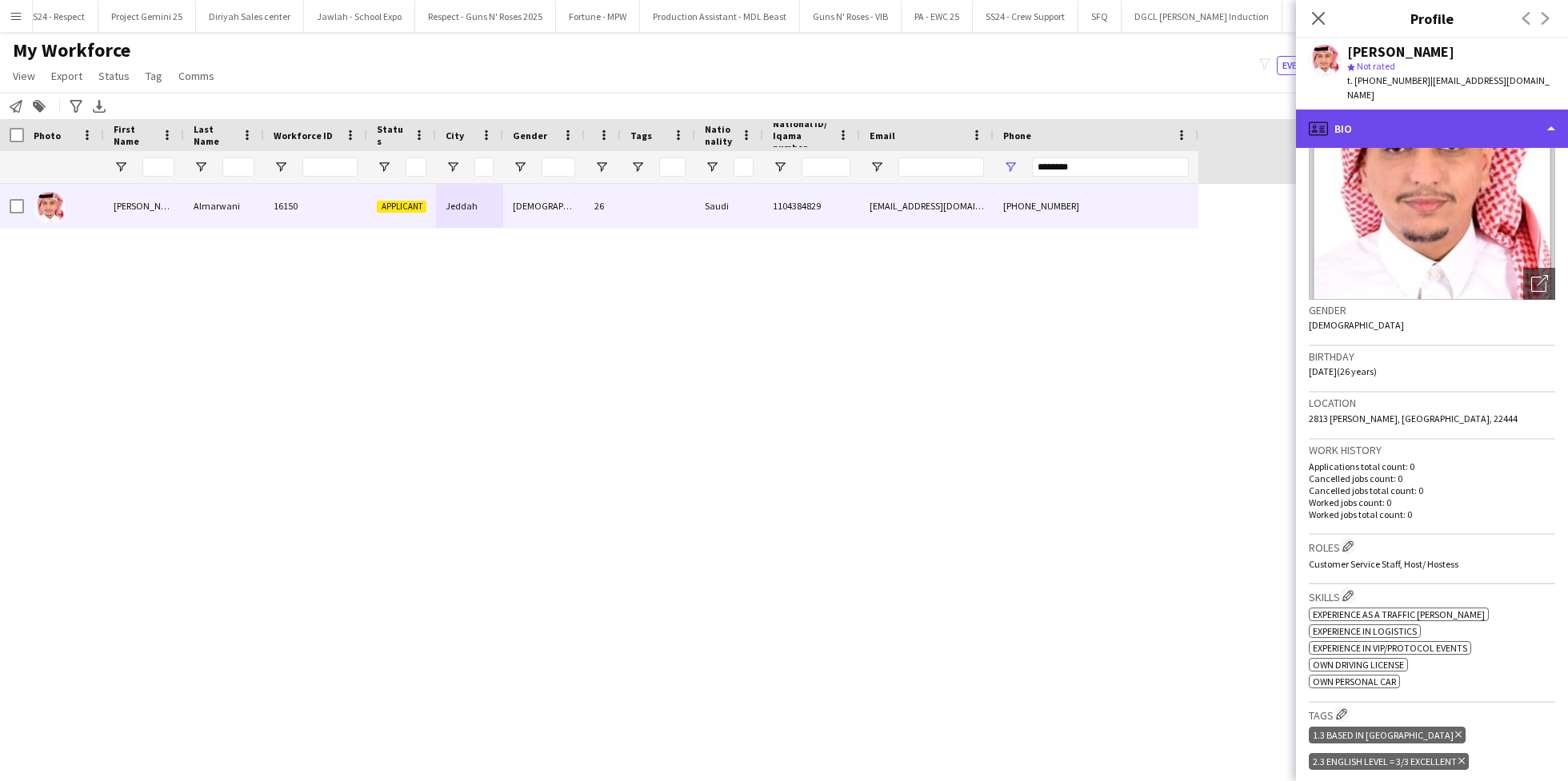
click at [1380, 114] on div "profile Bio" at bounding box center [1432, 129] width 272 height 39
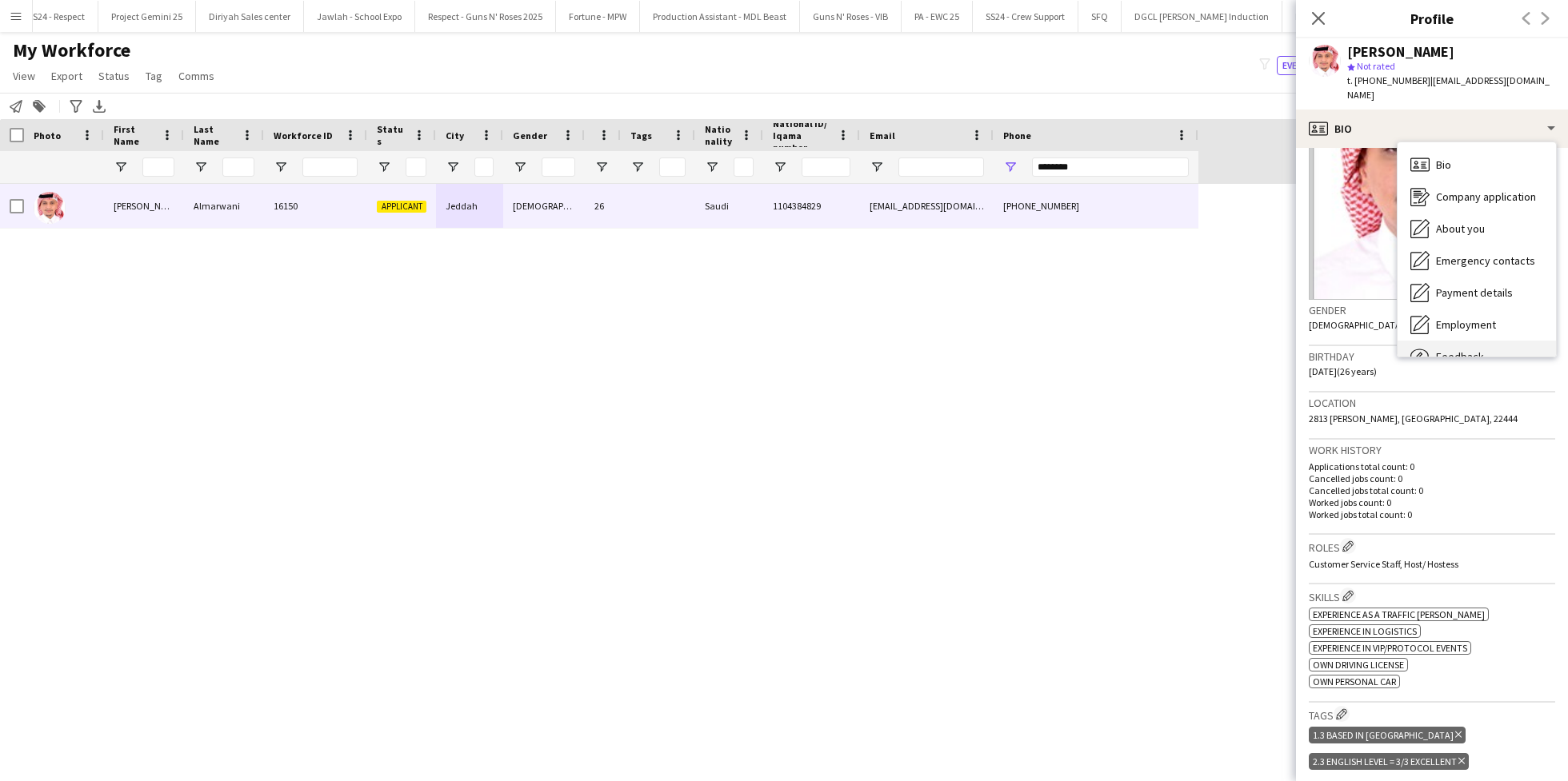
click at [1471, 340] on div "Feedback Feedback" at bounding box center [1476, 356] width 159 height 32
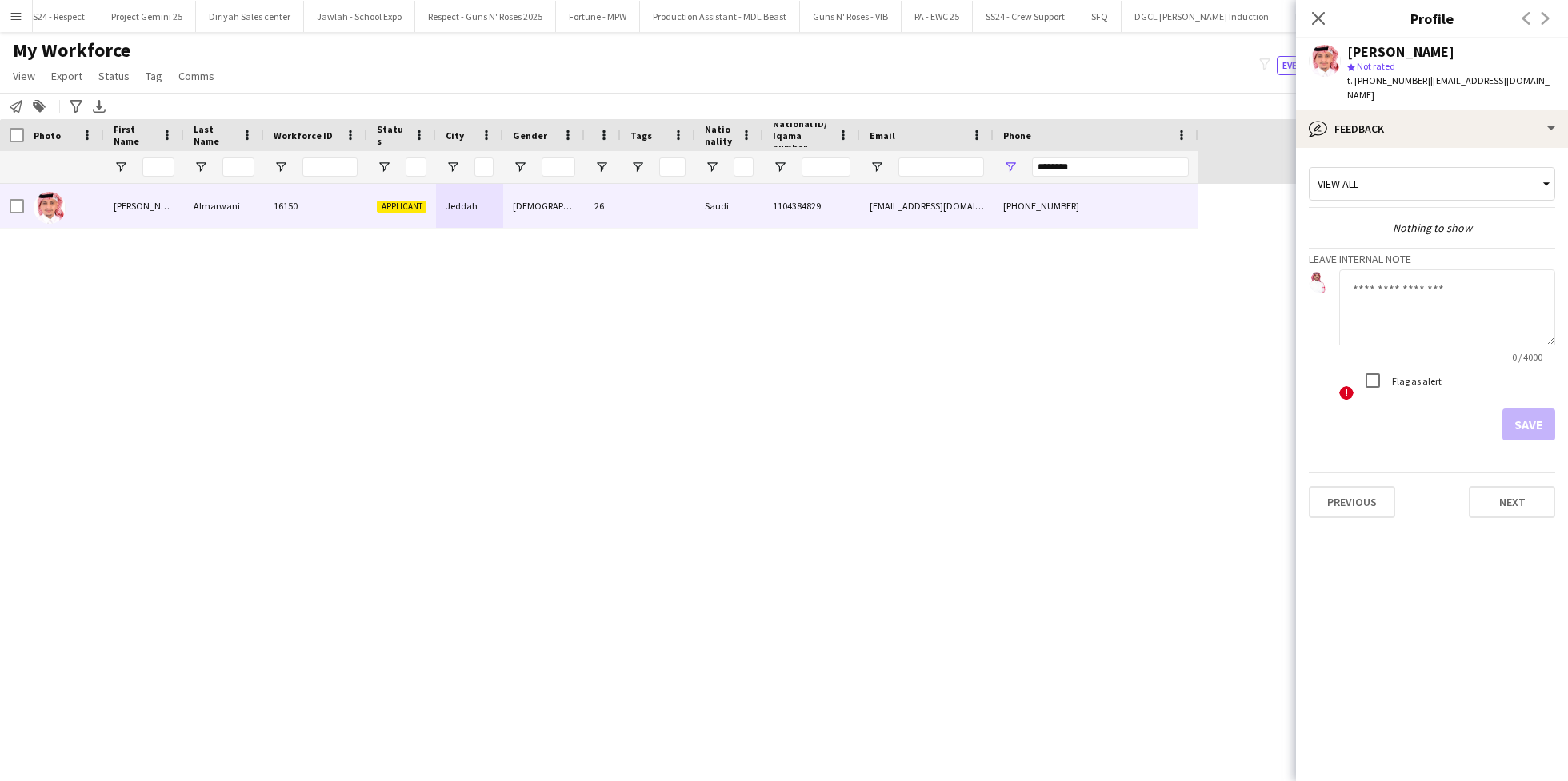
click at [1391, 291] on textarea at bounding box center [1447, 307] width 216 height 76
type textarea "**********"
click at [1529, 409] on button "Save" at bounding box center [1529, 424] width 53 height 32
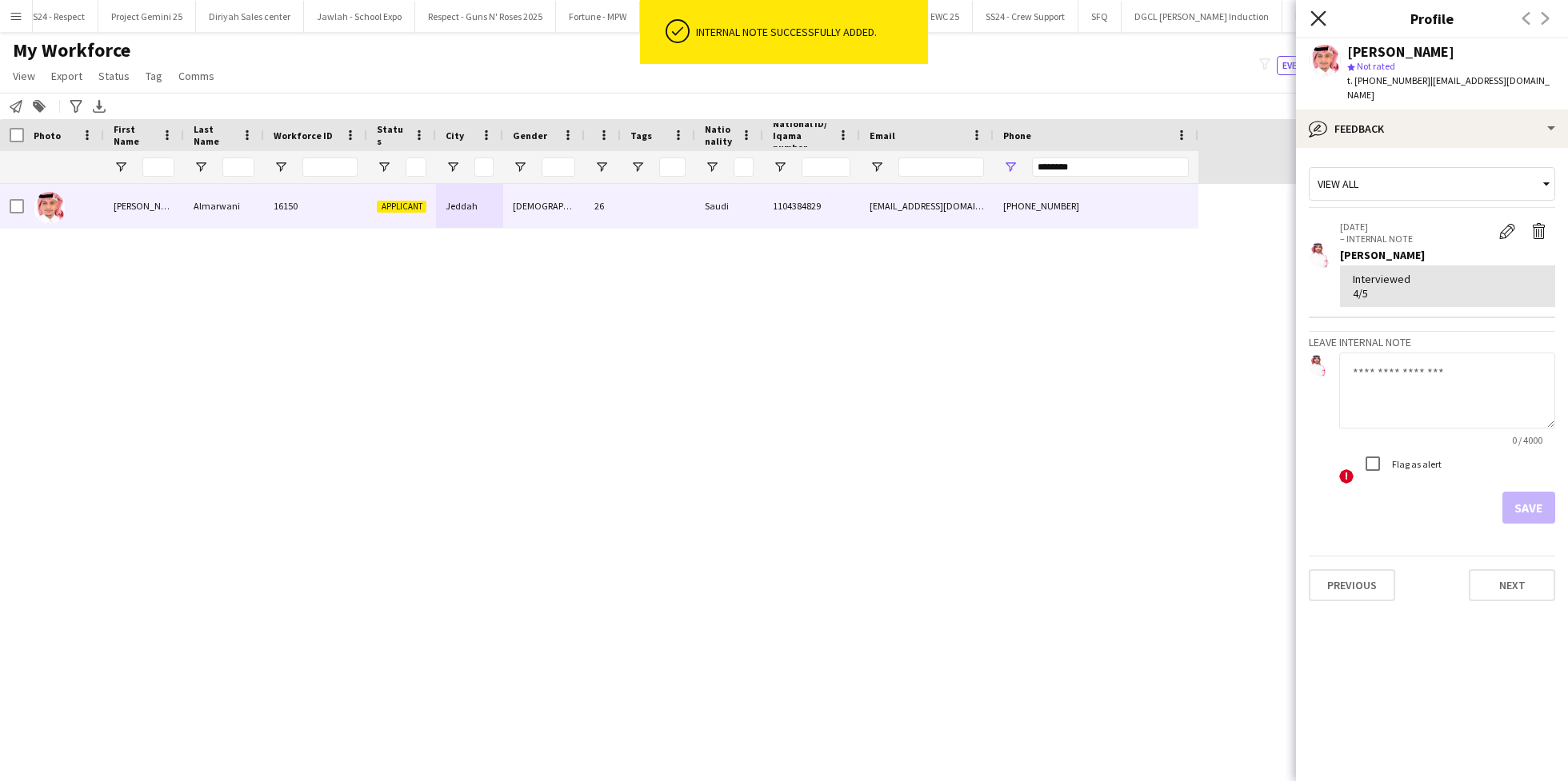
click at [1319, 14] on icon "Close pop-in" at bounding box center [1318, 18] width 15 height 15
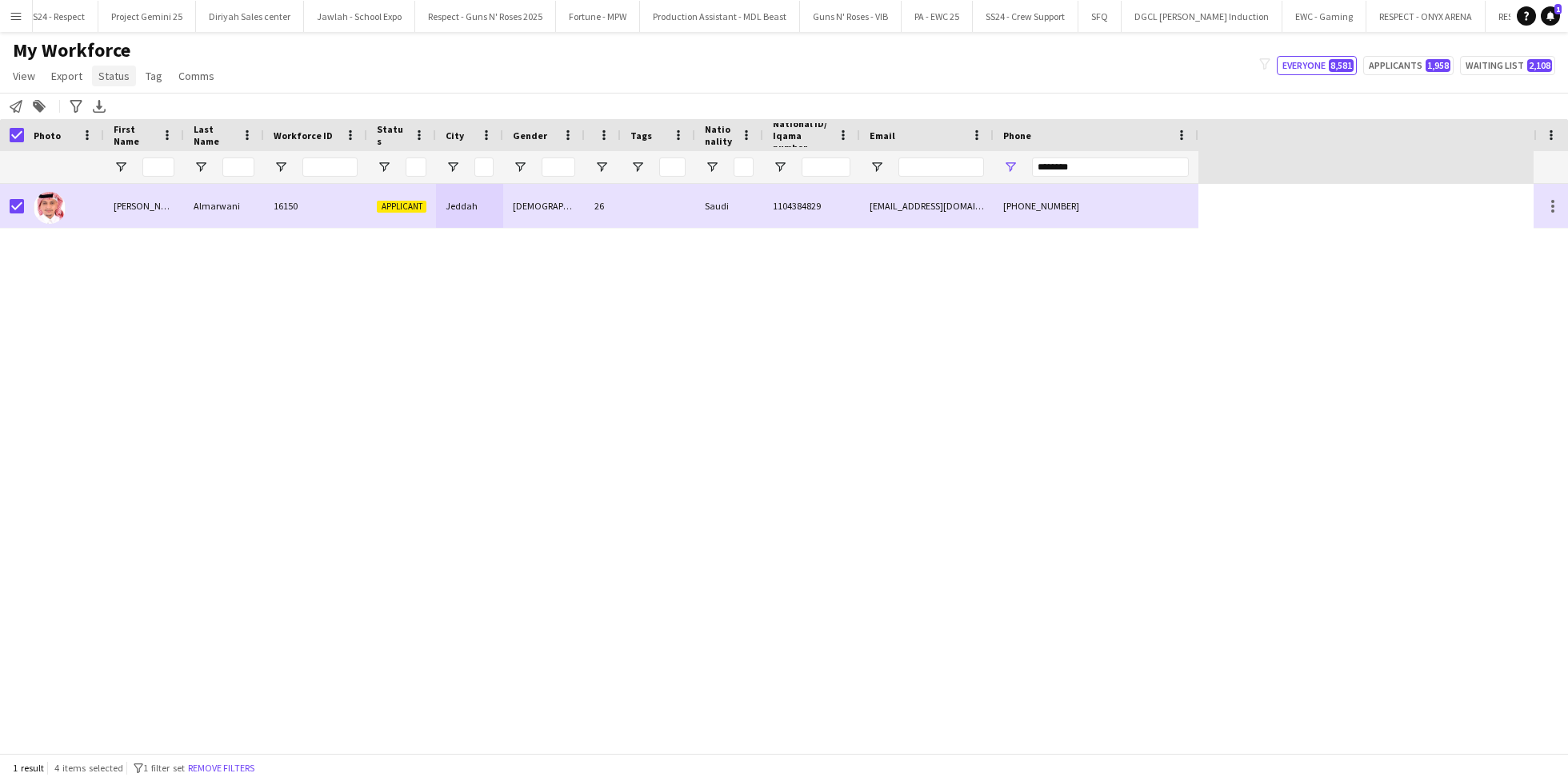
click at [102, 74] on span "Status" at bounding box center [114, 75] width 31 height 15
click at [171, 124] on link "Edit" at bounding box center [148, 110] width 112 height 33
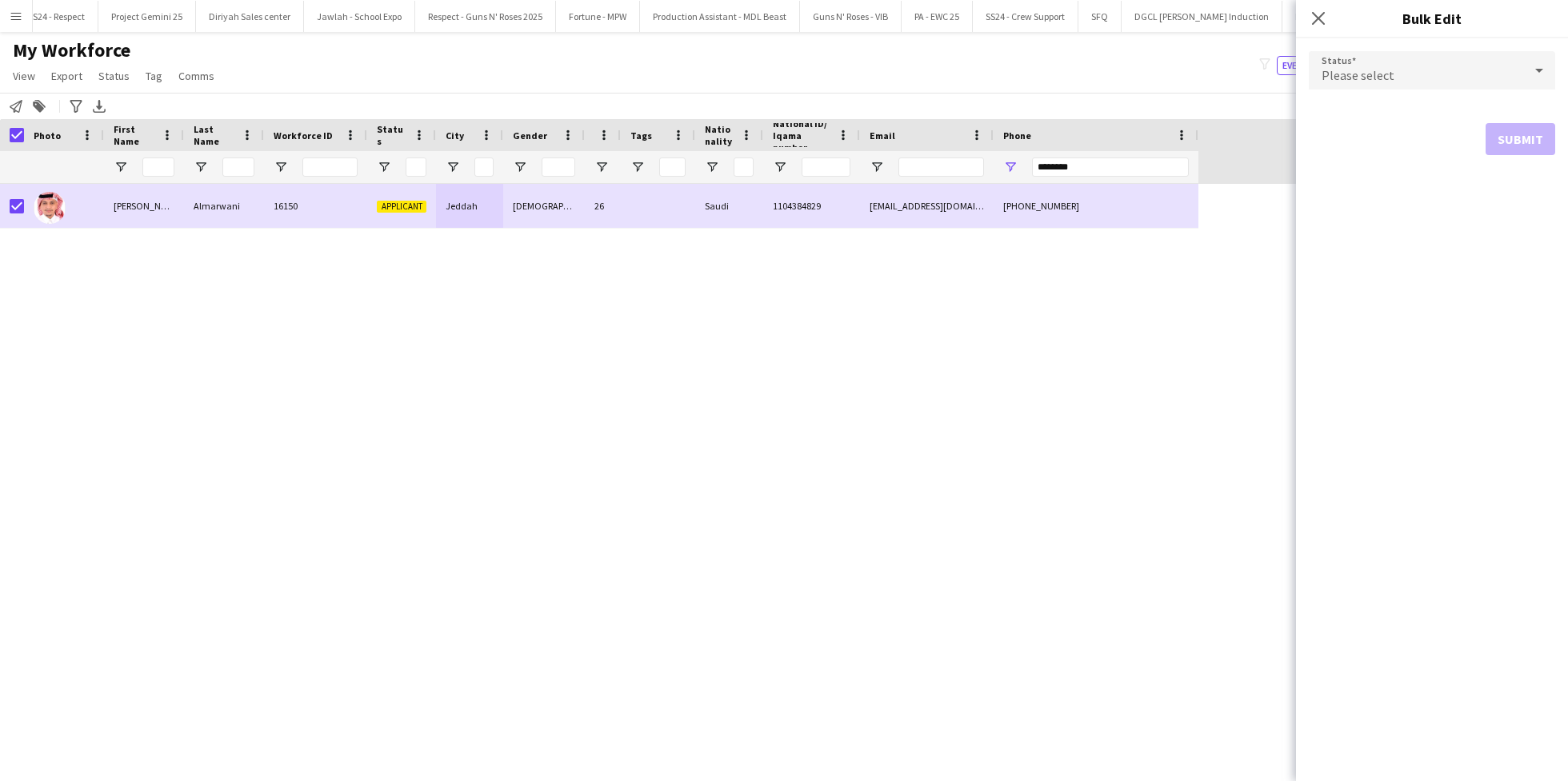
click at [1499, 77] on div "Please select" at bounding box center [1416, 70] width 214 height 39
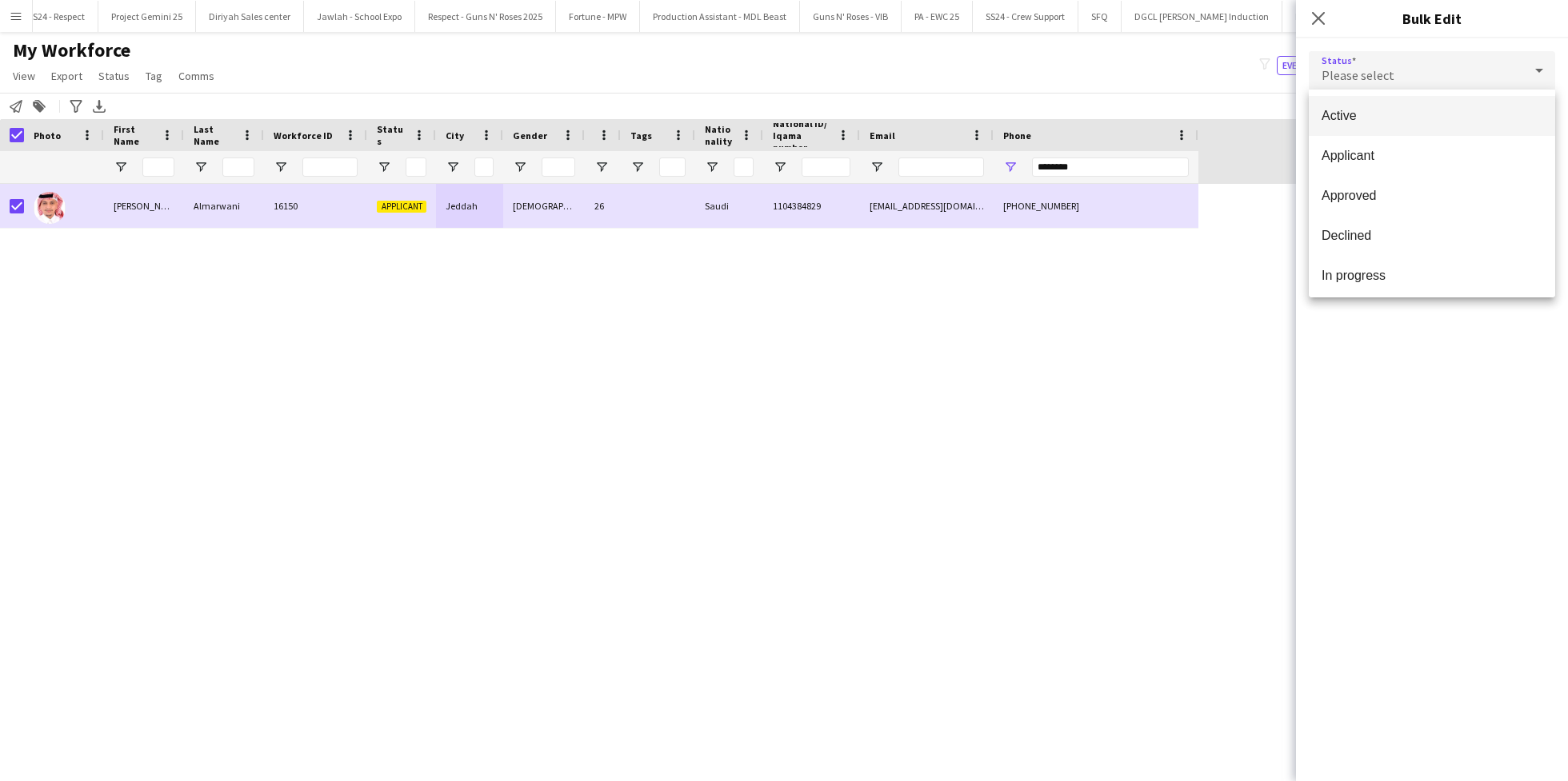
click at [1452, 131] on mat-option "Active" at bounding box center [1432, 116] width 246 height 40
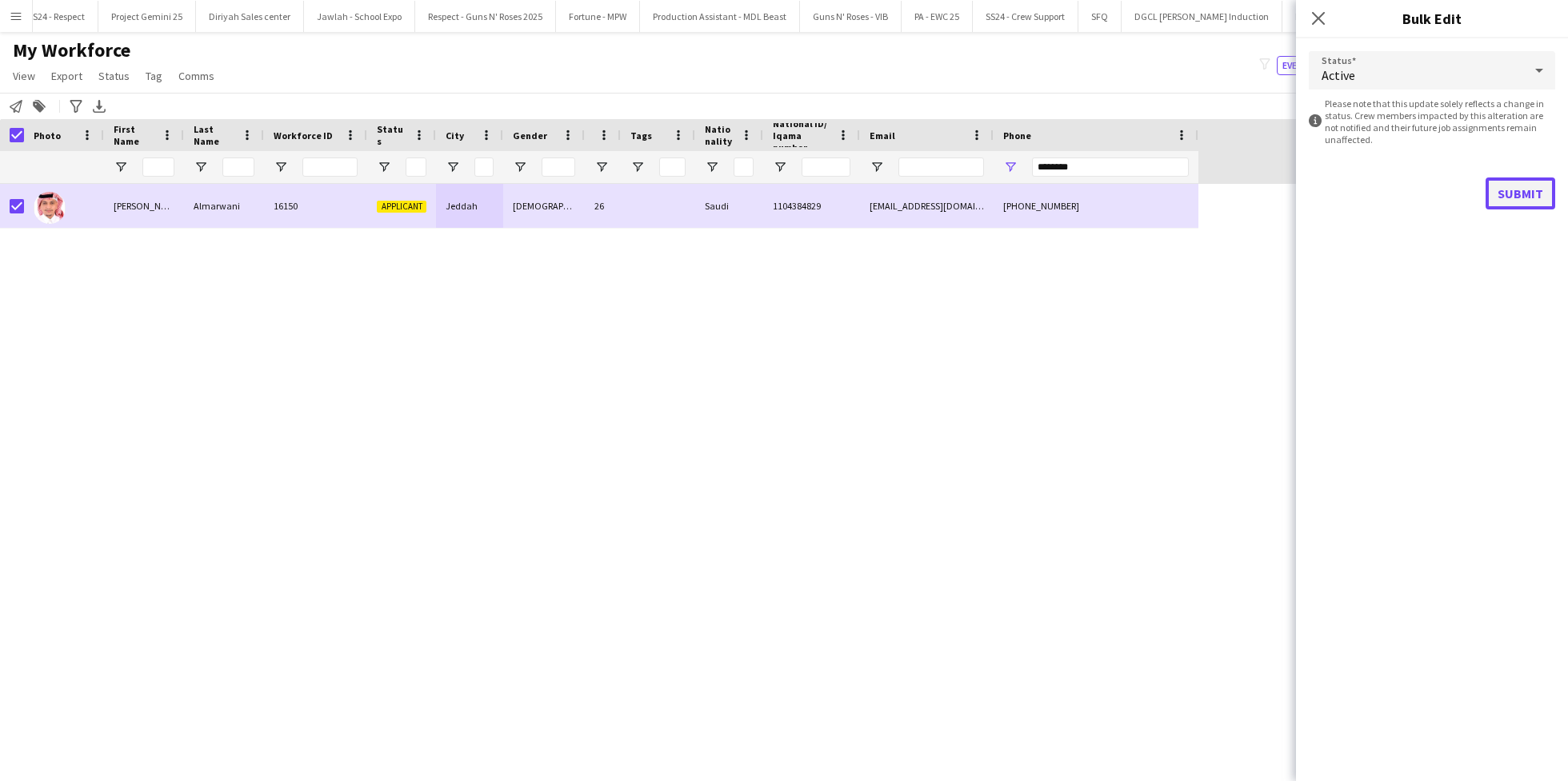
click at [1528, 201] on button "Submit" at bounding box center [1520, 193] width 69 height 32
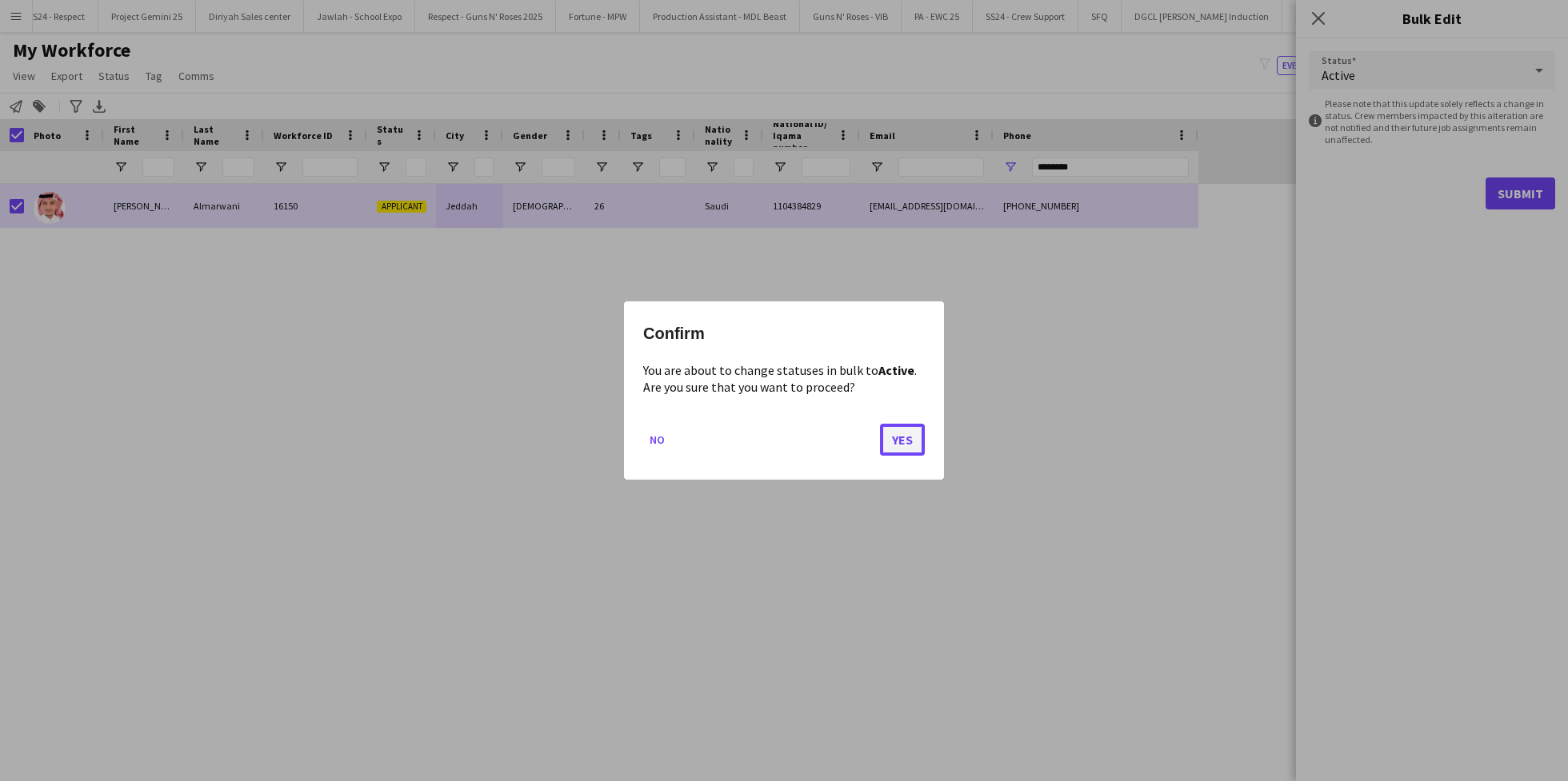
click at [907, 445] on button "Yes" at bounding box center [902, 439] width 45 height 32
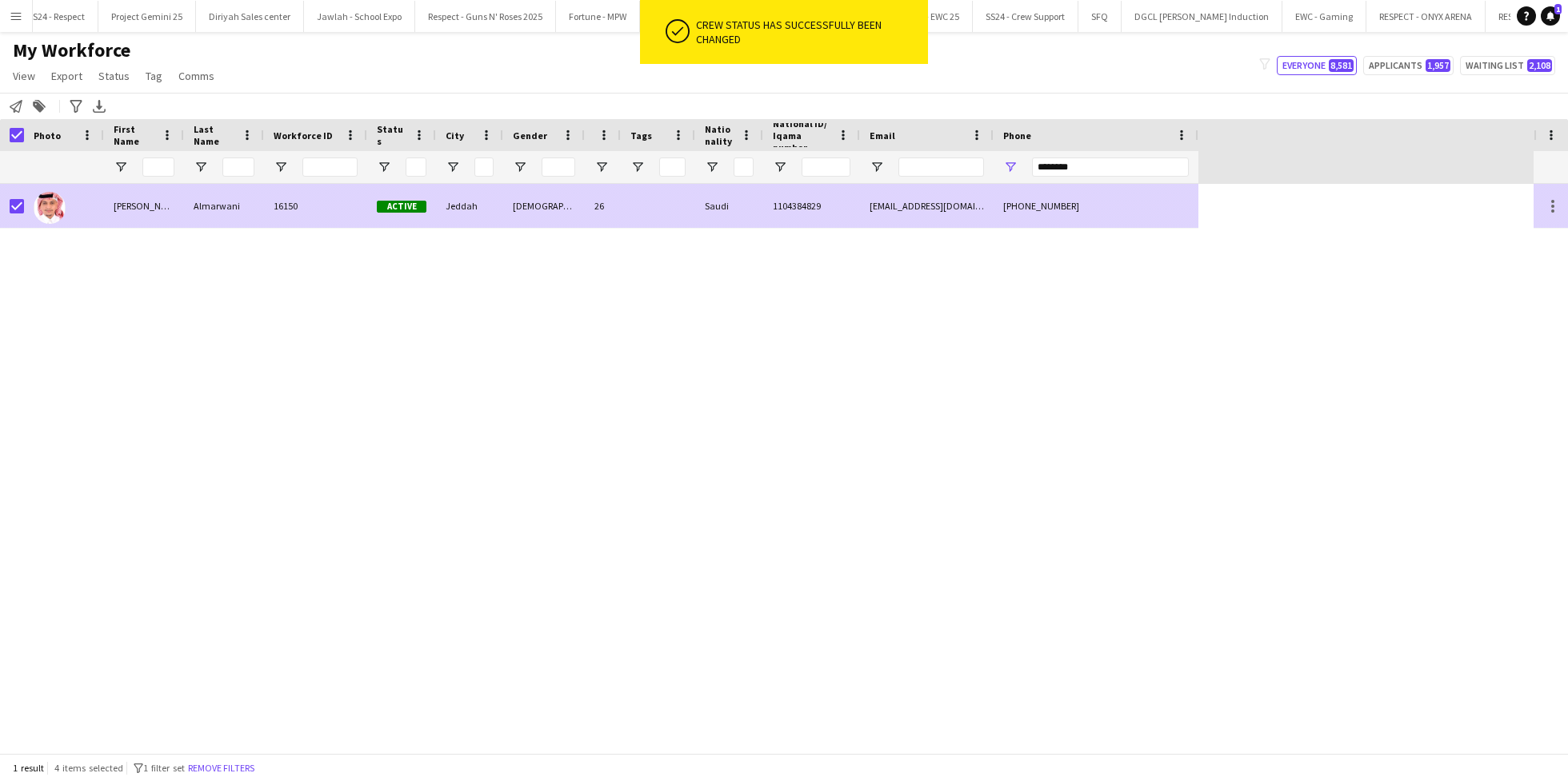
click at [295, 212] on div "16150" at bounding box center [316, 205] width 103 height 44
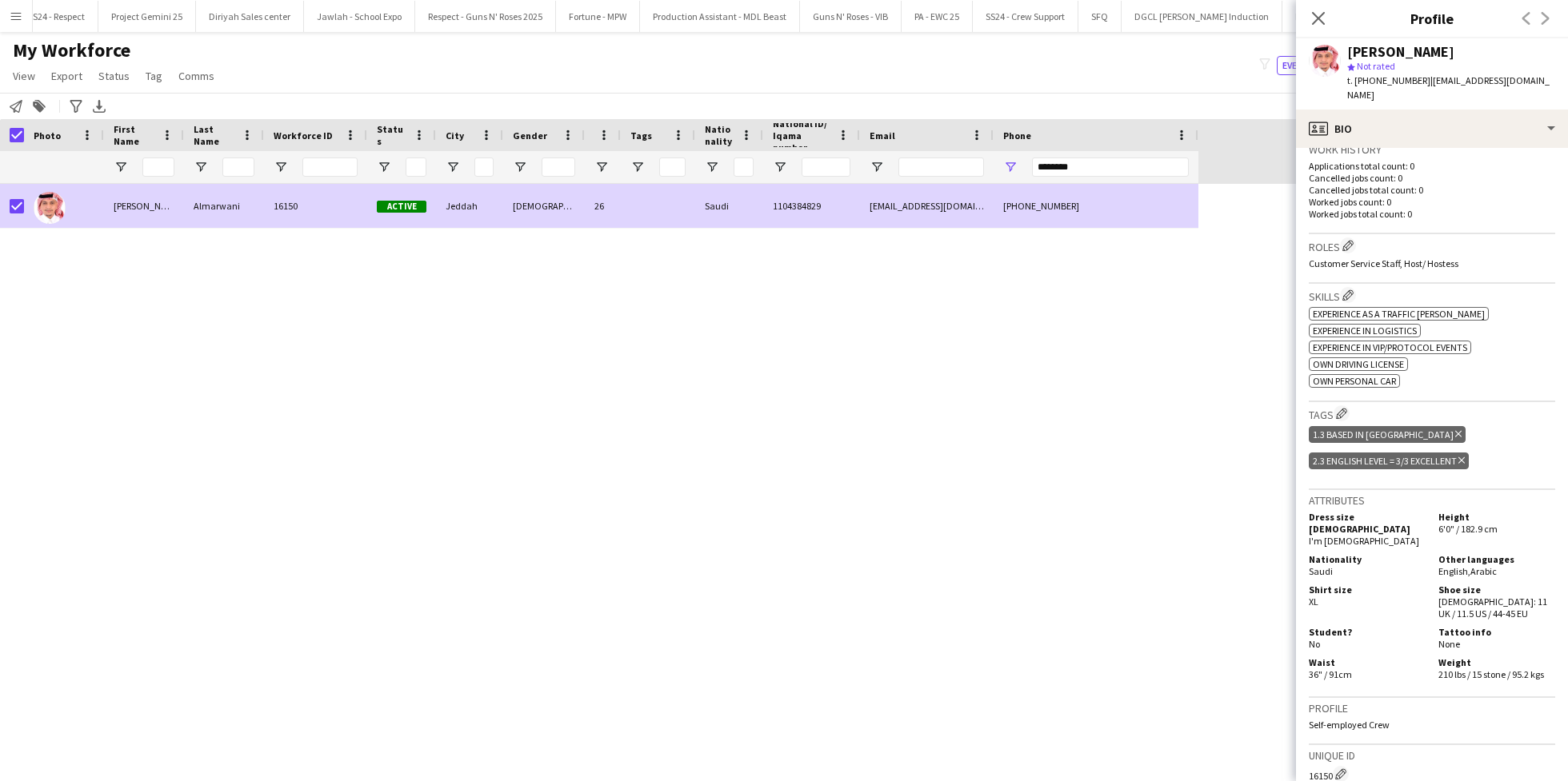
scroll to position [0, 0]
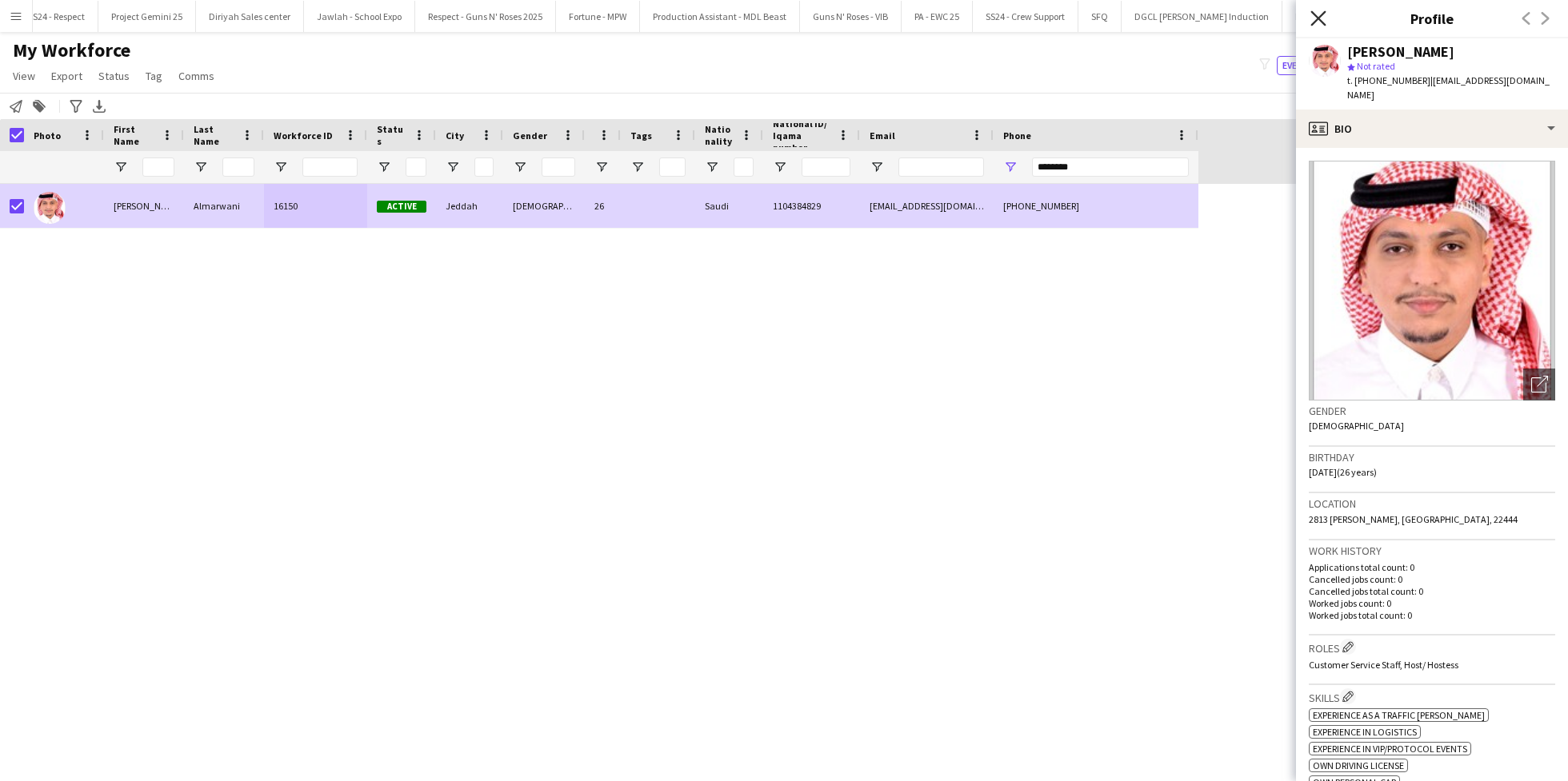
click at [1316, 15] on icon "Close pop-in" at bounding box center [1318, 18] width 15 height 15
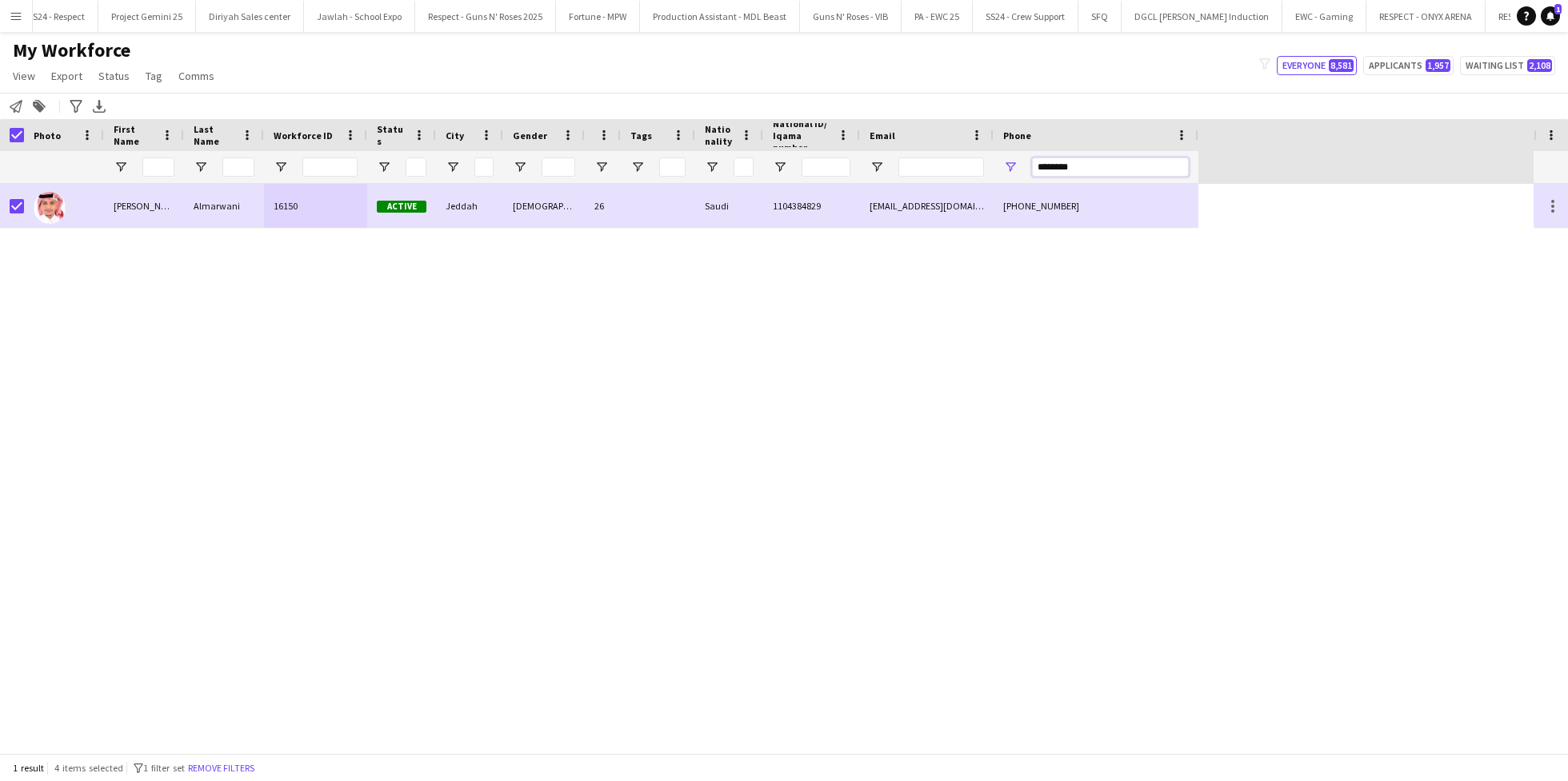
click at [1047, 164] on input "********" at bounding box center [1110, 167] width 157 height 19
paste input "*"
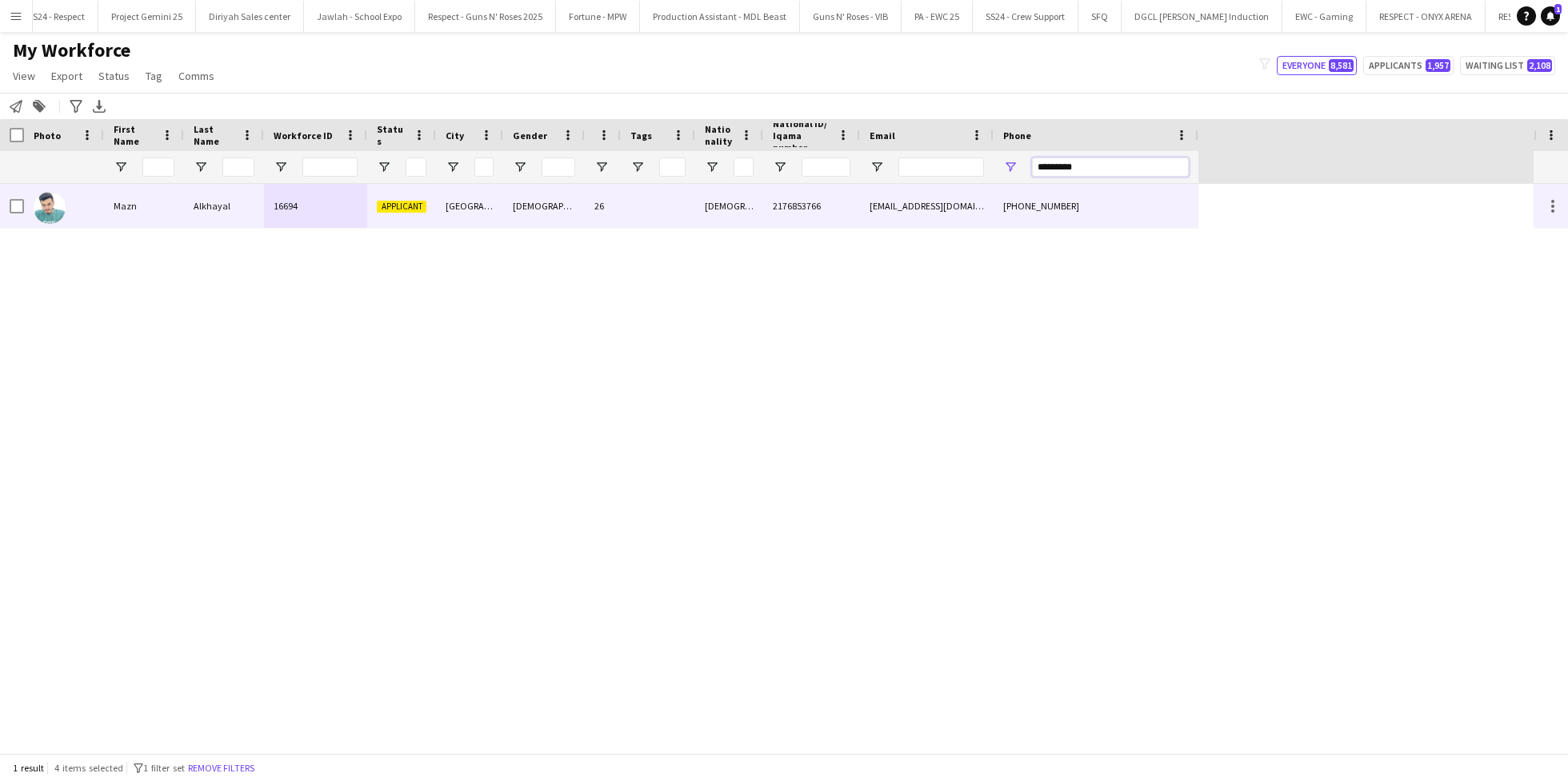
type input "*********"
click at [711, 207] on div "[DEMOGRAPHIC_DATA]" at bounding box center [728, 205] width 68 height 44
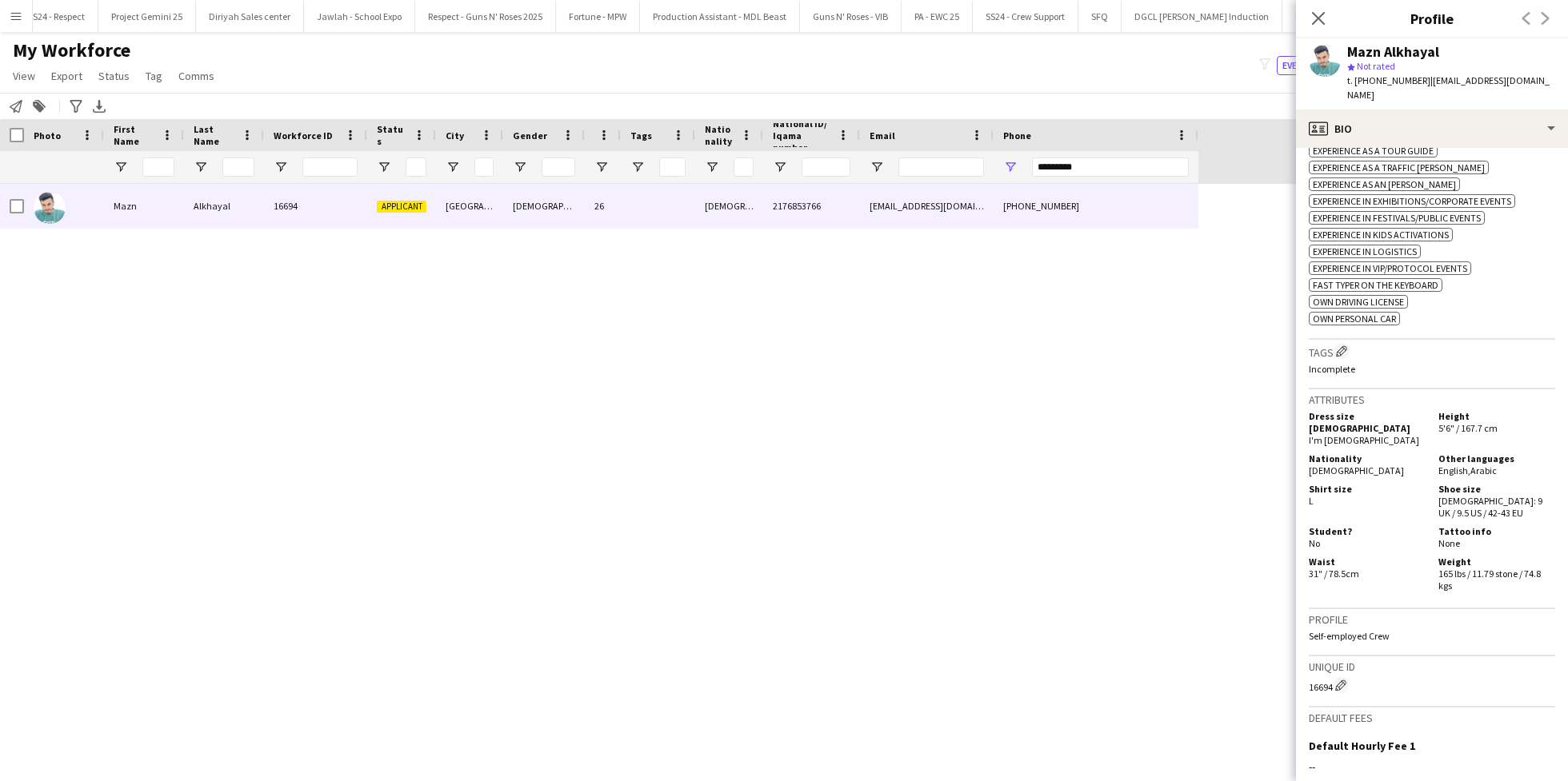
scroll to position [477, 0]
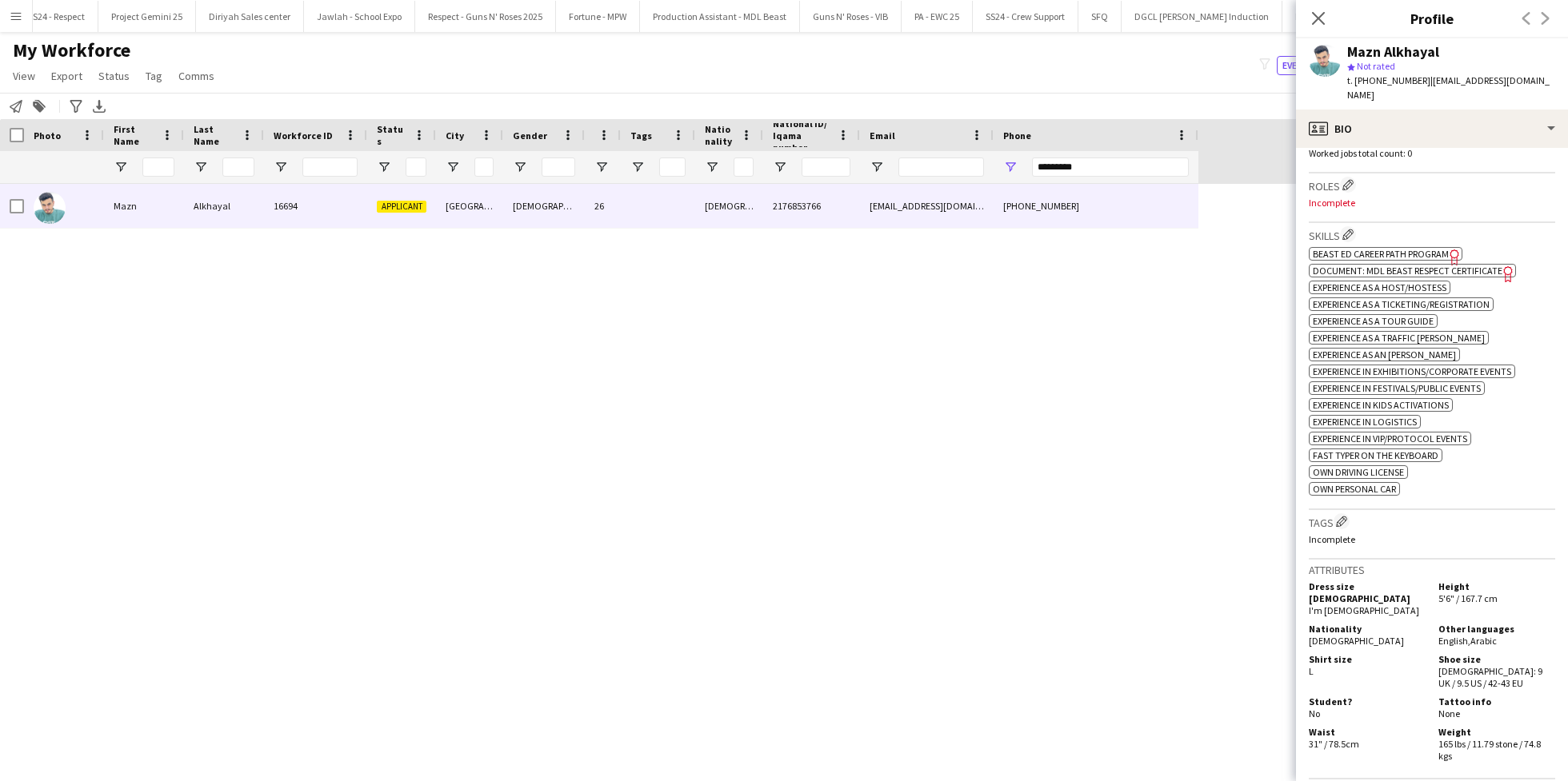
click at [1444, 265] on span "Document: MDL Beast Respect Certificate" at bounding box center [1407, 271] width 190 height 12
click at [1403, 248] on span "Beast ED Career Path Program" at bounding box center [1380, 254] width 136 height 12
